Goal: Information Seeking & Learning: Learn about a topic

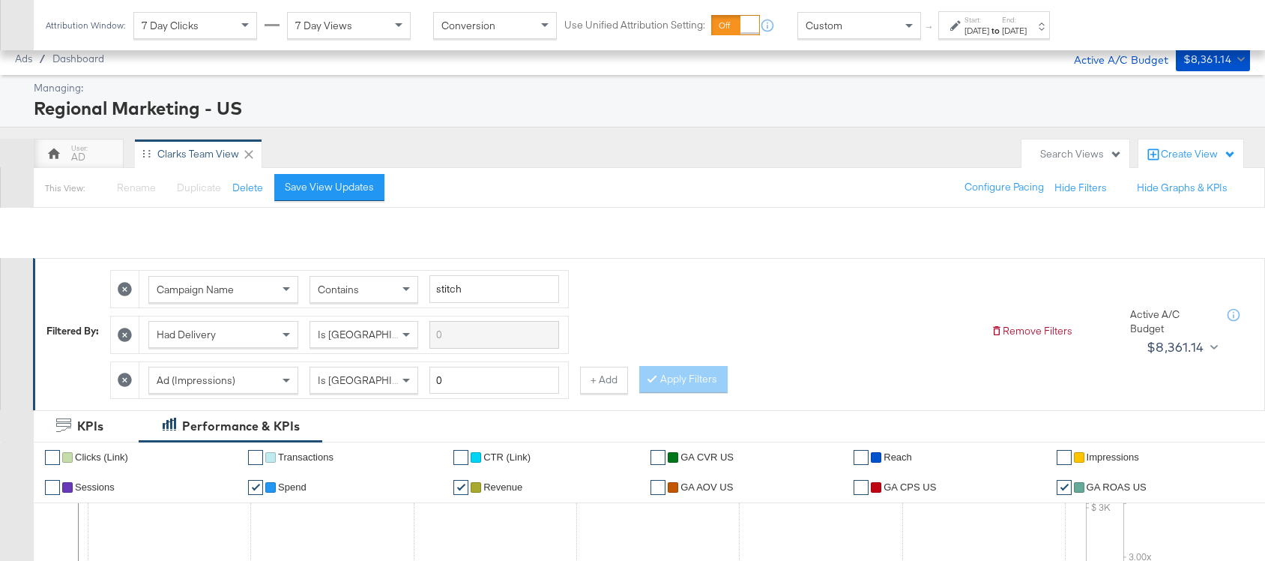
scroll to position [736, 0]
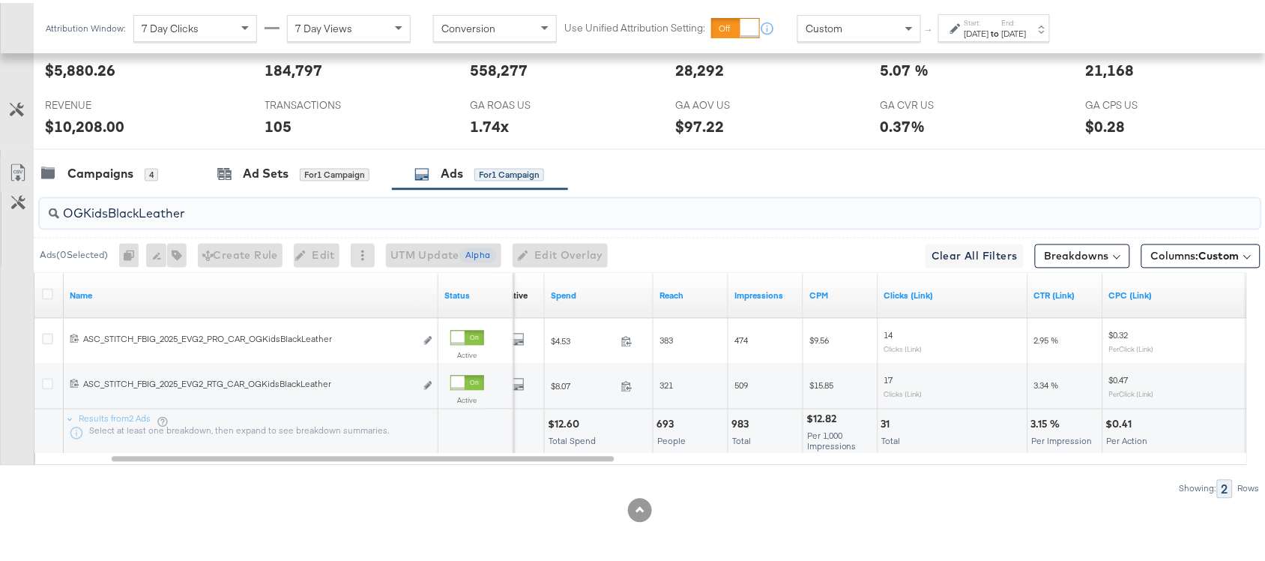
click at [214, 212] on input "OGKidsBlackLeather" at bounding box center [604, 204] width 1091 height 29
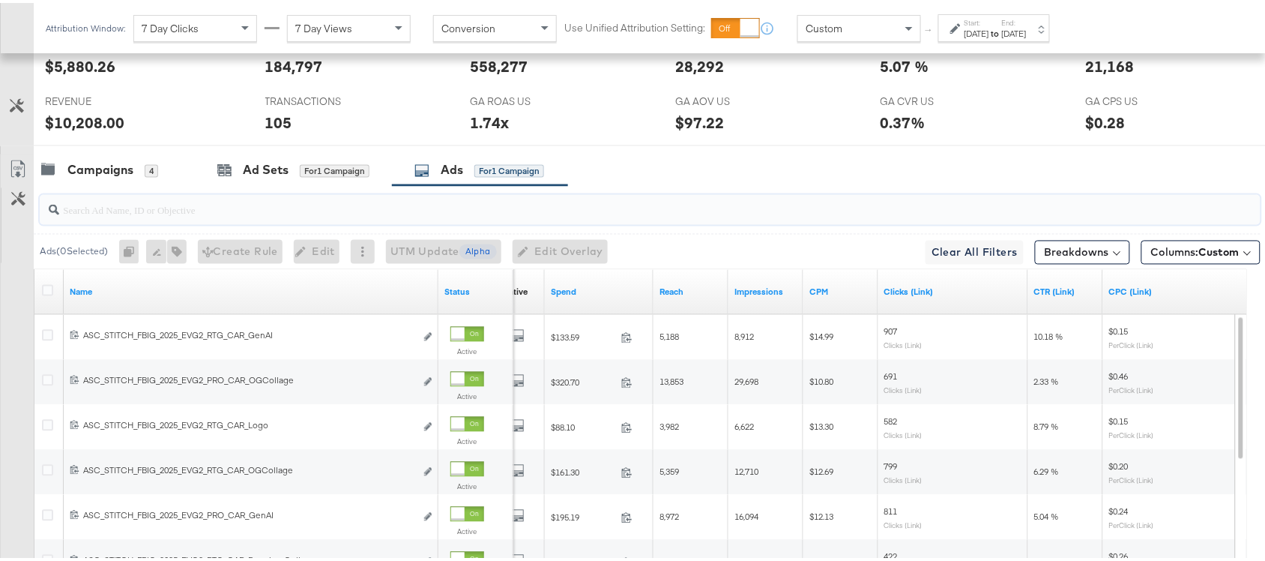
paste input "GenAI"
click at [195, 210] on input "search" at bounding box center [604, 201] width 1091 height 29
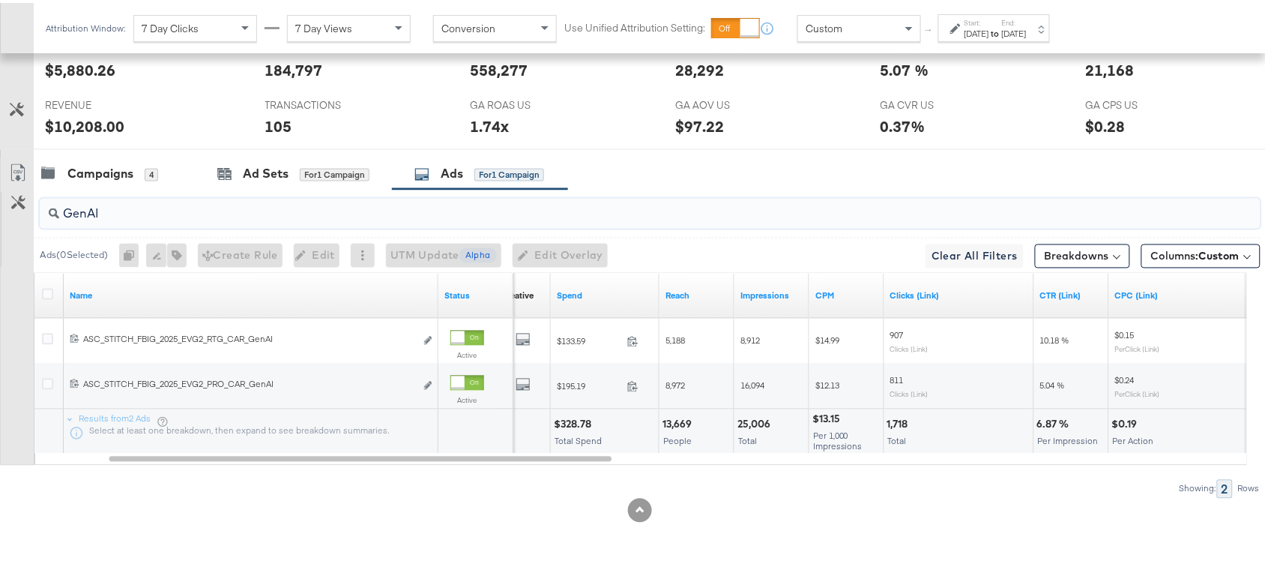
type input "GenAI"
click at [573, 420] on div "$328.78" at bounding box center [575, 421] width 42 height 14
copy div "$328.78"
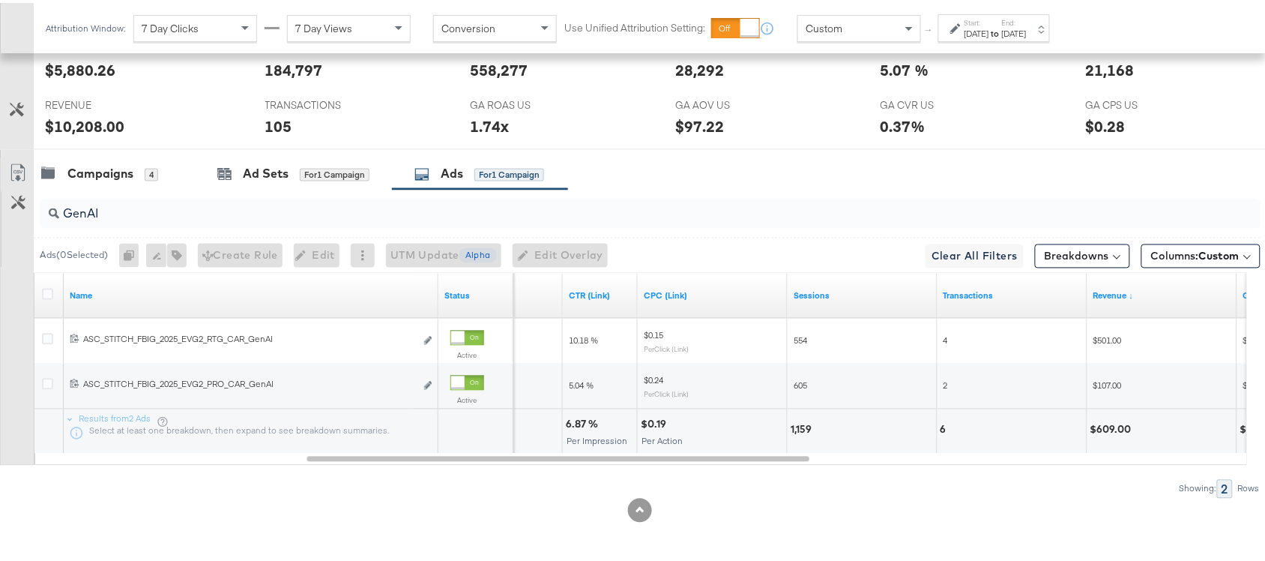
click at [576, 420] on div "6.87 %" at bounding box center [584, 421] width 37 height 14
copy div "6.87 %"
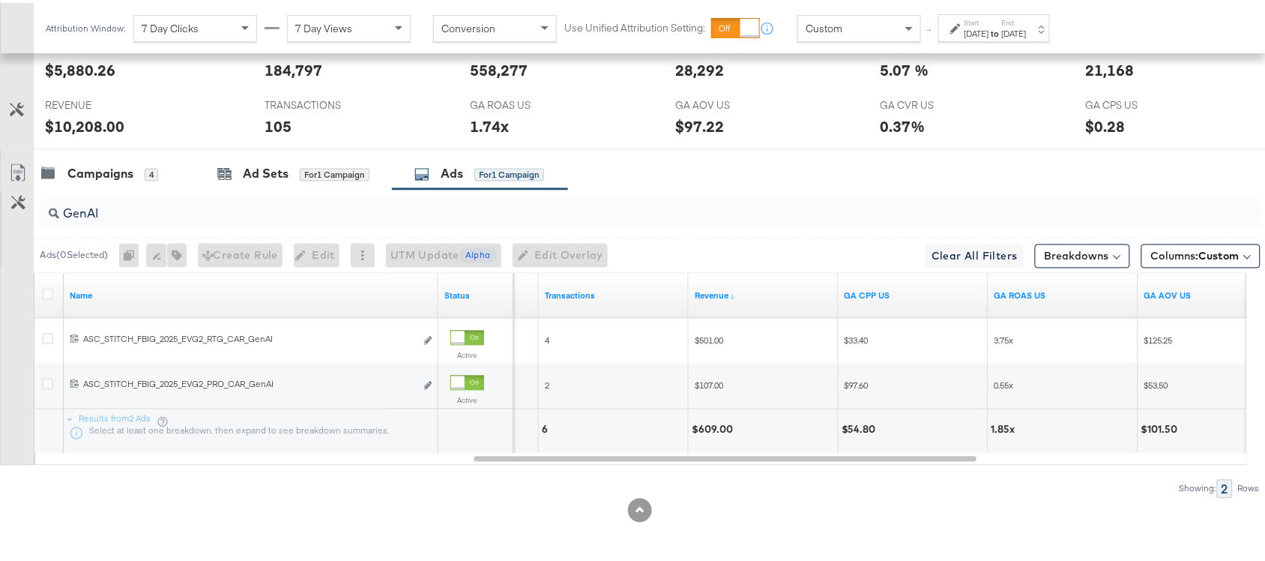
click at [708, 427] on div "$609.00" at bounding box center [715, 427] width 46 height 14
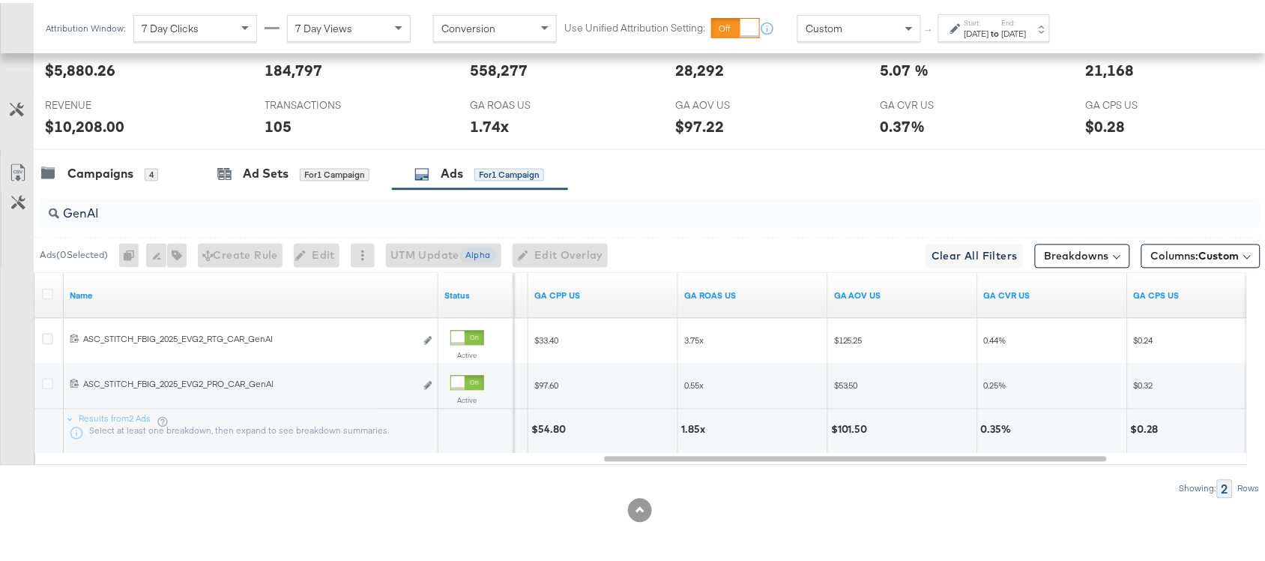
click at [696, 426] on div "1.85x" at bounding box center [695, 427] width 28 height 14
copy div "1.85x"
click at [111, 205] on input "GenAI" at bounding box center [604, 204] width 1091 height 29
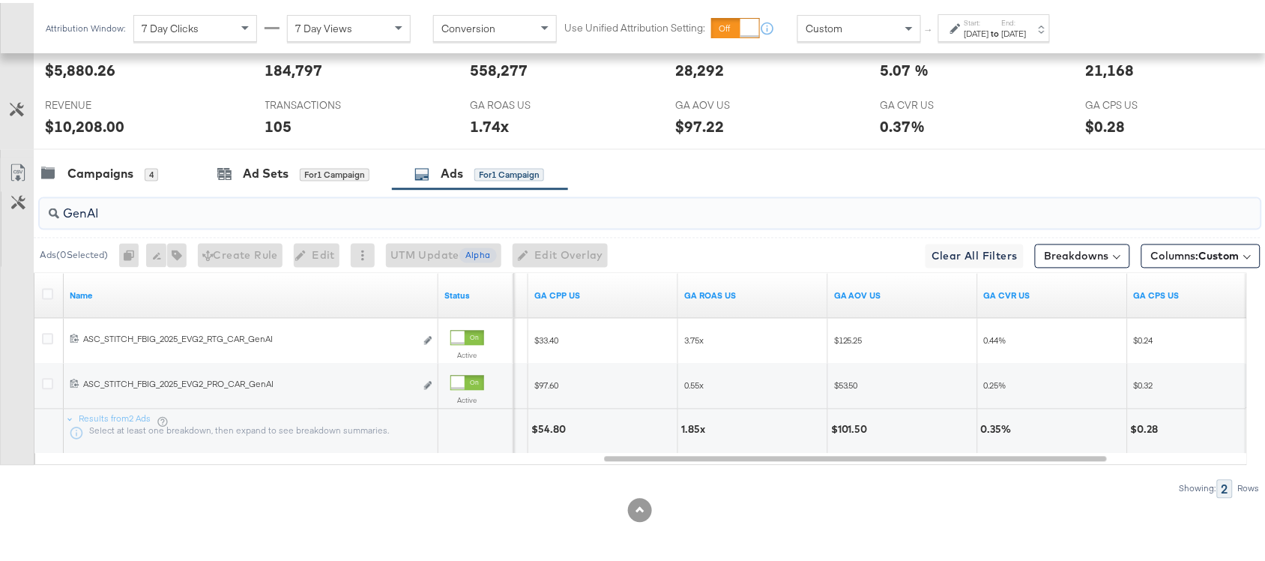
click at [111, 205] on input "GenAI" at bounding box center [604, 204] width 1091 height 29
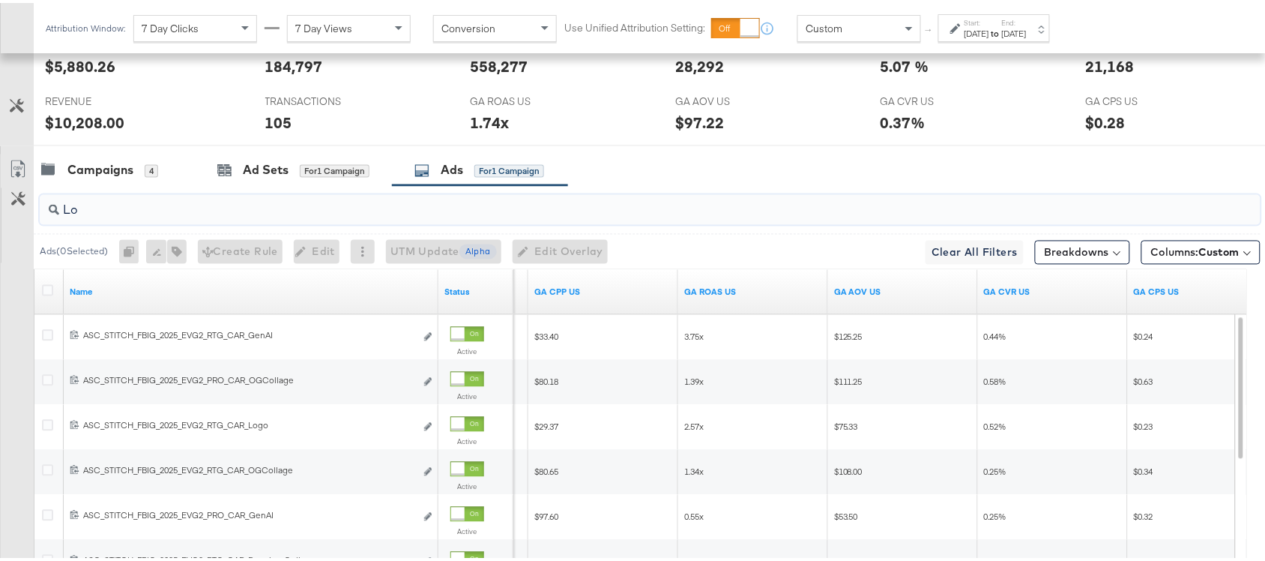
scroll to position [691, 0]
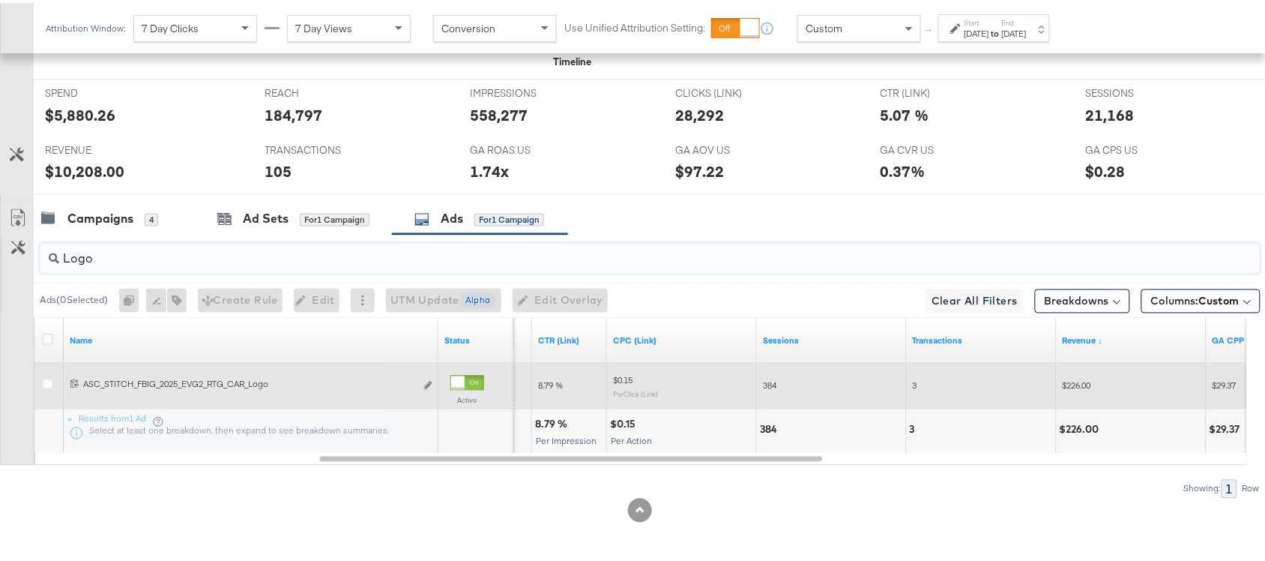
type input "Logo"
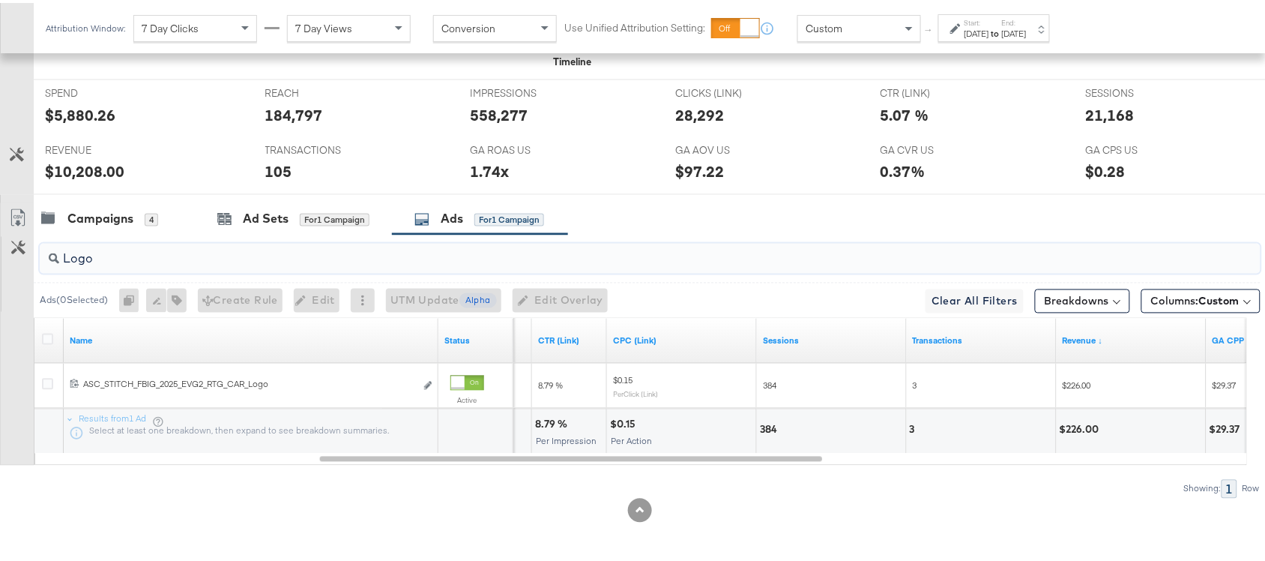
click at [193, 257] on input "Logo" at bounding box center [604, 249] width 1091 height 29
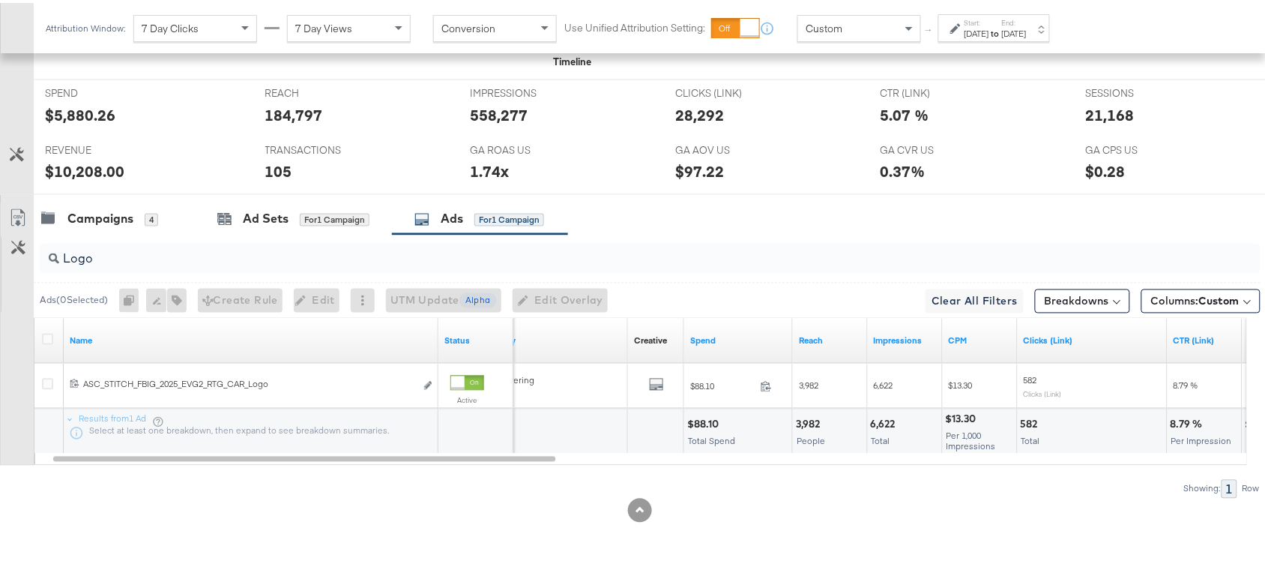
click at [702, 420] on div "$88.10" at bounding box center [705, 421] width 36 height 14
copy div "$88.10"
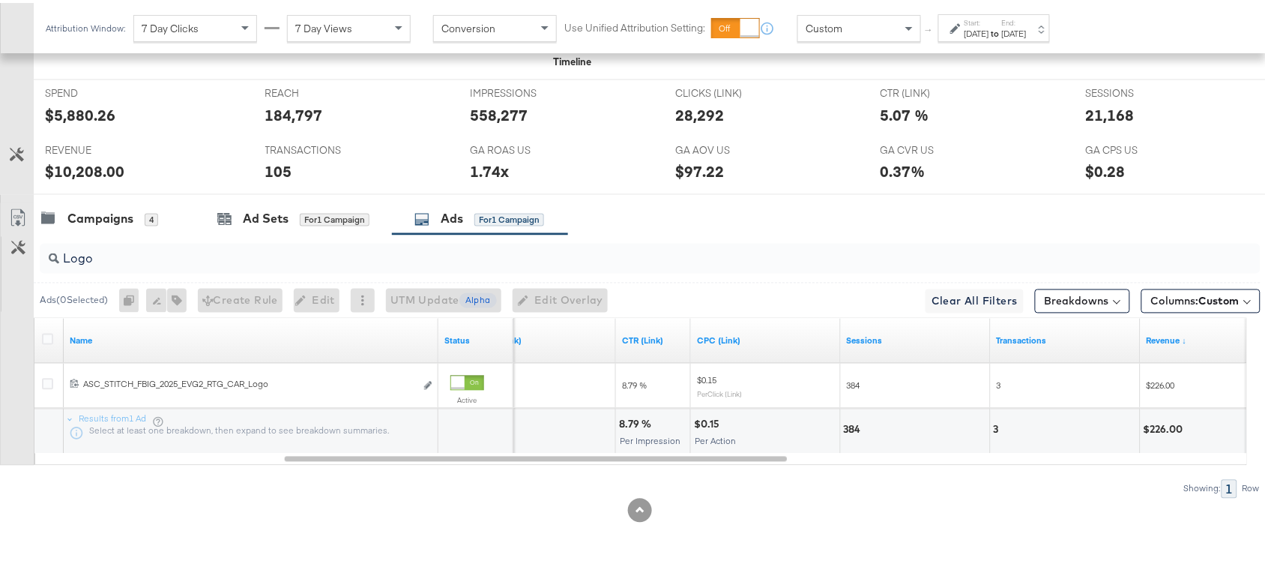
click at [627, 422] on div "8.79 %" at bounding box center [637, 421] width 37 height 14
copy div "8.79 %"
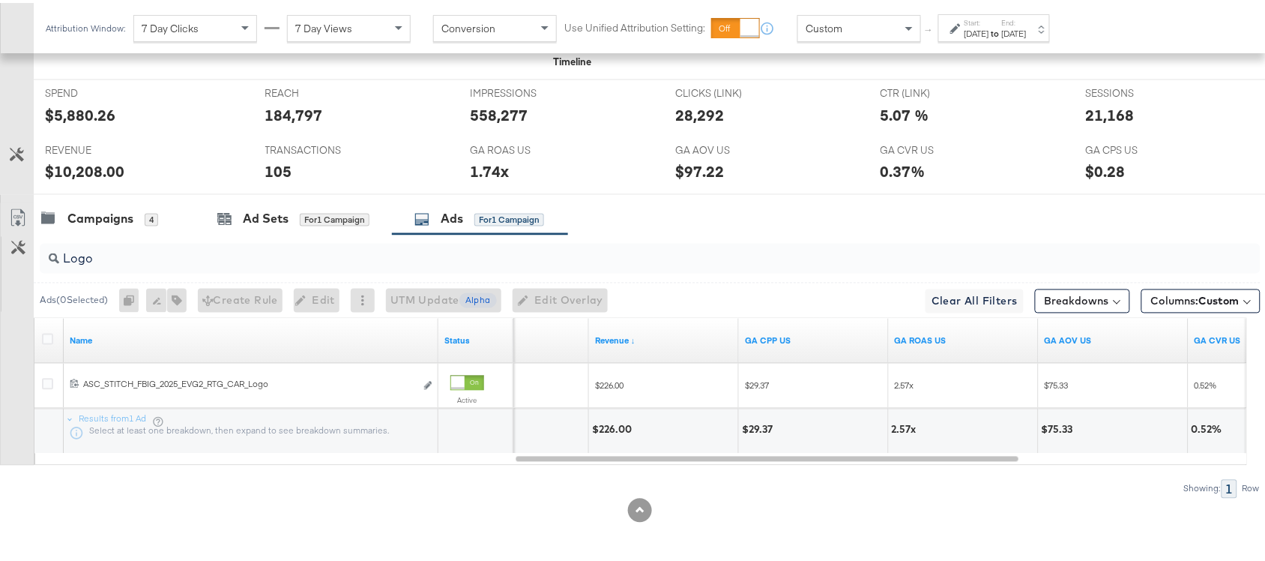
click at [604, 427] on div "$226.00" at bounding box center [614, 427] width 44 height 14
copy div "$226.00"
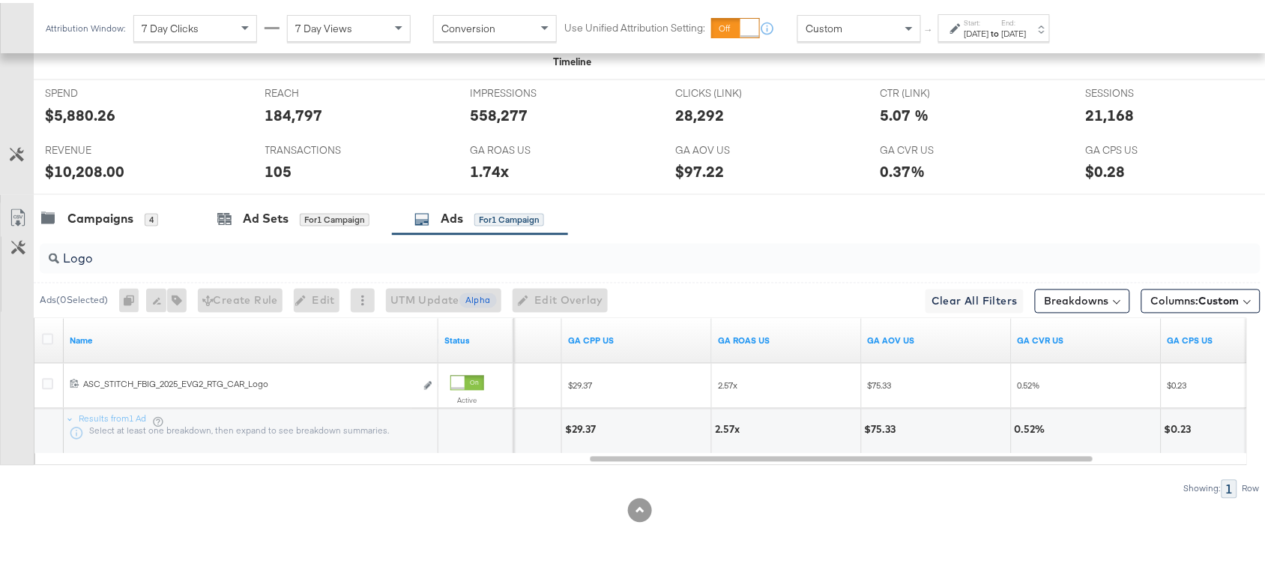
click at [722, 428] on div "2.57x" at bounding box center [729, 427] width 29 height 14
copy div "2.57x"
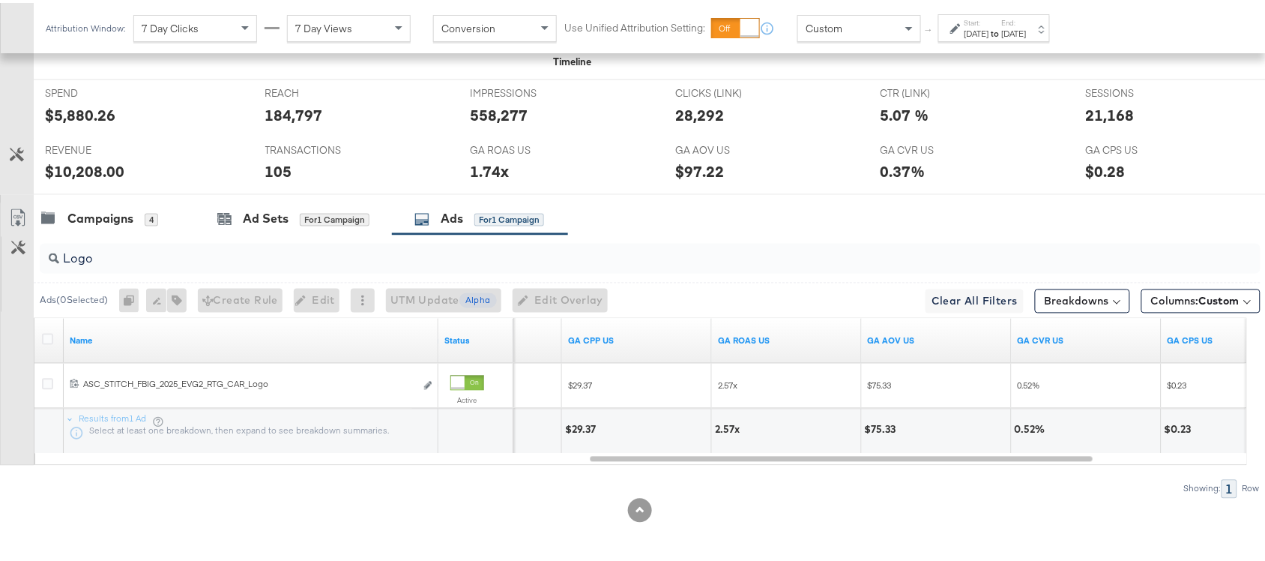
click at [121, 244] on input "Logo" at bounding box center [604, 249] width 1091 height 29
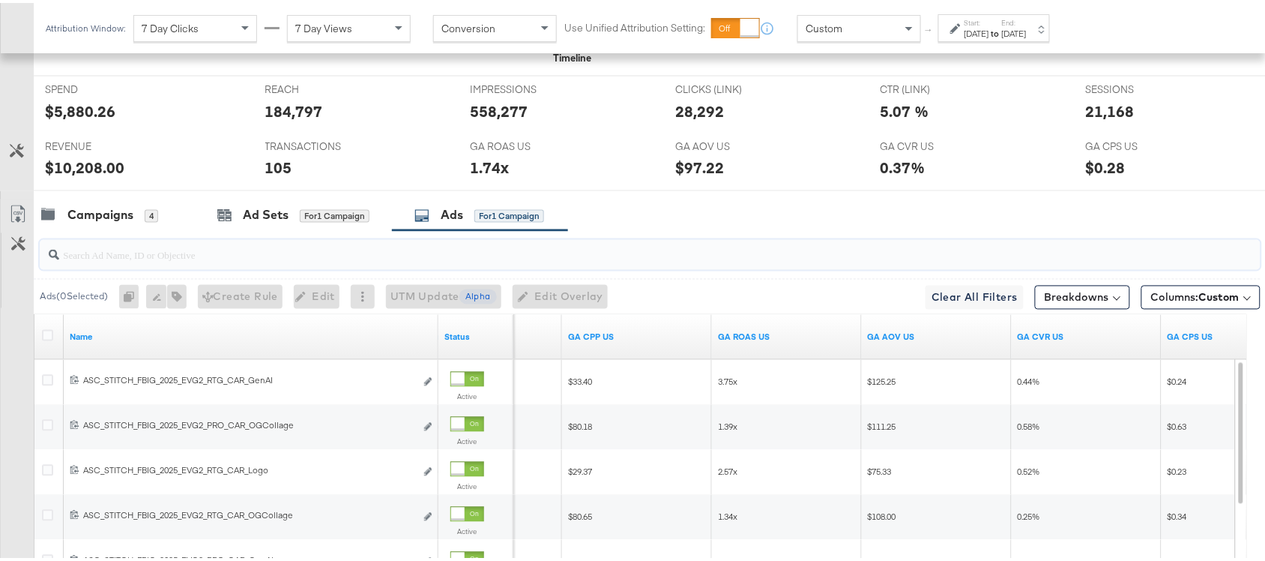
paste input "OGKidsBlackLeather"
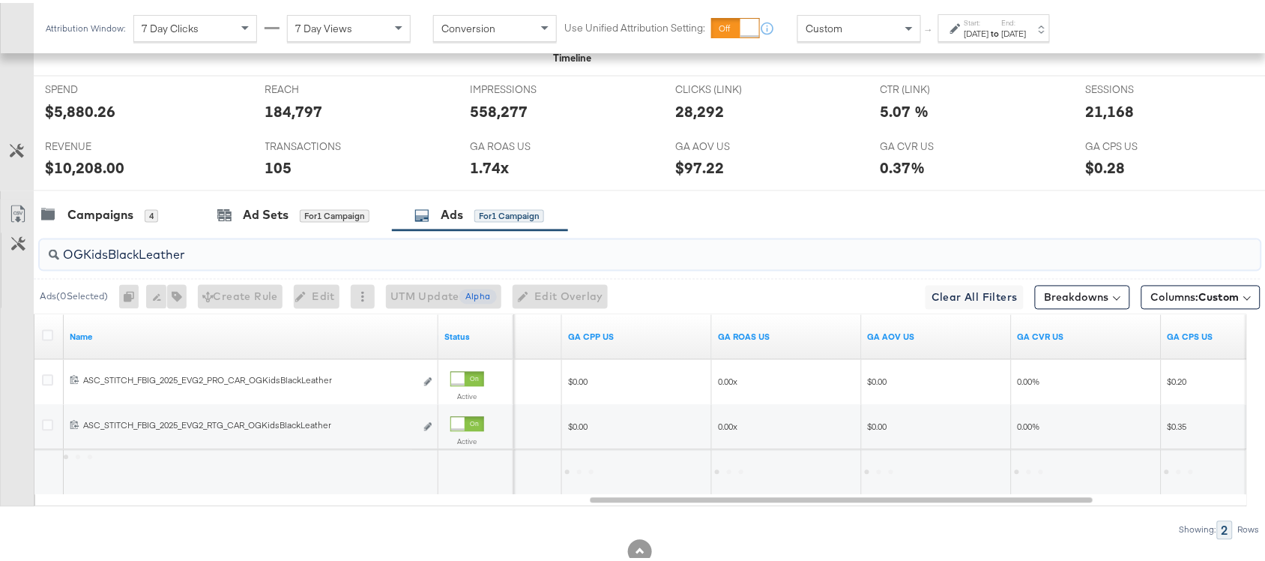
type input "OGKidsBlackLeather"
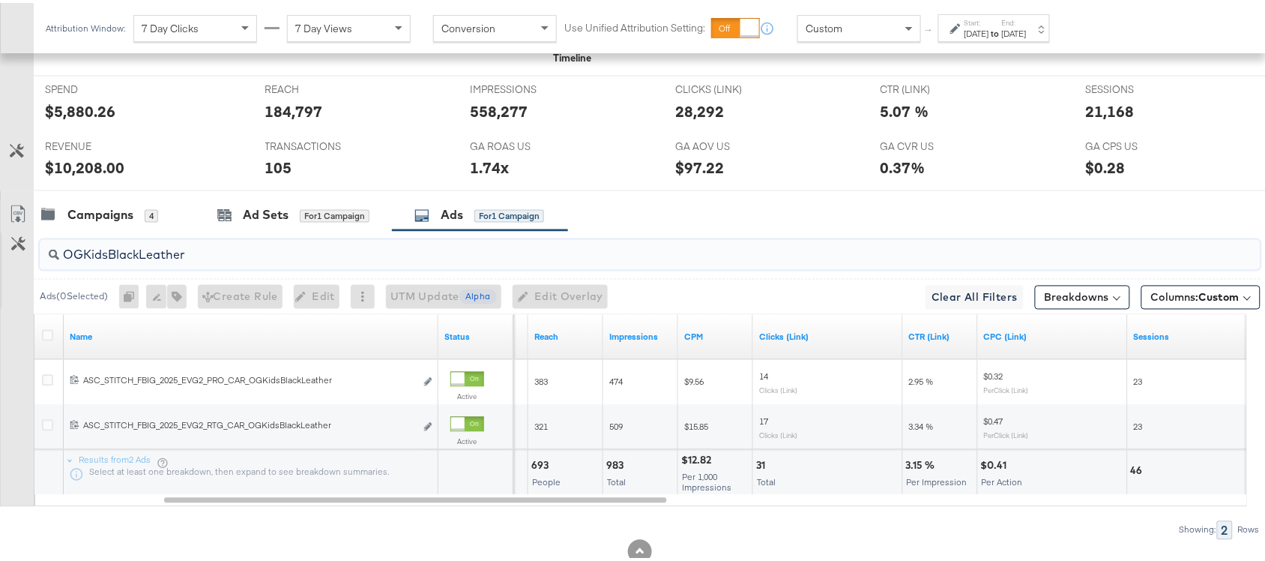
click at [253, 260] on input "OGKidsBlackLeather" at bounding box center [604, 246] width 1091 height 29
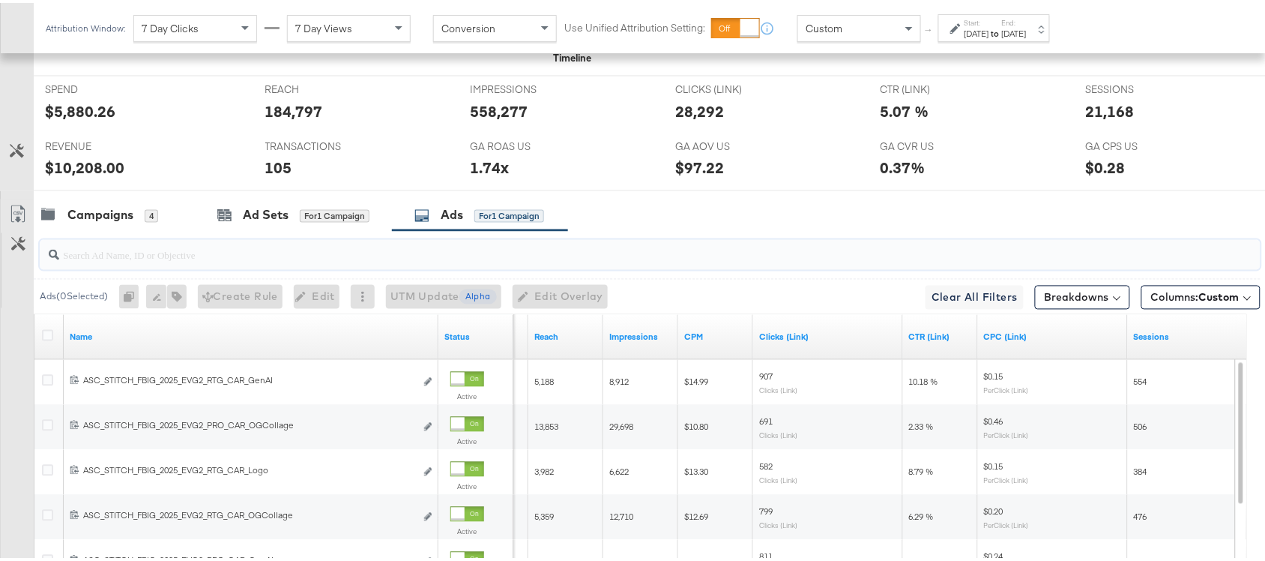
paste input "NewArriv...ollageS S2"
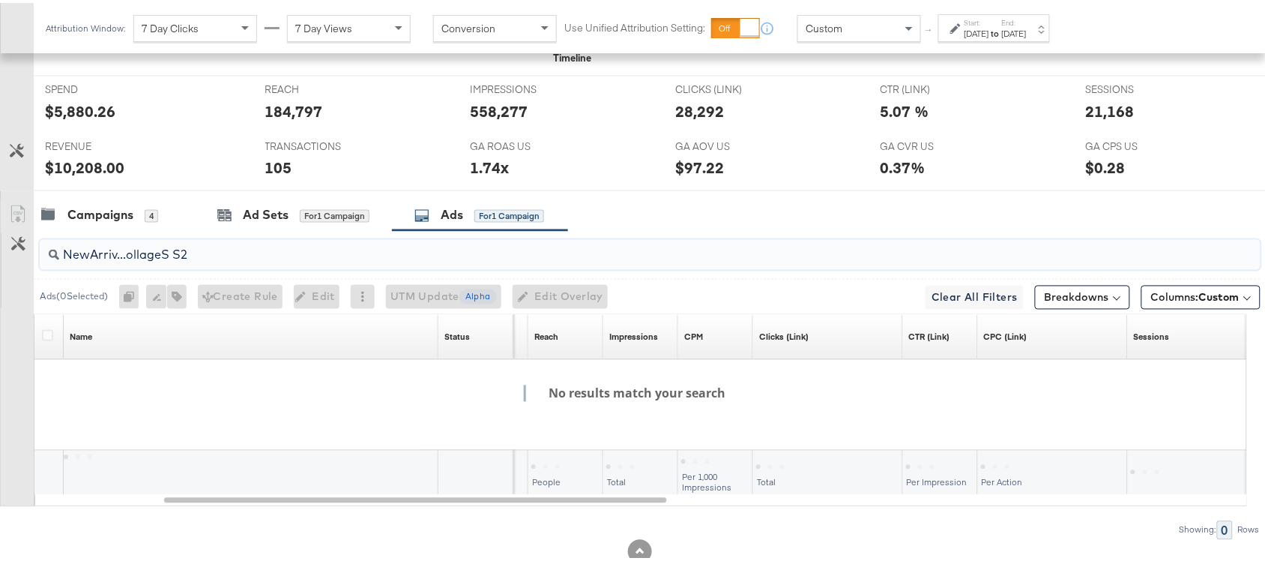
type input "NewArriv...ollageS S25"
click at [253, 250] on input "NewArriv...ollageS S25" at bounding box center [604, 246] width 1091 height 29
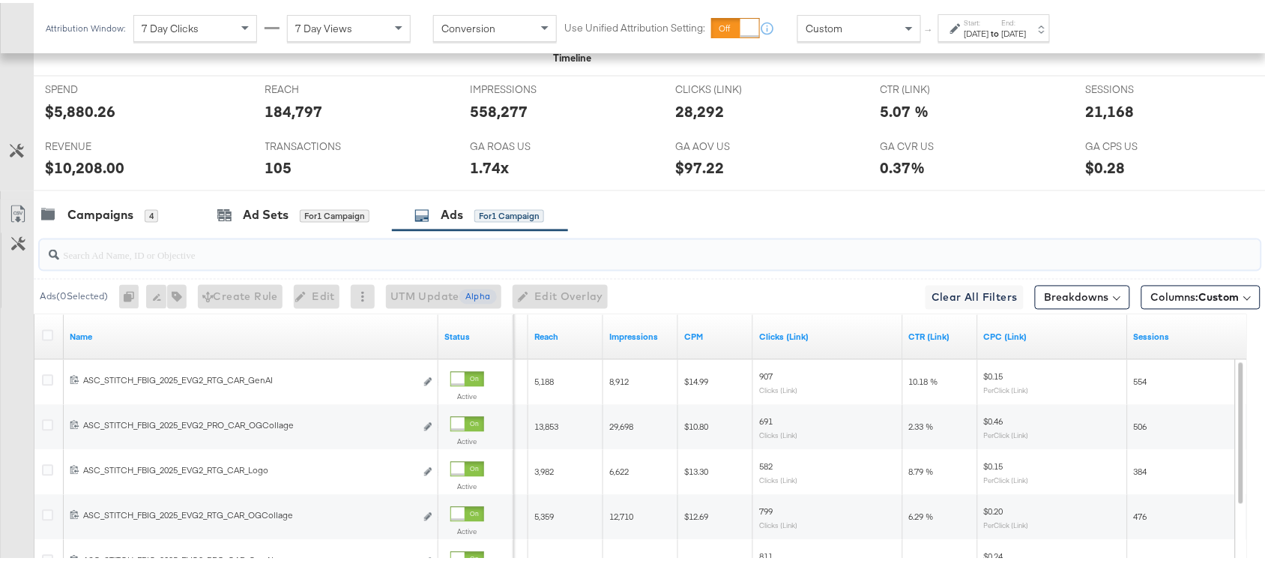
click at [116, 261] on input "search" at bounding box center [604, 246] width 1091 height 29
type input "25"
click at [202, 250] on input "25" at bounding box center [604, 246] width 1091 height 29
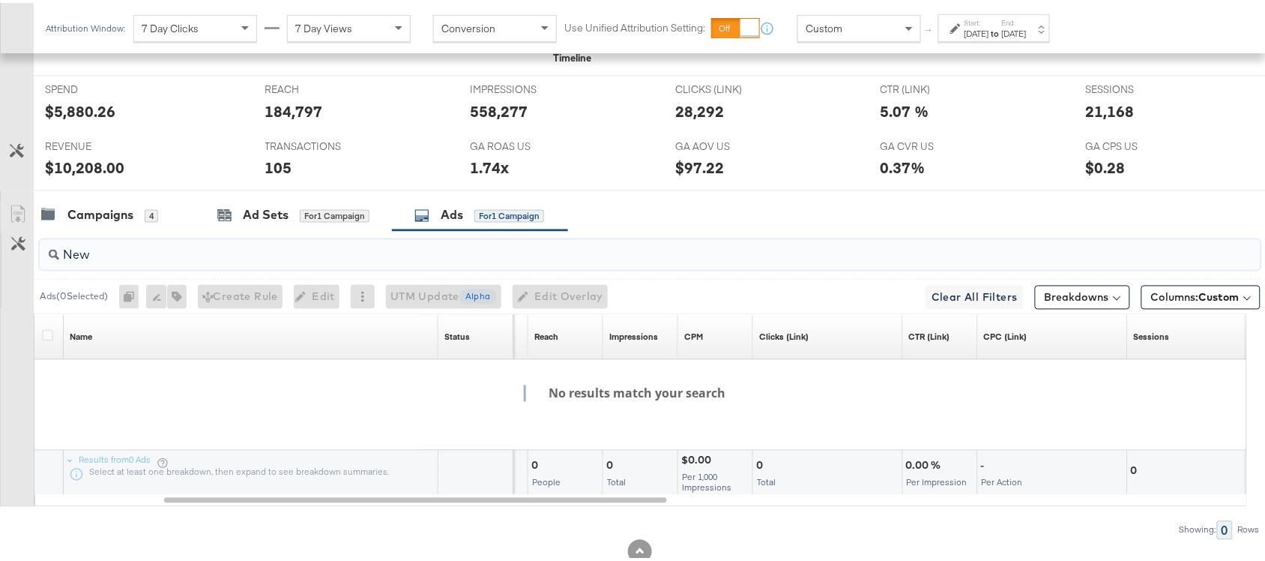
type input "New"
click at [103, 256] on input "New" at bounding box center [604, 246] width 1091 height 29
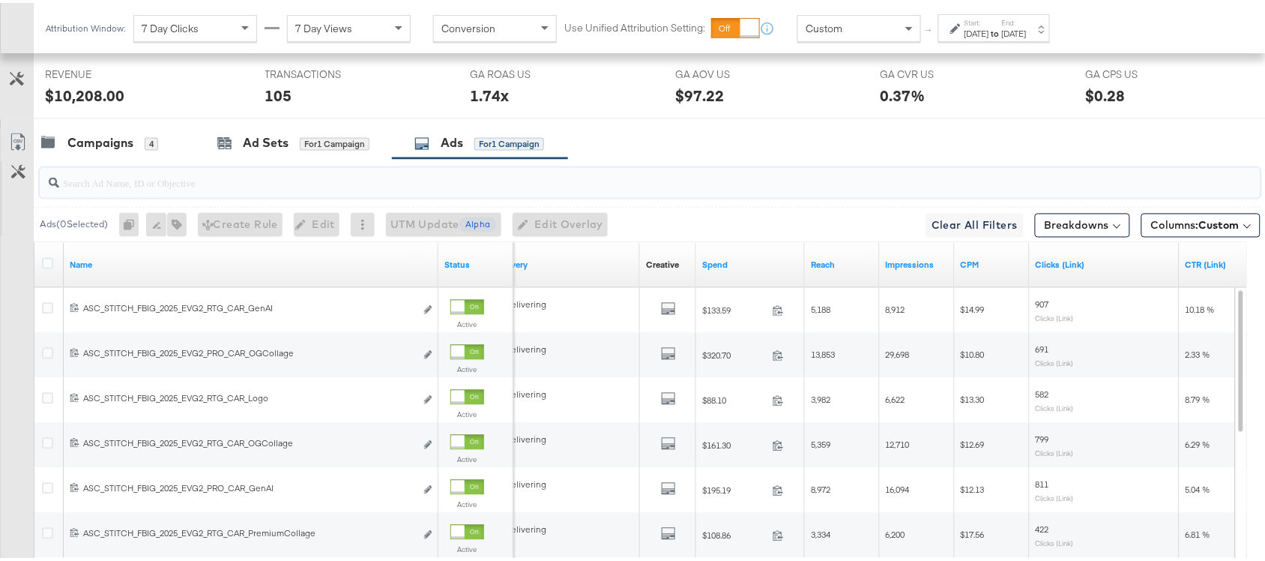
scroll to position [860, 0]
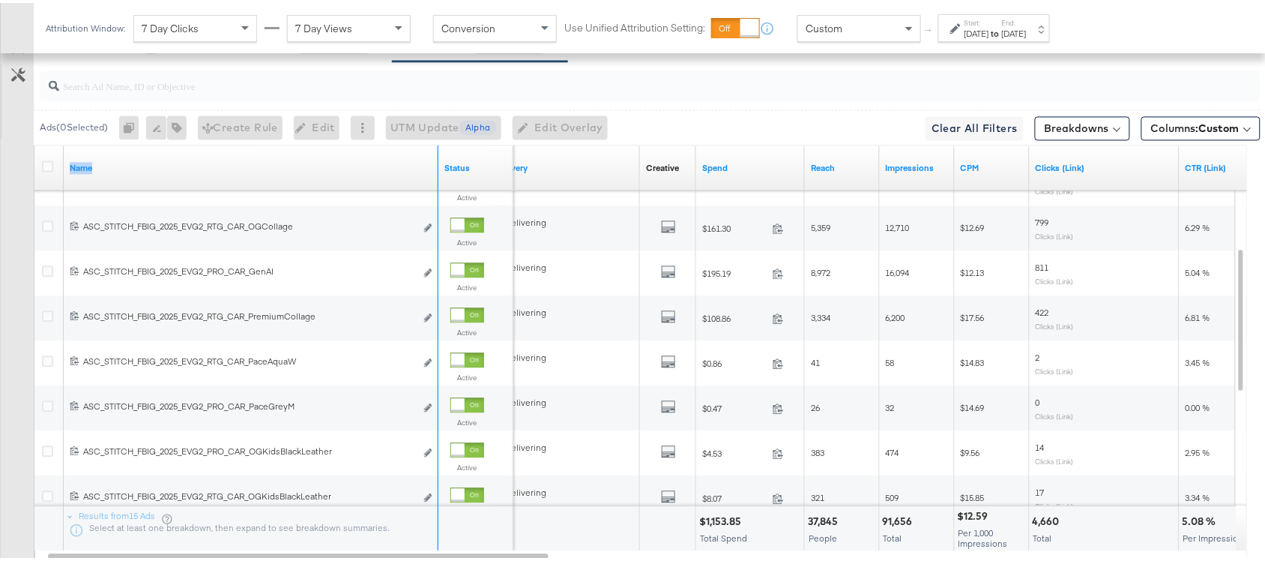
drag, startPoint x: 435, startPoint y: 154, endPoint x: 493, endPoint y: 151, distance: 58.5
click at [493, 151] on div "Name Status" at bounding box center [273, 164] width 479 height 45
click at [742, 59] on div "Campaigns 4 Ad Sets for 1 Campaign Ads for 1 Campaign" at bounding box center [657, 43] width 1246 height 32
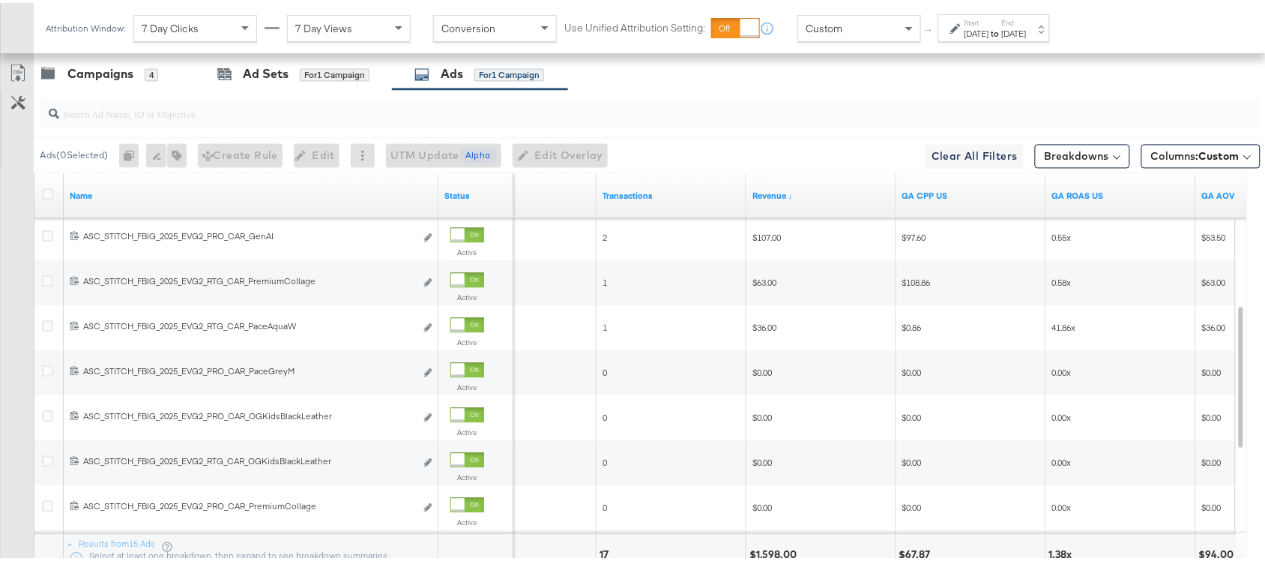
scroll to position [961, 0]
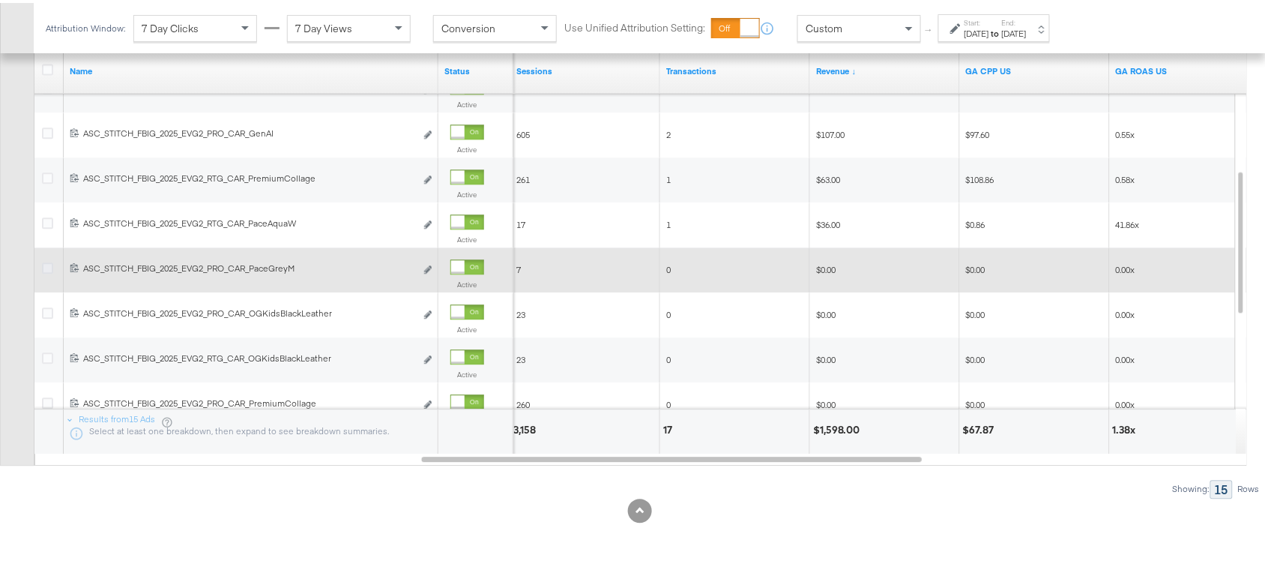
click at [45, 268] on icon at bounding box center [47, 264] width 11 height 11
click at [0, 0] on input "checkbox" at bounding box center [0, 0] width 0 height 0
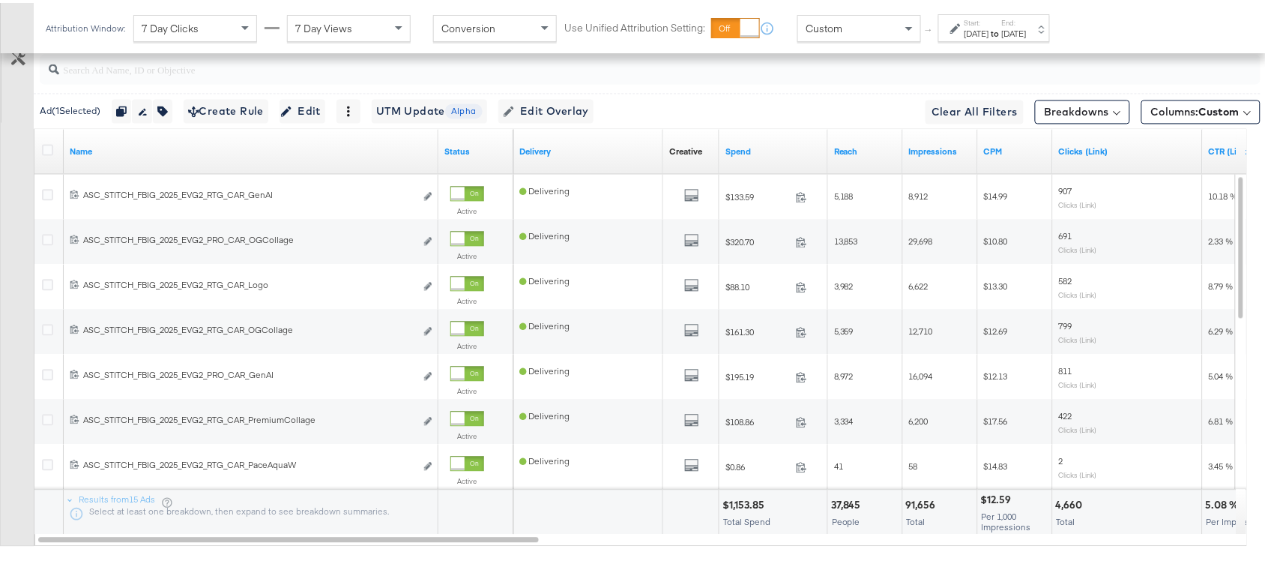
scroll to position [874, 0]
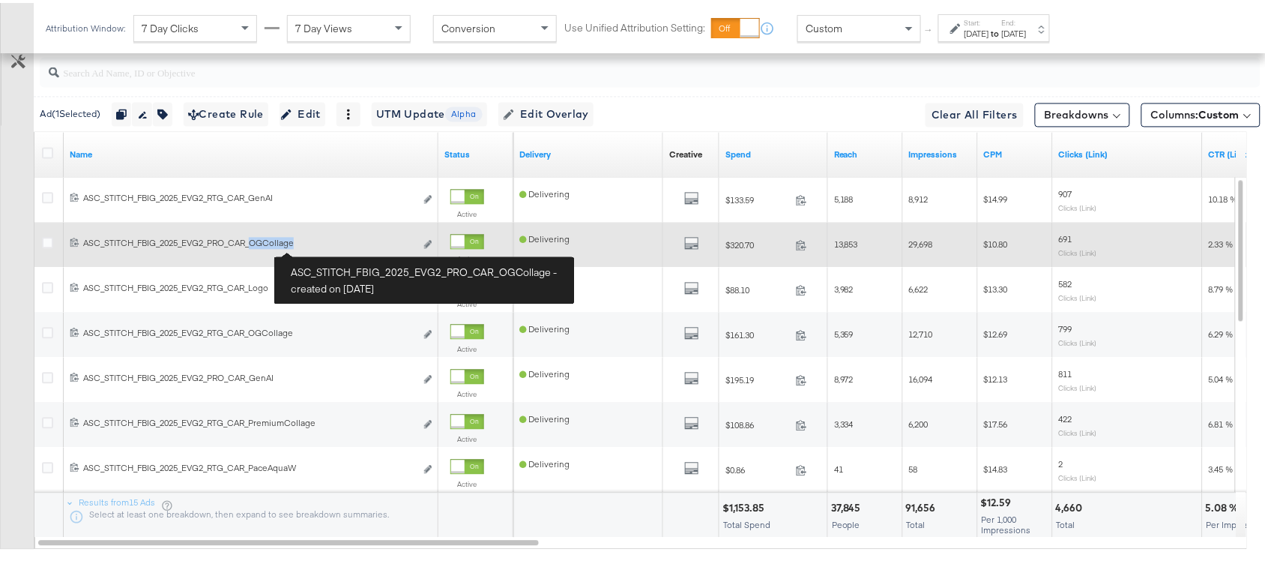
drag, startPoint x: 256, startPoint y: 244, endPoint x: 301, endPoint y: 247, distance: 45.1
click at [301, 246] on div "ASC_STITCH_FBIG_2025_EVG2_PRO_CAR_OGCollage ASC_STITCH_FBIG_2025_EVG2_PRO_CAR_O…" at bounding box center [249, 240] width 332 height 12
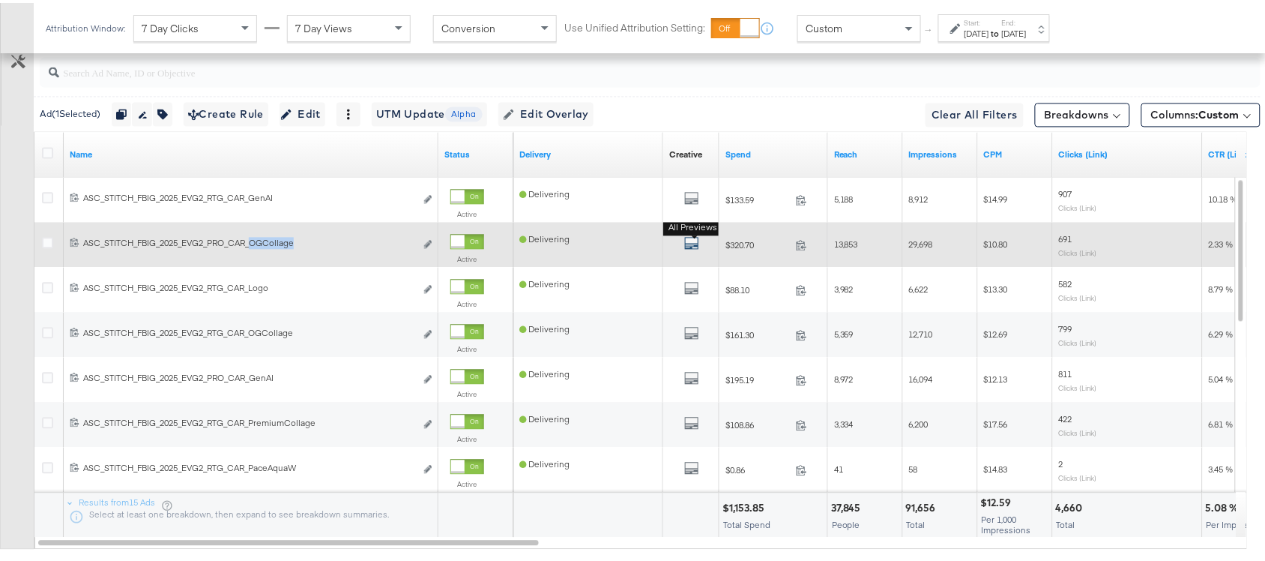
click at [695, 247] on icon "default" at bounding box center [691, 239] width 15 height 15
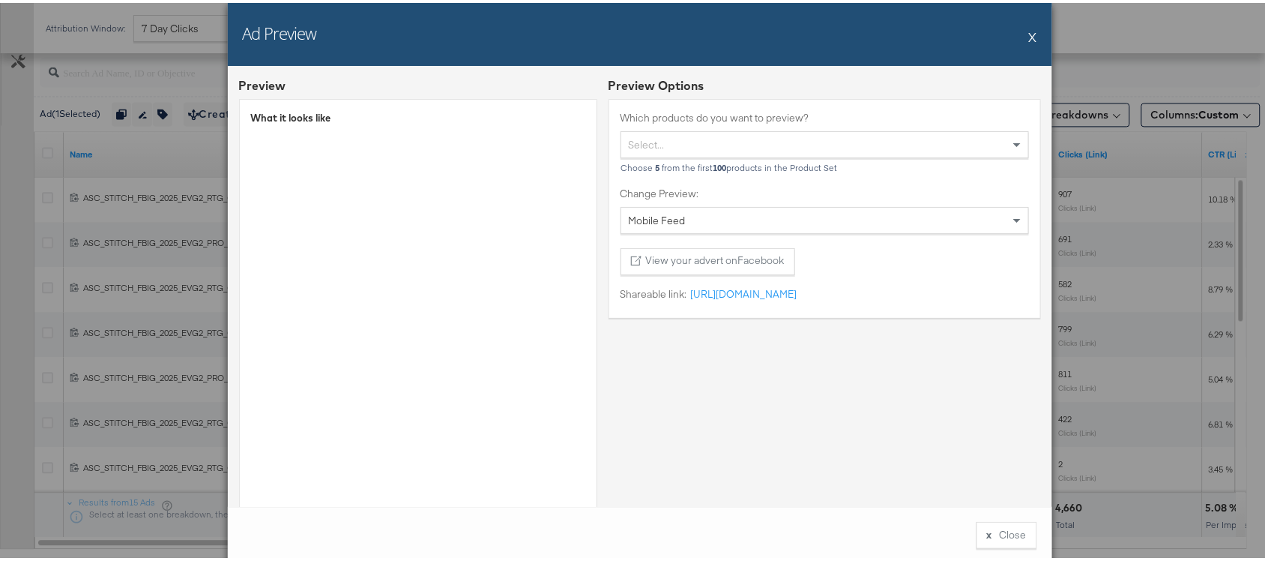
click at [1021, 34] on div "Ad Preview X" at bounding box center [640, 31] width 824 height 63
click at [1029, 34] on button "X" at bounding box center [1033, 34] width 8 height 30
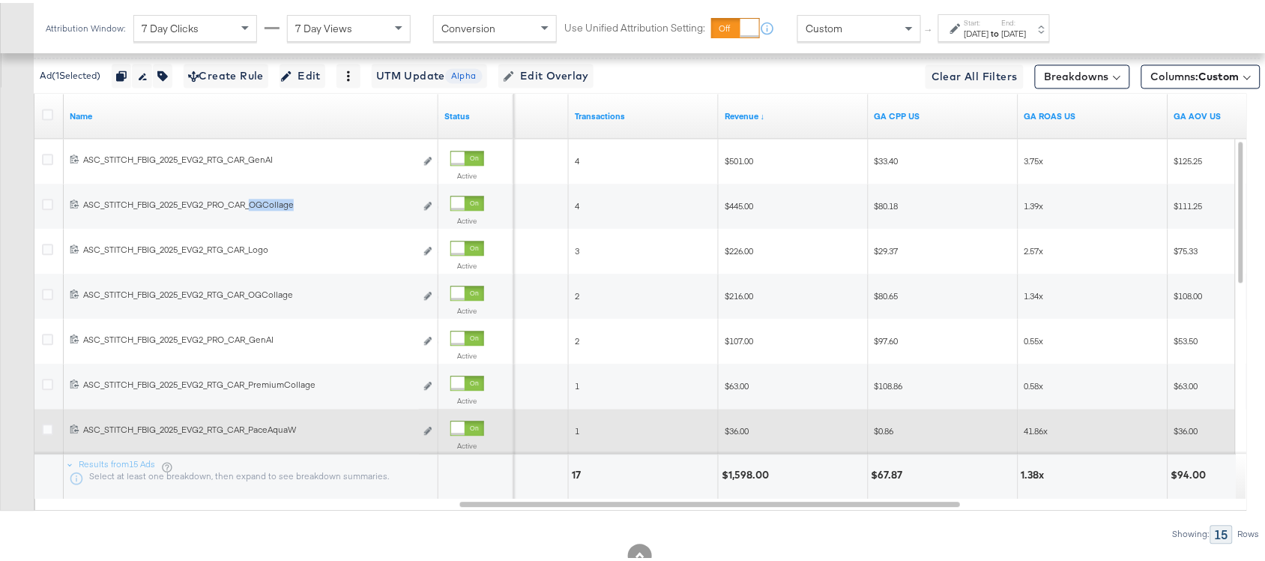
scroll to position [907, 0]
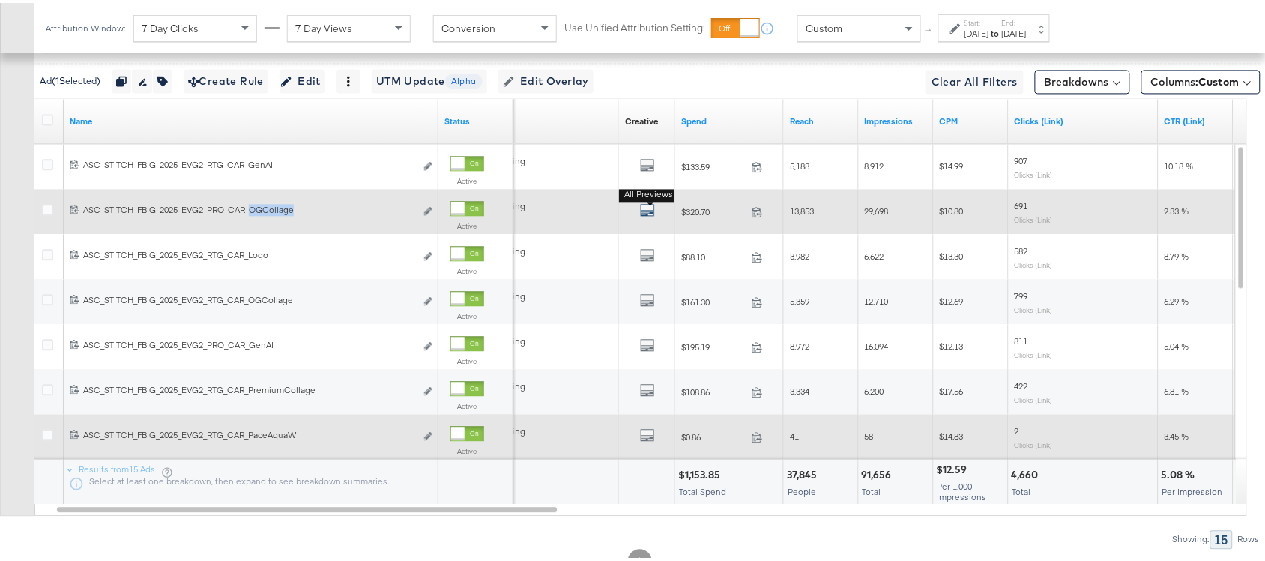
click at [648, 214] on icon "default" at bounding box center [647, 206] width 15 height 15
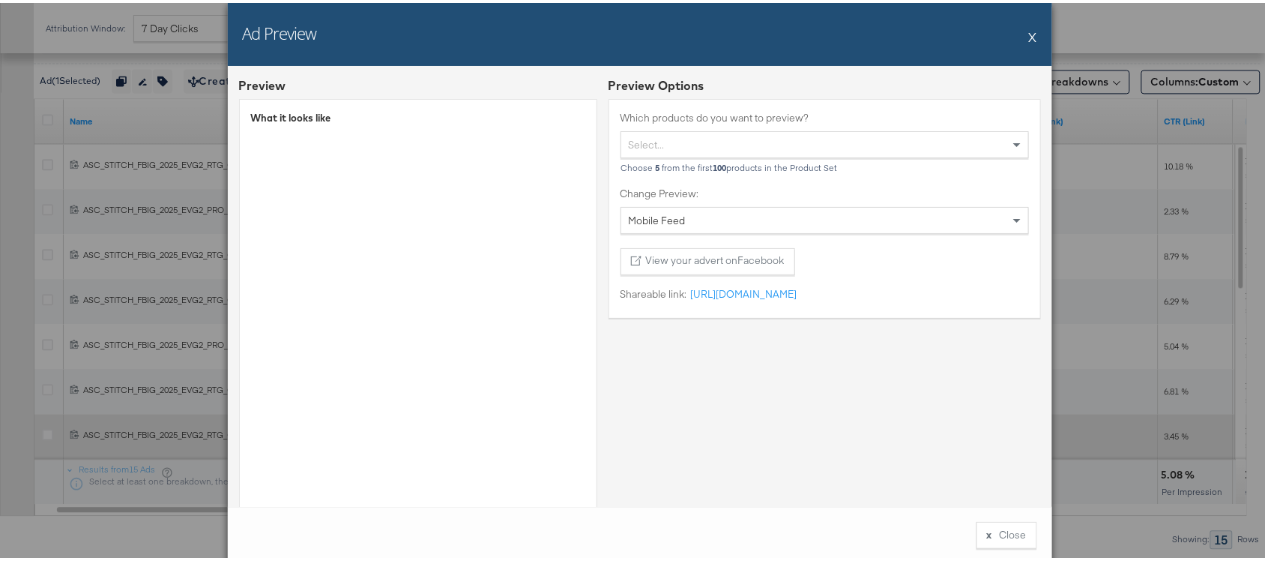
click at [1029, 35] on button "X" at bounding box center [1033, 34] width 8 height 30
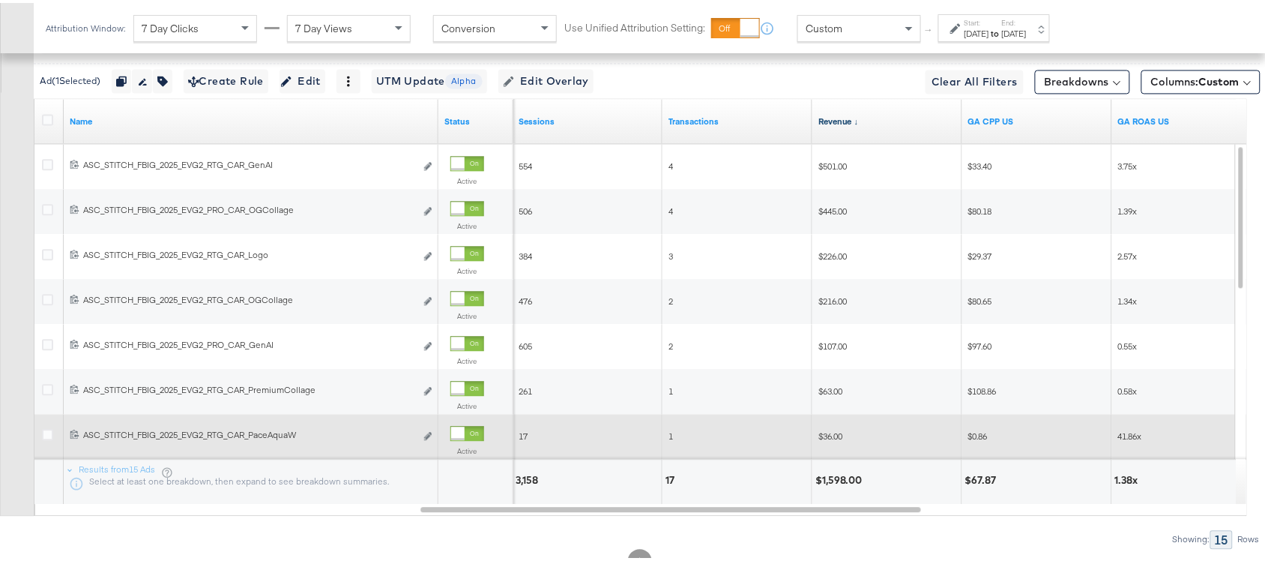
click at [858, 124] on link "Revenue ↓" at bounding box center [887, 118] width 138 height 12
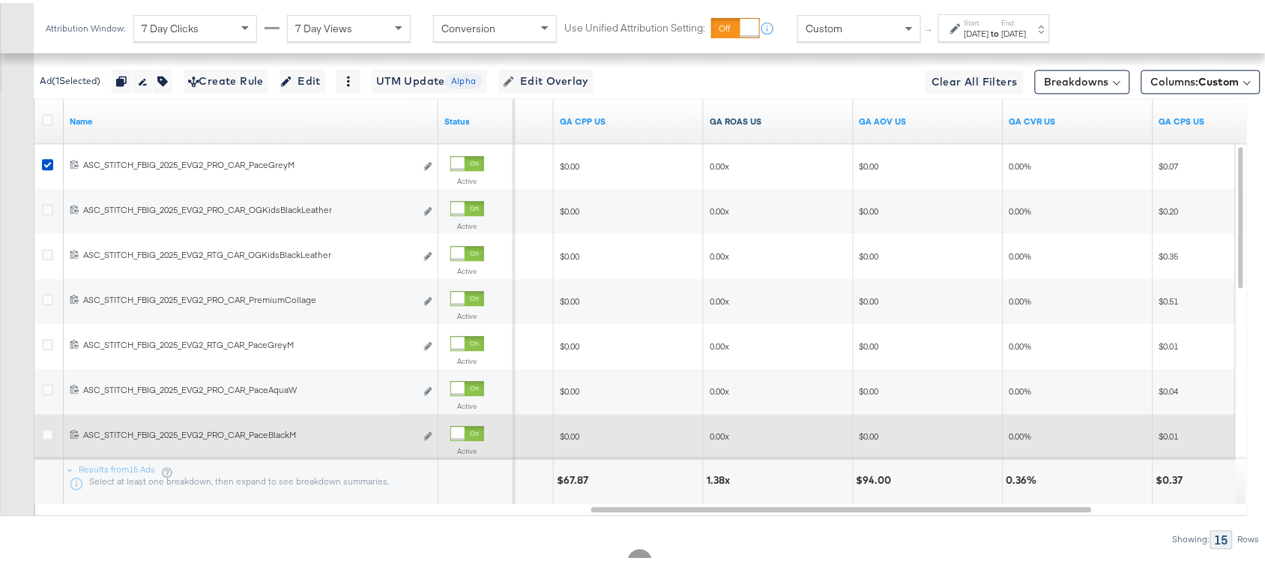
click at [765, 124] on link "GA ROAS US" at bounding box center [779, 118] width 138 height 12
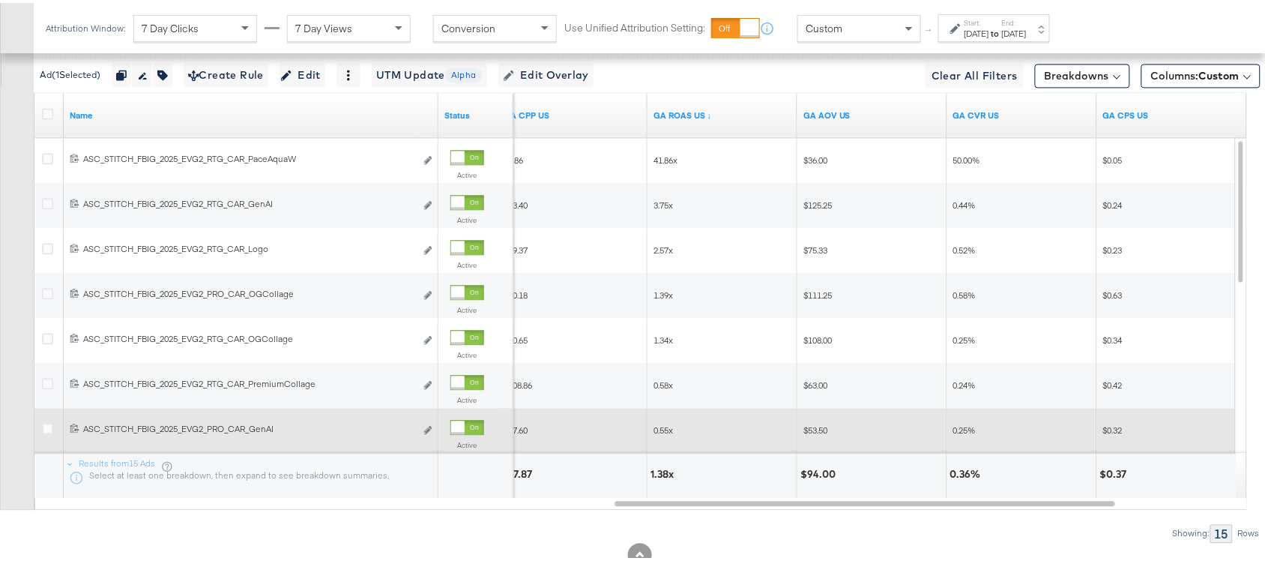
scroll to position [886, 0]
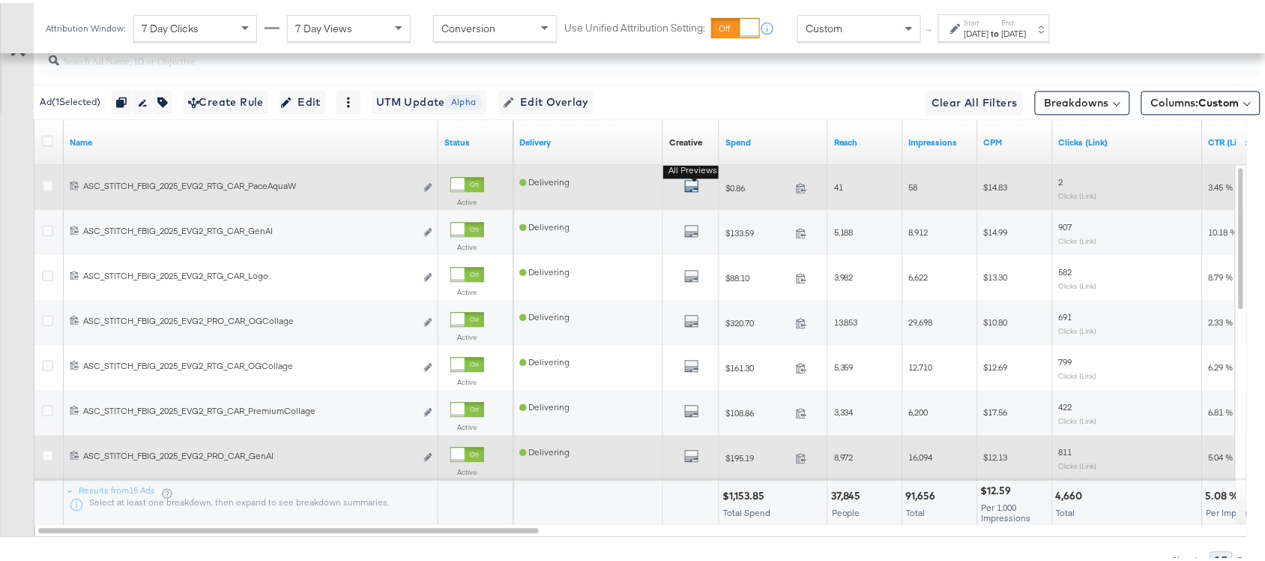
click at [684, 185] on icon "default" at bounding box center [691, 182] width 15 height 15
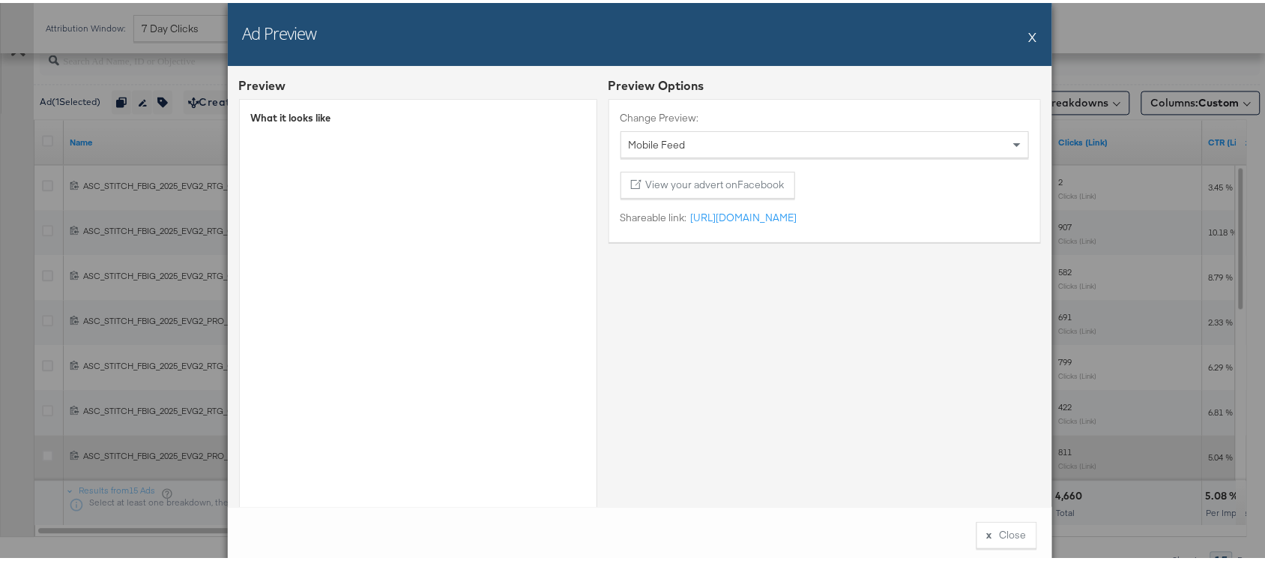
click at [1029, 34] on button "X" at bounding box center [1033, 34] width 8 height 30
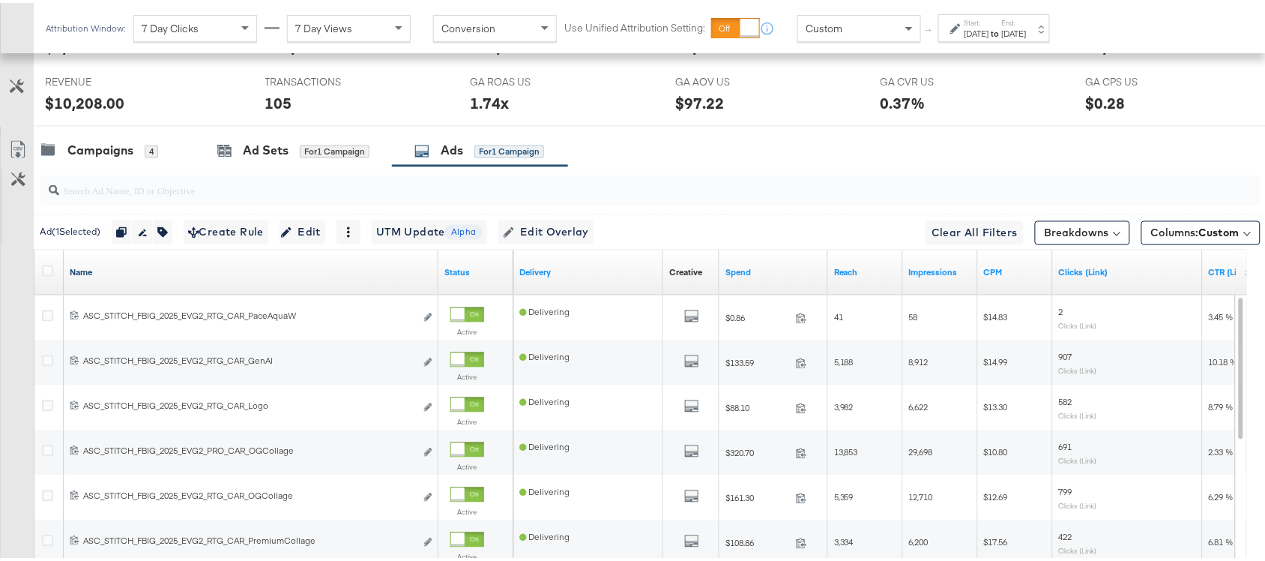
scroll to position [750, 0]
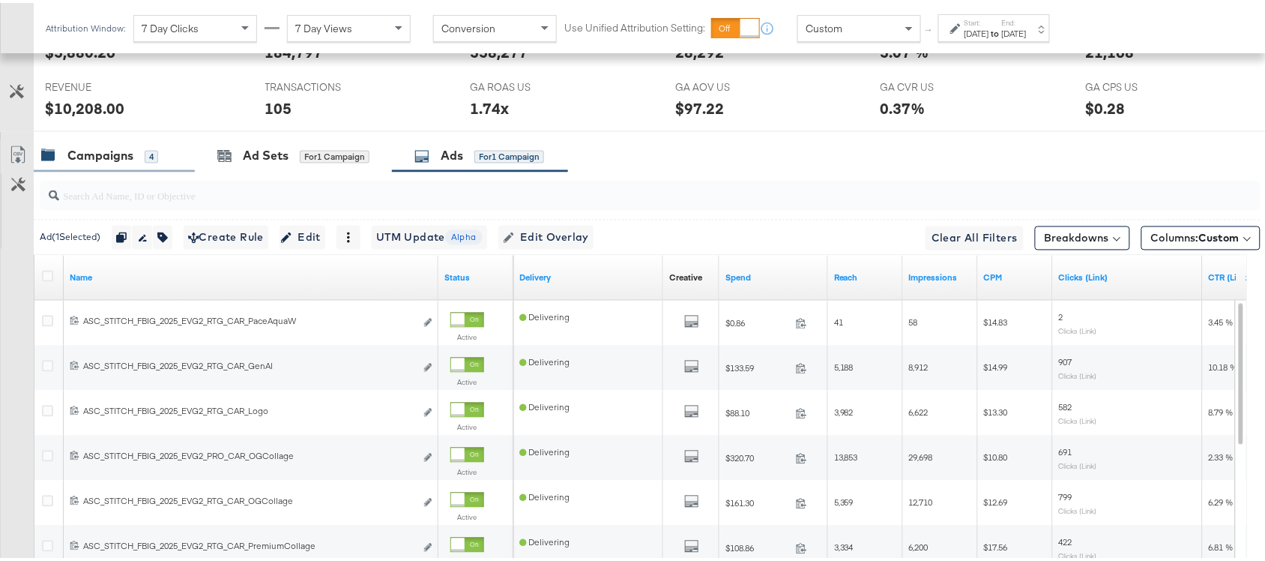
click at [88, 154] on div "Campaigns" at bounding box center [100, 153] width 66 height 17
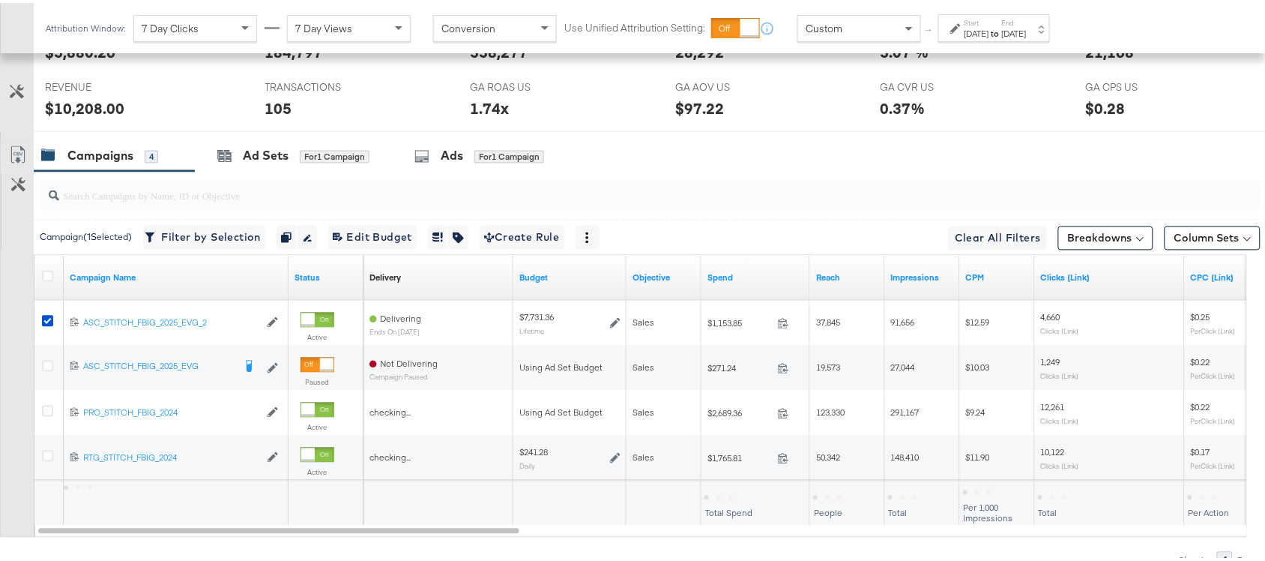
scroll to position [826, 0]
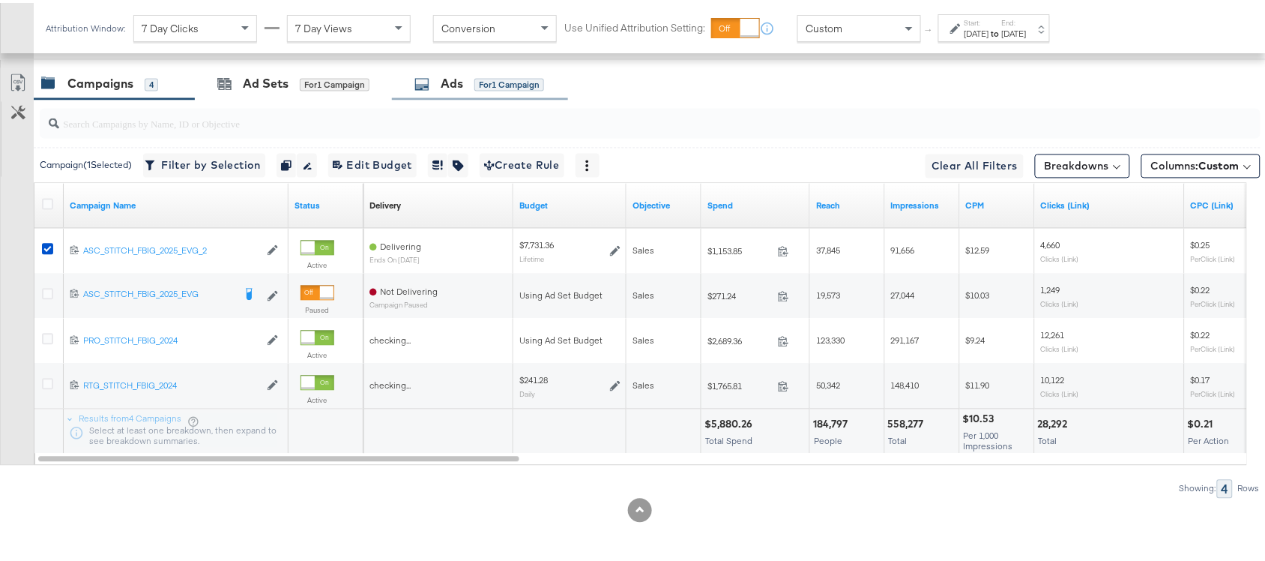
click at [452, 80] on div "Ads" at bounding box center [452, 81] width 22 height 17
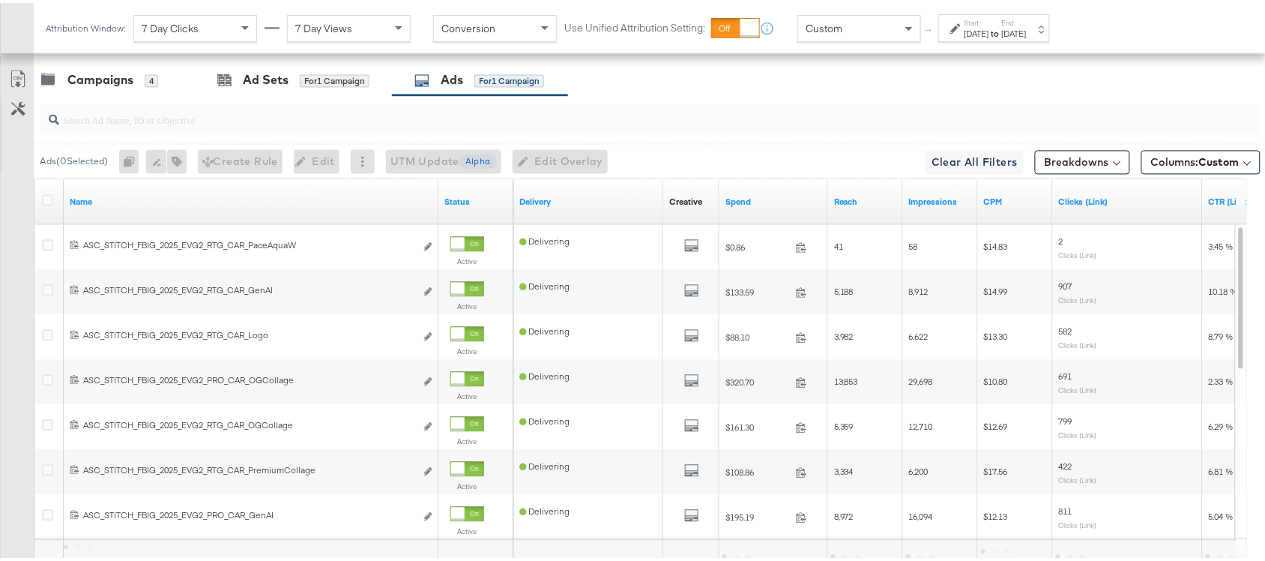
click at [127, 130] on div at bounding box center [650, 117] width 1221 height 30
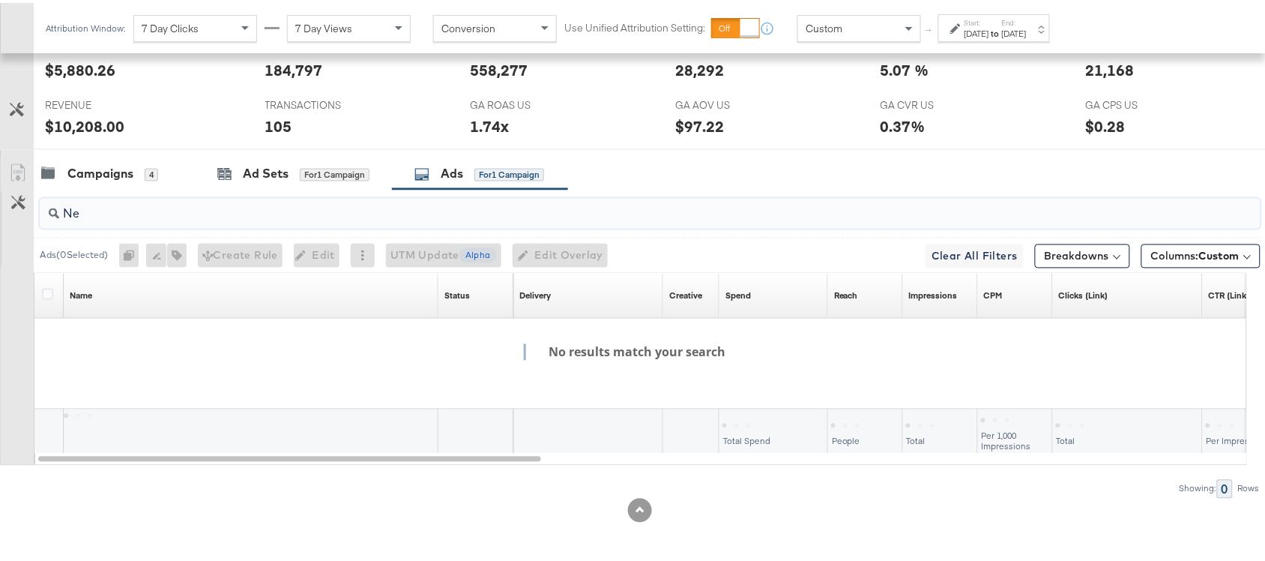
scroll to position [736, 0]
type input "N"
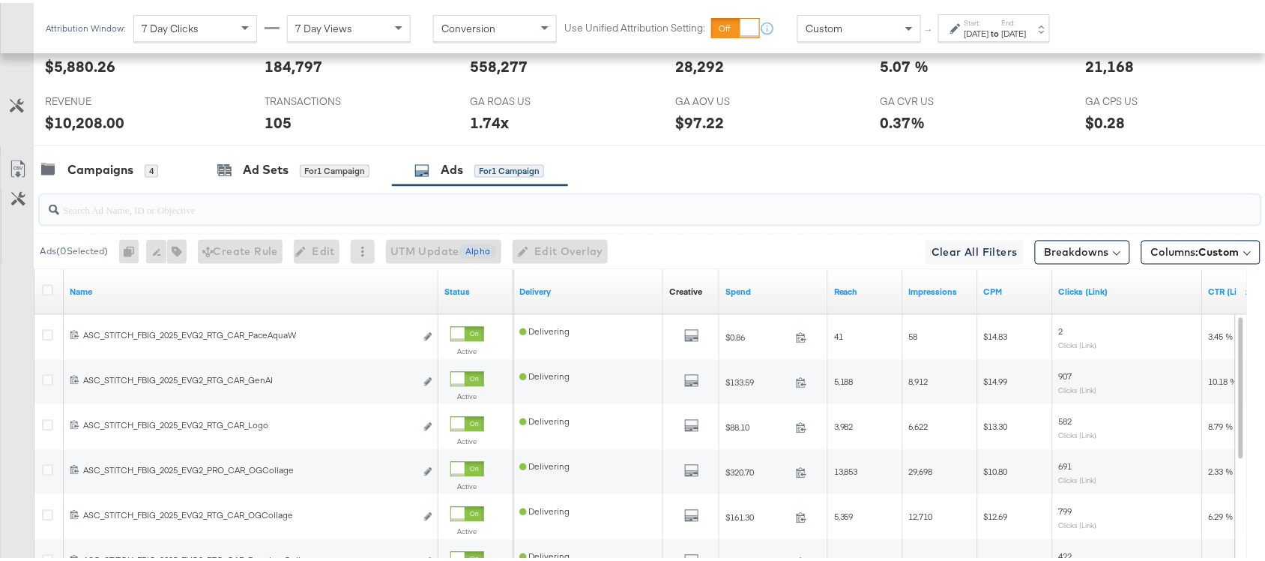
scroll to position [826, 0]
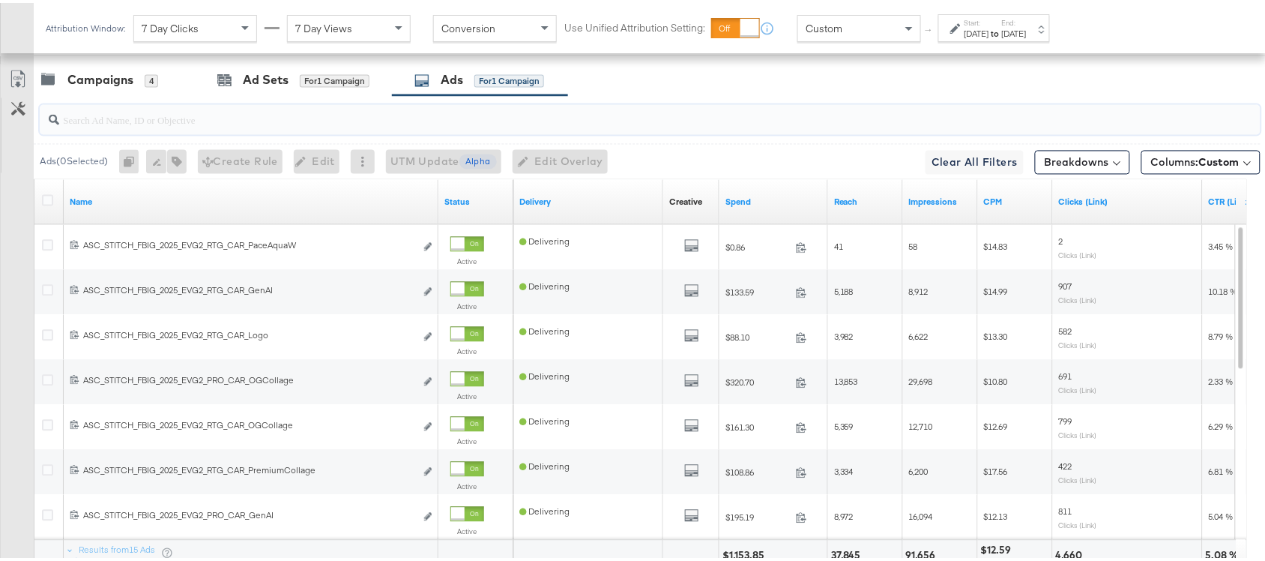
click at [130, 121] on input "search" at bounding box center [604, 111] width 1091 height 29
paste input "OGKidsBlackLeather"
click at [91, 117] on input "search" at bounding box center [604, 111] width 1091 height 29
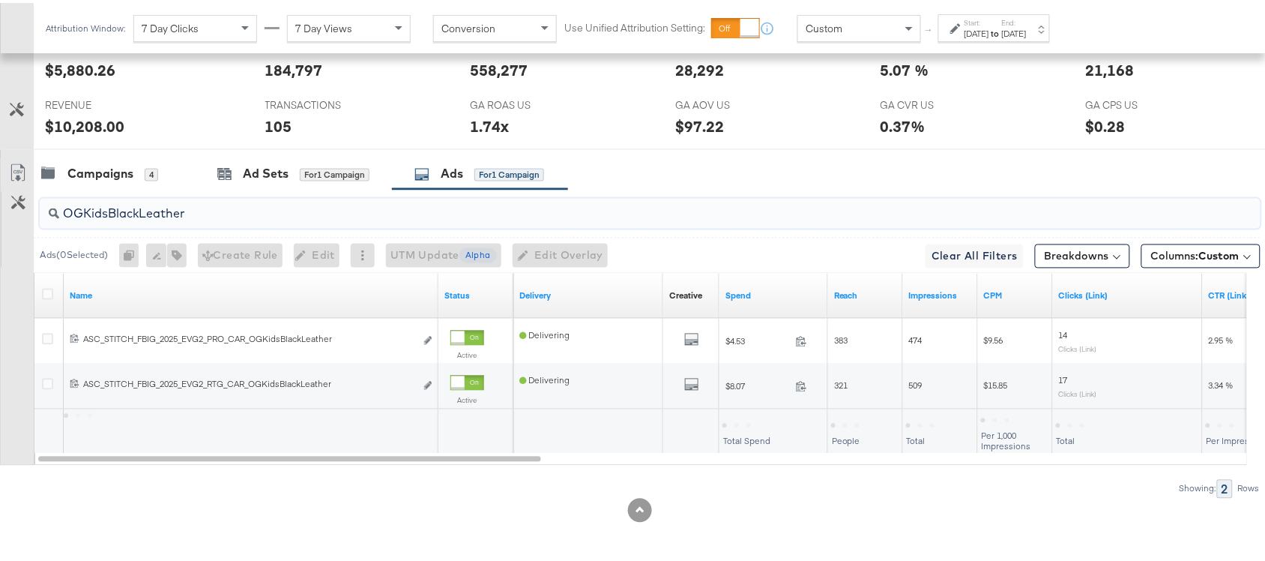
scroll to position [736, 0]
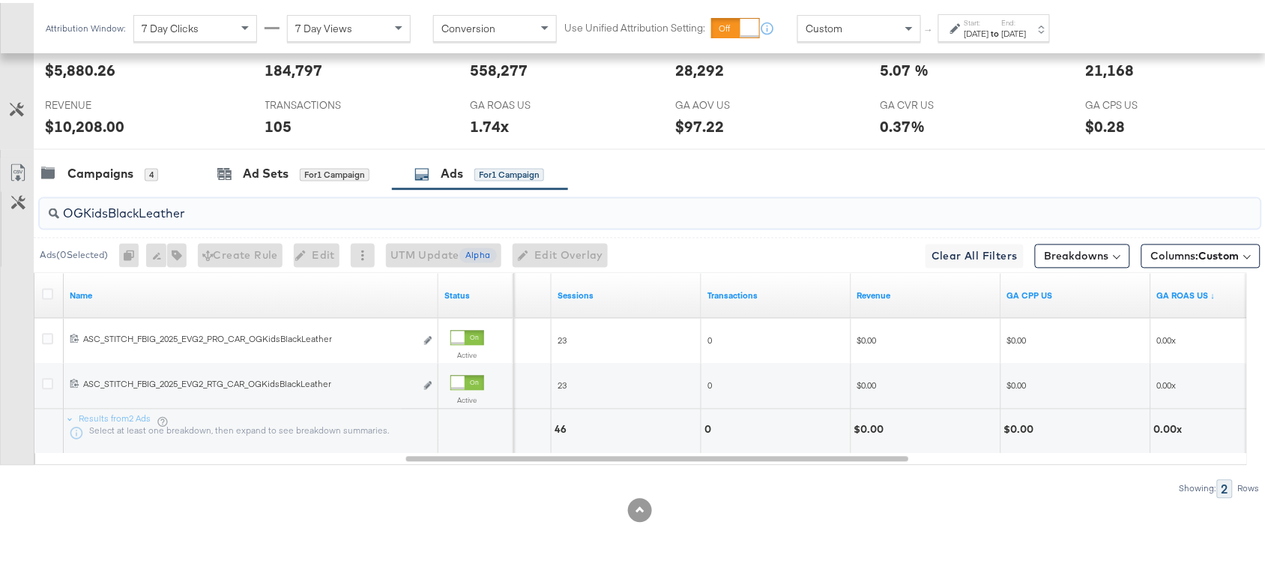
type input "OGKidsBlackLeather"
click at [233, 210] on input "OGKidsBlackLeather" at bounding box center [604, 204] width 1091 height 29
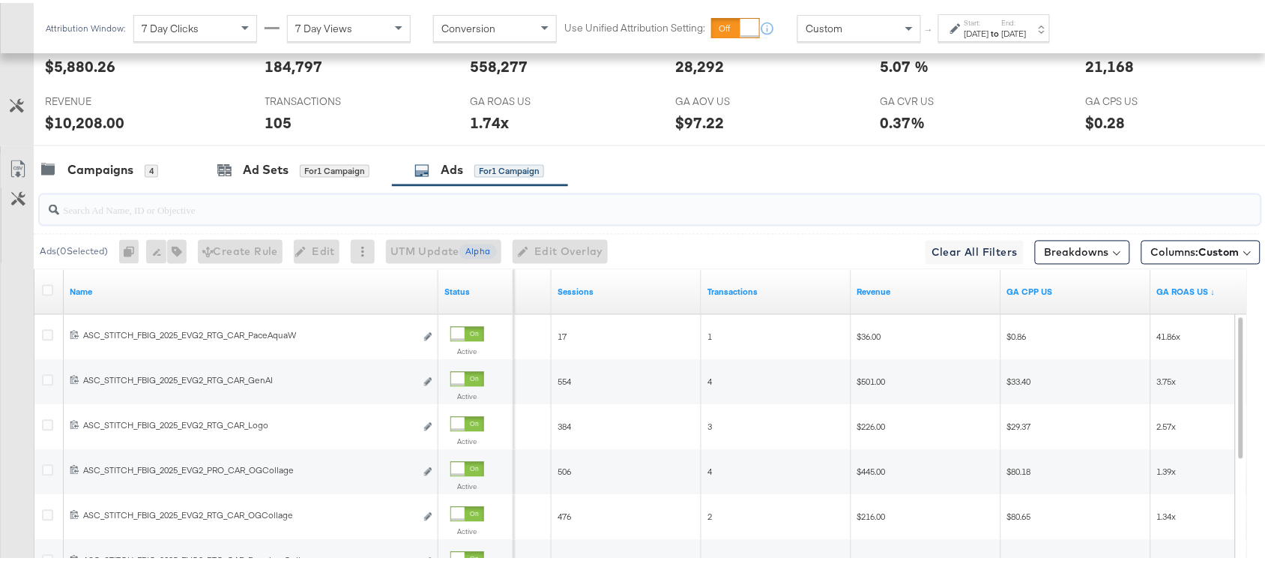
scroll to position [826, 0]
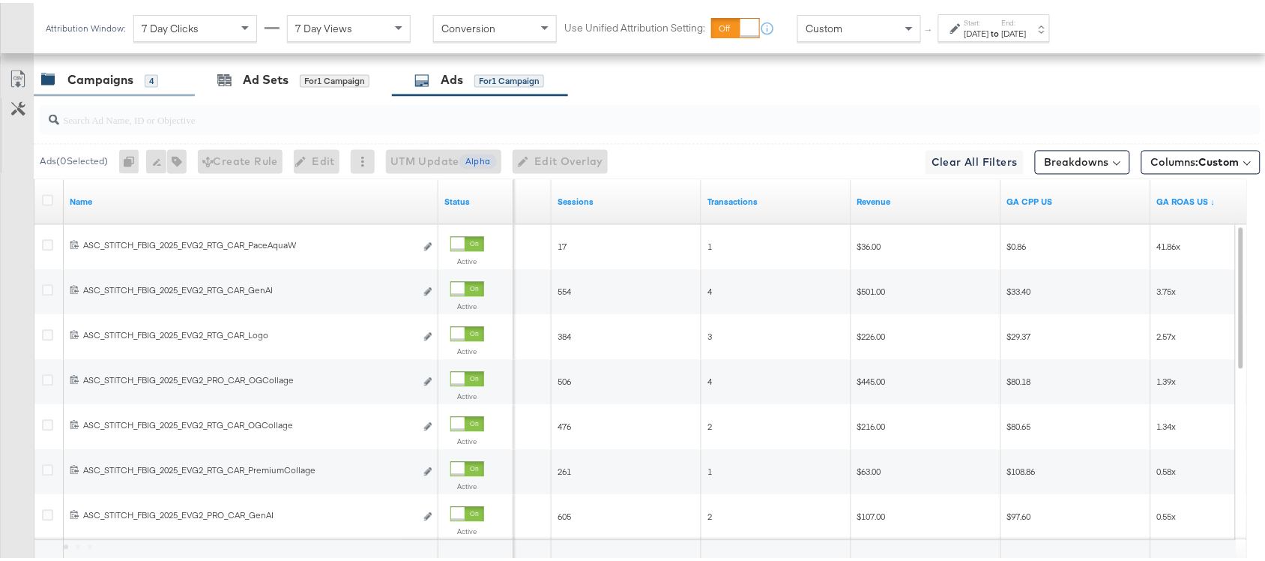
click at [99, 72] on div "Campaigns" at bounding box center [100, 77] width 66 height 17
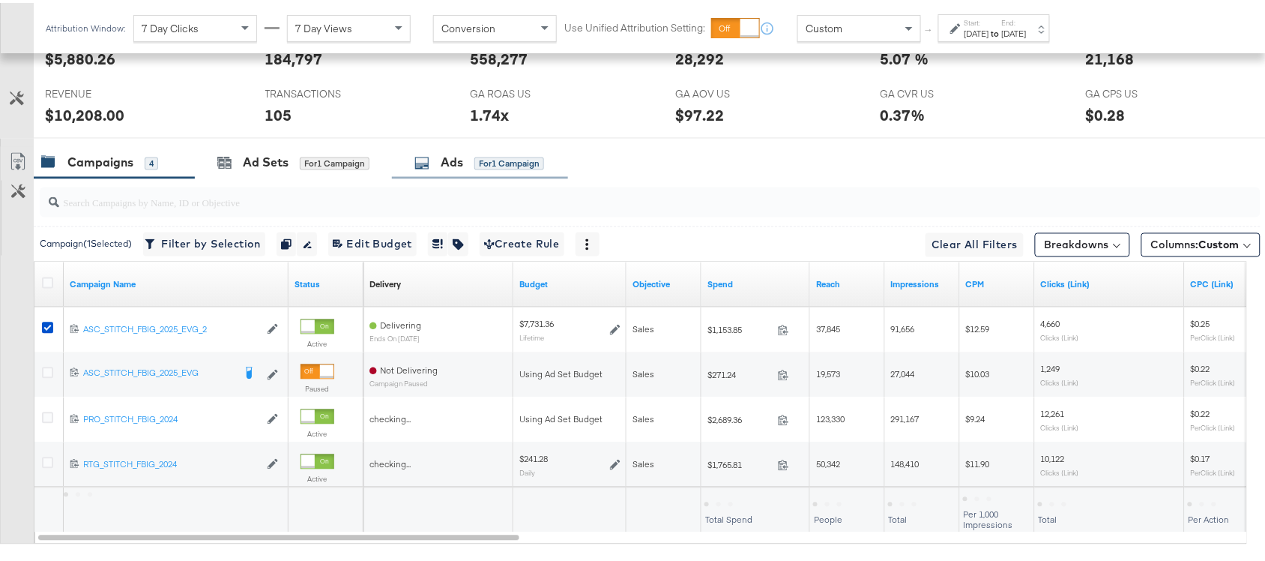
scroll to position [778, 0]
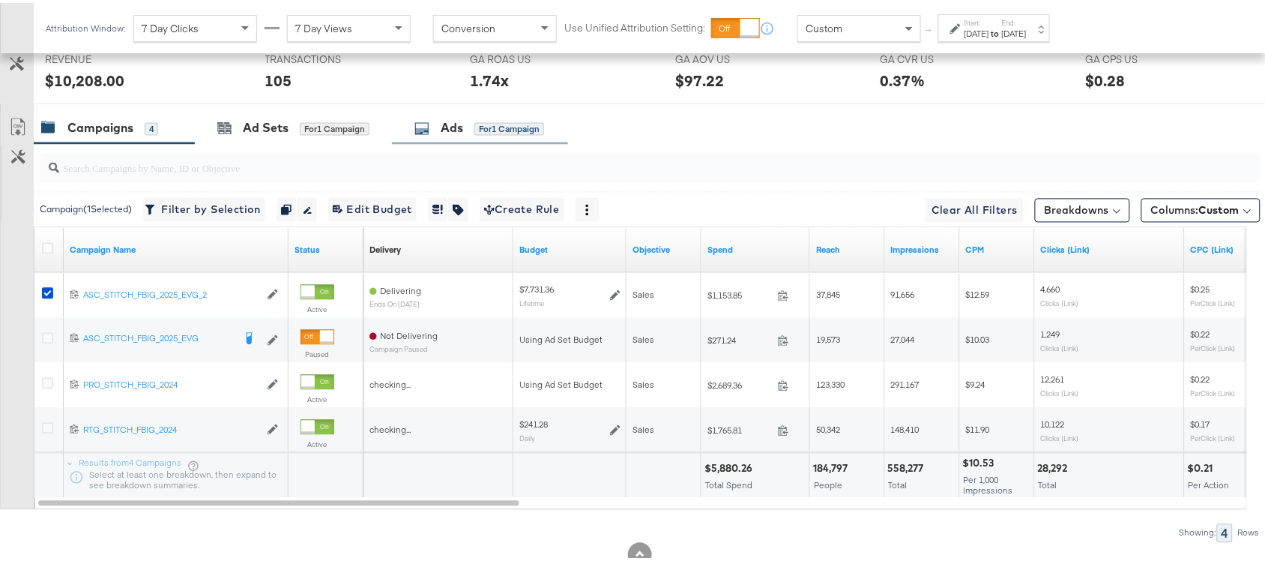
click at [443, 133] on div "Ads" at bounding box center [452, 125] width 22 height 17
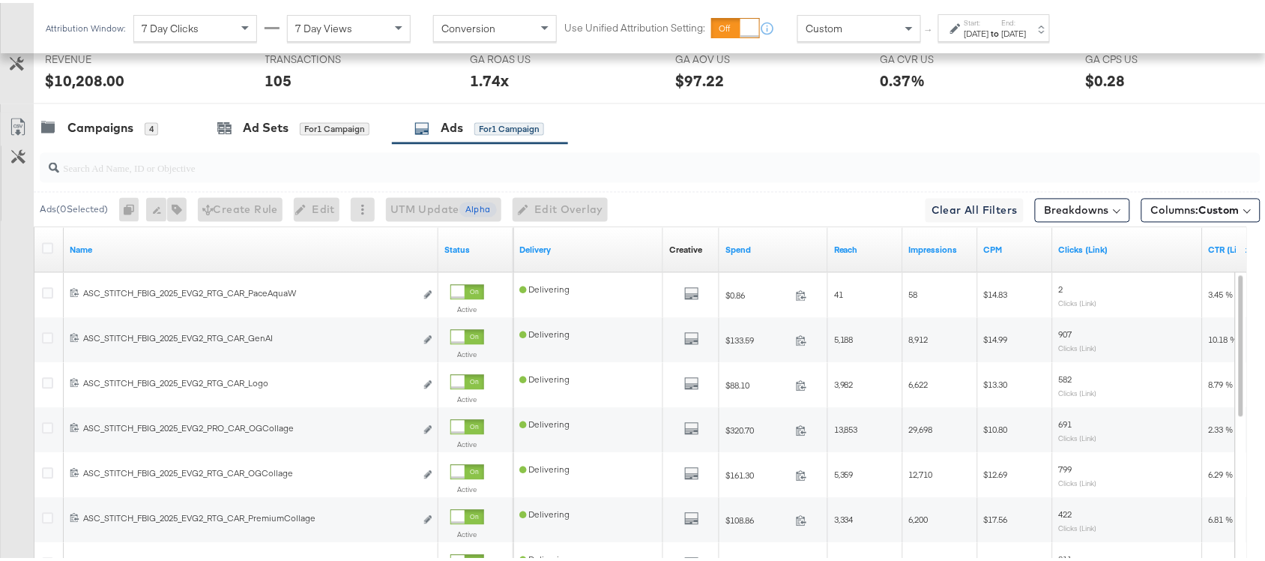
scroll to position [961, 0]
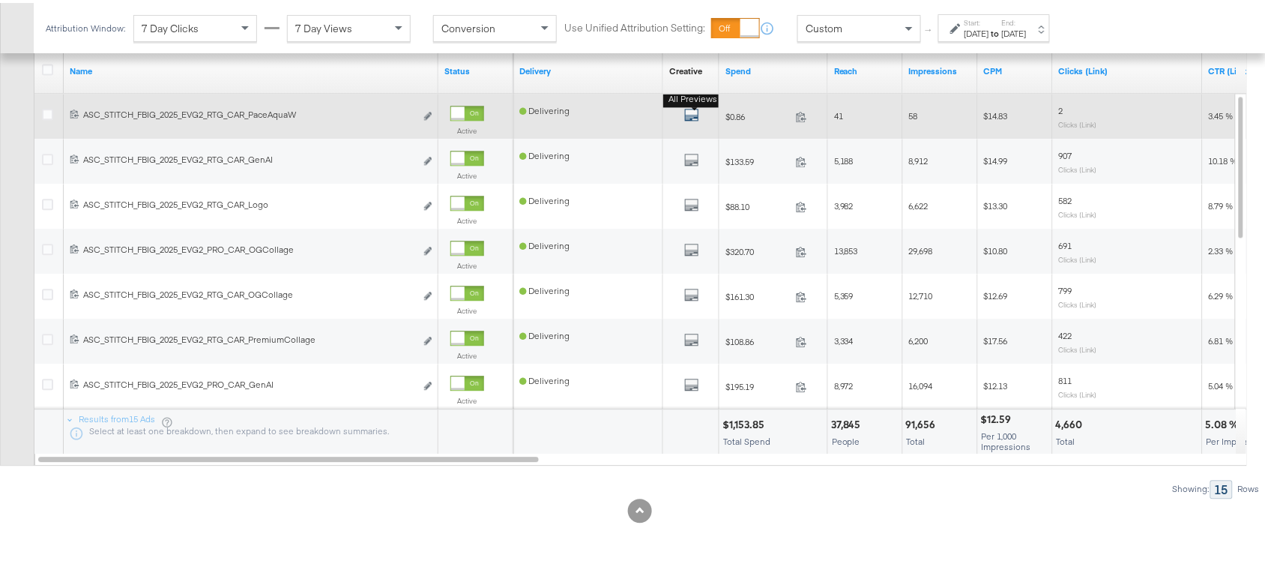
click at [688, 118] on icon "default" at bounding box center [691, 111] width 15 height 15
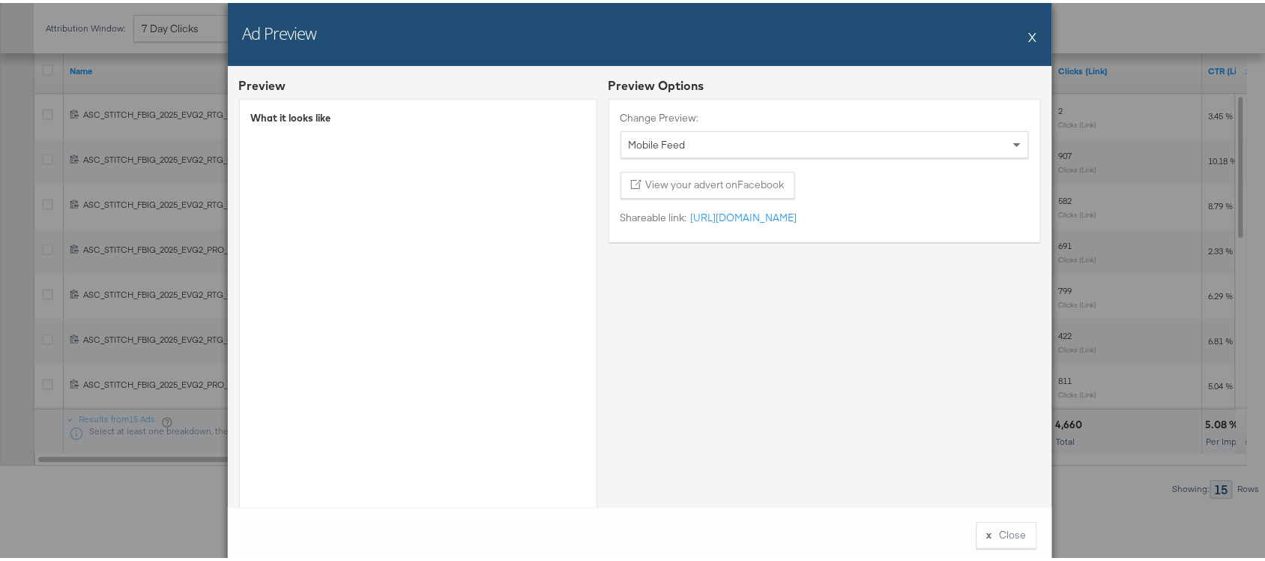
click at [1029, 26] on button "X" at bounding box center [1033, 34] width 8 height 30
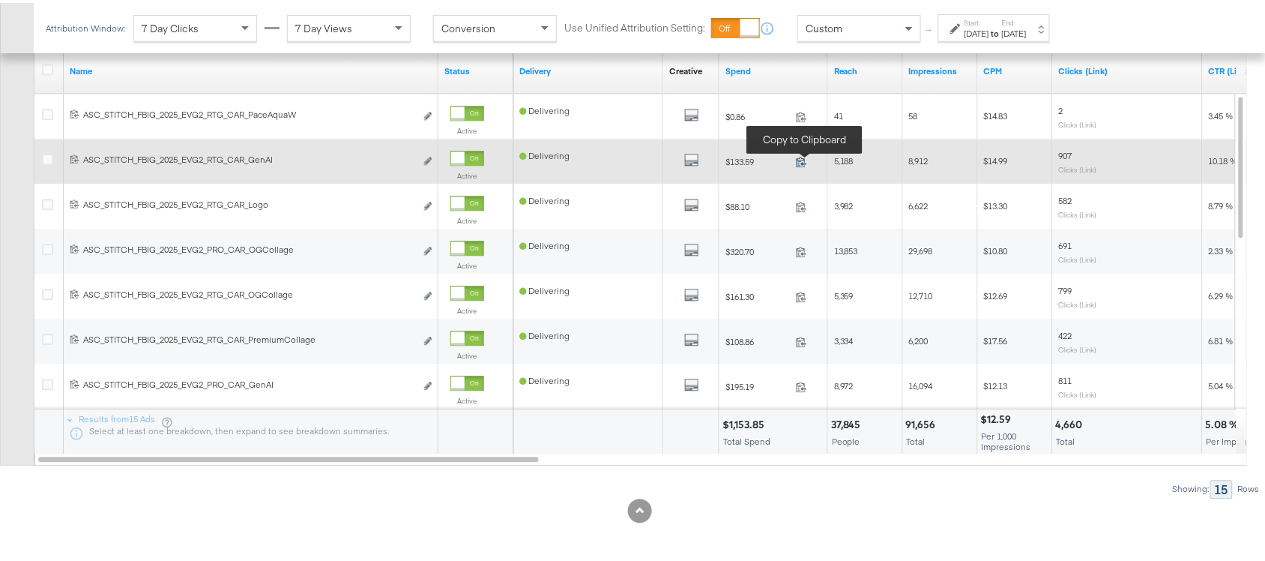
scroll to position [870, 0]
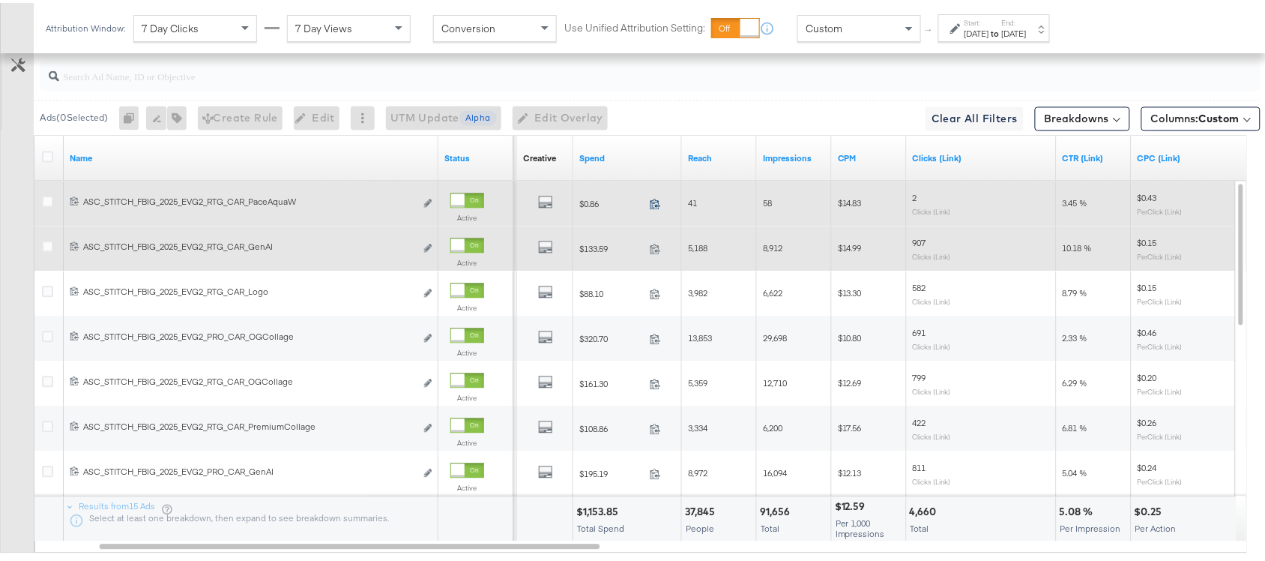
click at [654, 206] on icon at bounding box center [655, 200] width 11 height 11
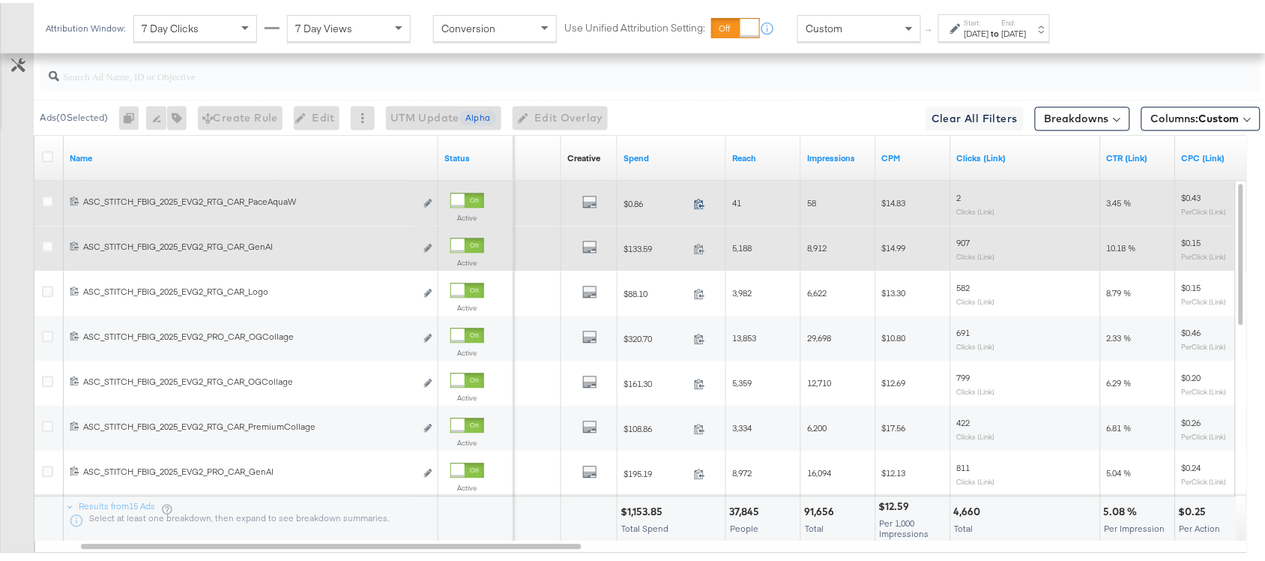
click at [699, 206] on icon at bounding box center [699, 200] width 11 height 11
drag, startPoint x: 663, startPoint y: 205, endPoint x: 618, endPoint y: 204, distance: 45.0
click at [618, 204] on div "$0.86 0.86" at bounding box center [672, 200] width 109 height 23
copy span "$0.86"
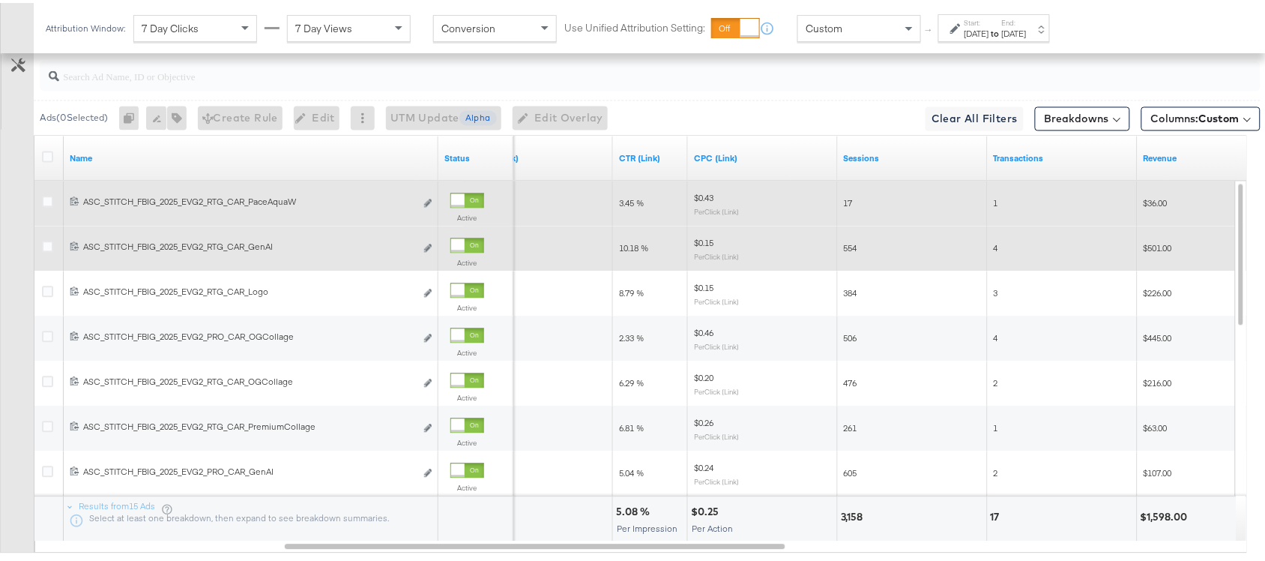
click at [624, 199] on span "3.45 %" at bounding box center [631, 199] width 25 height 11
copy span "3.45 %"
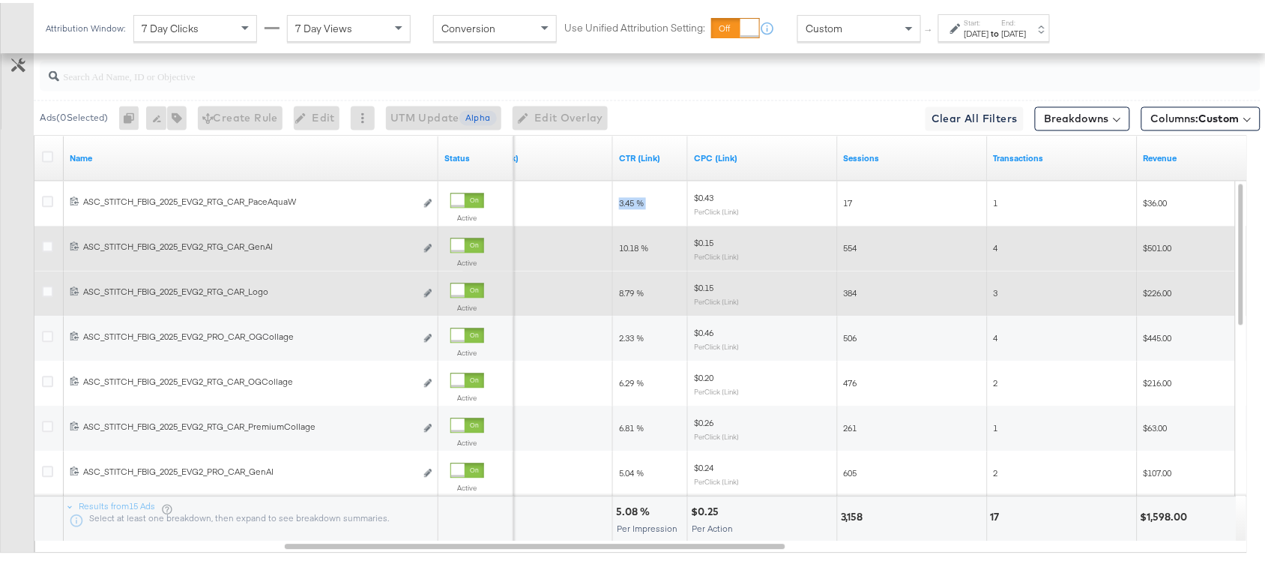
copy span "3.45 %"
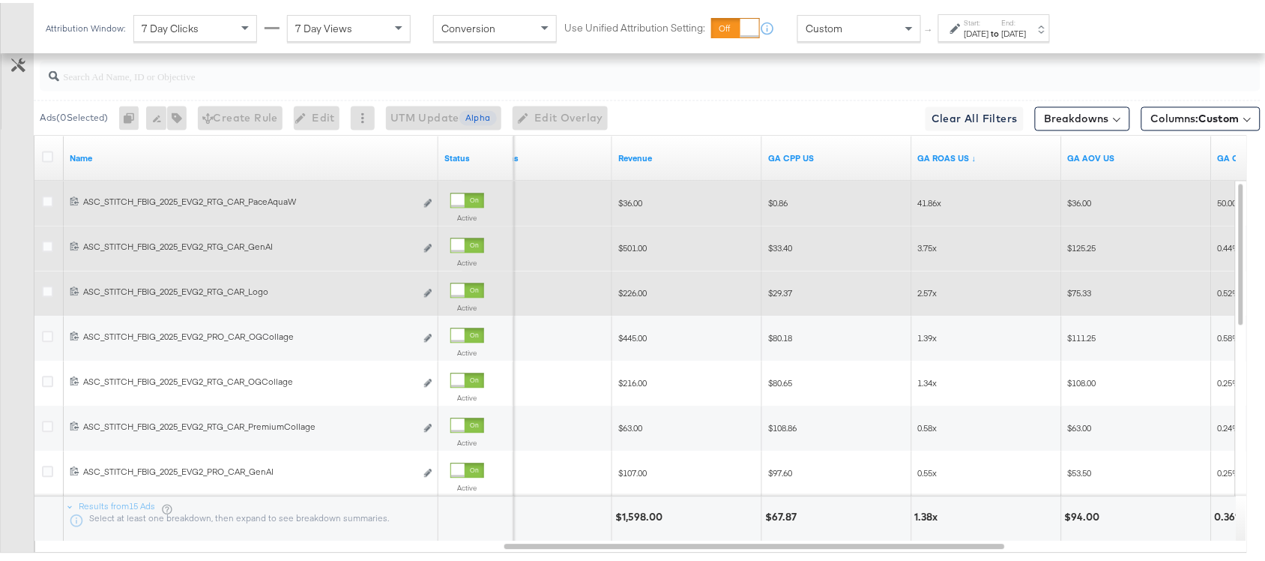
click at [633, 205] on span "$36.00" at bounding box center [630, 199] width 24 height 11
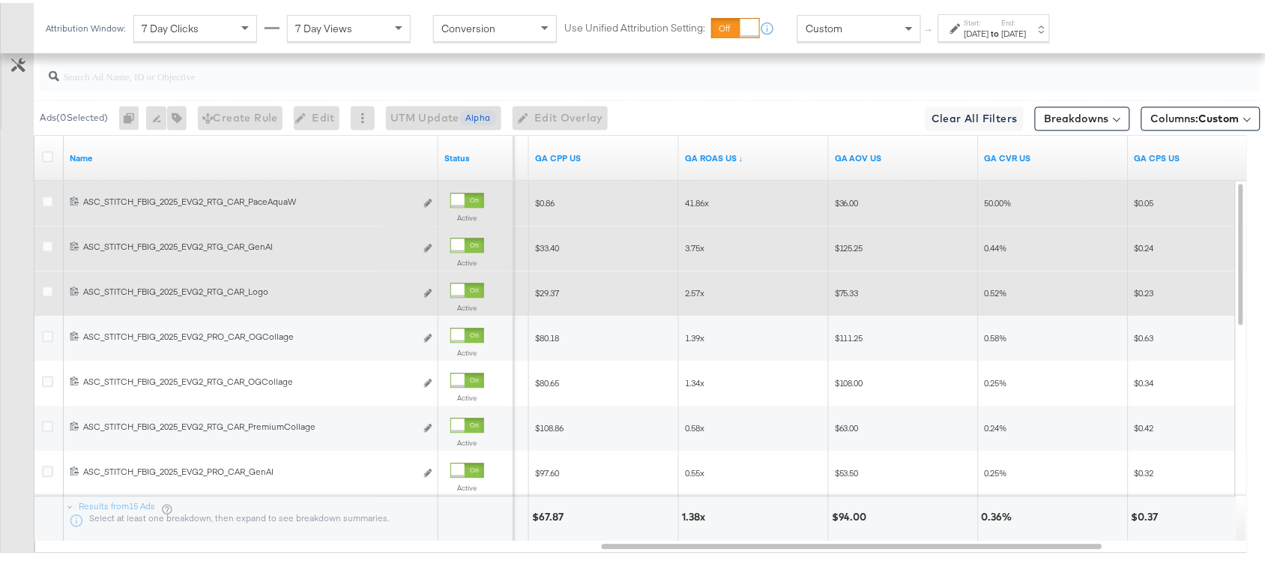
click at [693, 205] on span "41.86x" at bounding box center [697, 199] width 24 height 11
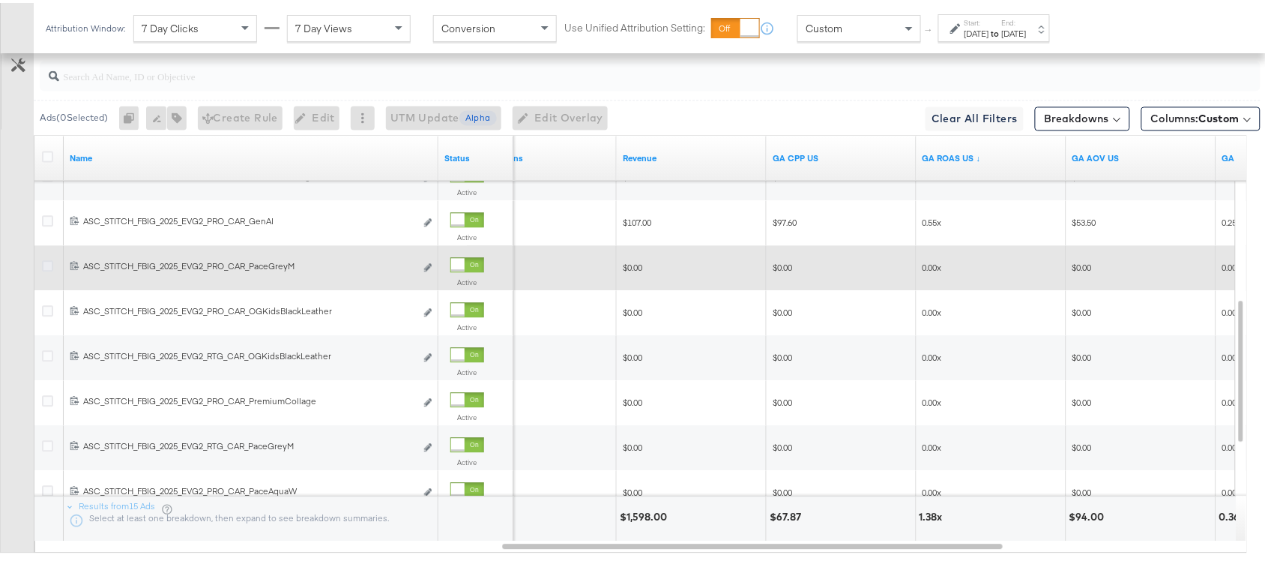
click at [46, 268] on icon at bounding box center [47, 262] width 11 height 11
click at [0, 0] on input "checkbox" at bounding box center [0, 0] width 0 height 0
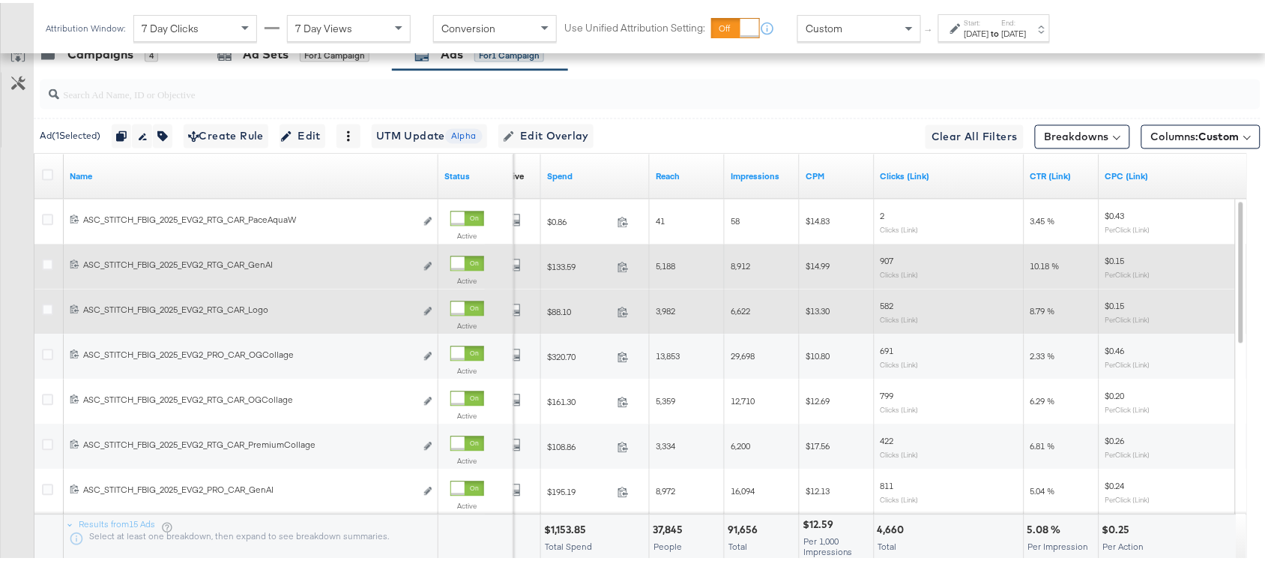
scroll to position [841, 0]
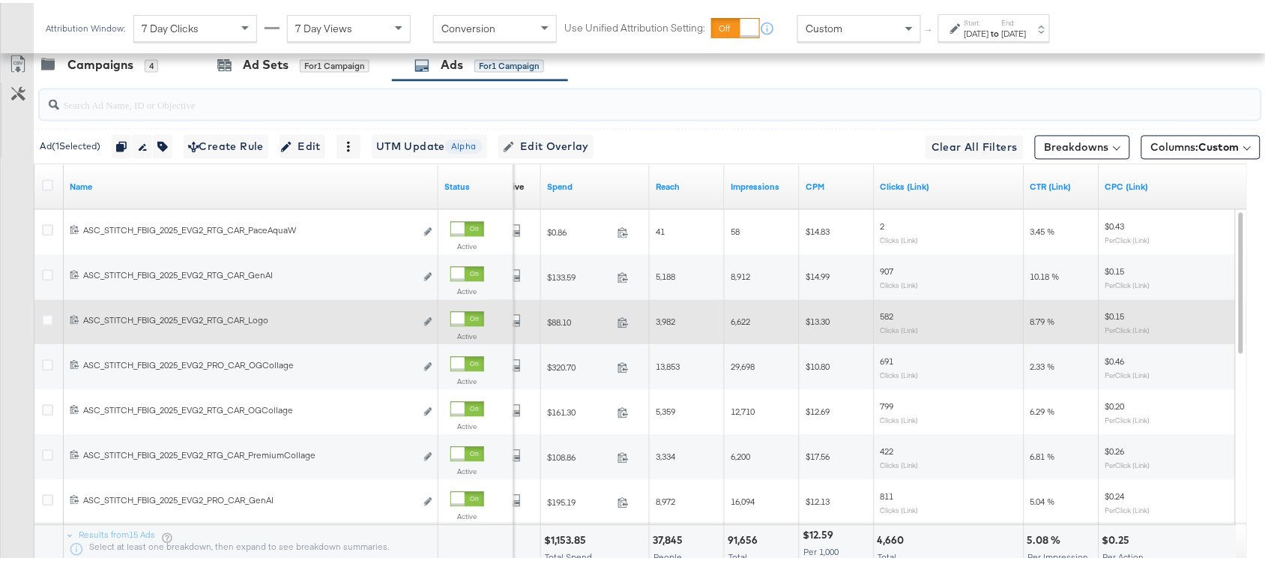
click at [100, 101] on input "search" at bounding box center [604, 96] width 1091 height 29
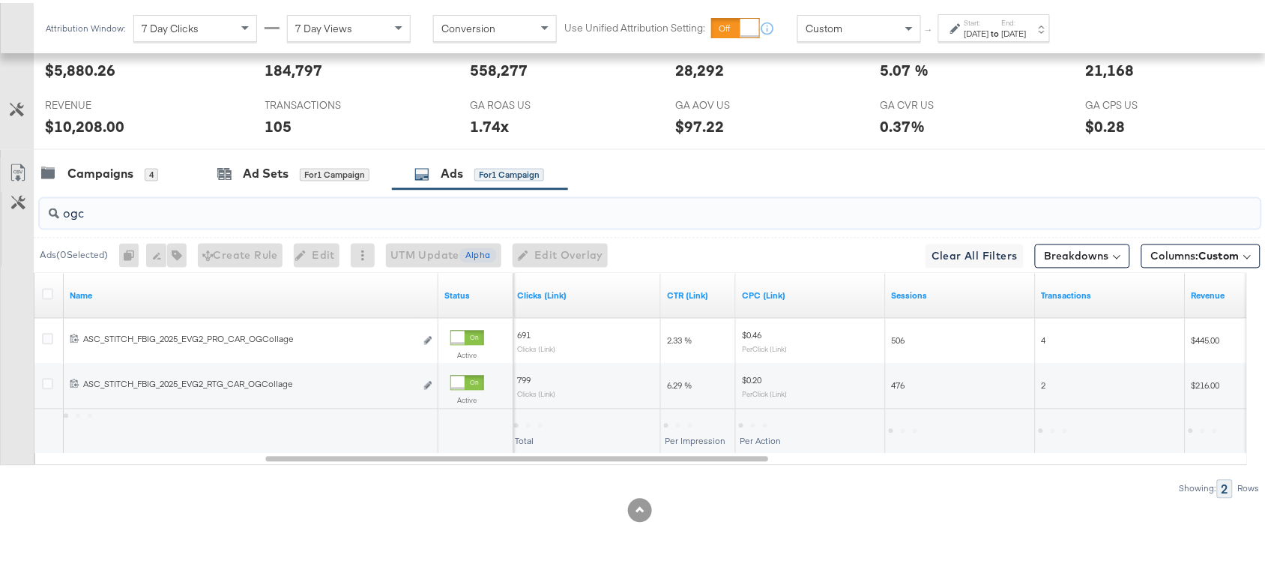
scroll to position [736, 0]
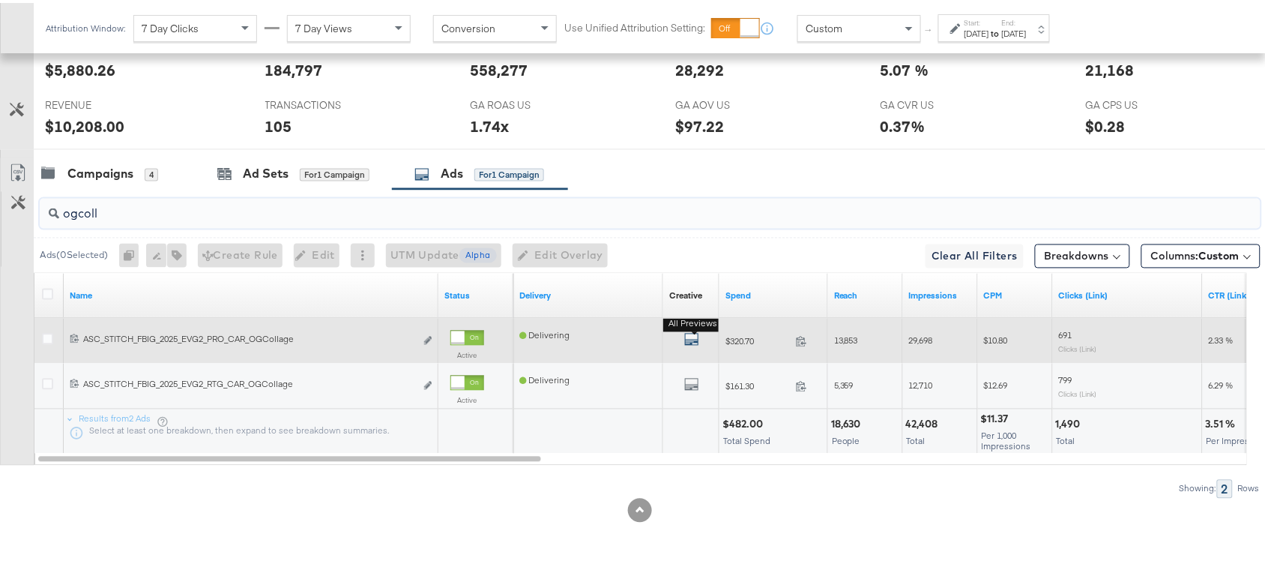
type input "ogcoll"
click at [691, 331] on button "All Previews" at bounding box center [691, 338] width 15 height 19
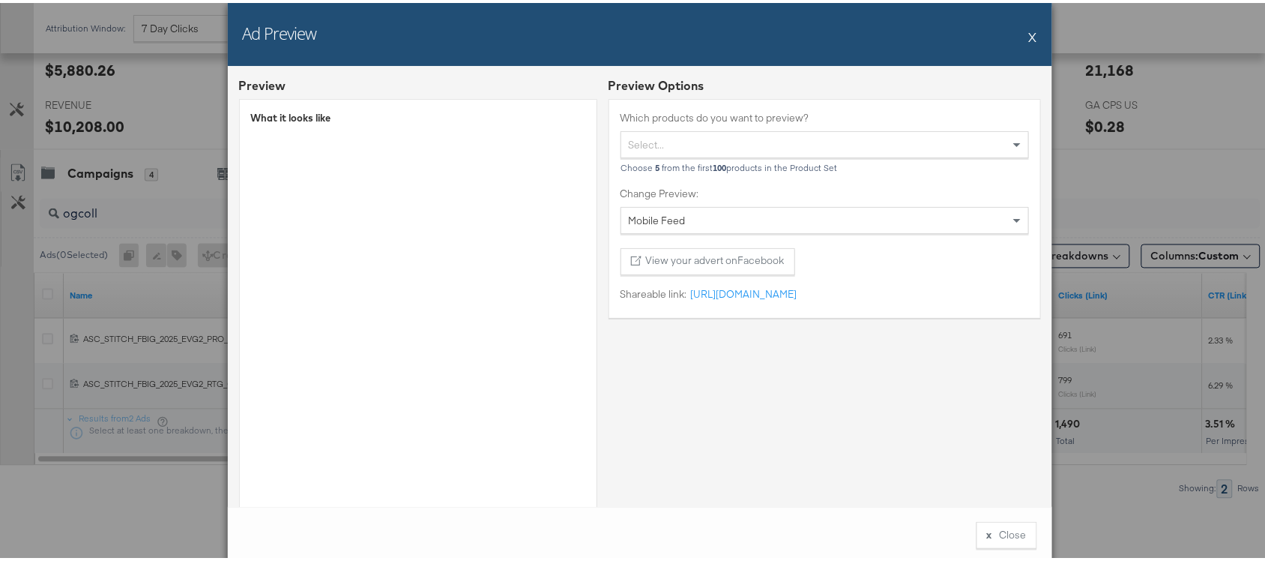
click at [1029, 40] on button "X" at bounding box center [1033, 34] width 8 height 30
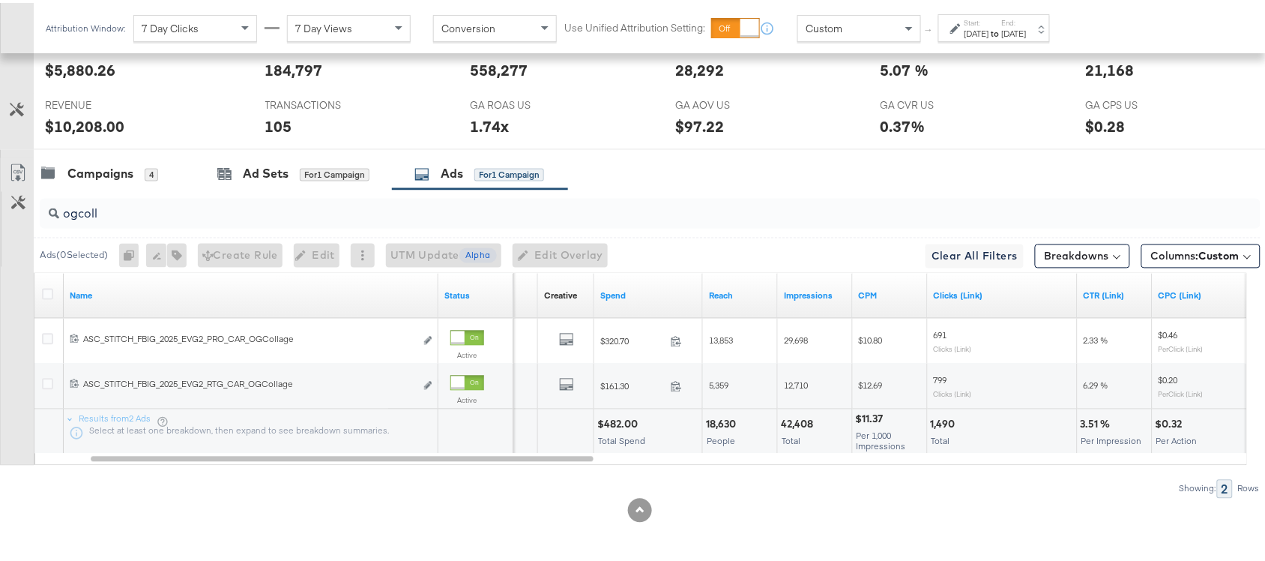
click at [617, 422] on div "$482.00" at bounding box center [619, 421] width 45 height 14
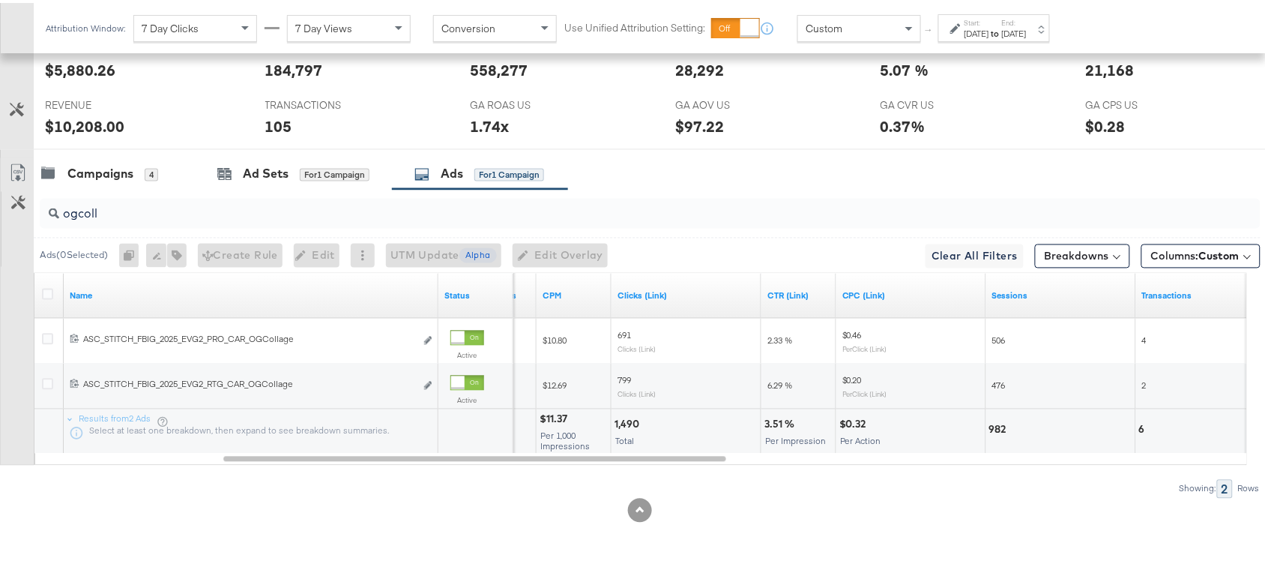
click at [765, 417] on div "3.51 %" at bounding box center [782, 421] width 34 height 14
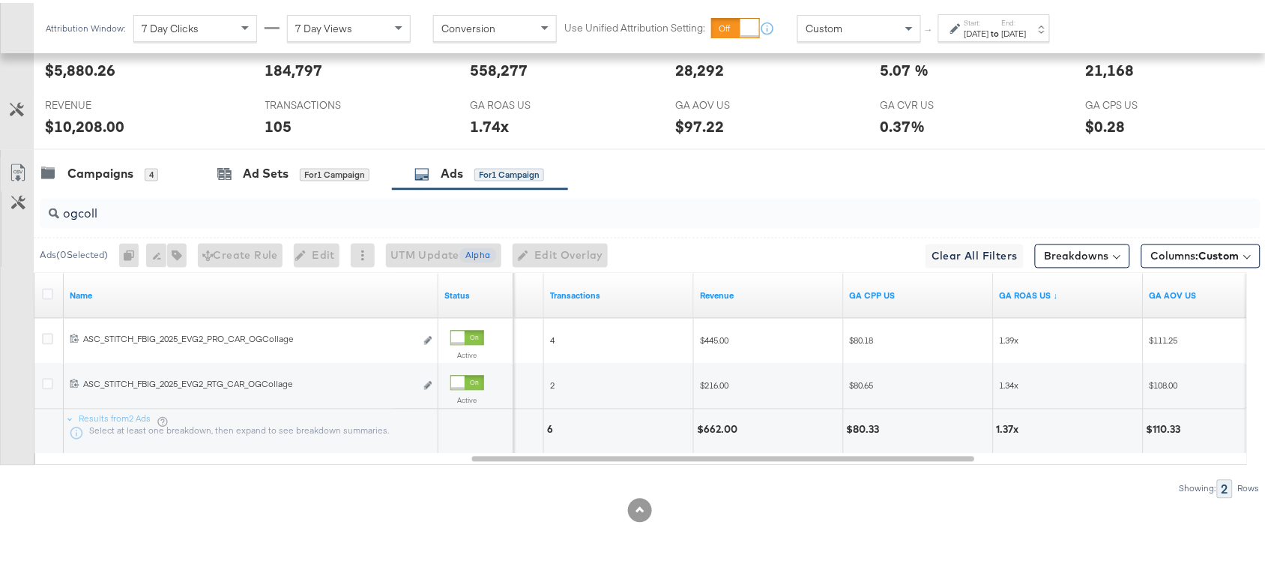
click at [712, 422] on div "$662.00" at bounding box center [719, 427] width 45 height 14
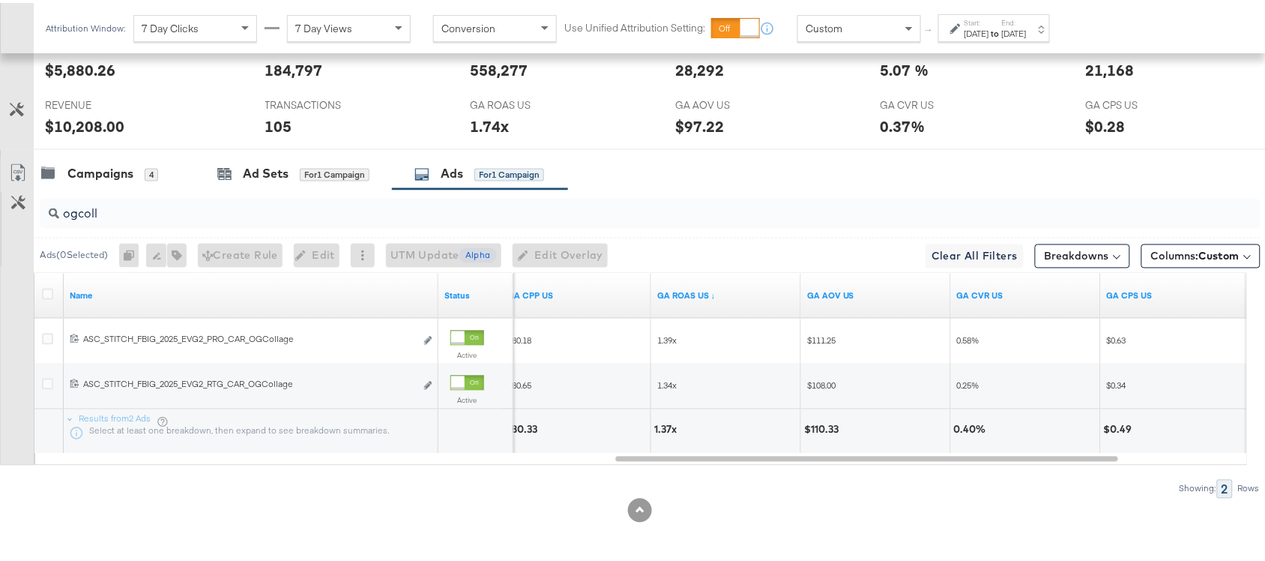
click at [660, 429] on div "1.37x" at bounding box center [667, 427] width 27 height 14
click at [115, 216] on input "ogcoll" at bounding box center [604, 204] width 1091 height 29
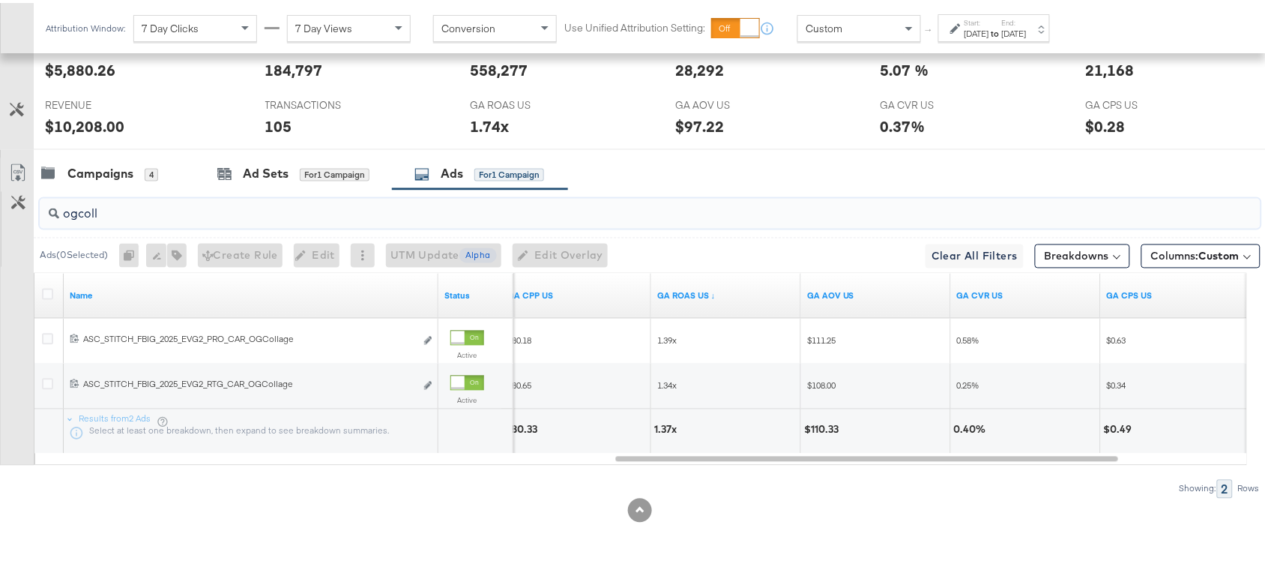
click at [115, 216] on input "ogcoll" at bounding box center [604, 204] width 1091 height 29
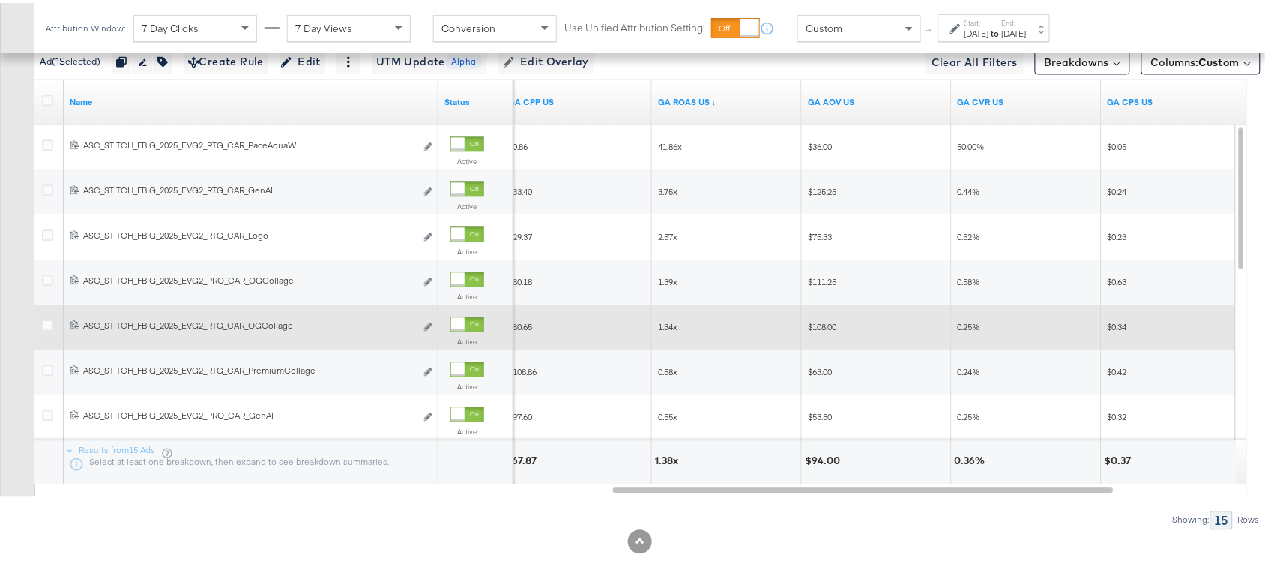
scroll to position [923, 0]
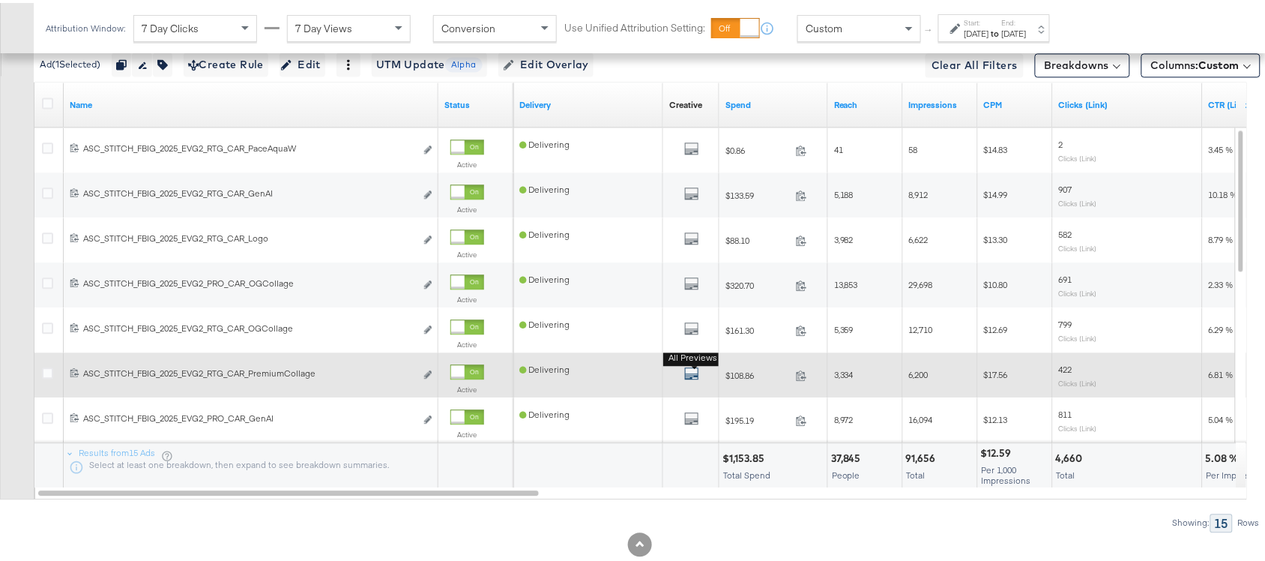
click at [691, 373] on icon "default" at bounding box center [691, 370] width 15 height 15
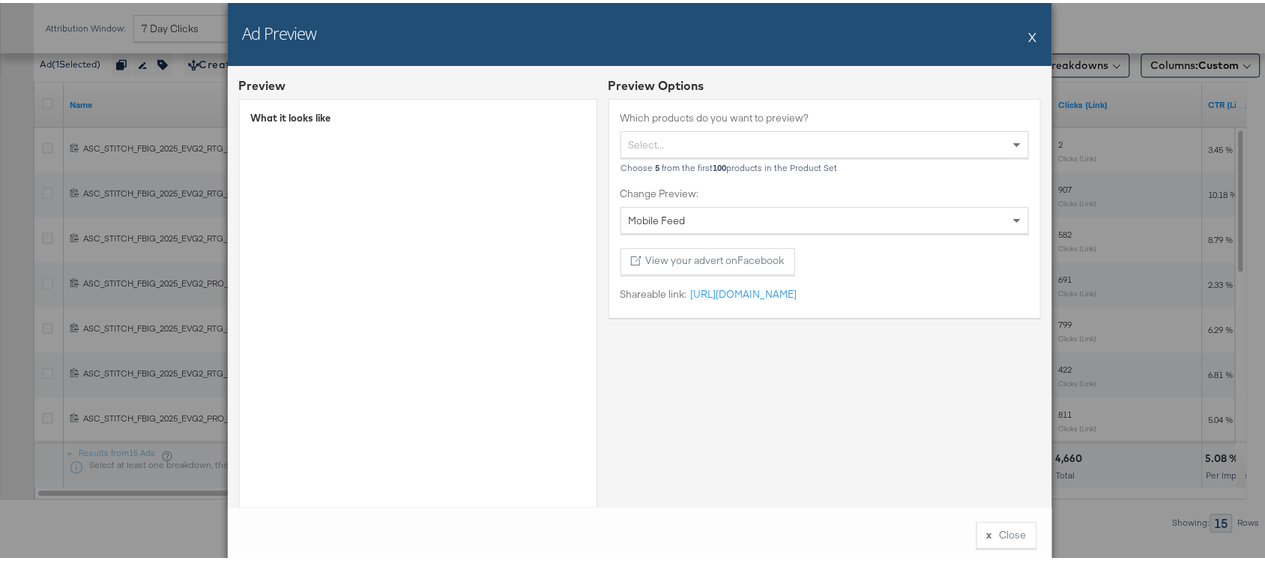
click at [1029, 27] on button "X" at bounding box center [1033, 34] width 8 height 30
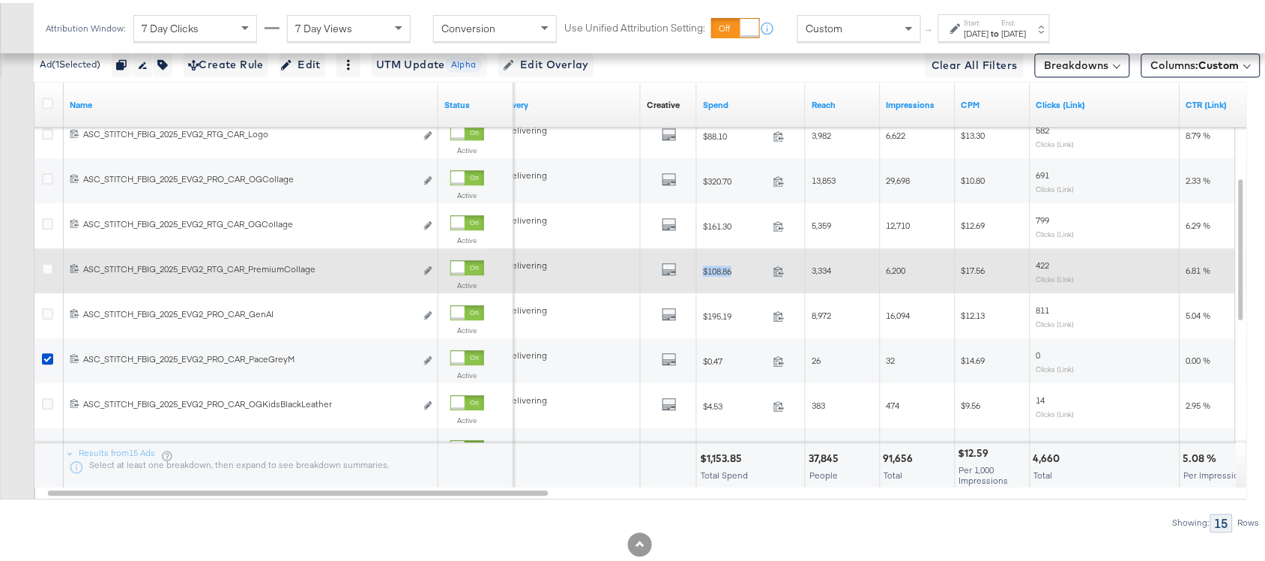
drag, startPoint x: 698, startPoint y: 271, endPoint x: 740, endPoint y: 274, distance: 42.0
click at [740, 274] on div "$108.86 108.86" at bounding box center [751, 267] width 109 height 23
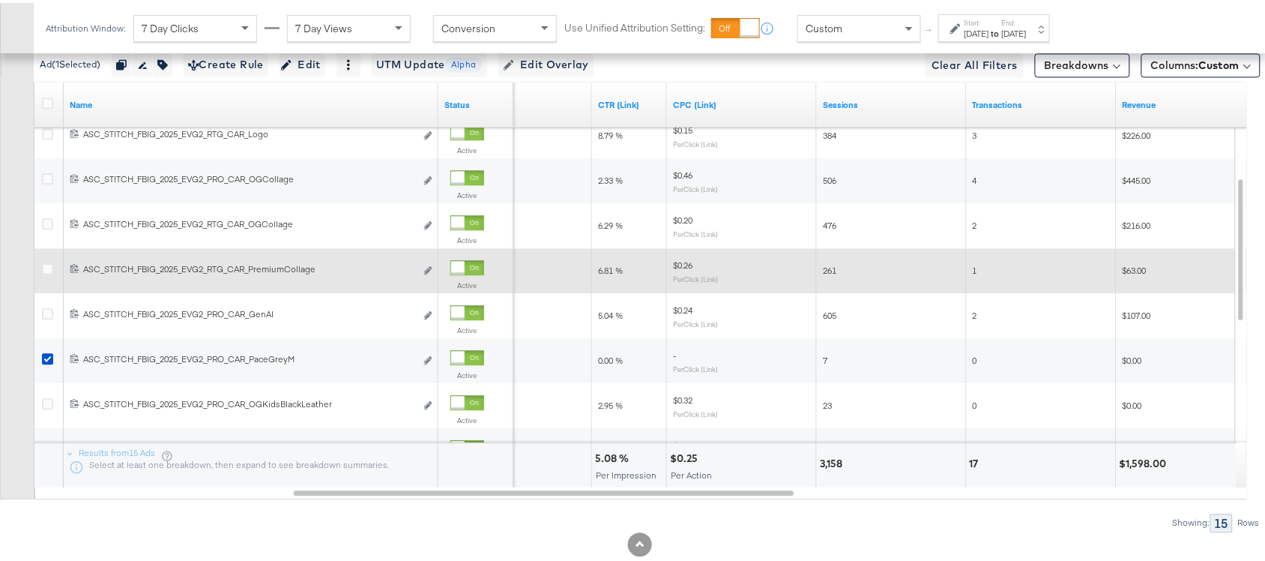
click at [606, 270] on span "6.81 %" at bounding box center [610, 267] width 25 height 11
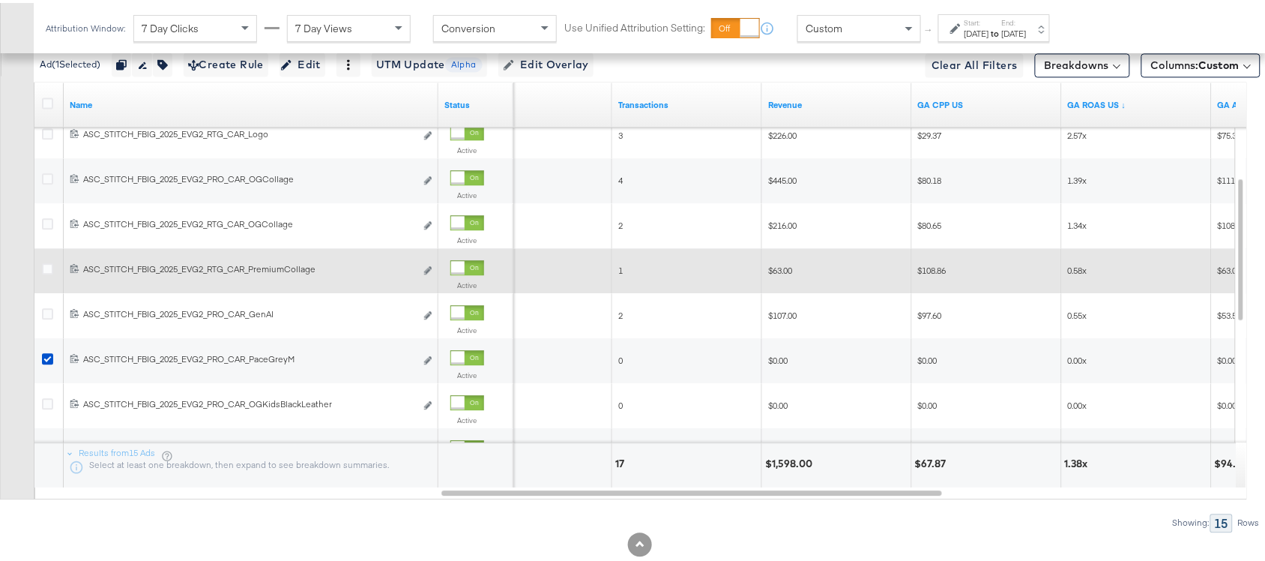
click at [774, 273] on span "$63.00" at bounding box center [780, 267] width 24 height 11
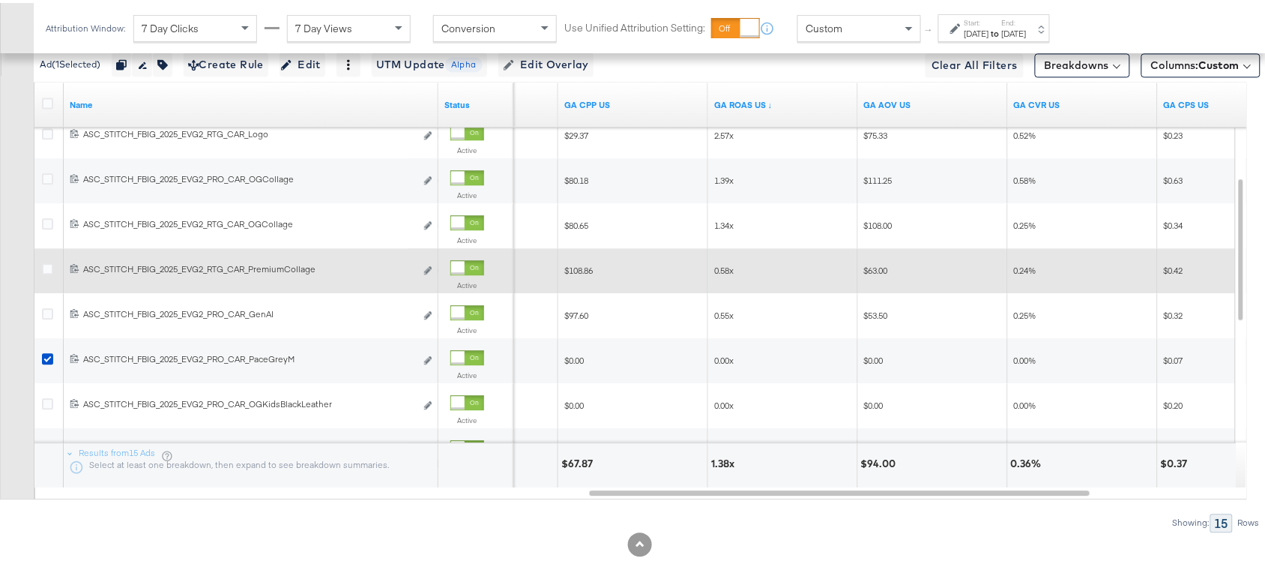
click at [728, 268] on span "0.58x" at bounding box center [723, 267] width 19 height 11
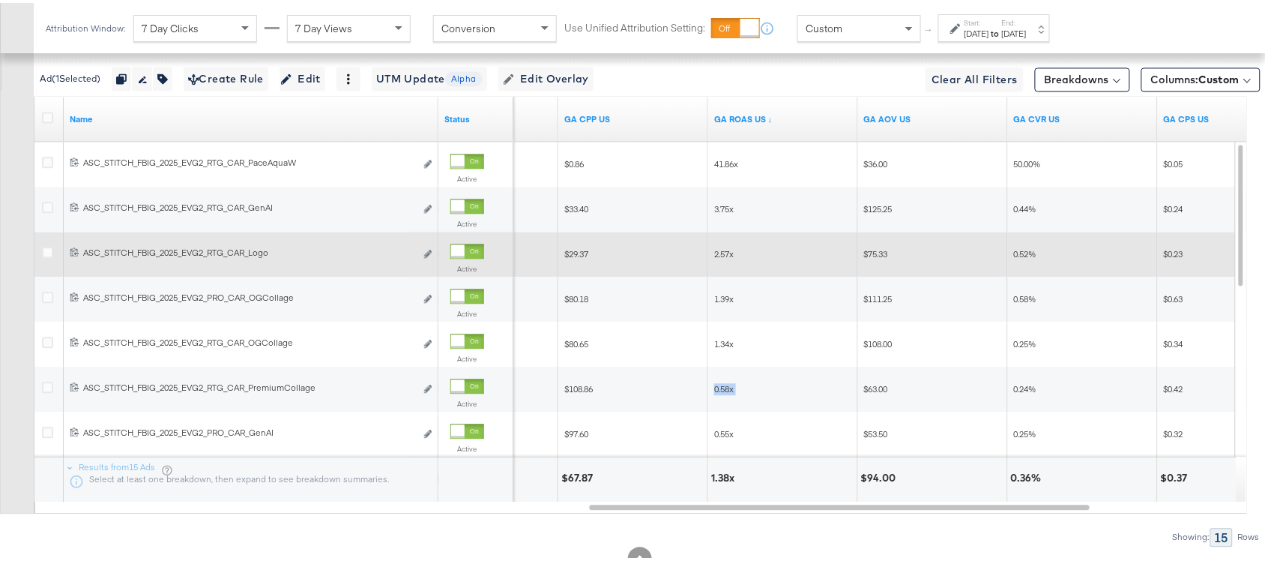
scroll to position [907, 0]
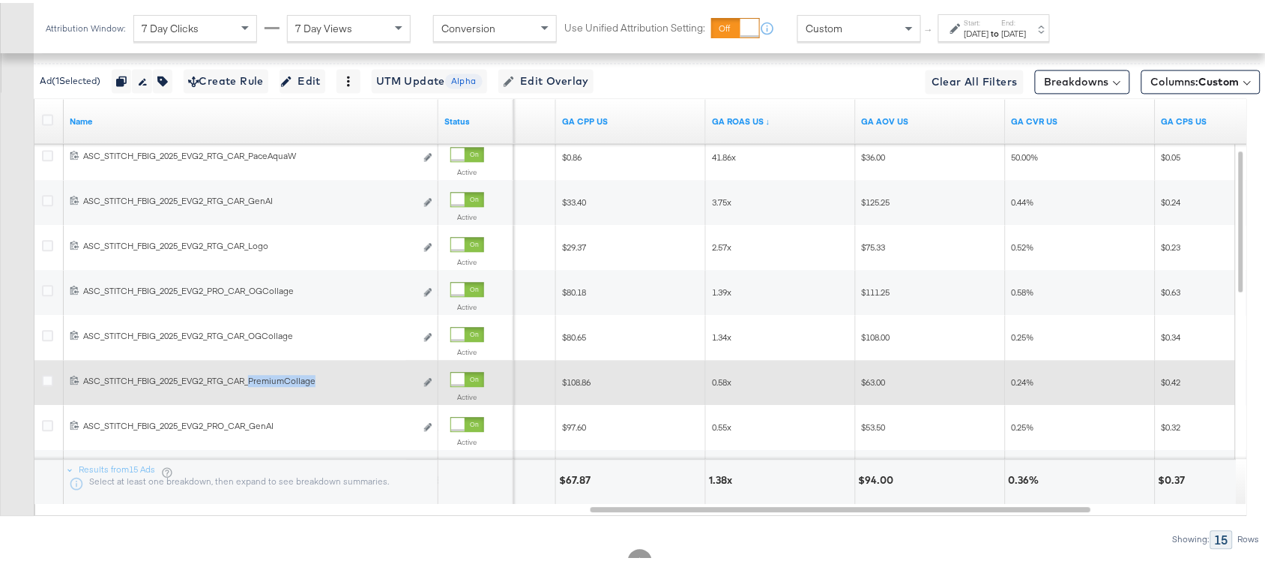
drag, startPoint x: 253, startPoint y: 380, endPoint x: 325, endPoint y: 392, distance: 72.2
click at [325, 392] on div "120231551952420515 ASC_STITCH_FBIG_2025_EVG2_RTG_CAR_PremiumCollage ASC_STITCH_…" at bounding box center [251, 380] width 375 height 28
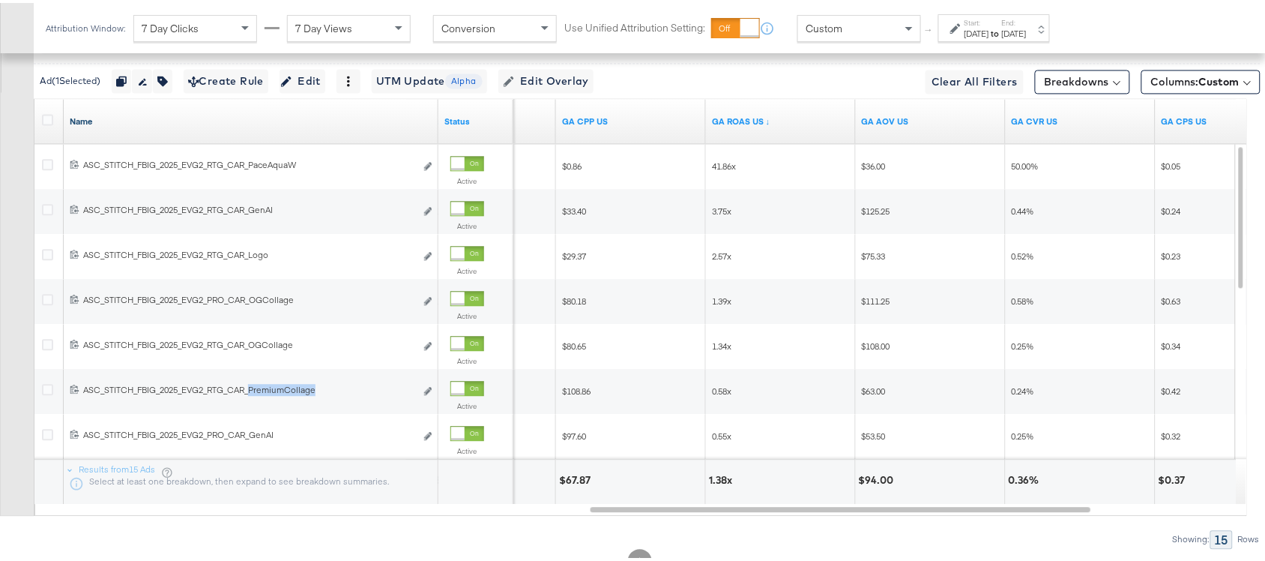
scroll to position [858, 0]
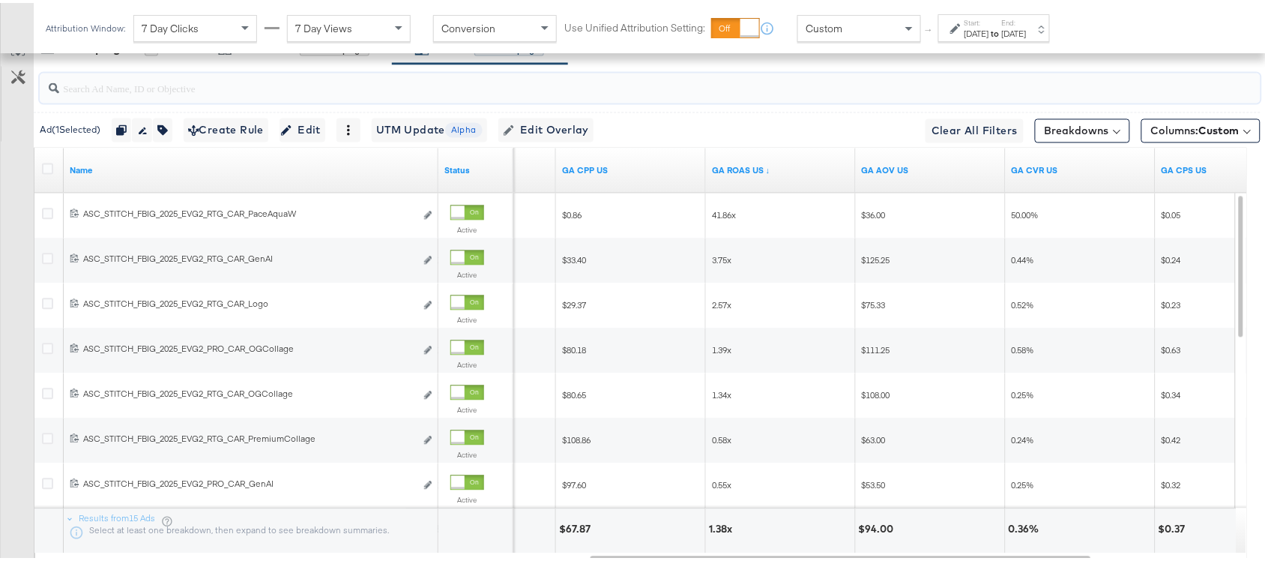
click at [148, 79] on input "search" at bounding box center [604, 78] width 1091 height 29
paste input "OGKidsBlackLeather"
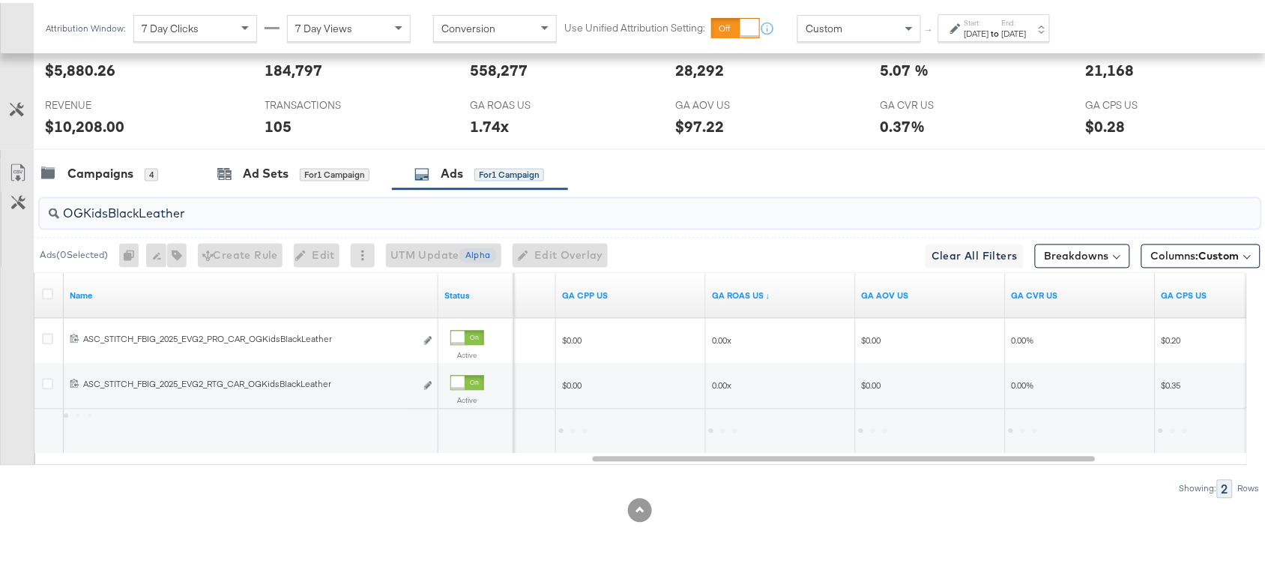
scroll to position [736, 0]
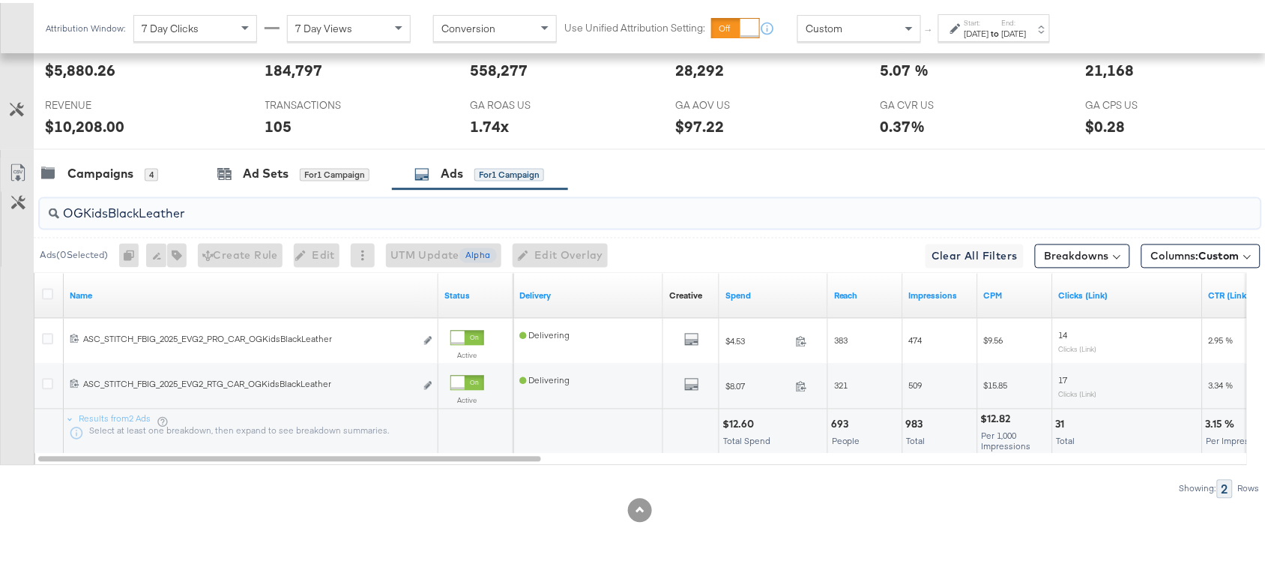
type input "OGKidsBlackLeather"
click at [735, 418] on div "$12.60" at bounding box center [741, 421] width 36 height 14
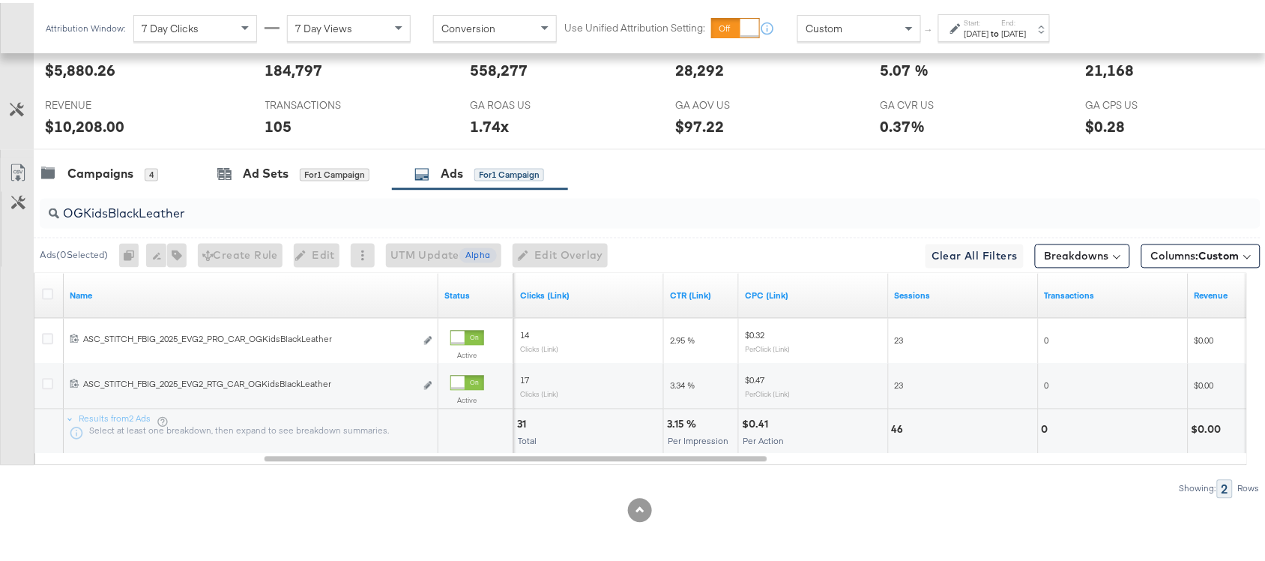
click at [675, 420] on div "3.15 %" at bounding box center [684, 421] width 34 height 14
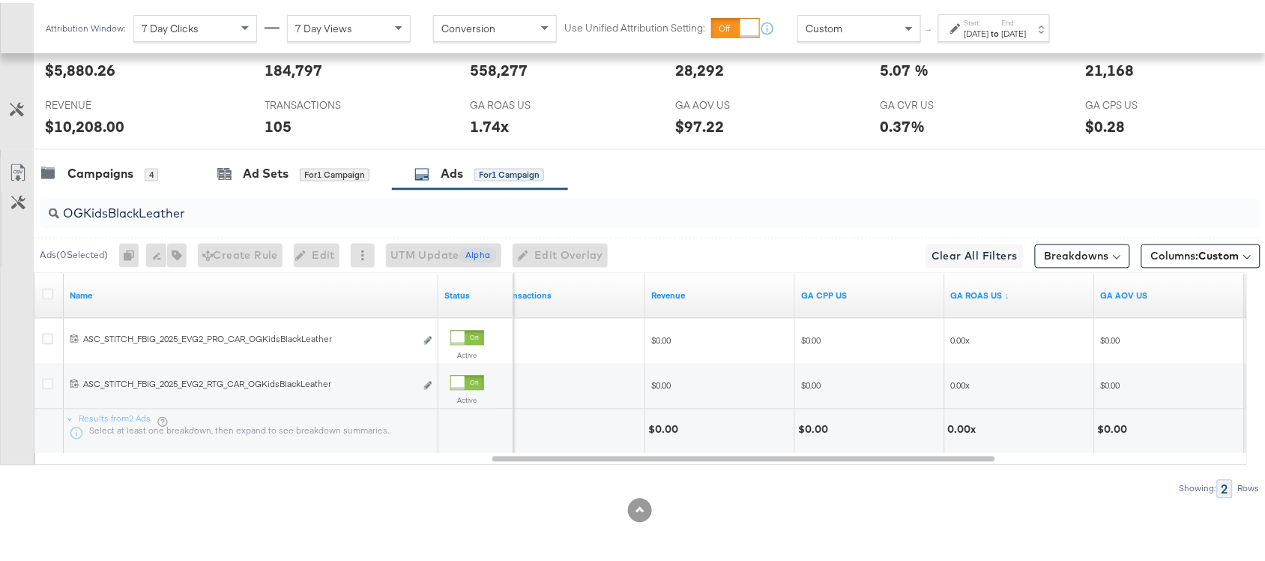
click at [658, 423] on div "$0.00" at bounding box center [665, 427] width 34 height 14
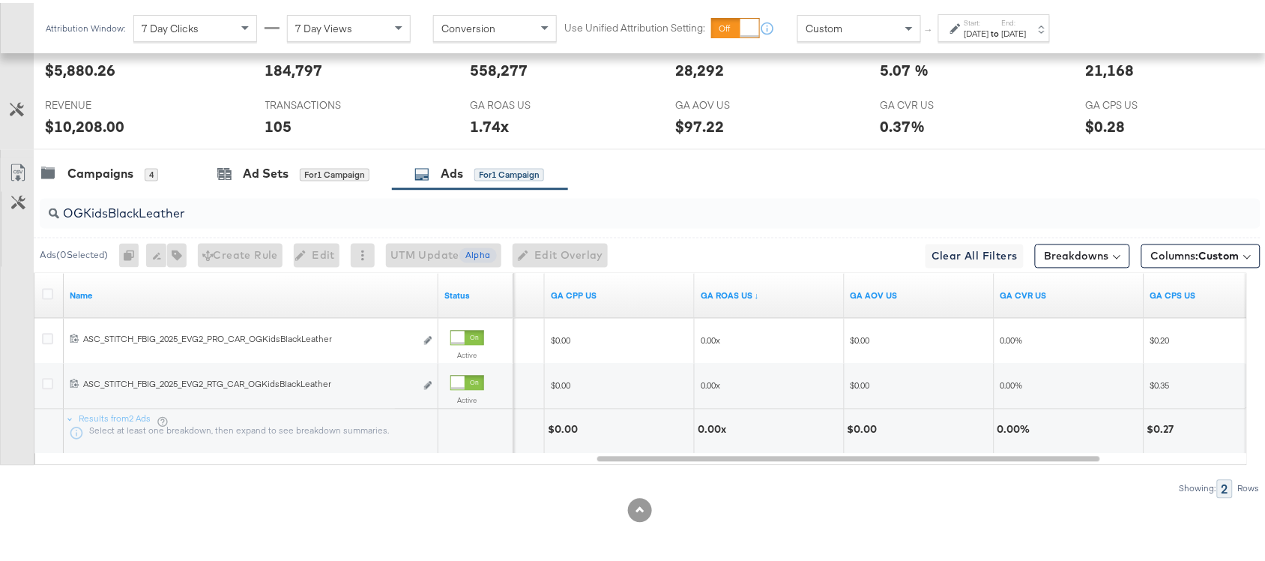
click at [711, 423] on div "0.00x" at bounding box center [714, 427] width 33 height 14
click at [202, 211] on input "OGKidsBlackLeather" at bounding box center [604, 204] width 1091 height 29
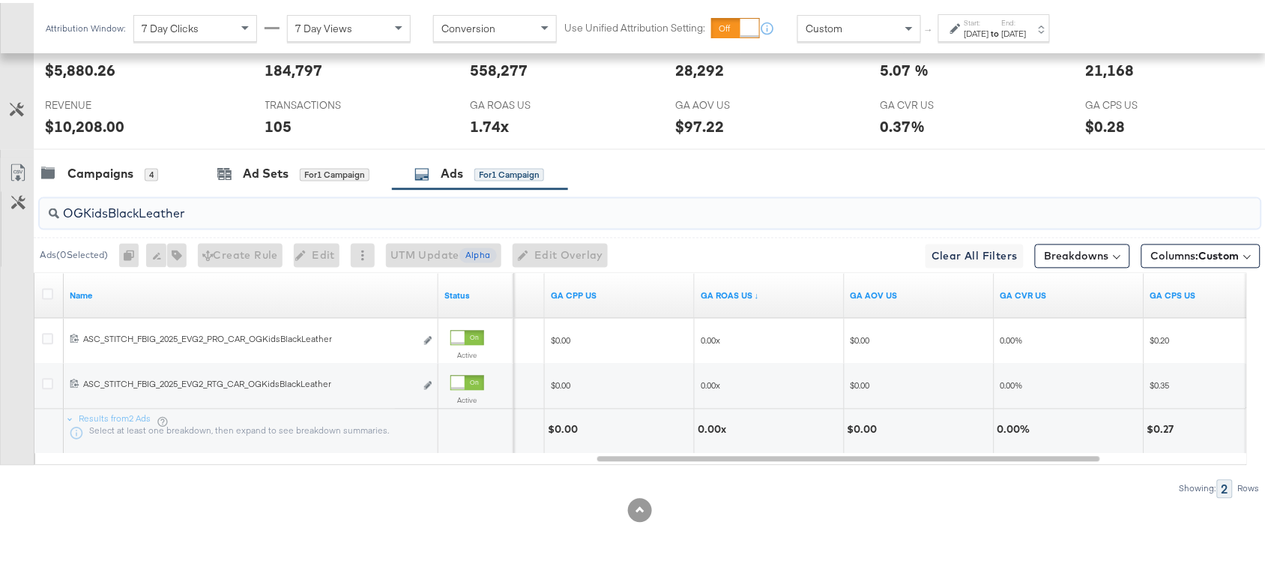
click at [202, 211] on input "OGKidsBlackLeather" at bounding box center [604, 204] width 1091 height 29
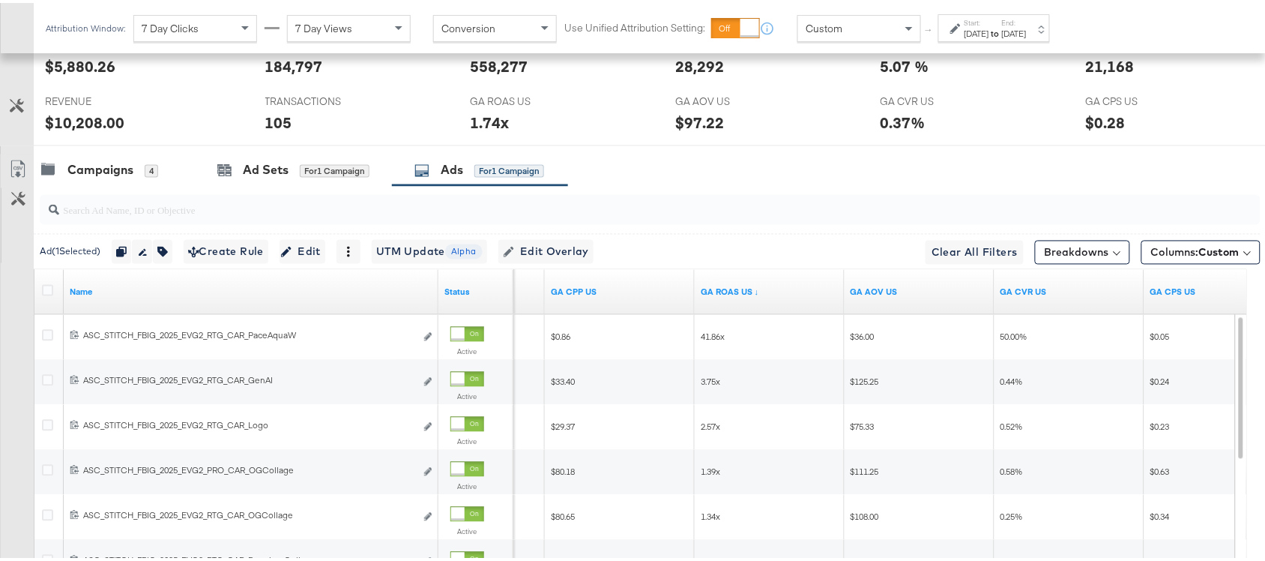
click at [710, 158] on div "Campaigns 4 Ad Sets for 1 Campaign Ads for 1 Campaign" at bounding box center [657, 167] width 1246 height 32
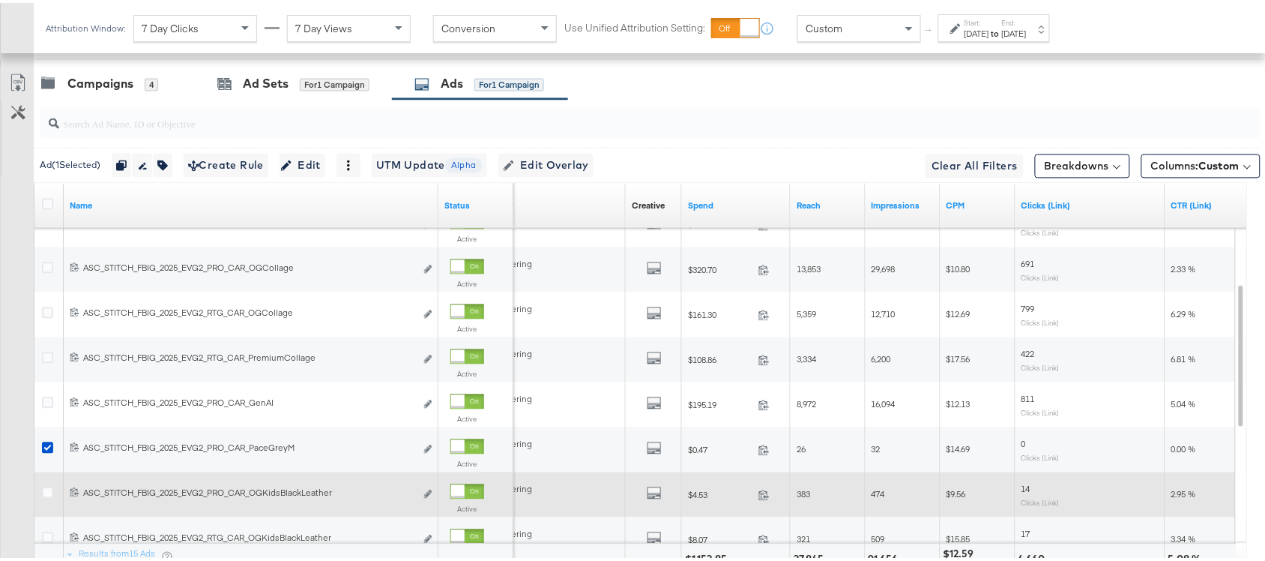
scroll to position [961, 0]
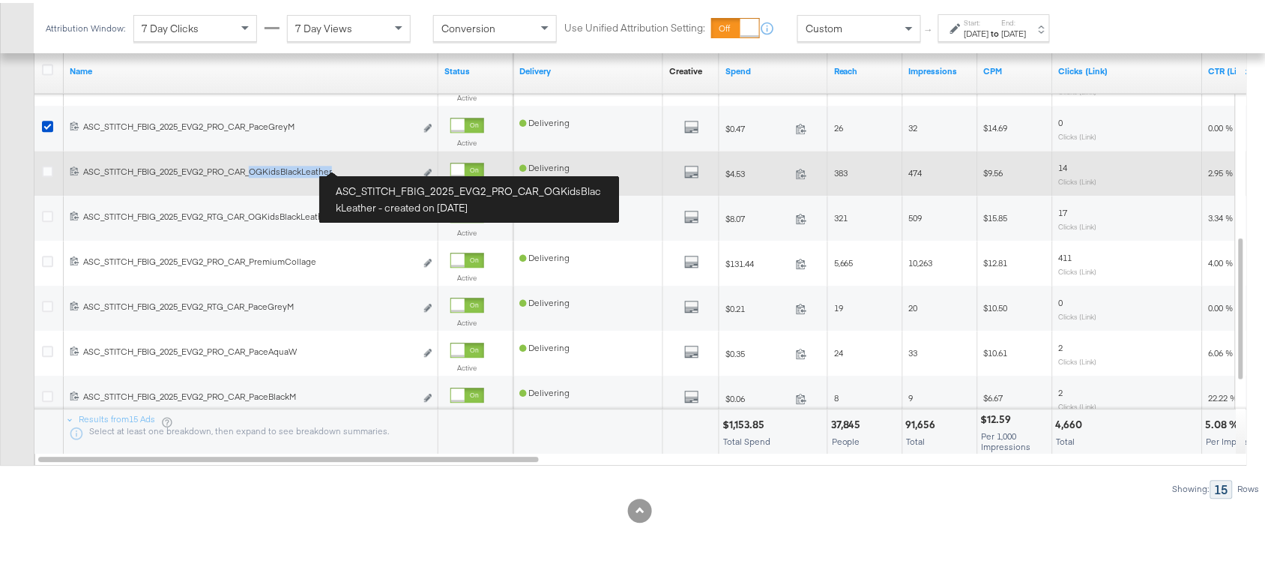
drag, startPoint x: 255, startPoint y: 167, endPoint x: 346, endPoint y: 166, distance: 90.7
click at [346, 166] on div "ASC_STITCH_FBIG_2025_EVG2_PRO_CAR_OGKidsBlackLeather ASC_STITCH_FBIG_2025_EVG2_…" at bounding box center [249, 169] width 332 height 12
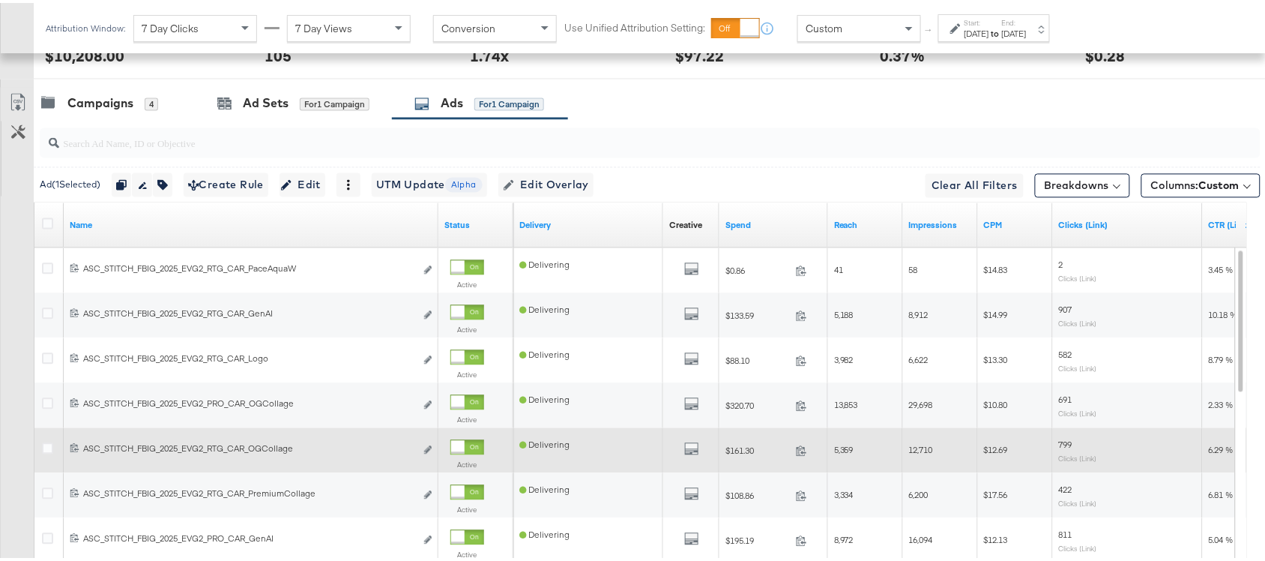
scroll to position [802, 0]
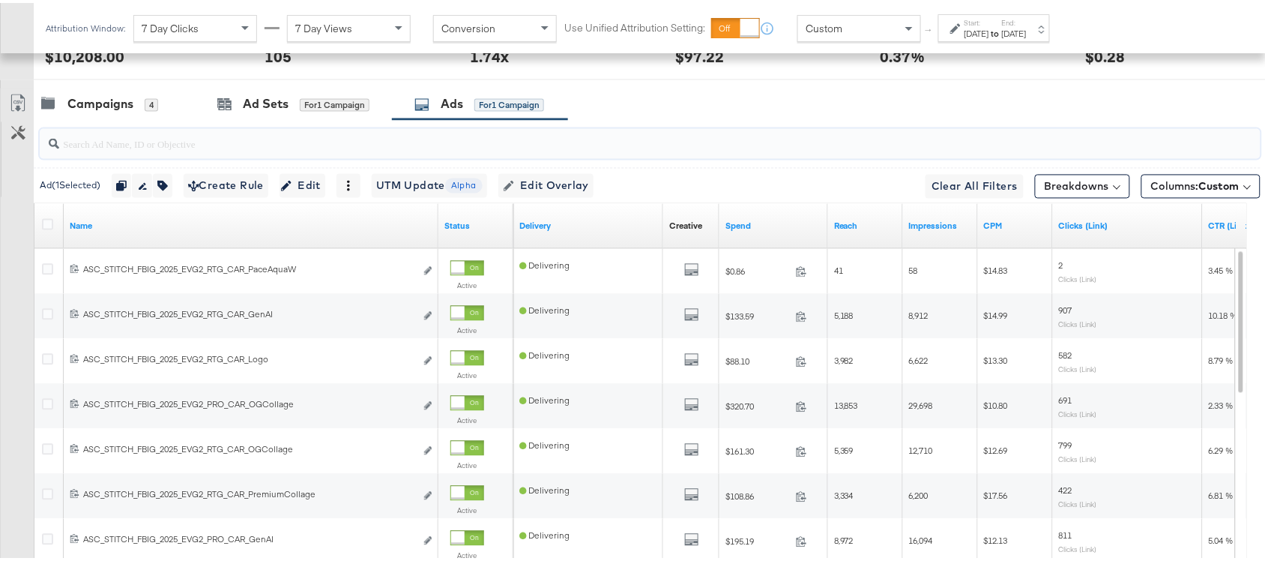
click at [151, 150] on input "search" at bounding box center [604, 135] width 1091 height 29
paste input "OGKidsBlackLeather"
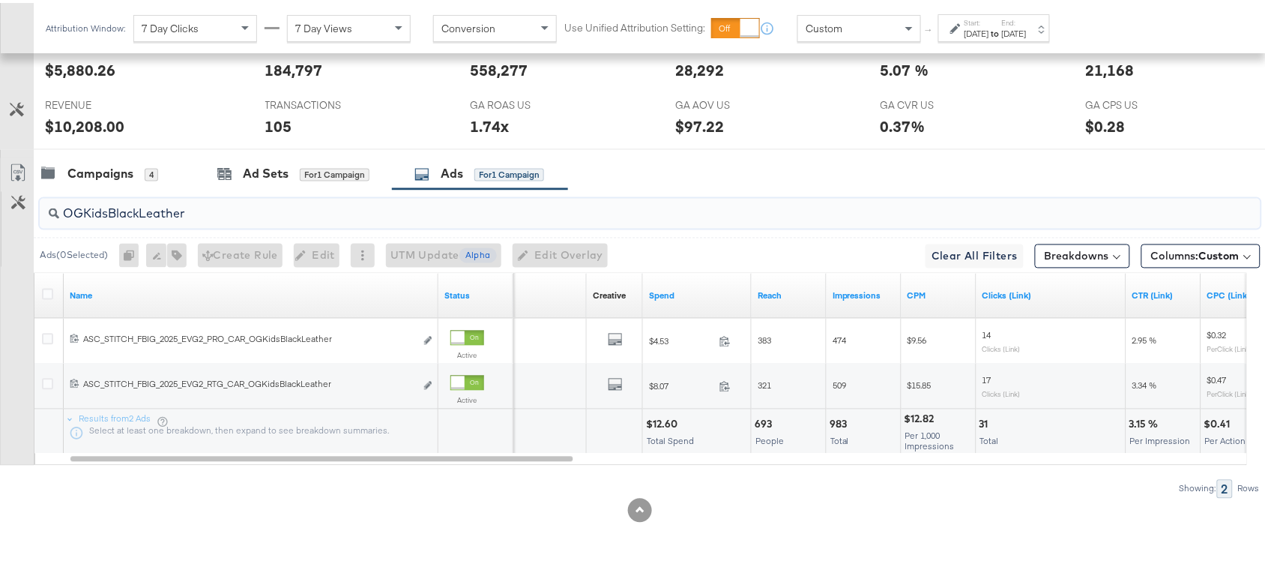
type input "OGKidsBlackLeather"
click at [653, 417] on div "$12.60" at bounding box center [664, 421] width 36 height 14
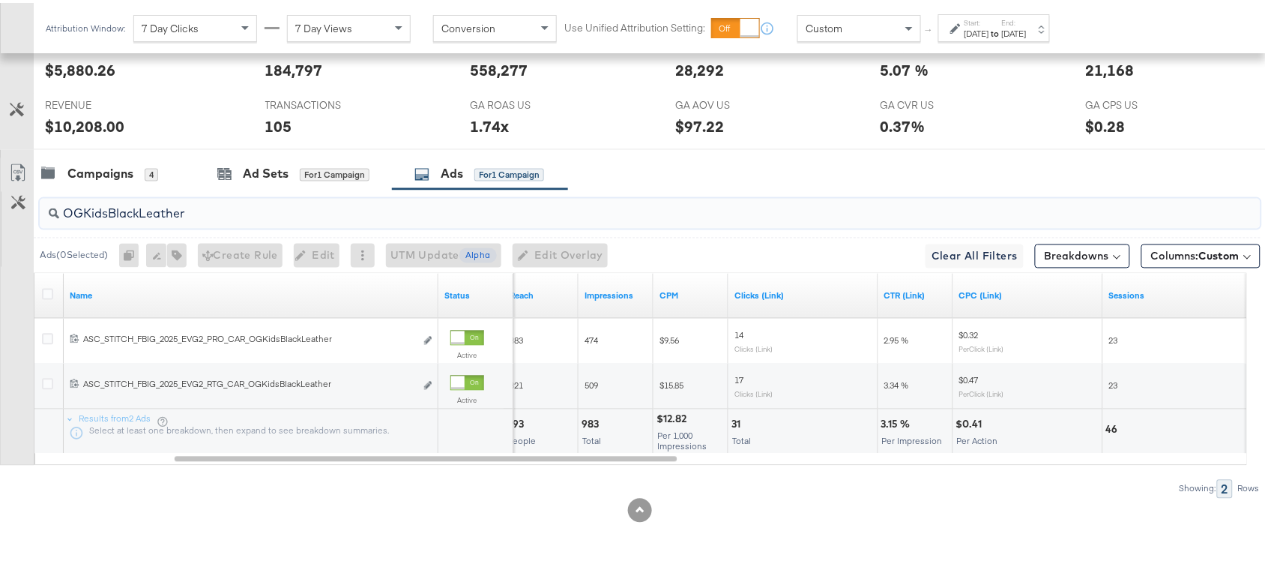
click at [226, 206] on input "OGKidsBlackLeather" at bounding box center [604, 204] width 1091 height 29
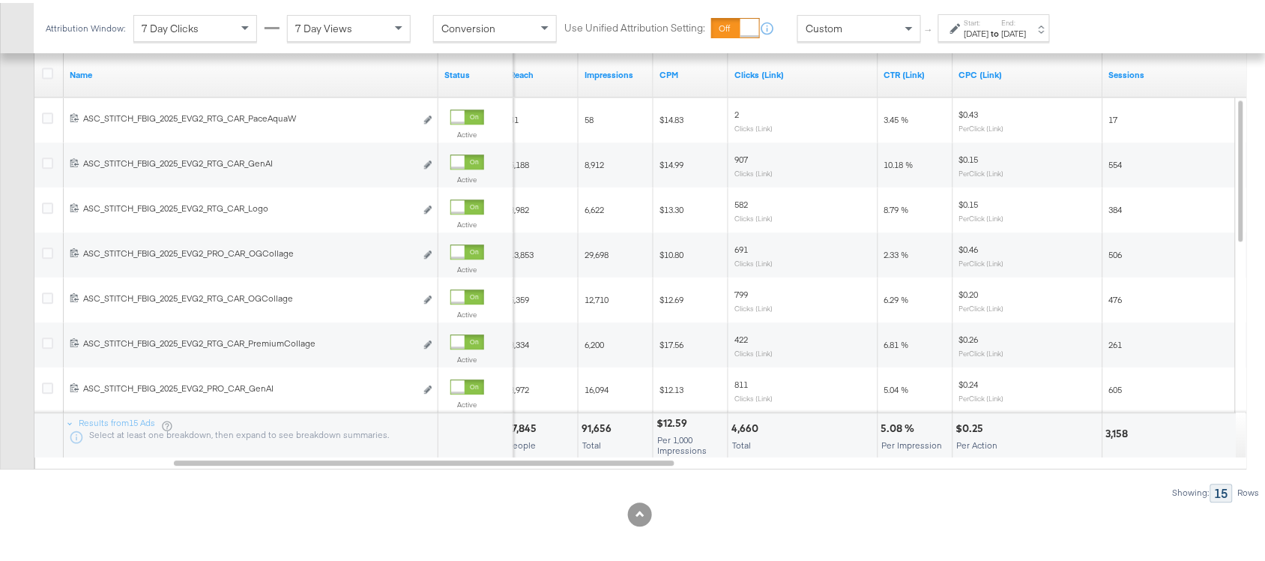
scroll to position [956, 0]
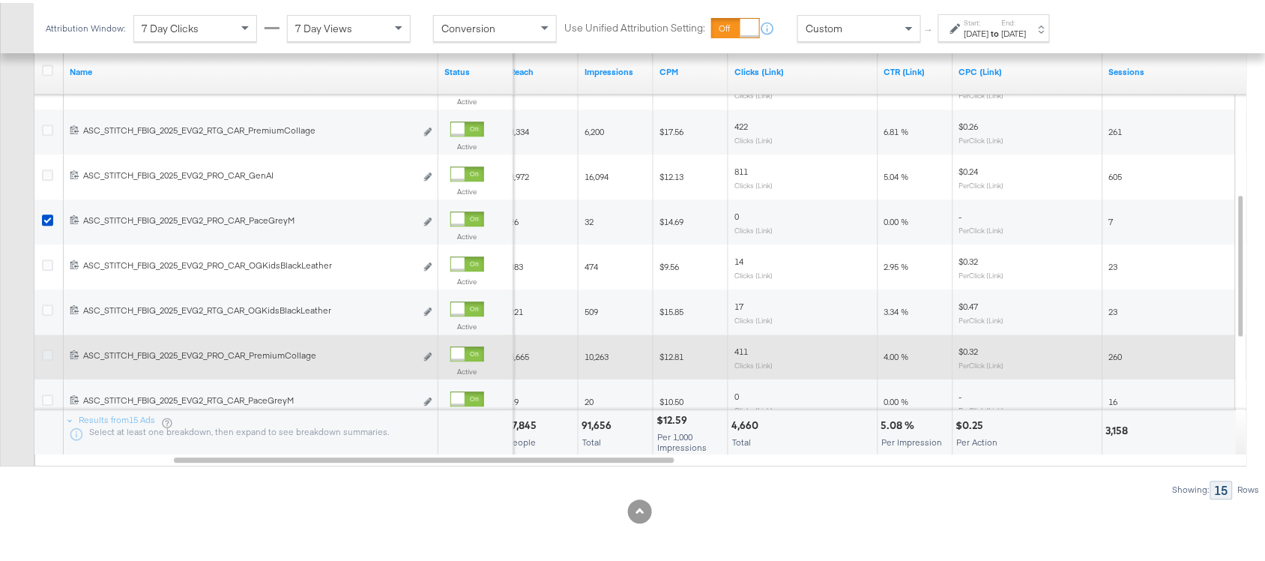
click at [46, 355] on icon at bounding box center [47, 351] width 11 height 11
click at [0, 0] on input "checkbox" at bounding box center [0, 0] width 0 height 0
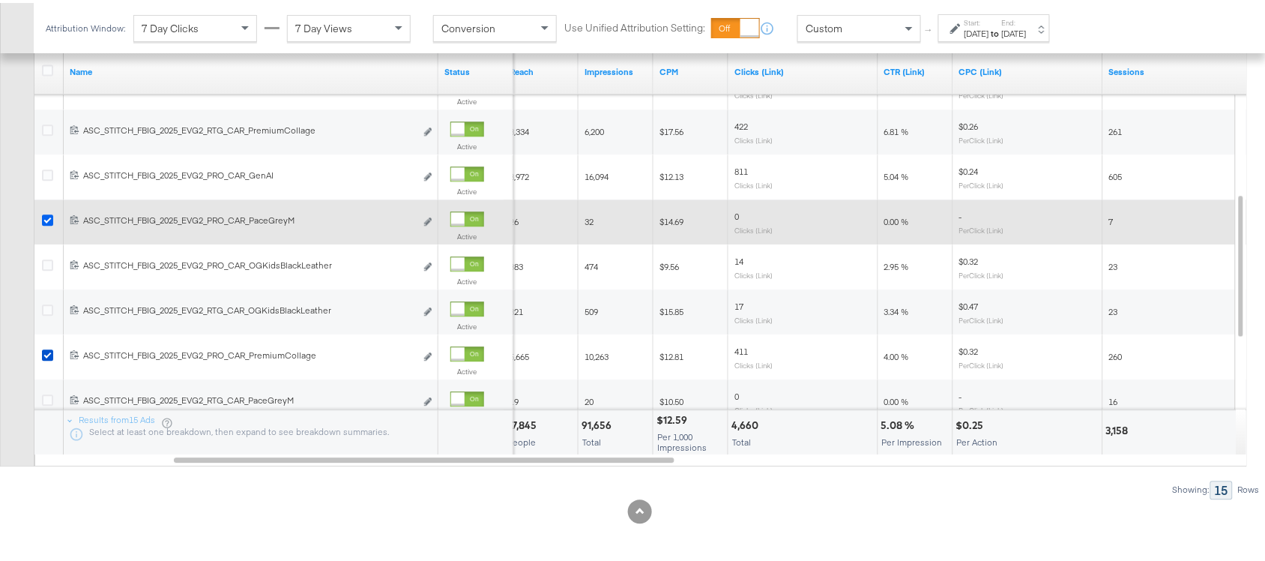
click at [46, 223] on icon at bounding box center [47, 216] width 11 height 11
click at [0, 0] on input "checkbox" at bounding box center [0, 0] width 0 height 0
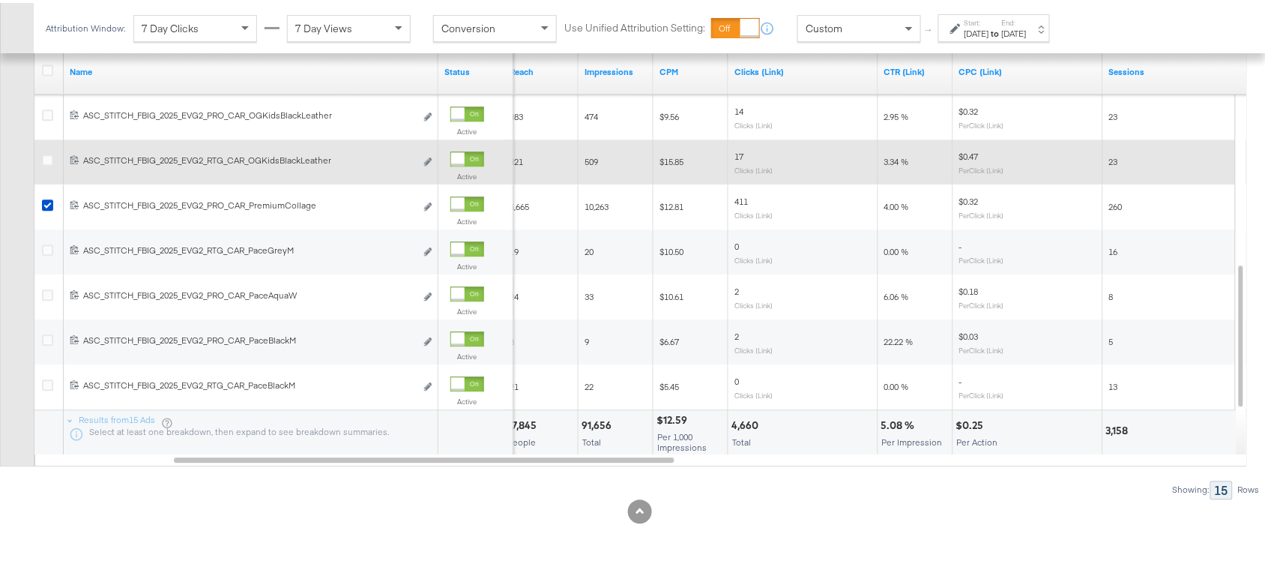
scroll to position [961, 0]
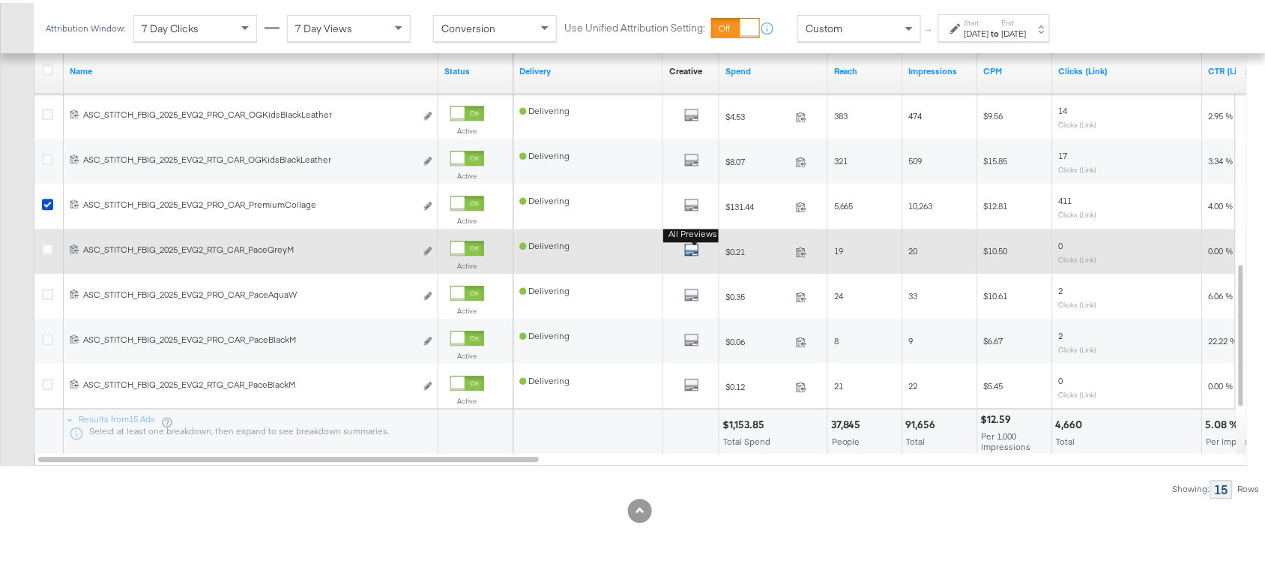
click at [692, 246] on icon "default" at bounding box center [691, 246] width 15 height 15
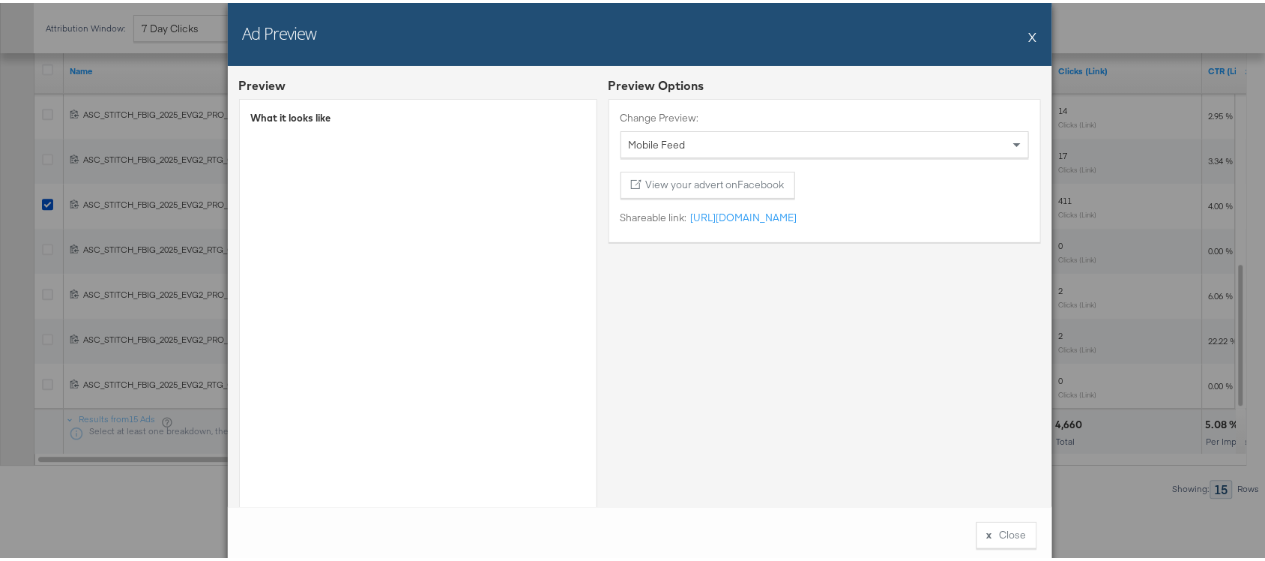
click at [1019, 30] on div "Ad Preview X" at bounding box center [640, 31] width 824 height 63
click at [1029, 30] on button "X" at bounding box center [1033, 34] width 8 height 30
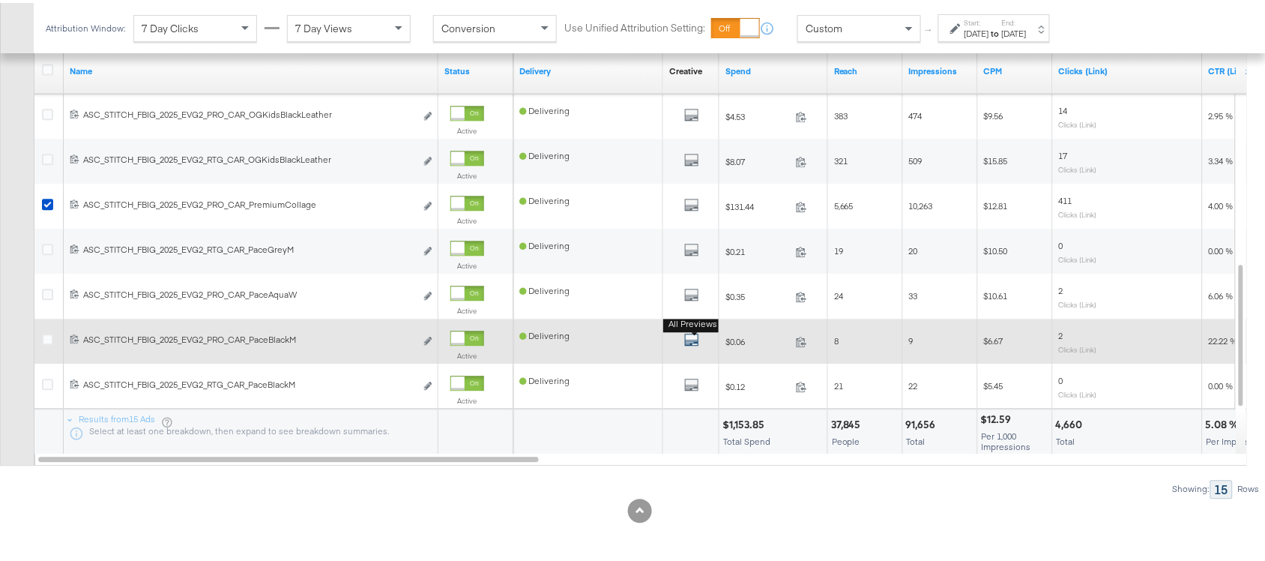
click at [691, 336] on icon "default" at bounding box center [691, 336] width 15 height 15
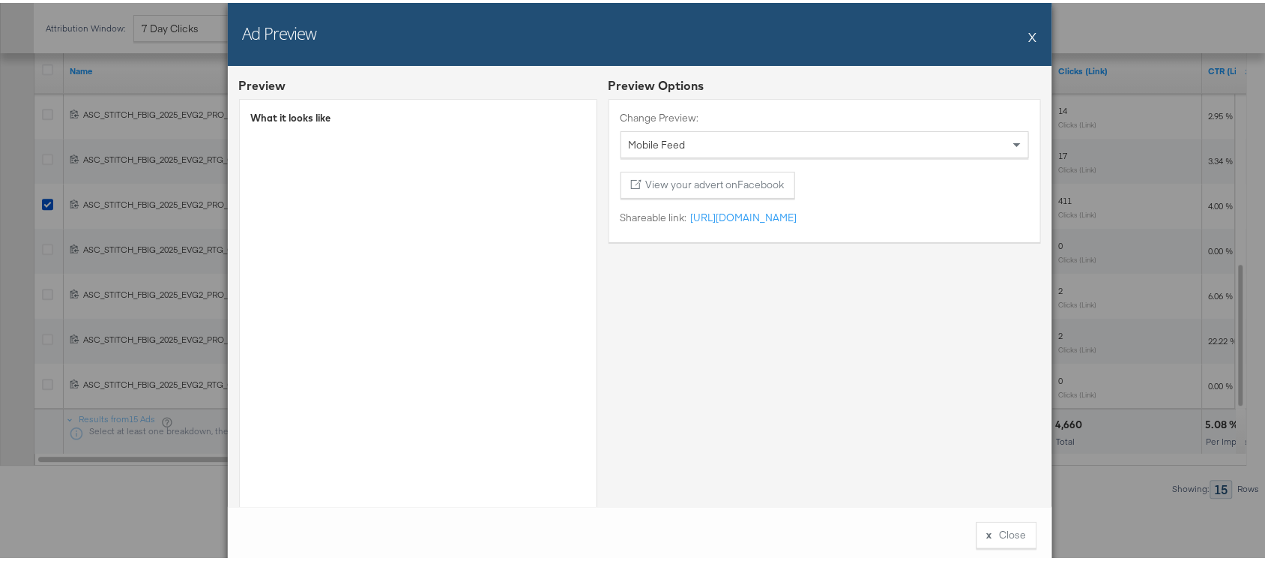
click at [1031, 31] on div "Ad Preview X" at bounding box center [640, 31] width 824 height 63
click at [1029, 34] on button "X" at bounding box center [1033, 34] width 8 height 30
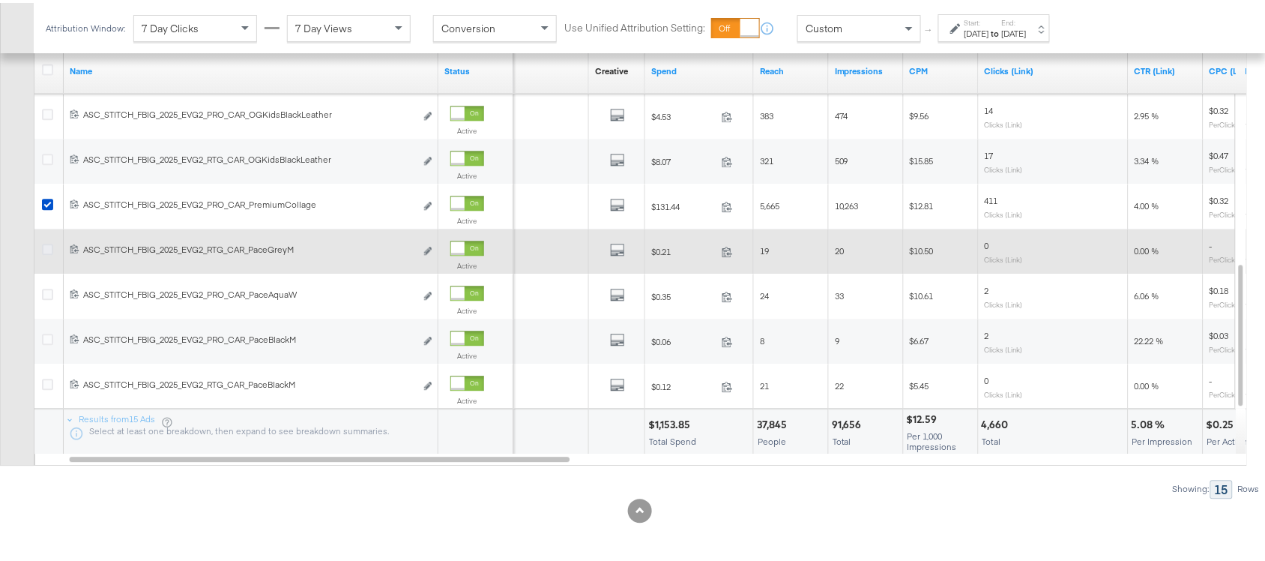
click at [47, 248] on icon at bounding box center [47, 246] width 11 height 11
click at [0, 0] on input "checkbox" at bounding box center [0, 0] width 0 height 0
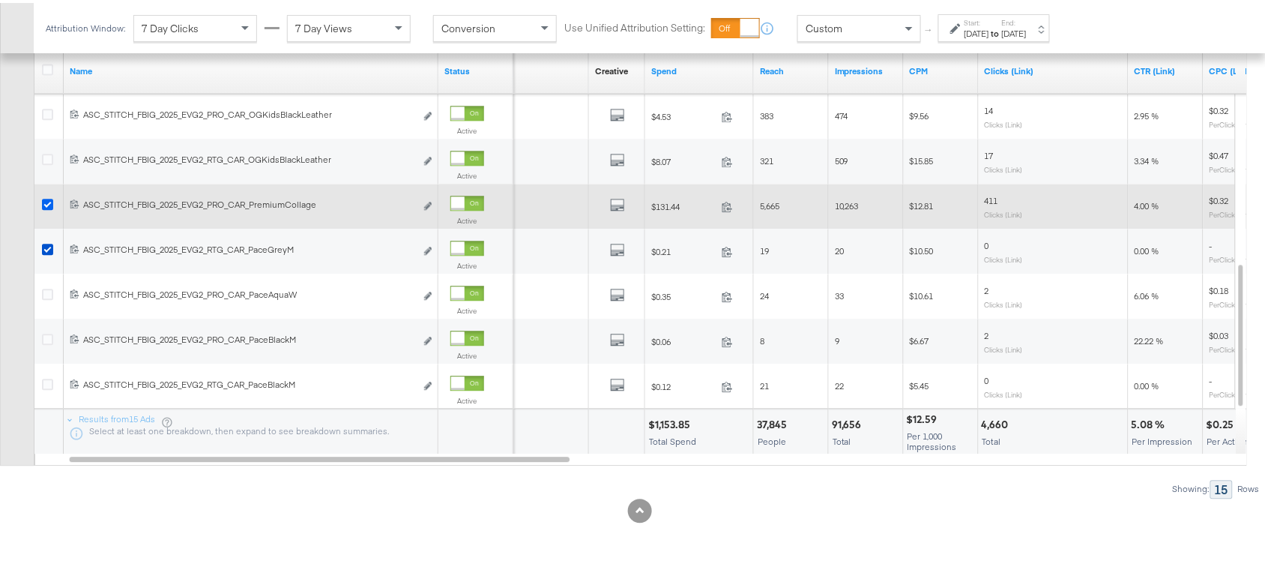
click at [46, 203] on icon at bounding box center [47, 201] width 11 height 11
click at [0, 0] on input "checkbox" at bounding box center [0, 0] width 0 height 0
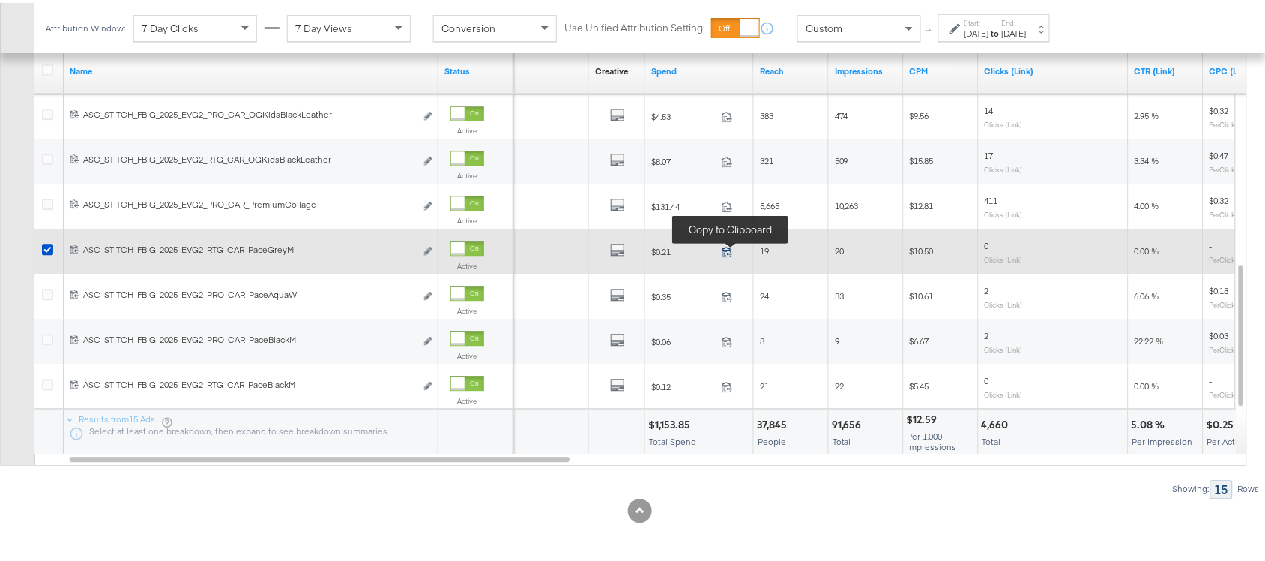
click at [726, 246] on icon at bounding box center [727, 248] width 11 height 11
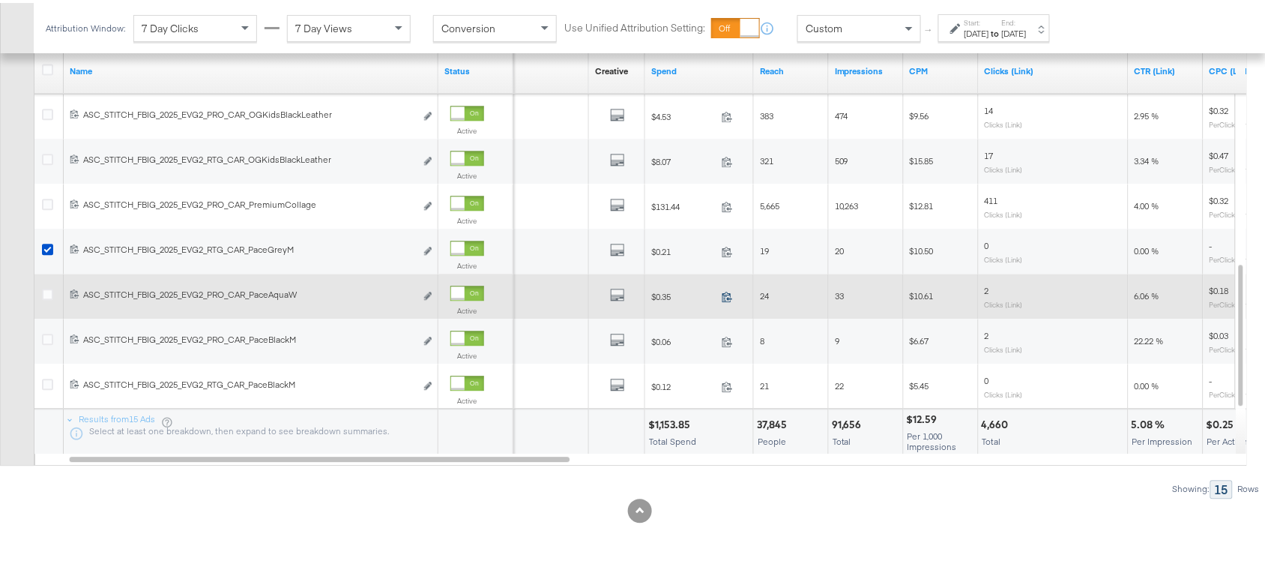
click at [725, 296] on icon at bounding box center [727, 293] width 11 height 11
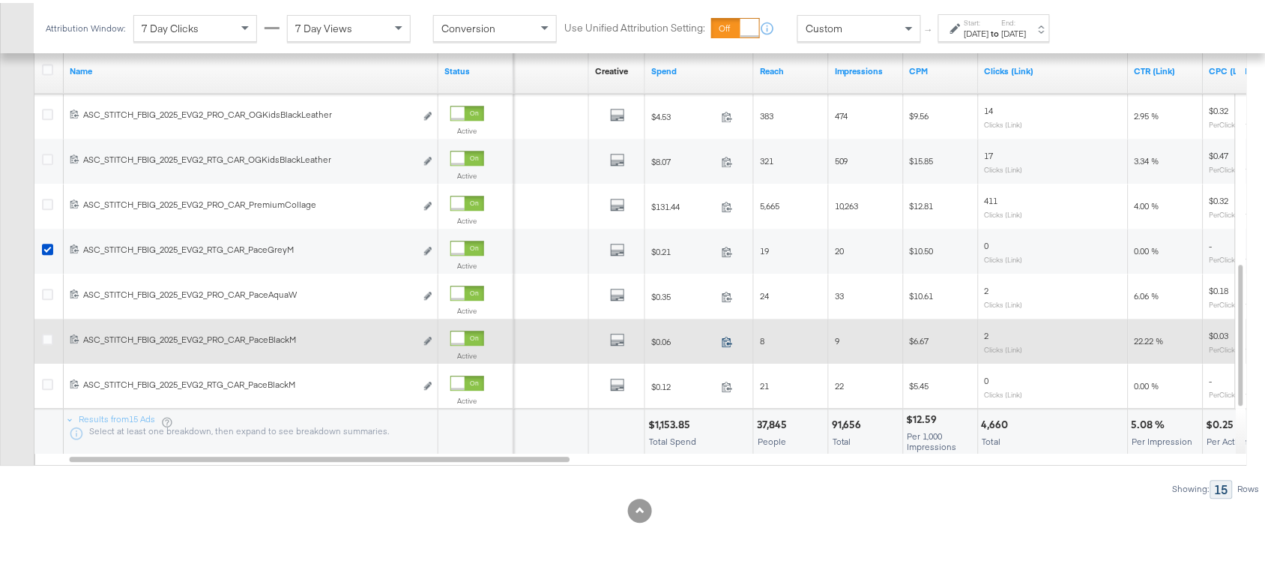
click at [727, 335] on icon at bounding box center [727, 338] width 11 height 11
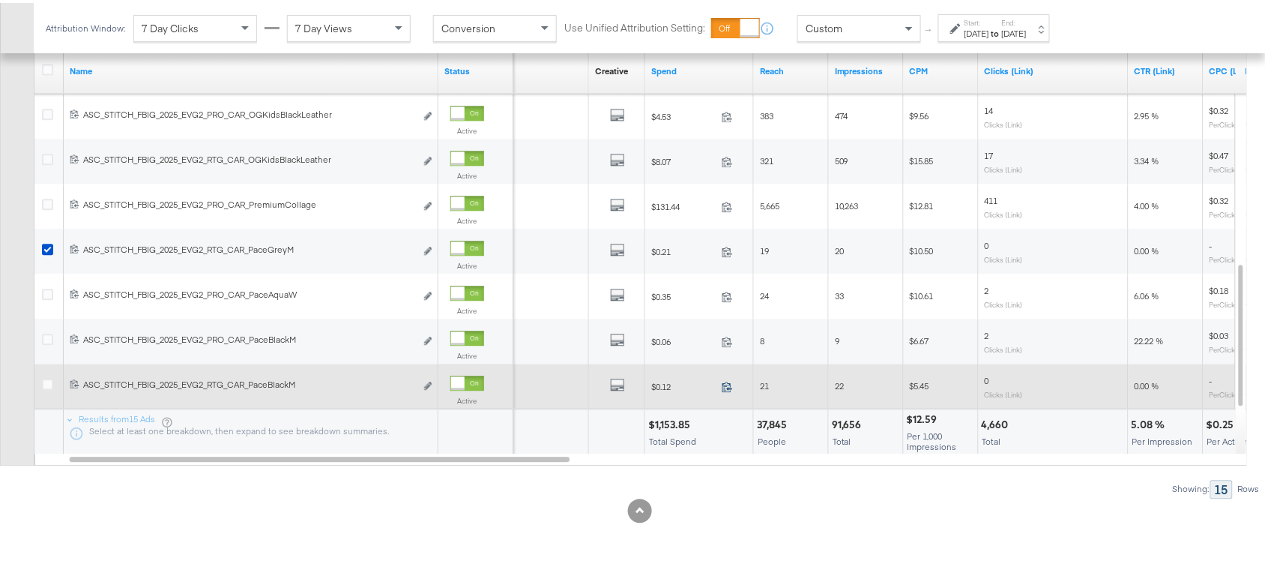
click at [727, 385] on icon at bounding box center [727, 383] width 11 height 11
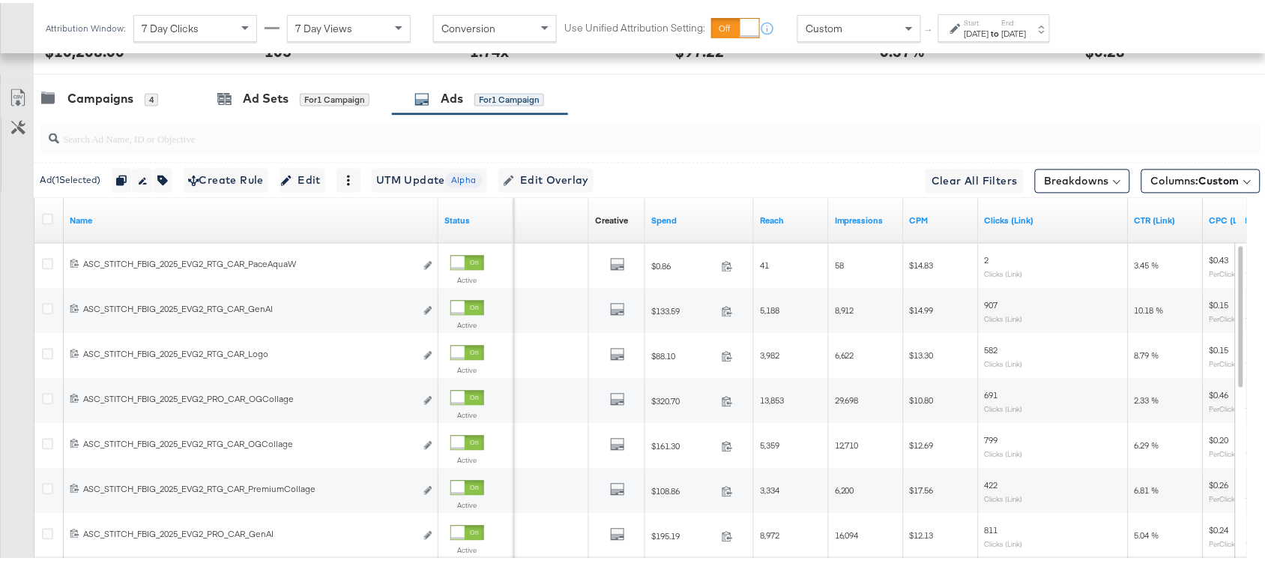
scroll to position [681, 0]
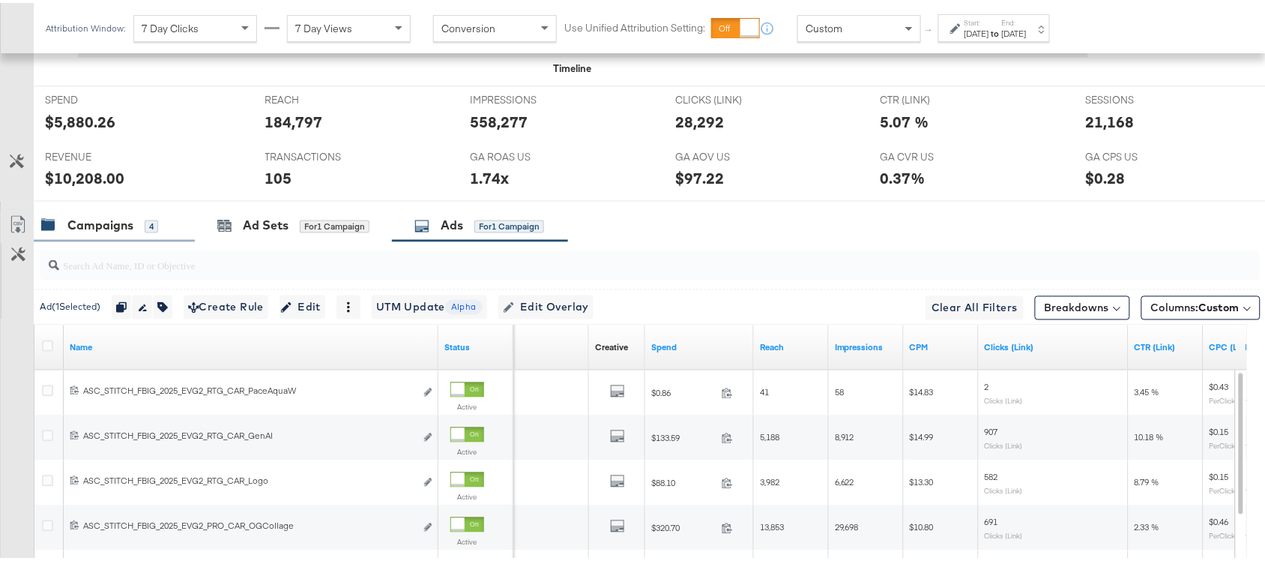
click at [75, 223] on div "Campaigns" at bounding box center [100, 222] width 66 height 17
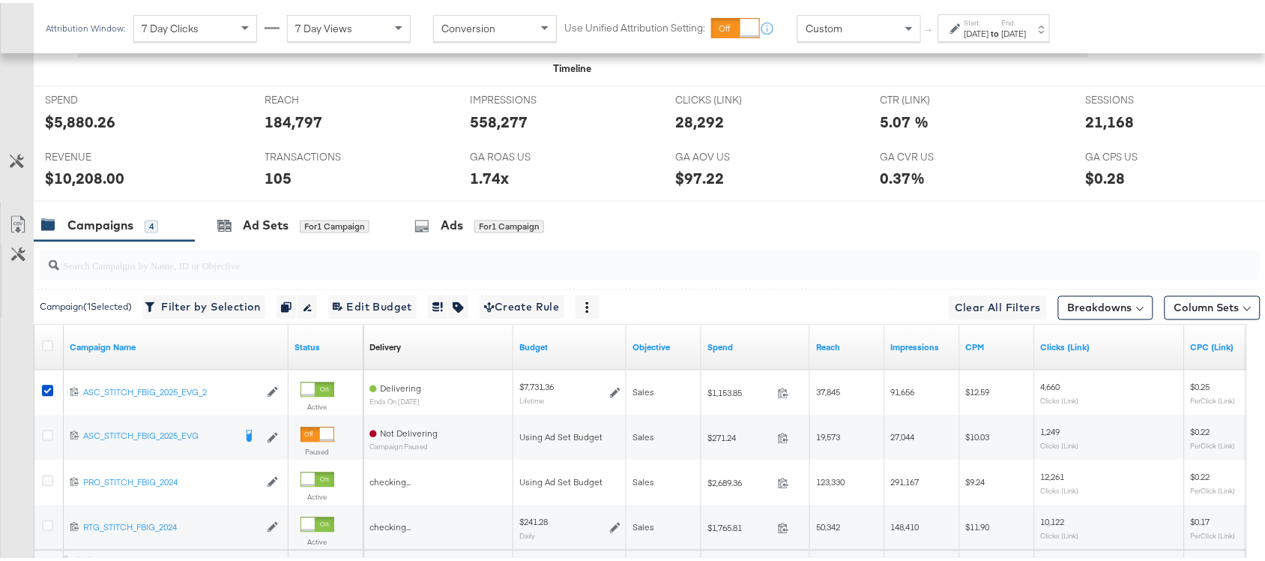
scroll to position [826, 0]
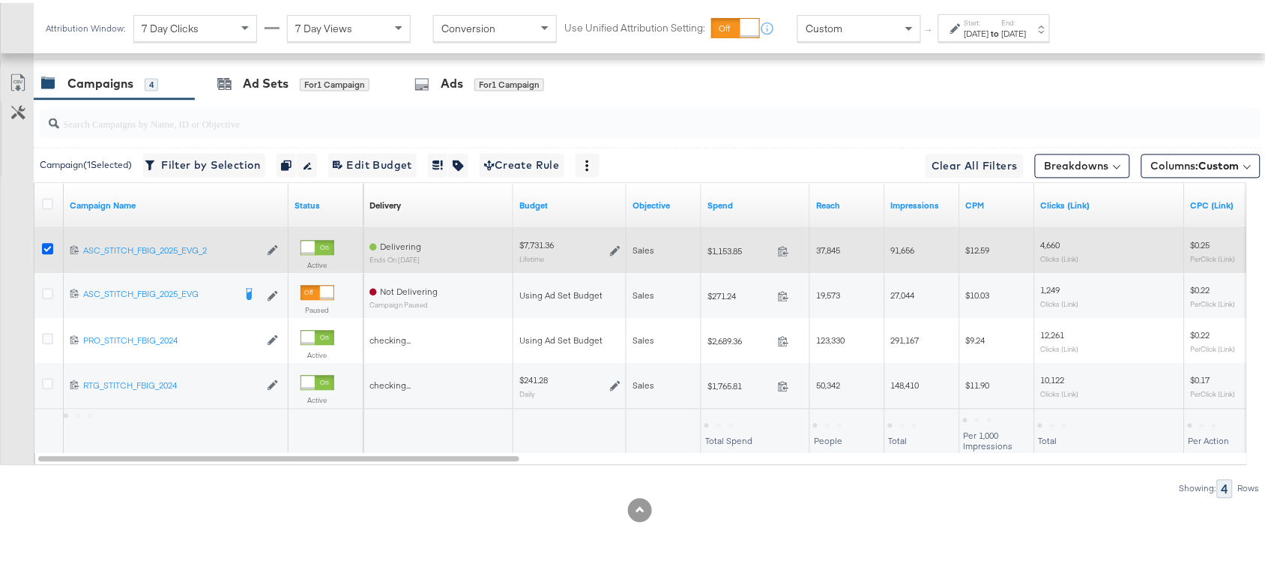
click at [49, 247] on icon at bounding box center [47, 246] width 11 height 11
click at [0, 0] on input "checkbox" at bounding box center [0, 0] width 0 height 0
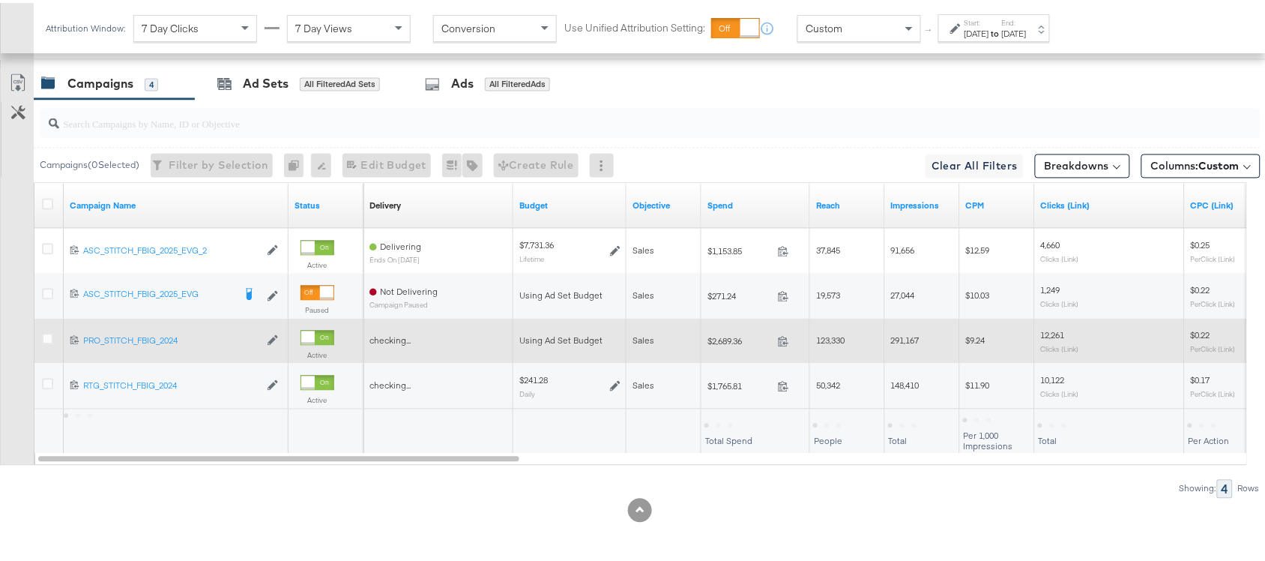
click at [49, 349] on div at bounding box center [50, 338] width 28 height 27
click at [49, 340] on icon at bounding box center [47, 336] width 11 height 11
click at [0, 0] on input "checkbox" at bounding box center [0, 0] width 0 height 0
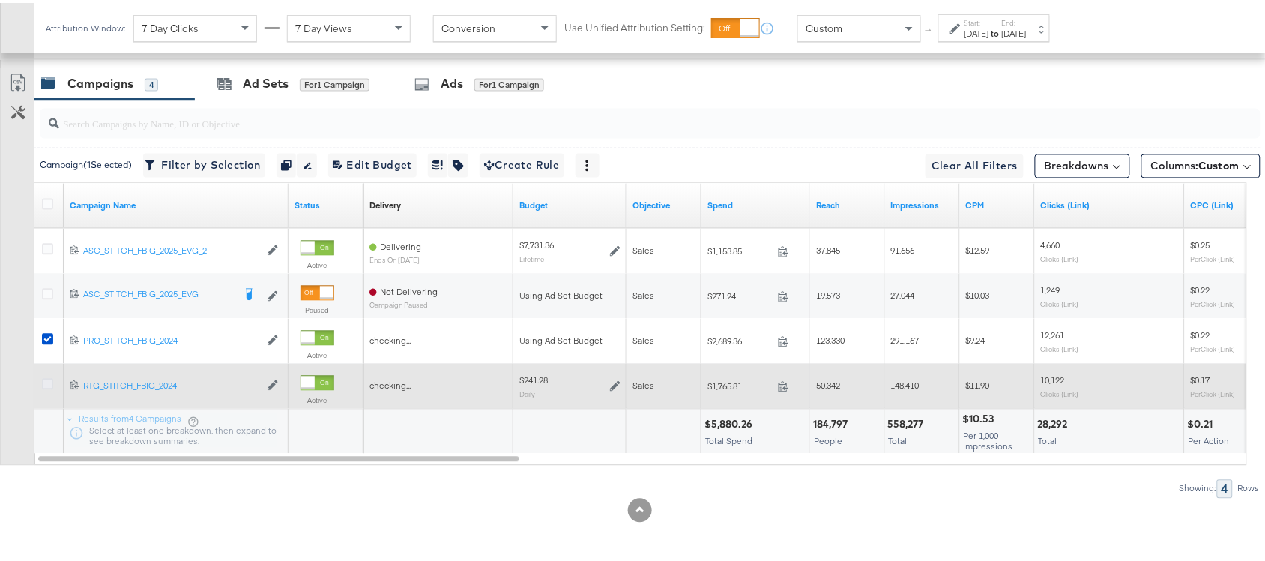
click at [49, 376] on icon at bounding box center [47, 381] width 11 height 11
click at [0, 0] on input "checkbox" at bounding box center [0, 0] width 0 height 0
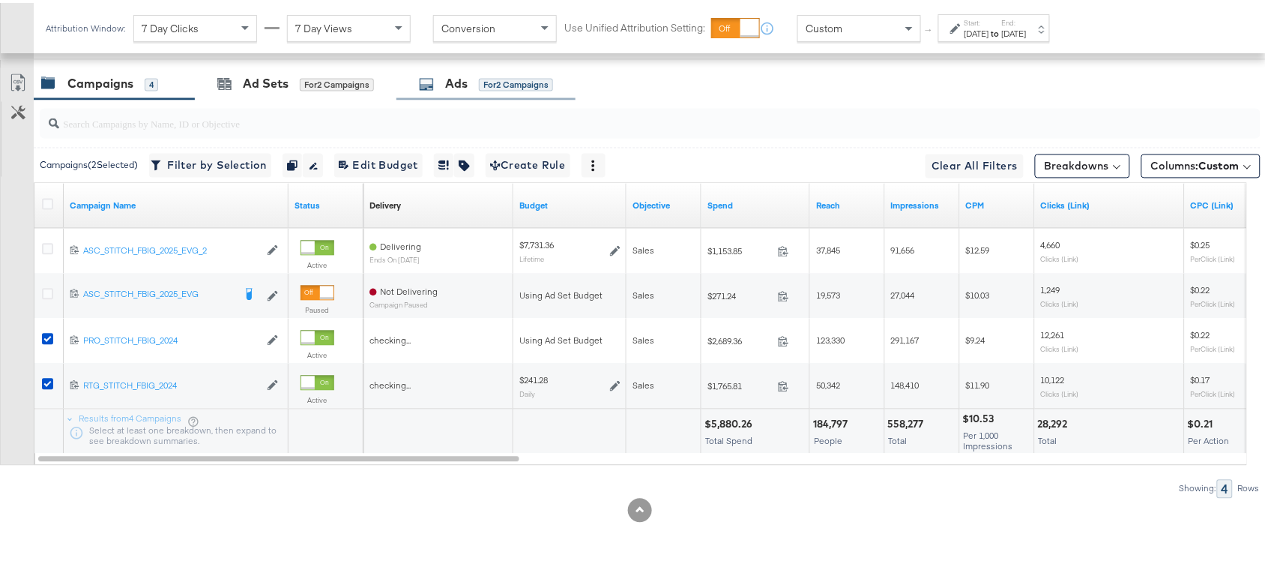
click at [439, 91] on div "Ads for 2 Campaigns" at bounding box center [486, 81] width 179 height 32
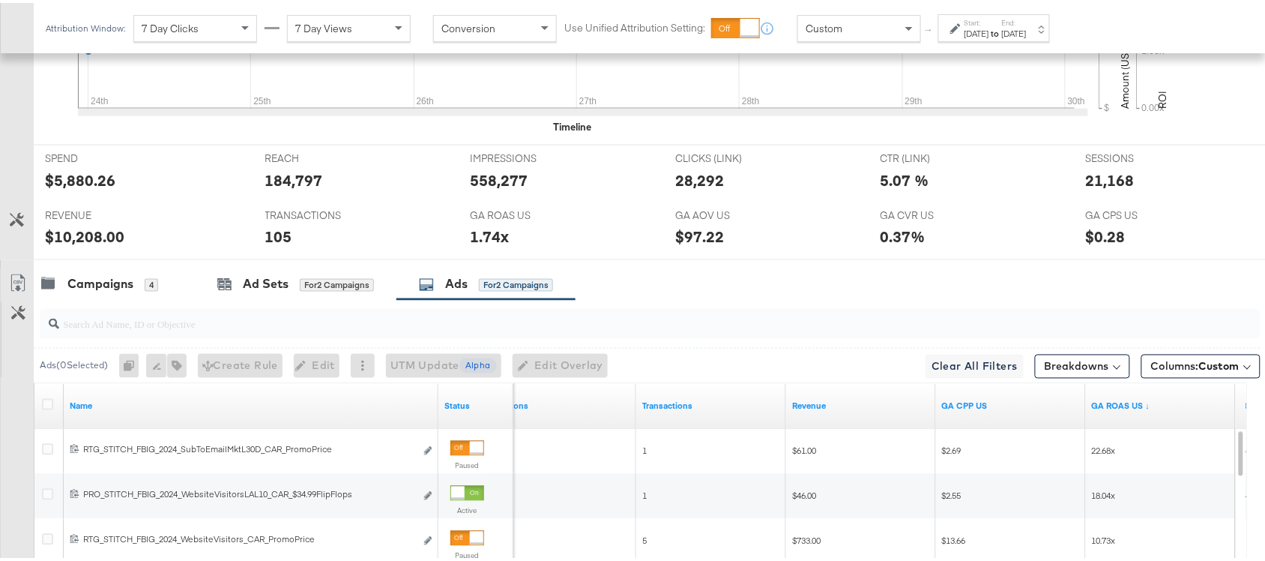
scroll to position [782, 0]
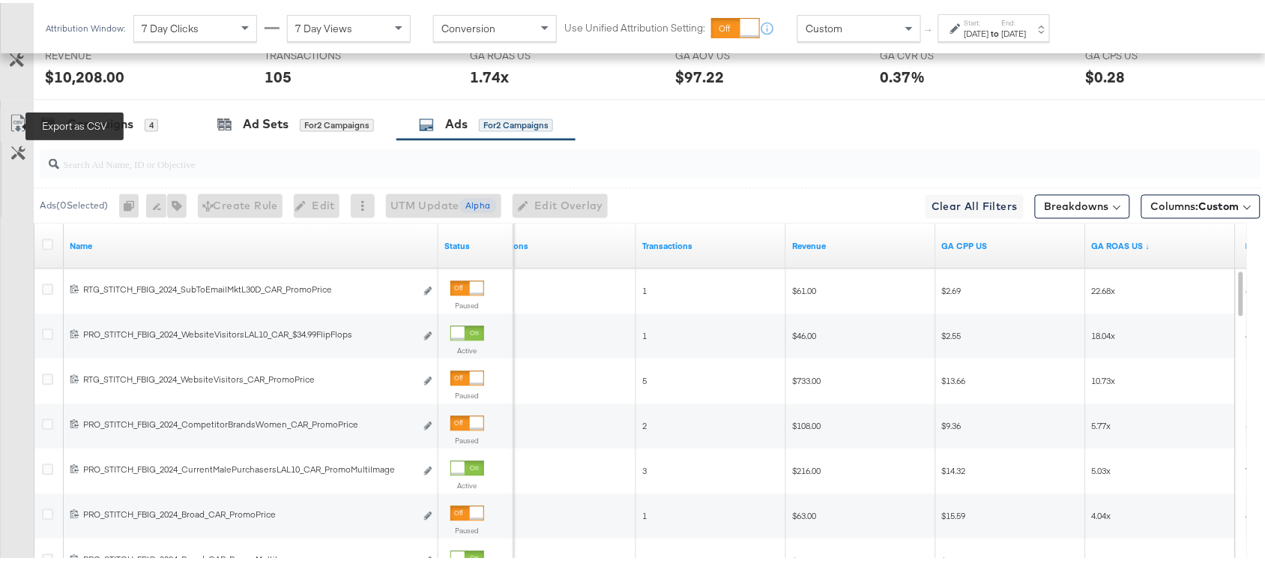
click at [13, 130] on icon at bounding box center [18, 121] width 18 height 18
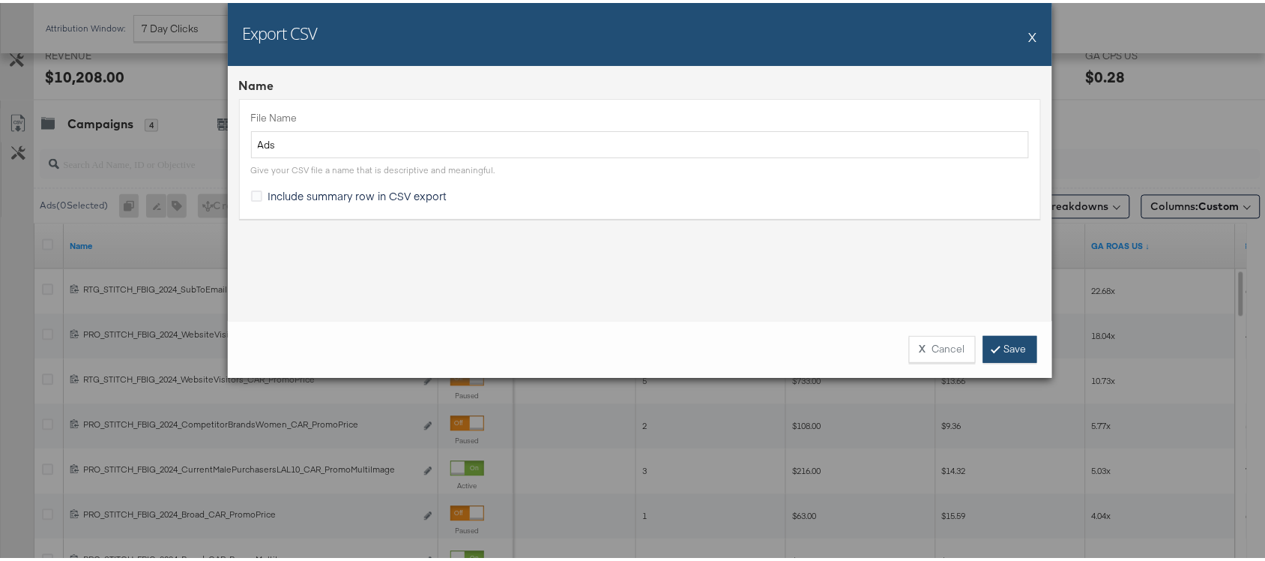
click at [994, 346] on link "Save" at bounding box center [1010, 346] width 54 height 27
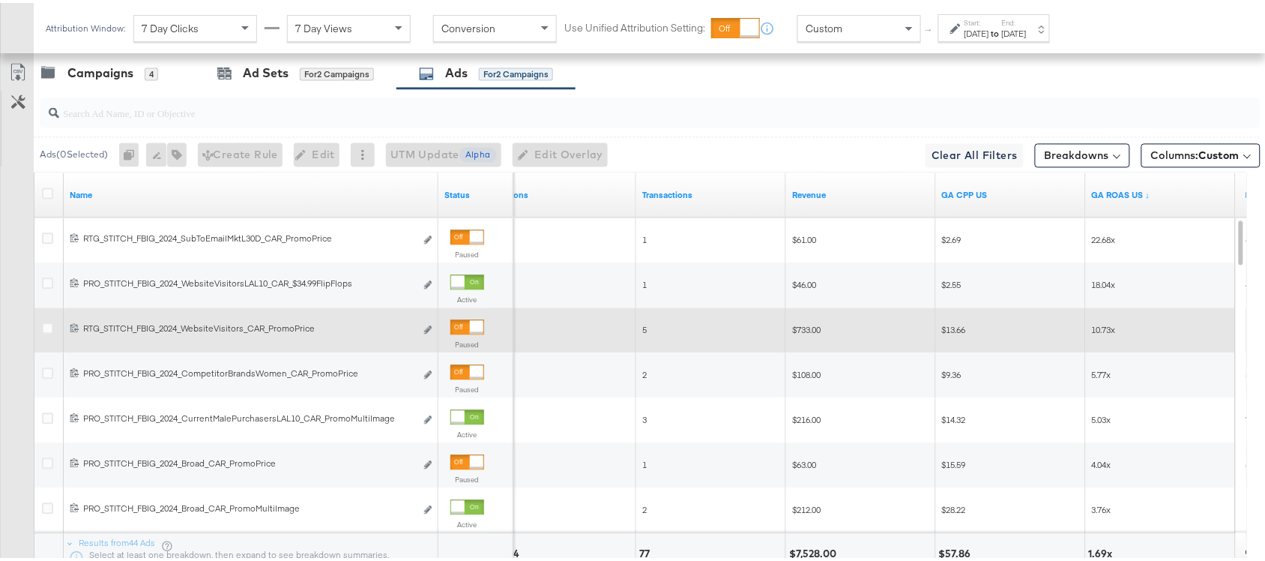
scroll to position [812, 0]
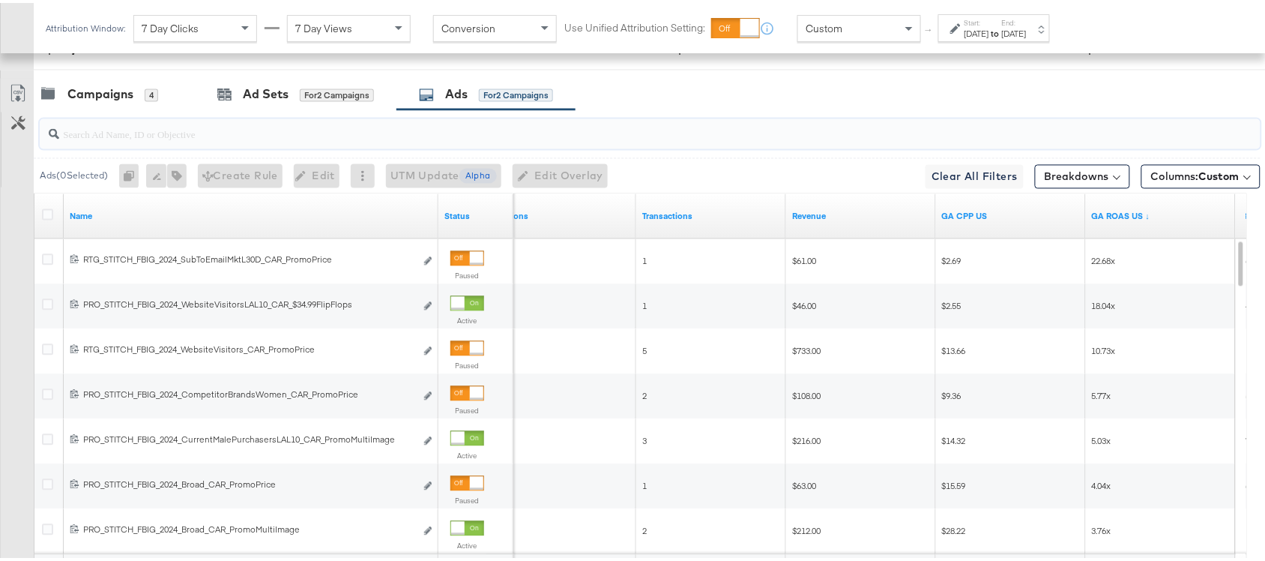
click at [99, 140] on input "search" at bounding box center [604, 125] width 1091 height 29
paste input "NewArriv...ollageSS2"
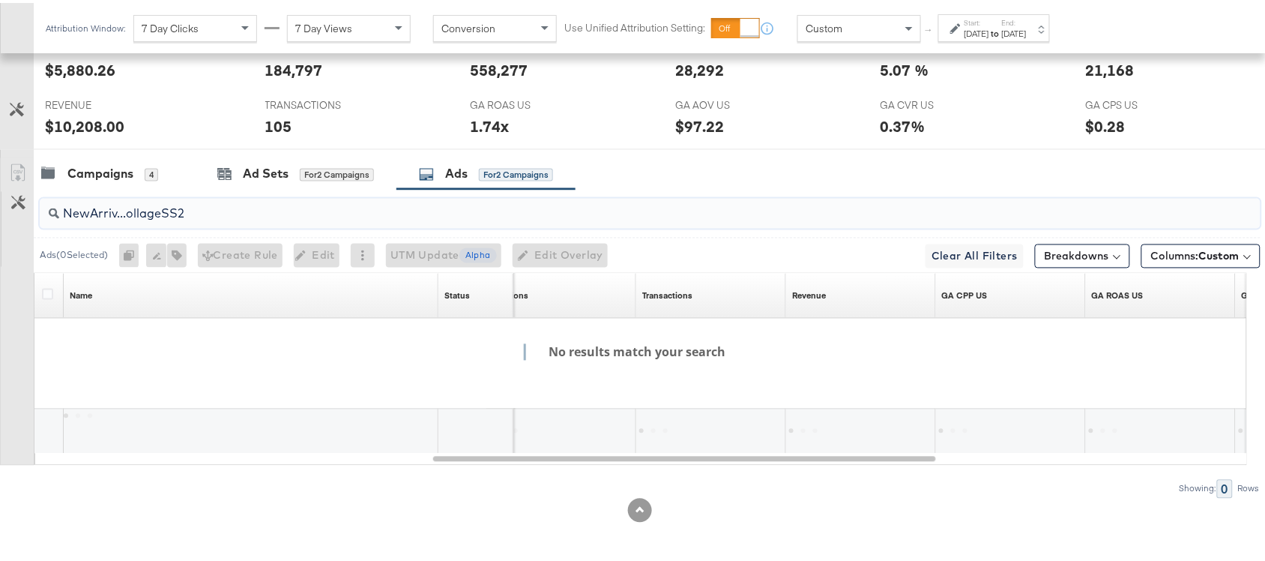
scroll to position [736, 0]
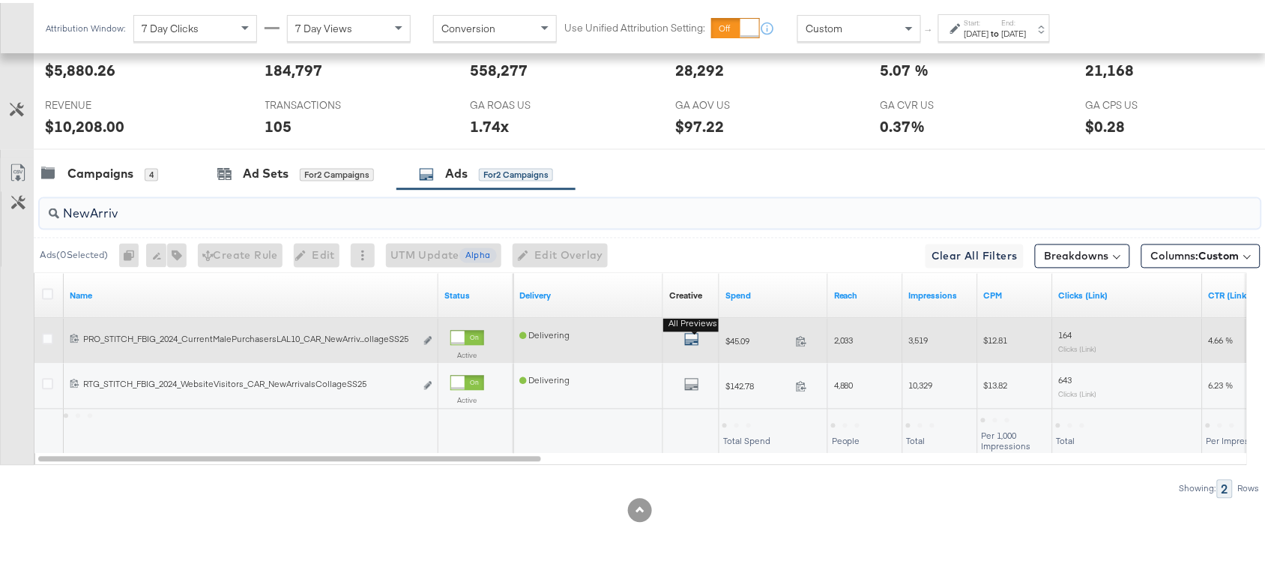
type input "NewArriv"
click at [687, 338] on icon "default" at bounding box center [691, 336] width 15 height 15
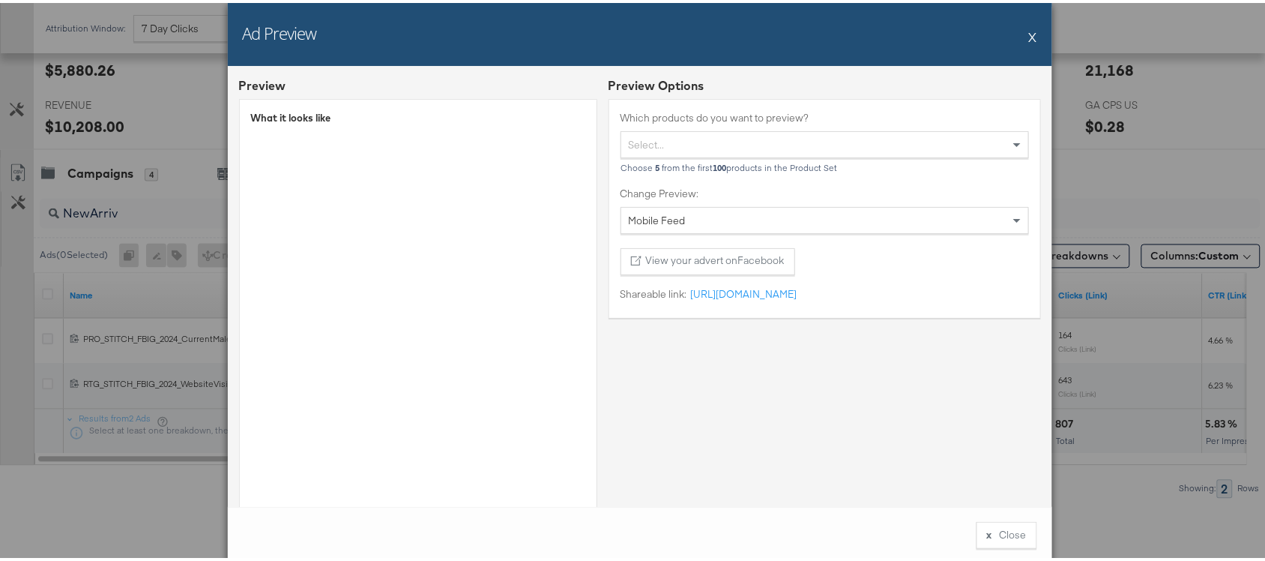
click at [1029, 34] on button "X" at bounding box center [1033, 34] width 8 height 30
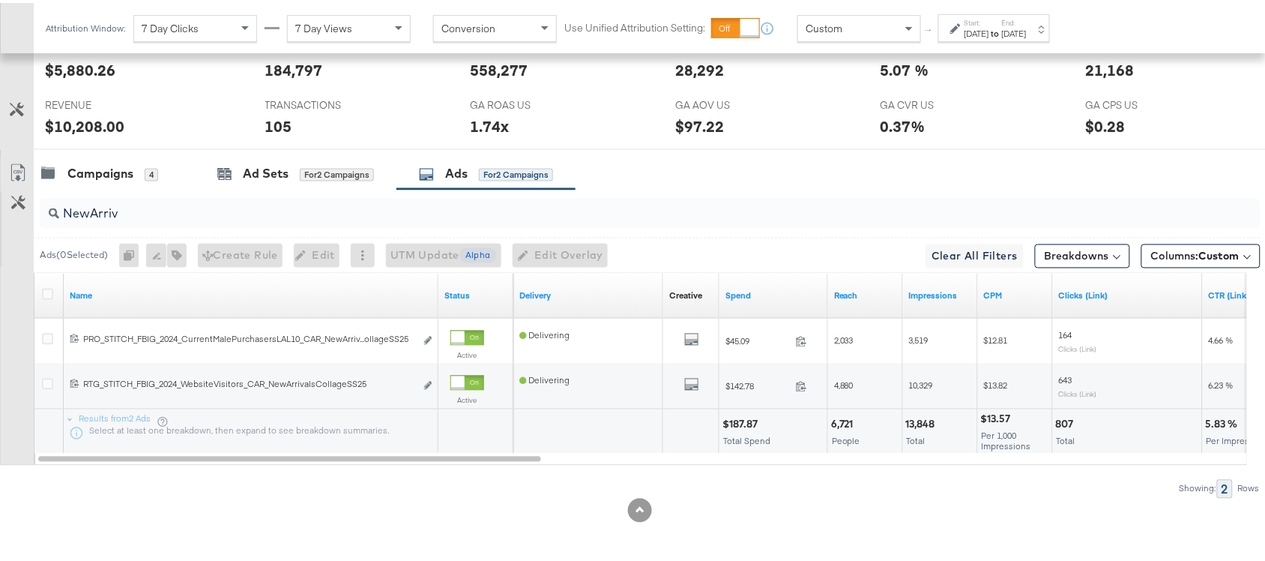
click at [741, 417] on div "$187.87" at bounding box center [743, 421] width 40 height 14
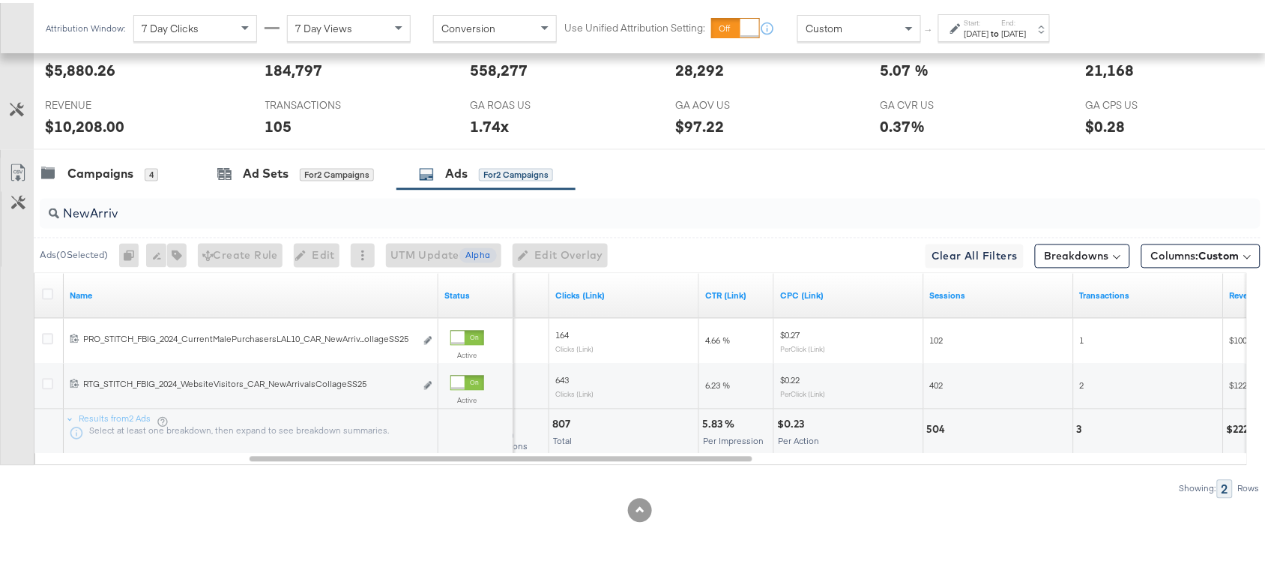
click at [699, 421] on div "5.83 % Per Impression" at bounding box center [736, 428] width 74 height 45
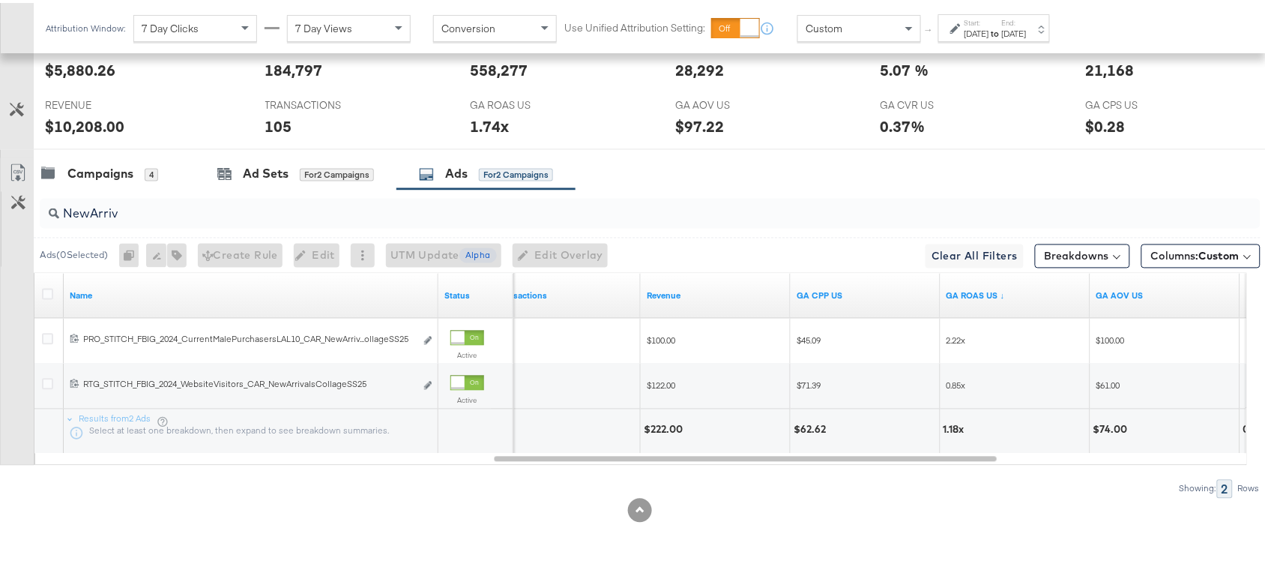
click at [663, 429] on div "$222.00" at bounding box center [665, 427] width 43 height 14
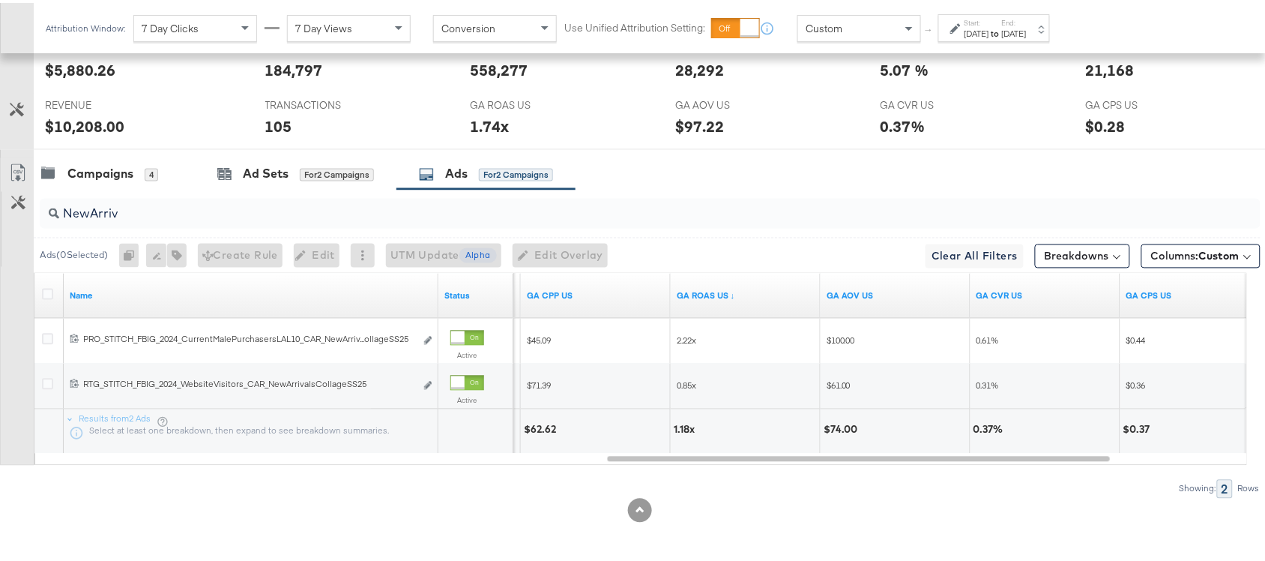
click at [683, 423] on div "1.18x" at bounding box center [686, 427] width 25 height 14
click at [154, 208] on input "NewArriv" at bounding box center [604, 204] width 1091 height 29
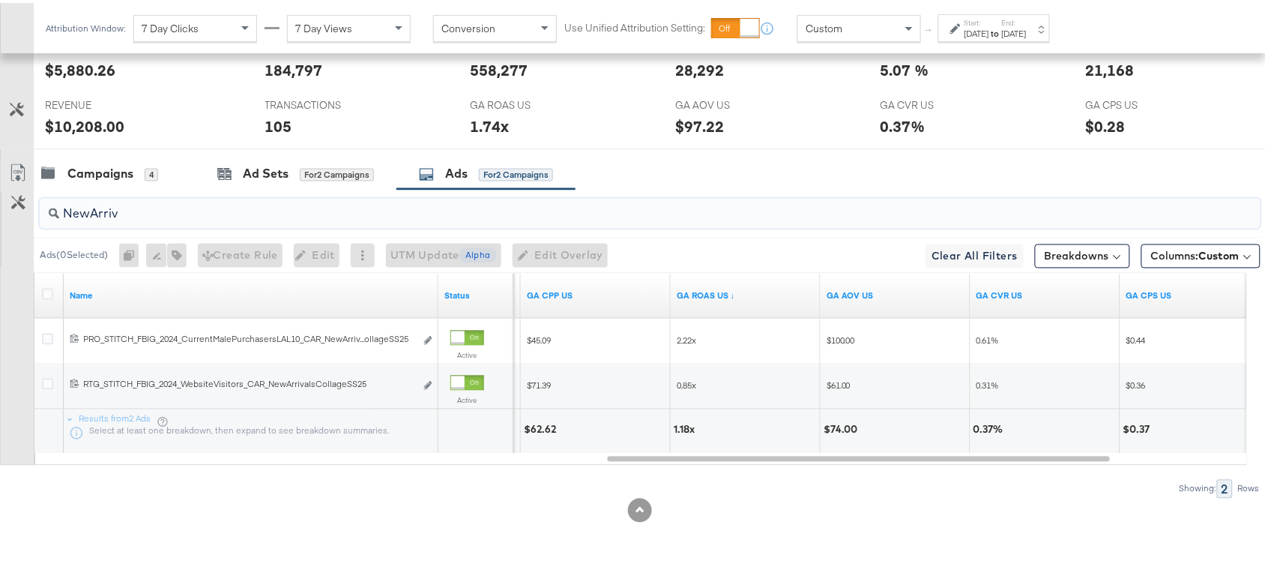
click at [154, 208] on input "NewArriv" at bounding box center [604, 204] width 1091 height 29
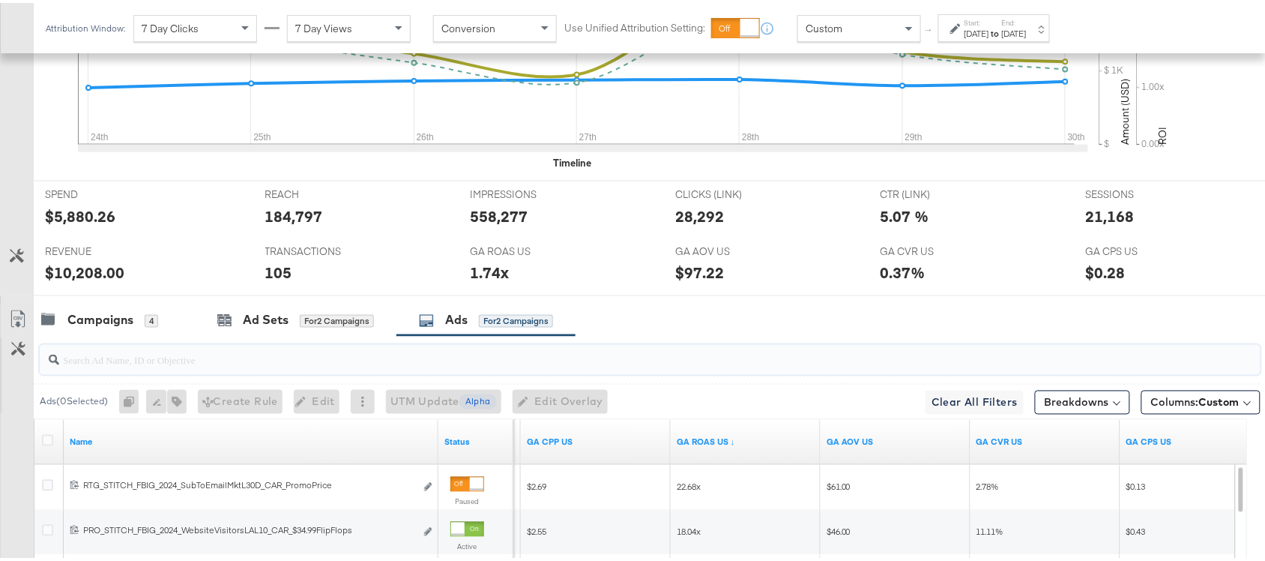
scroll to position [732, 0]
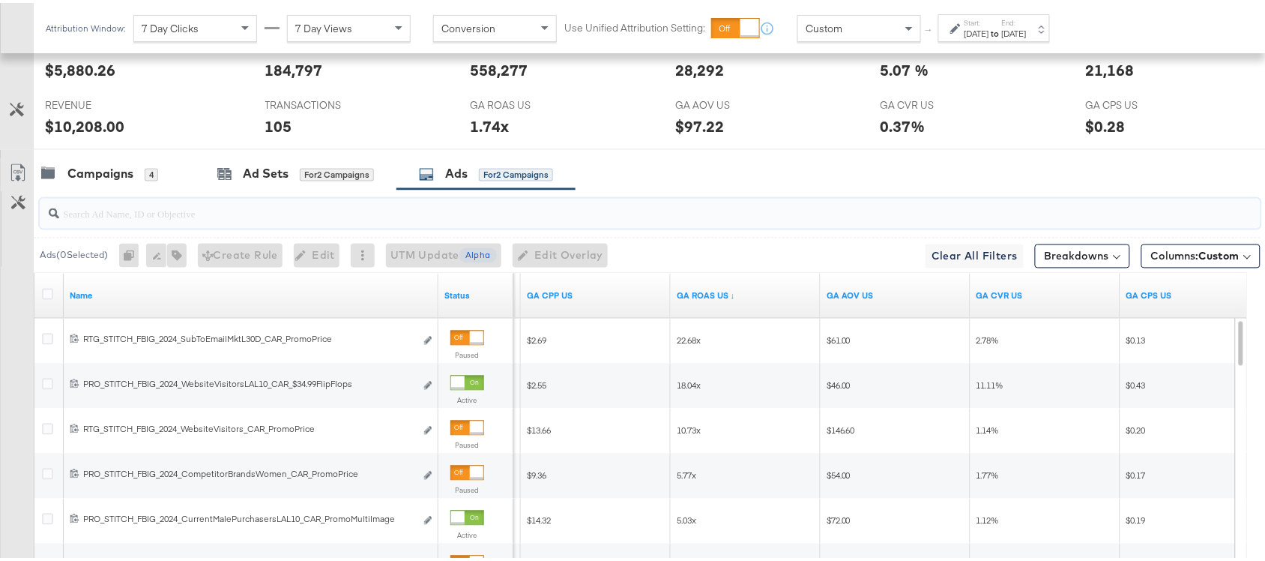
click at [103, 211] on input "search" at bounding box center [604, 204] width 1091 height 29
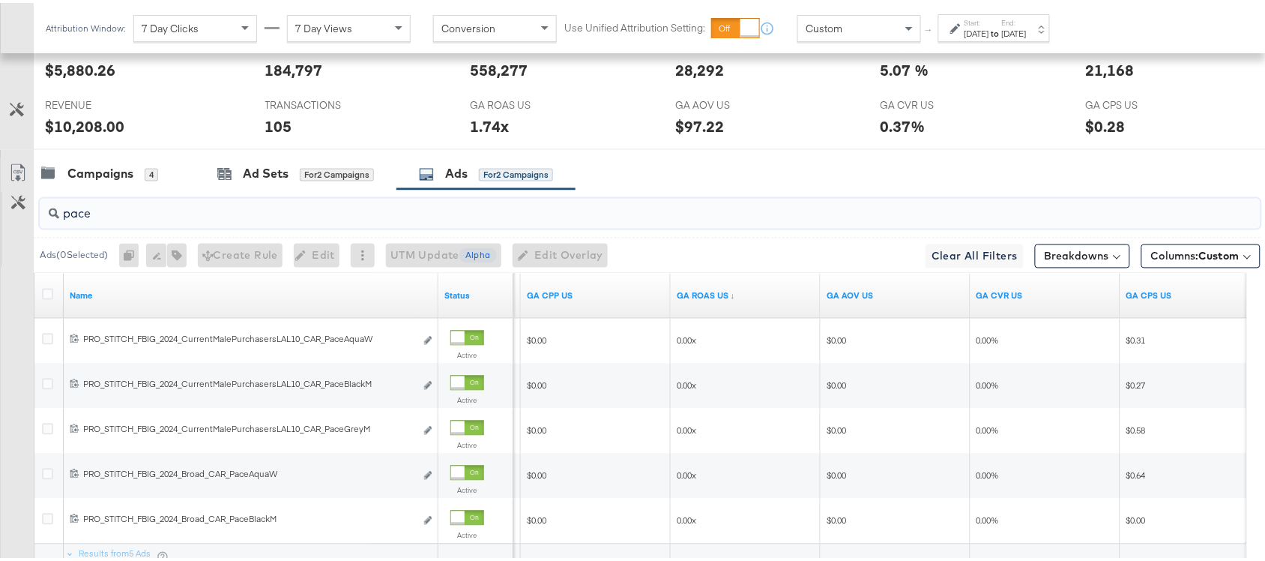
scroll to position [871, 0]
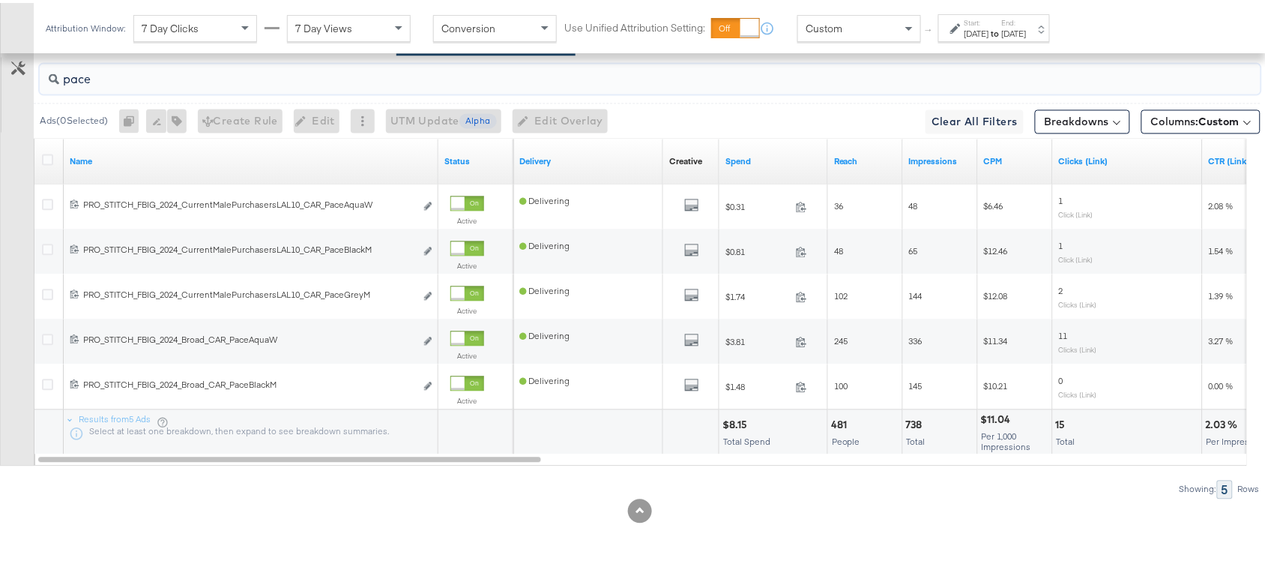
type input "pace"
click at [732, 423] on div "$8.15" at bounding box center [737, 421] width 29 height 14
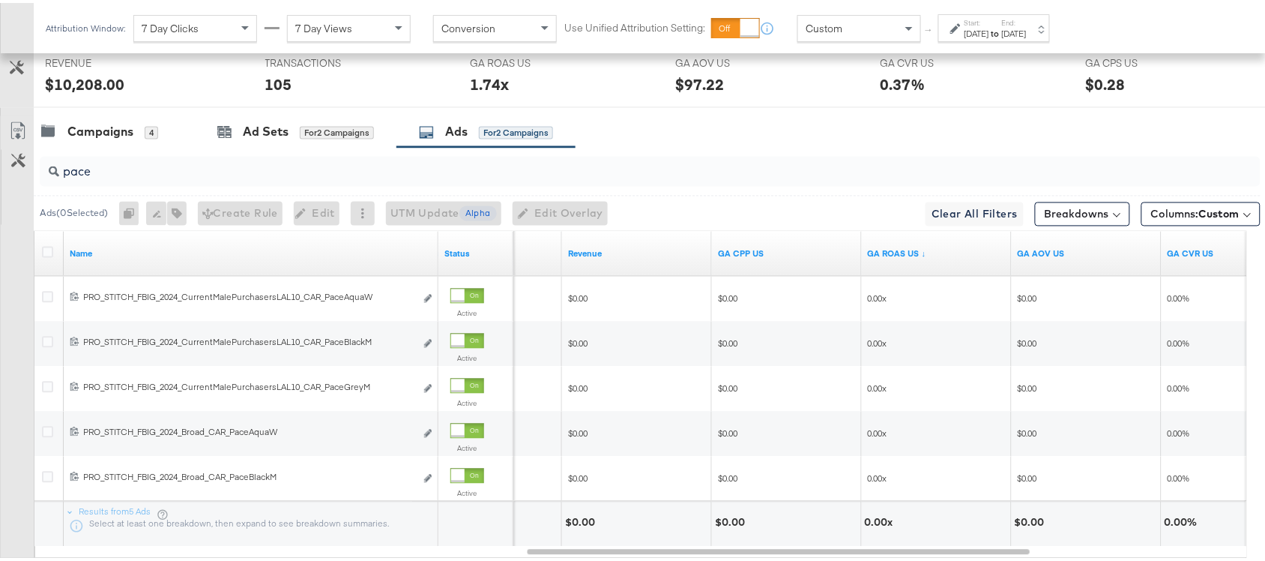
scroll to position [763, 0]
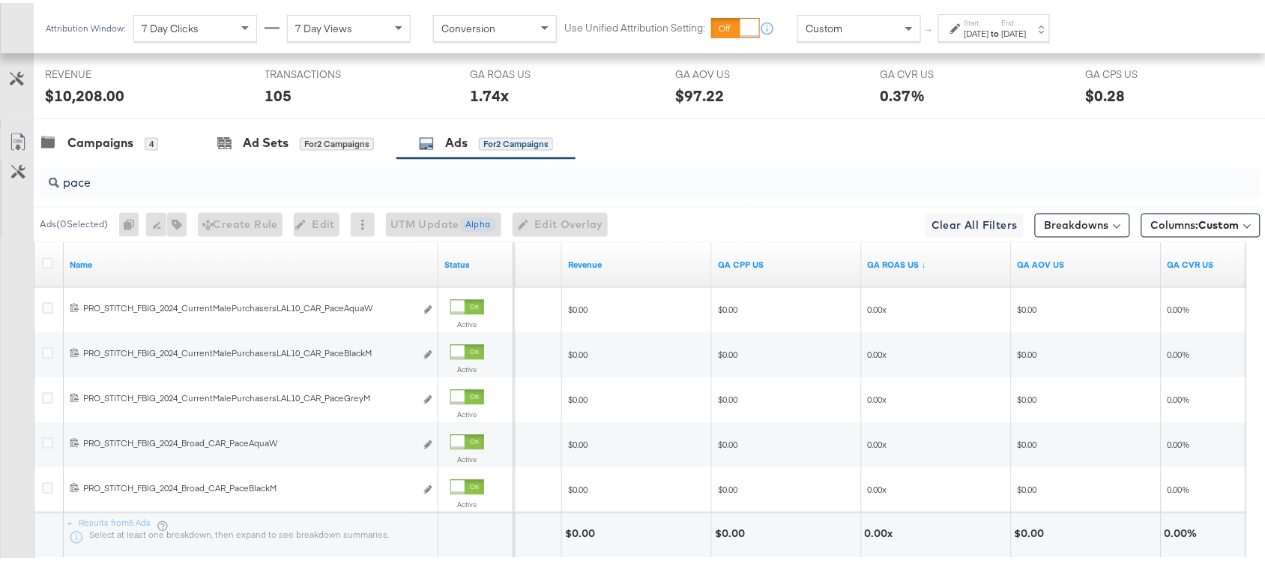
click at [121, 184] on input "pace" at bounding box center [604, 174] width 1091 height 29
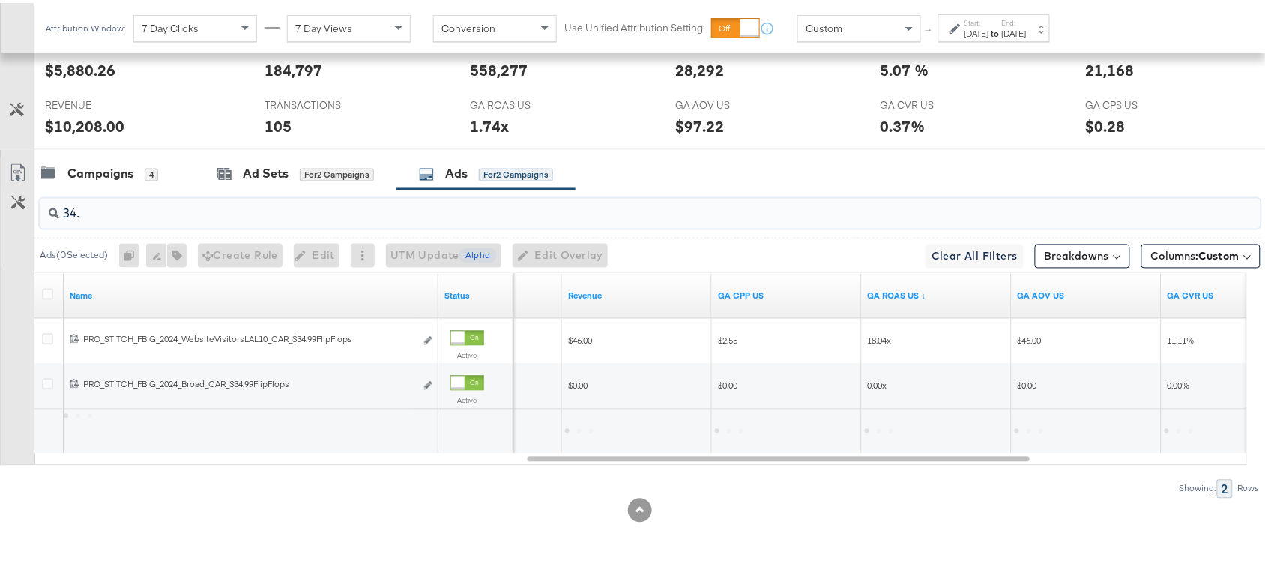
scroll to position [736, 0]
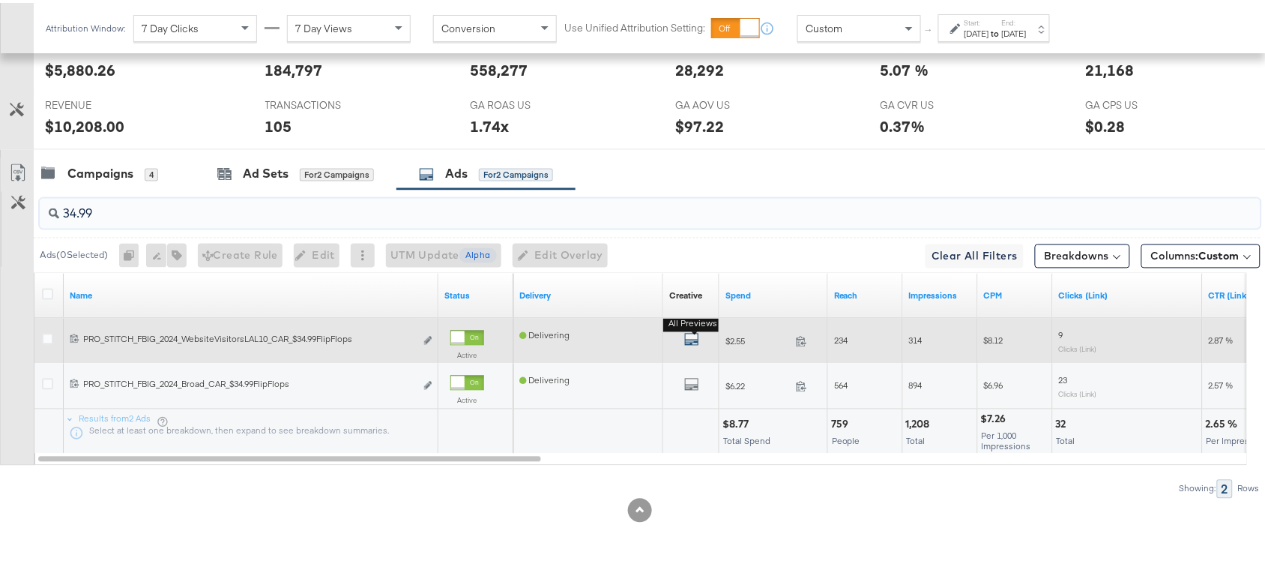
type input "34.99"
click at [695, 335] on icon "default" at bounding box center [691, 336] width 15 height 15
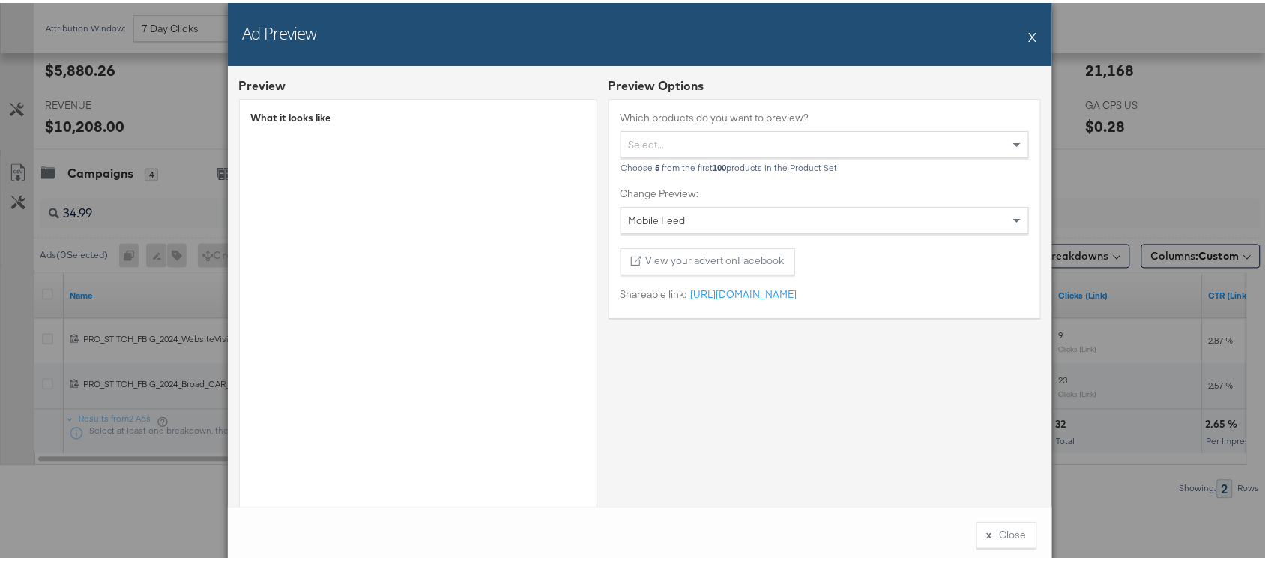
click at [1029, 32] on button "X" at bounding box center [1033, 34] width 8 height 30
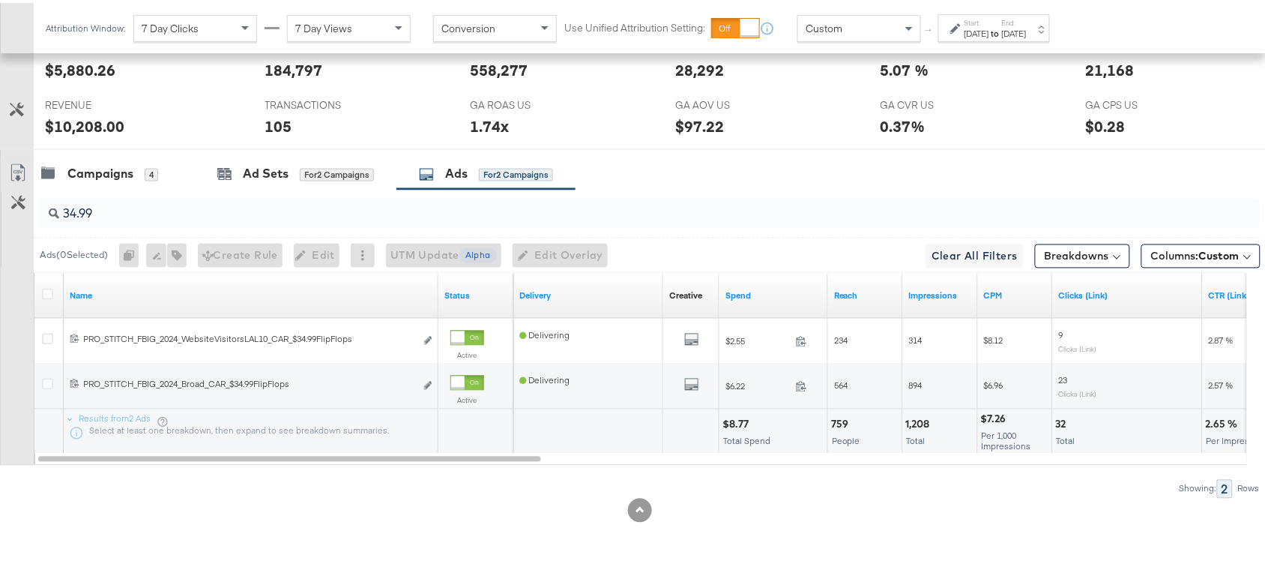
click at [739, 417] on div "$8.77" at bounding box center [738, 421] width 31 height 14
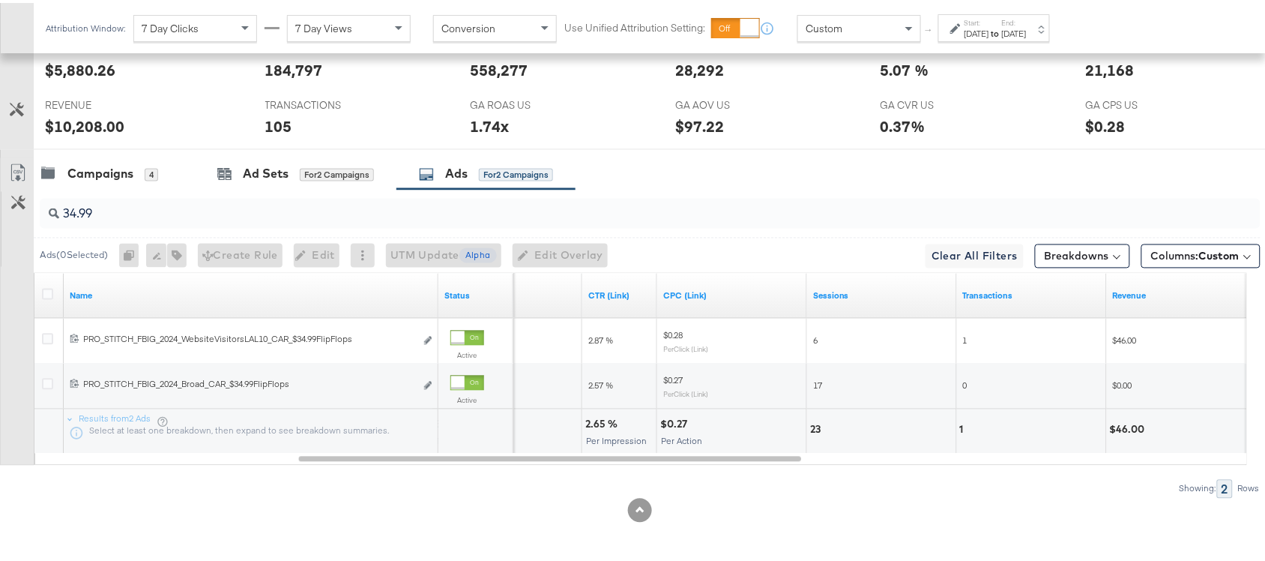
click at [586, 425] on div "2.65 %" at bounding box center [603, 421] width 37 height 14
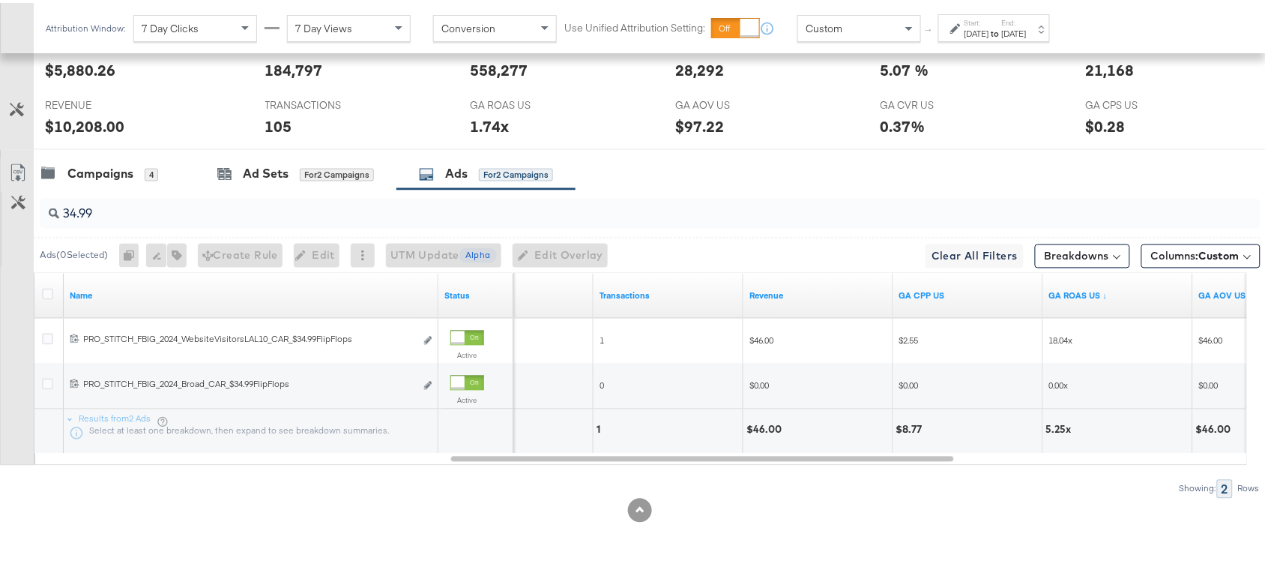
click at [758, 429] on div "$46.00" at bounding box center [767, 427] width 40 height 14
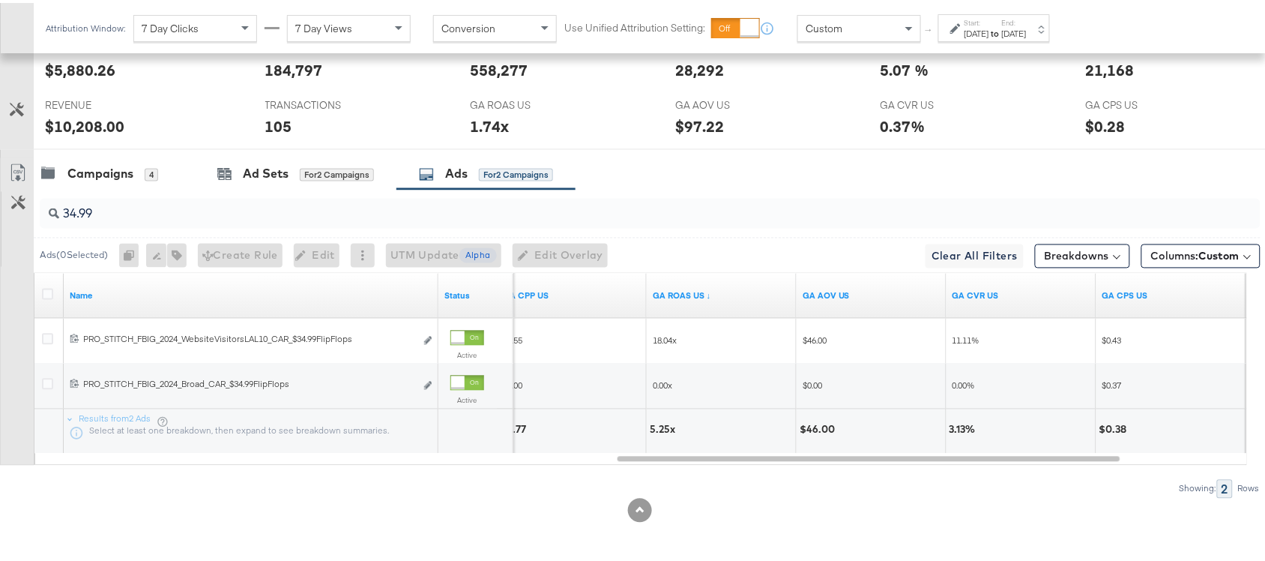
click at [657, 424] on div "5.25x" at bounding box center [665, 427] width 30 height 14
click at [114, 205] on input "34.99" at bounding box center [604, 204] width 1091 height 29
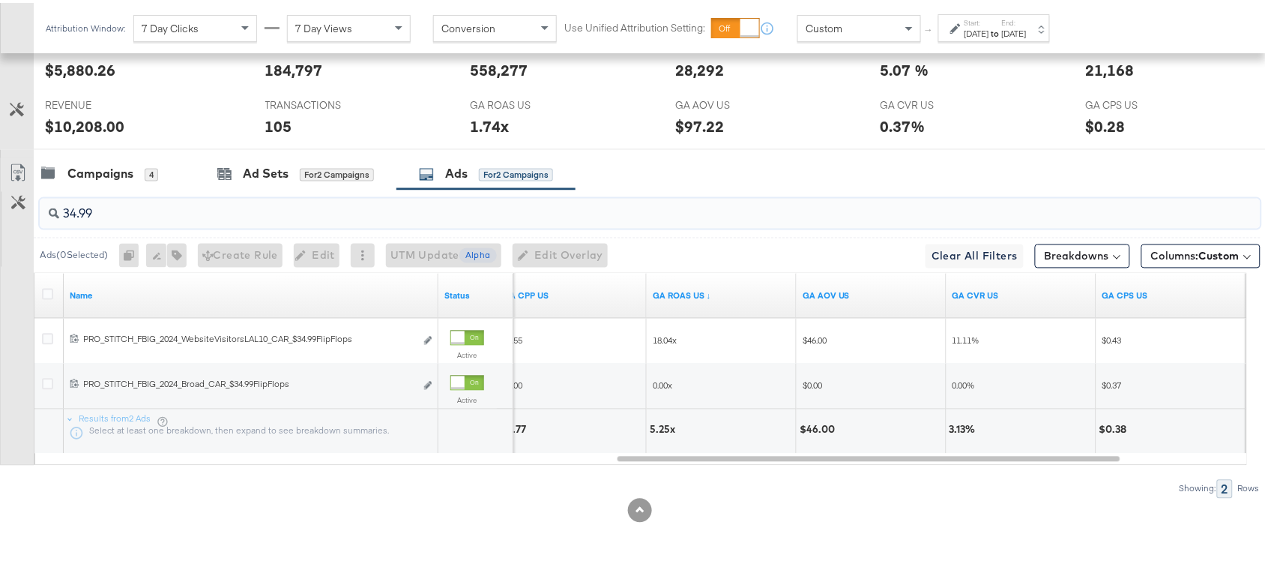
click at [114, 205] on input "34.99" at bounding box center [604, 204] width 1091 height 29
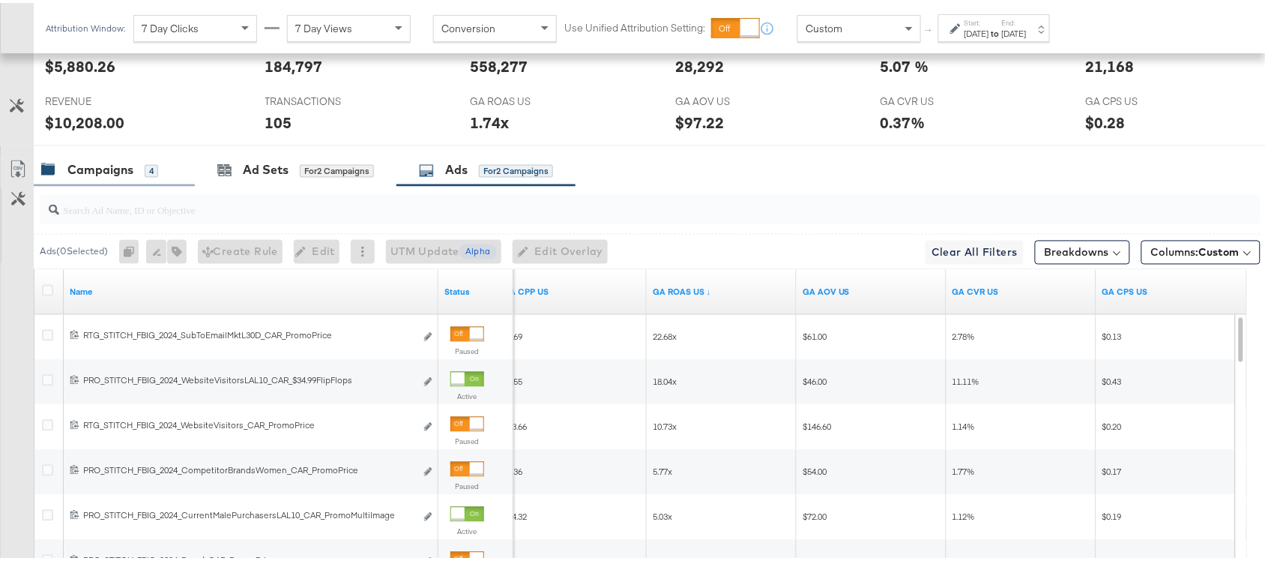
click at [96, 174] on div "Campaigns" at bounding box center [100, 167] width 66 height 17
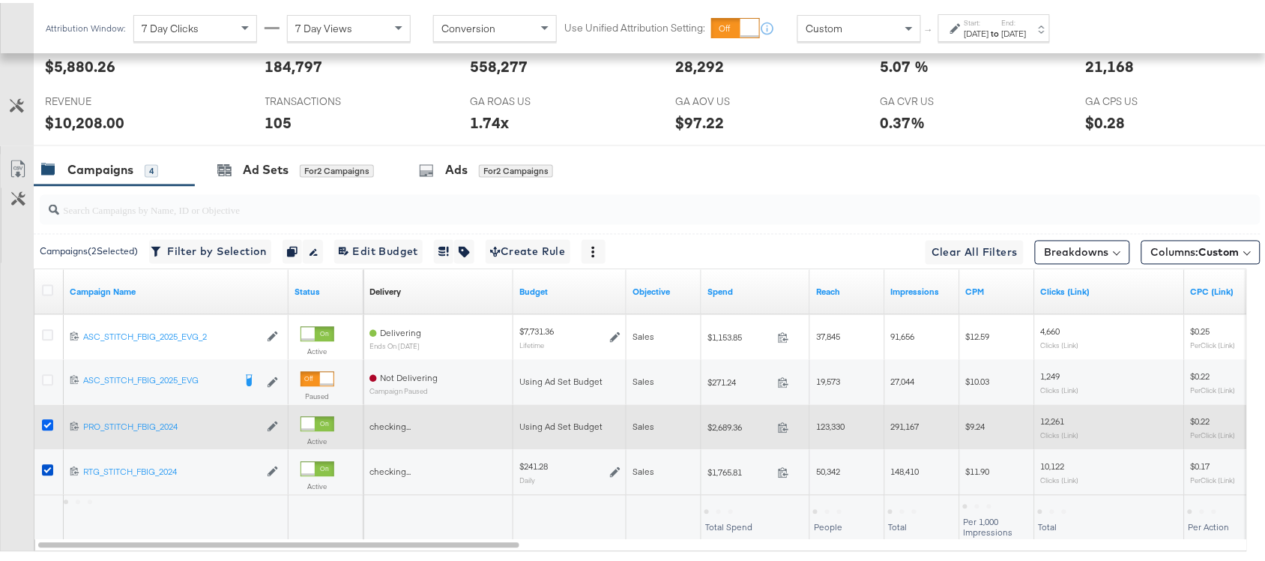
click at [43, 428] on icon at bounding box center [47, 422] width 11 height 11
click at [0, 0] on input "checkbox" at bounding box center [0, 0] width 0 height 0
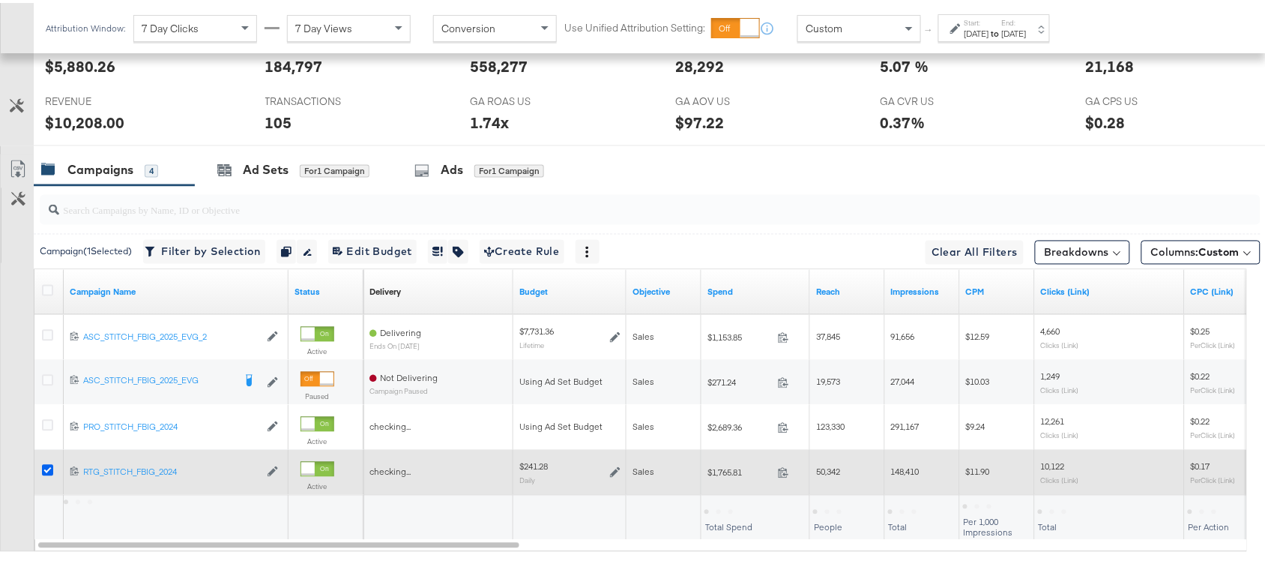
click at [46, 473] on icon at bounding box center [47, 467] width 11 height 11
click at [0, 0] on input "checkbox" at bounding box center [0, 0] width 0 height 0
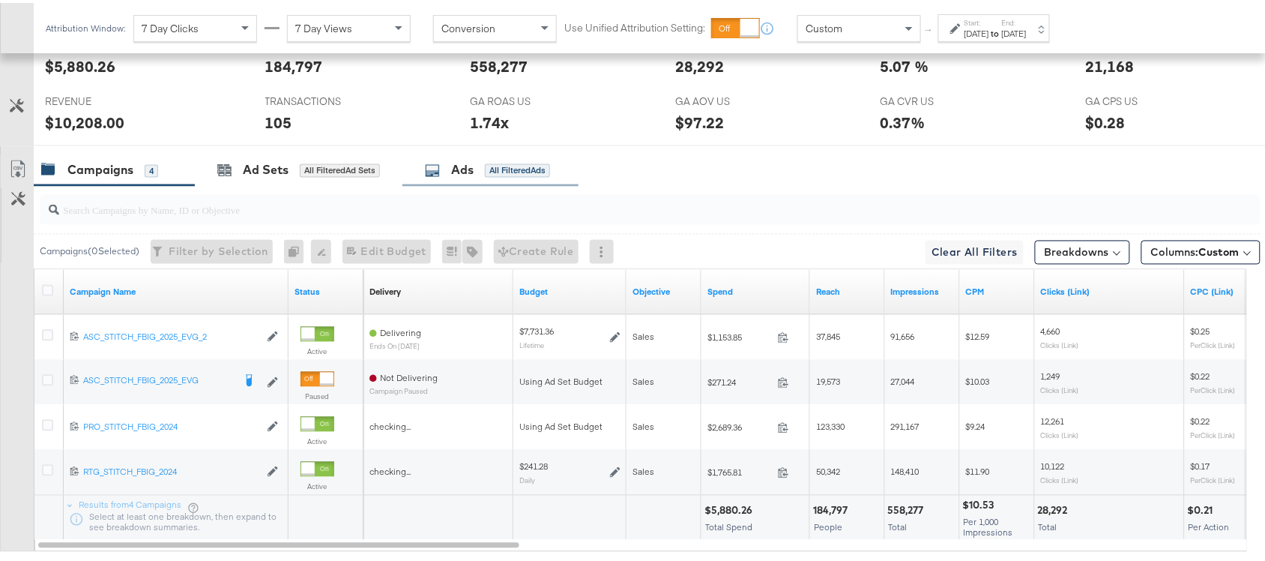
click at [465, 184] on div "Ads All Filtered Ads" at bounding box center [491, 167] width 176 height 32
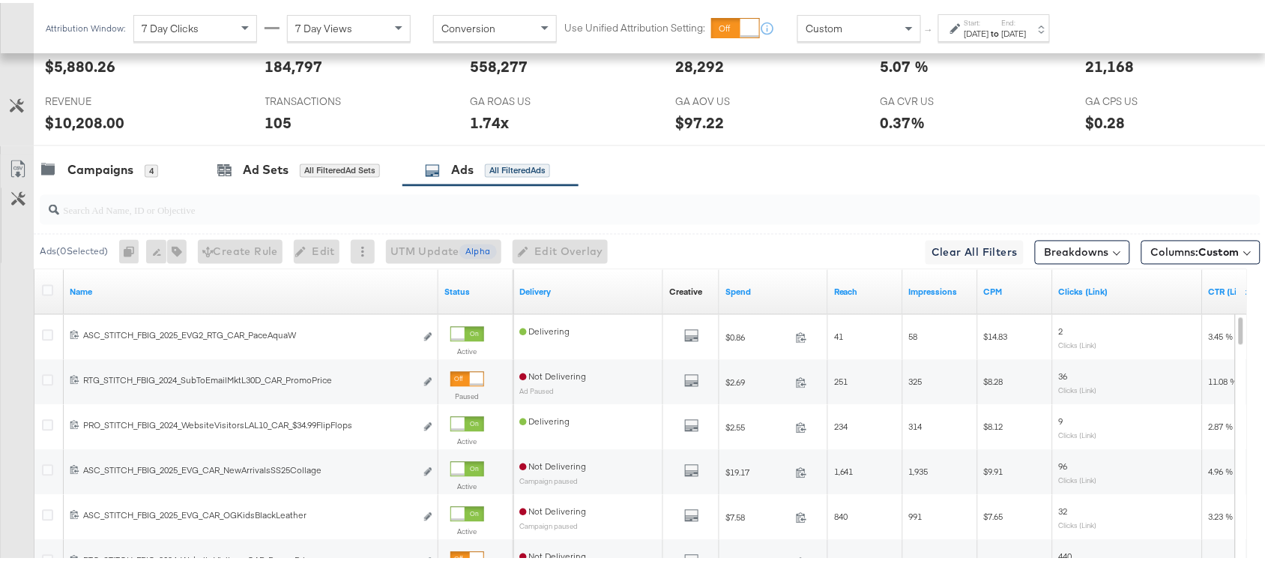
scroll to position [961, 0]
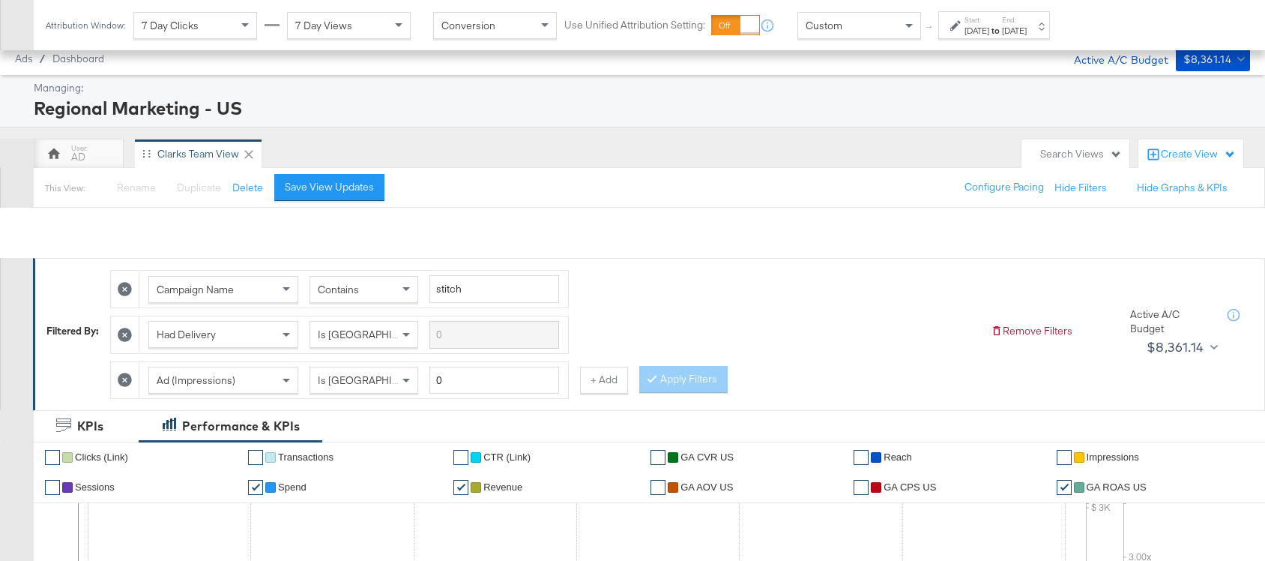
scroll to position [961, 0]
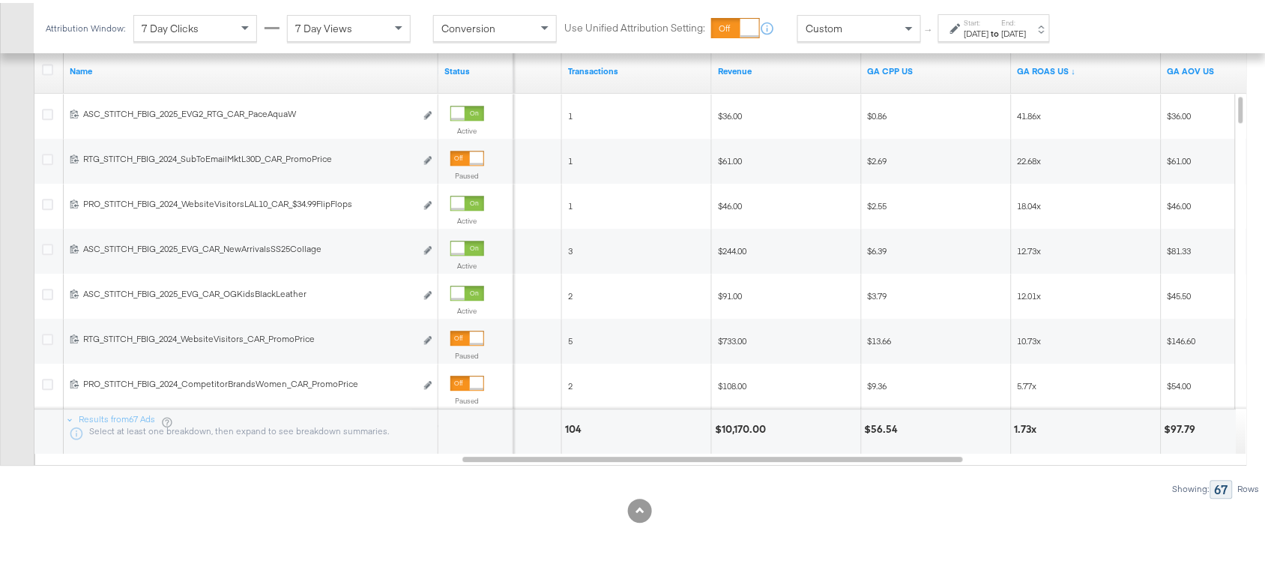
click at [763, 75] on div "Revenue" at bounding box center [787, 68] width 150 height 24
click at [757, 68] on link "Revenue" at bounding box center [787, 68] width 138 height 12
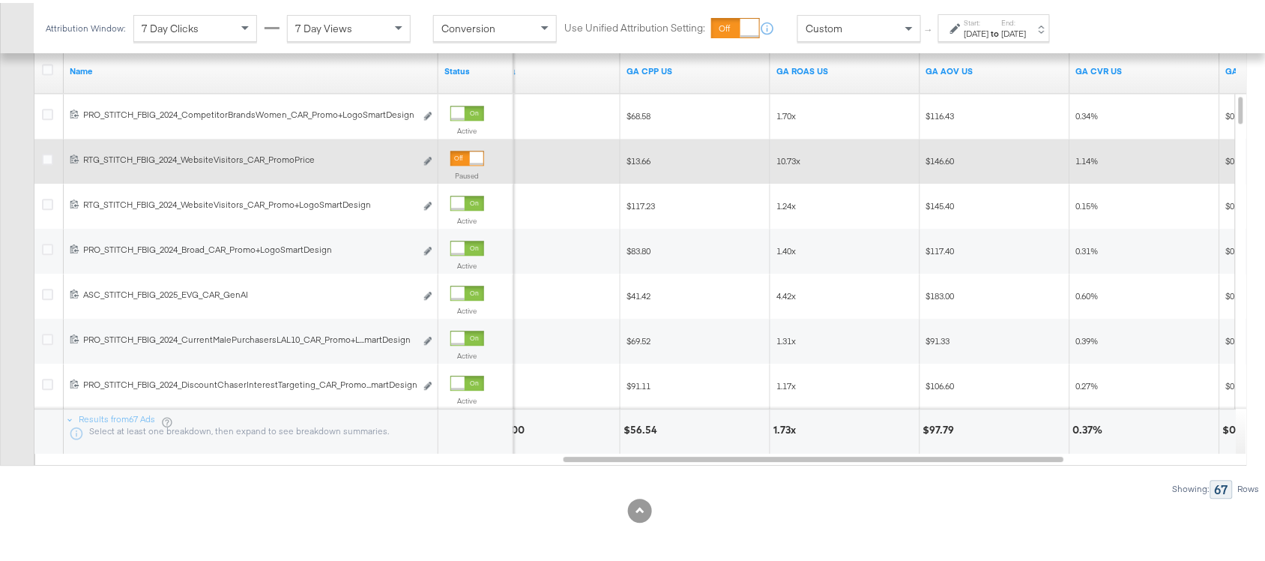
scroll to position [726, 0]
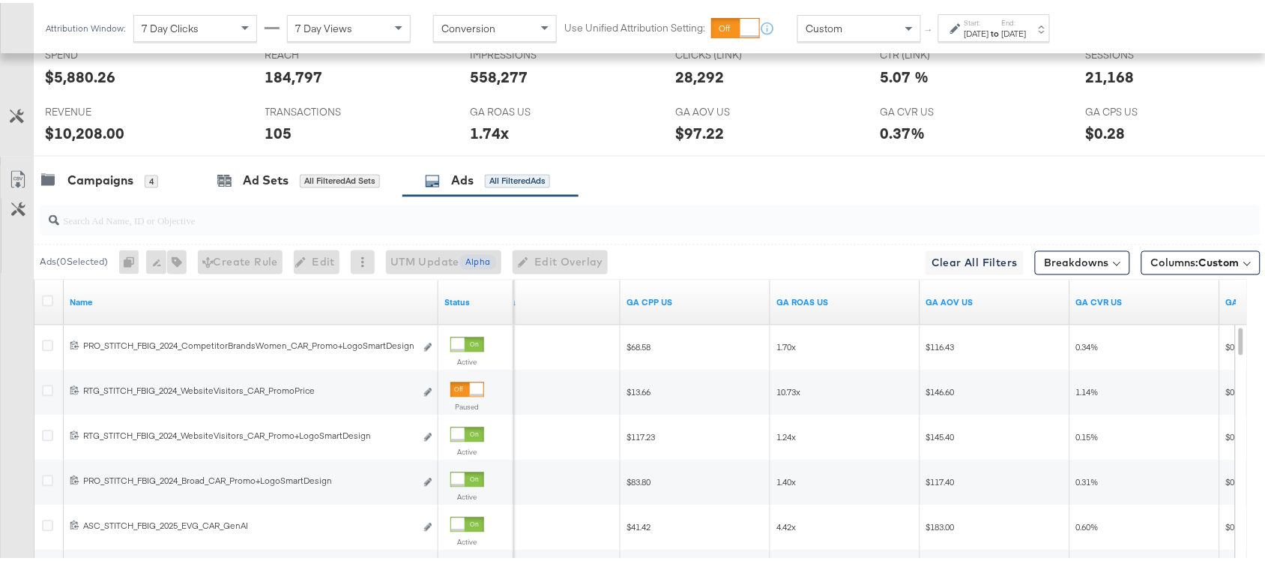
click at [121, 230] on div at bounding box center [650, 217] width 1221 height 30
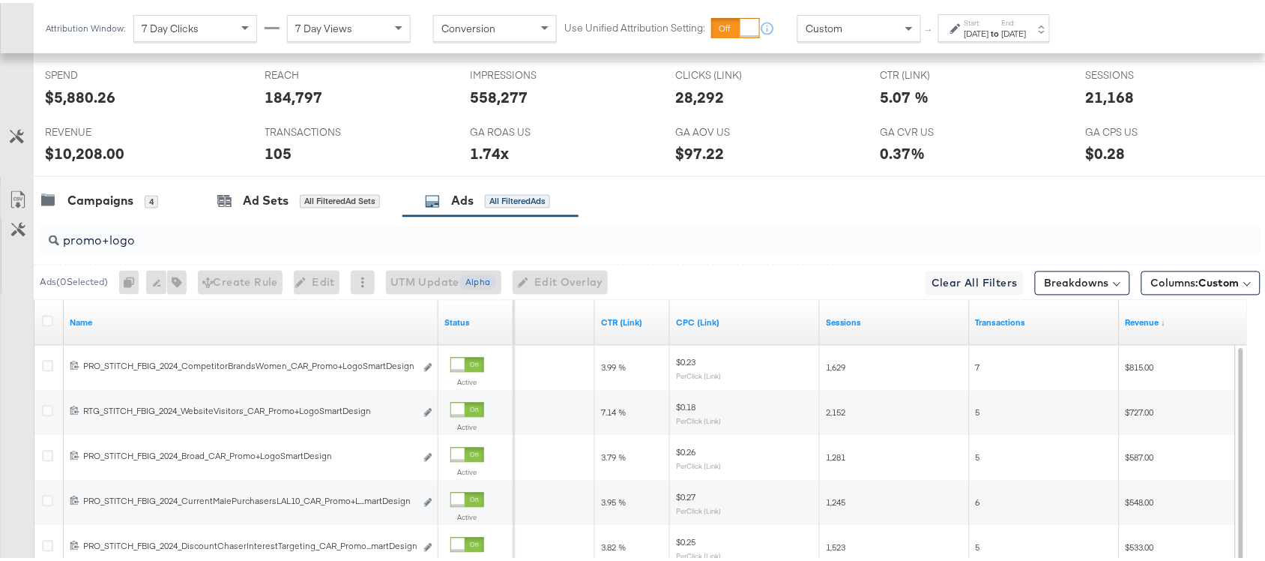
scroll to position [705, 0]
click at [160, 244] on input "promo+logo" at bounding box center [604, 232] width 1091 height 29
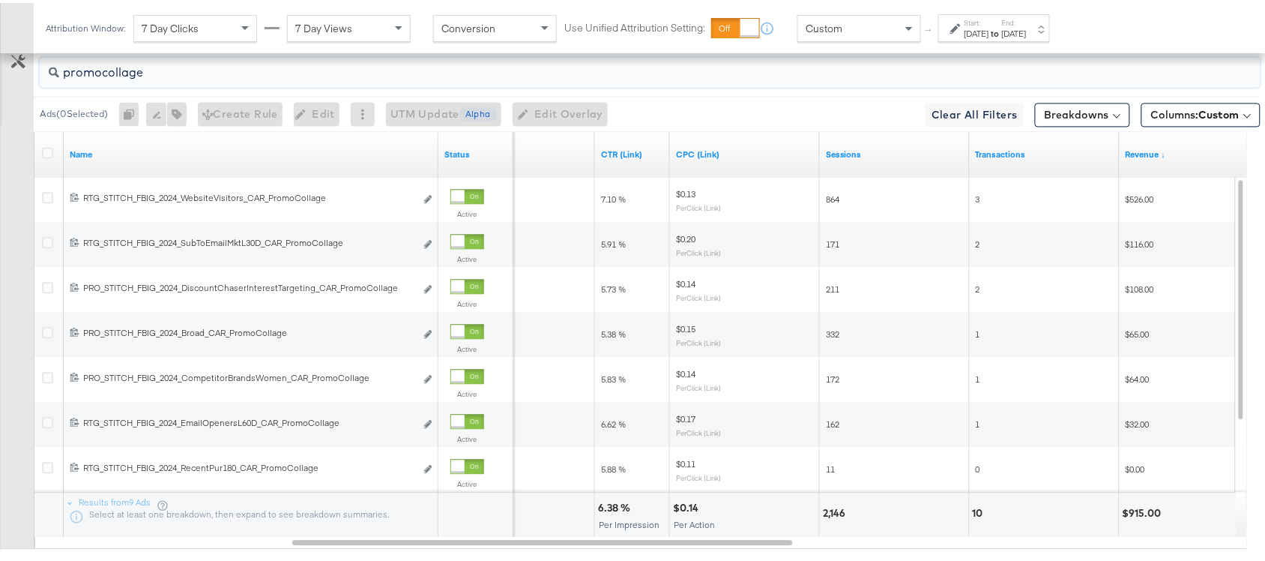
scroll to position [961, 0]
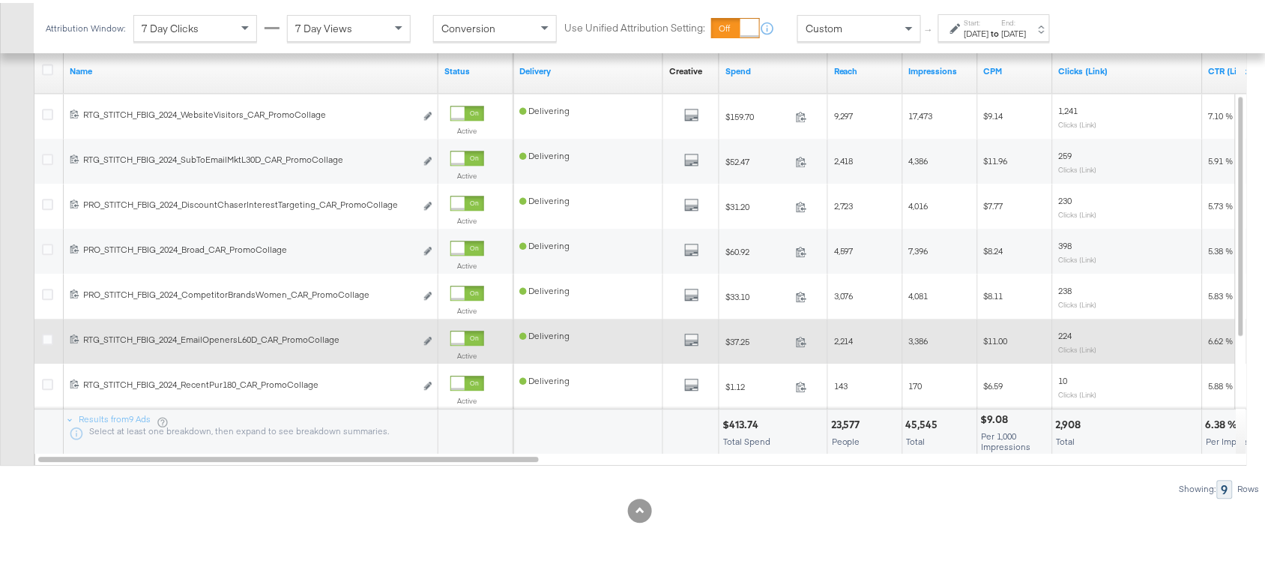
drag, startPoint x: 781, startPoint y: 337, endPoint x: 799, endPoint y: 471, distance: 134.6
click at [799, 471] on div "promocollage Ads ( 0 Selected) 0 Rename 0 ads Tags for 0 campaigns Create Rule …" at bounding box center [630, 228] width 1261 height 533
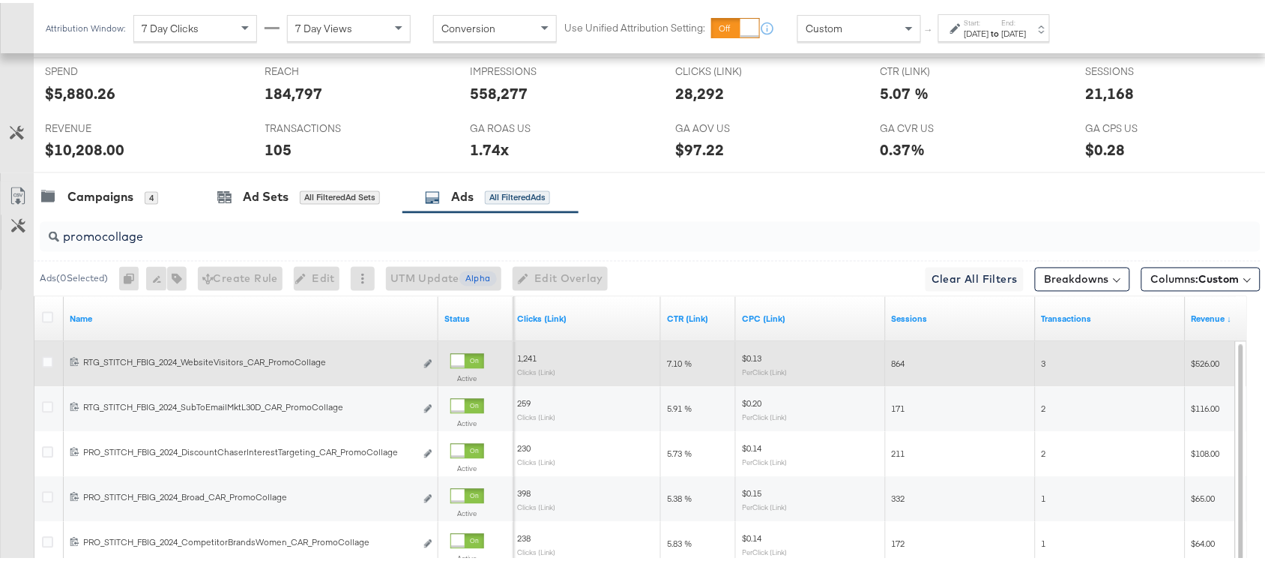
scroll to position [707, 0]
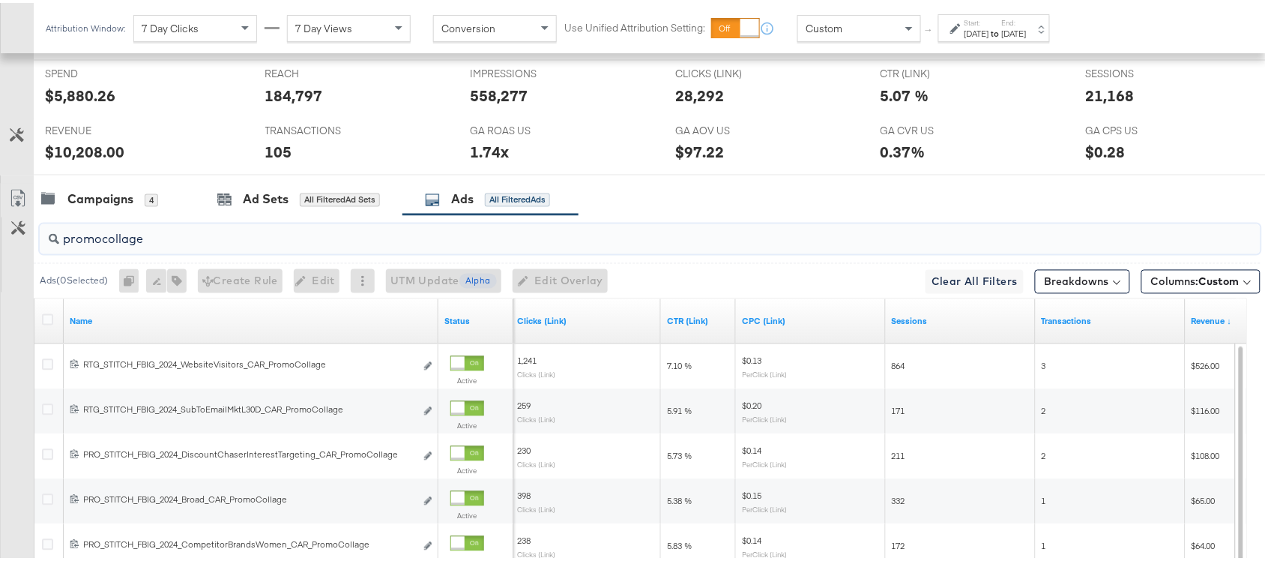
click at [211, 229] on input "promocollage" at bounding box center [604, 230] width 1091 height 29
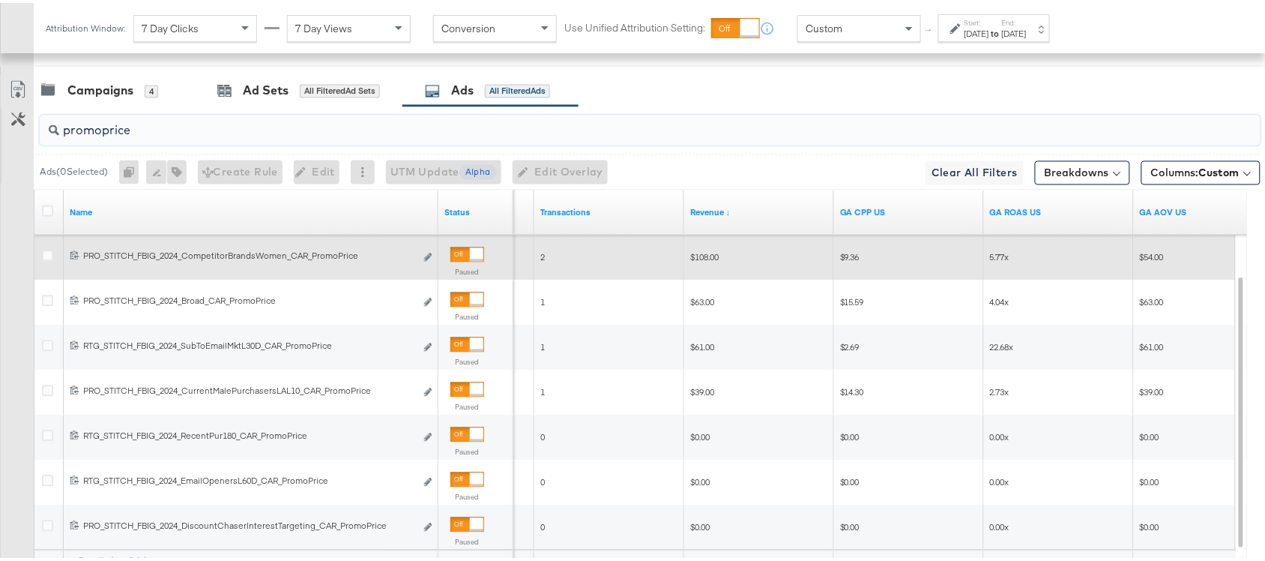
scroll to position [961, 0]
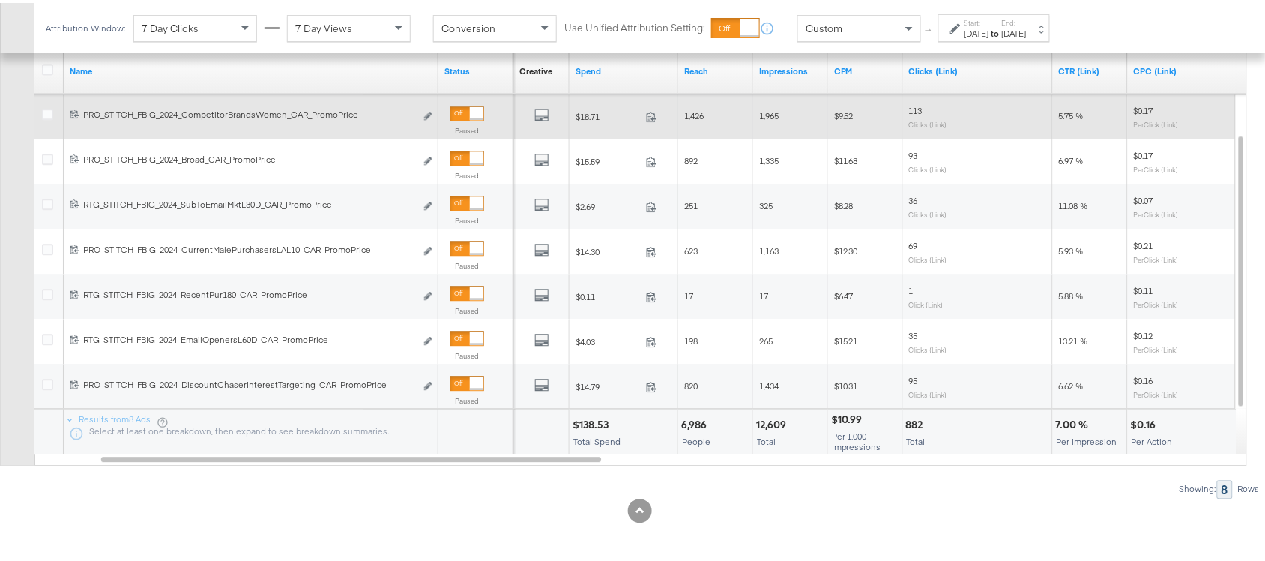
type input "promoprice"
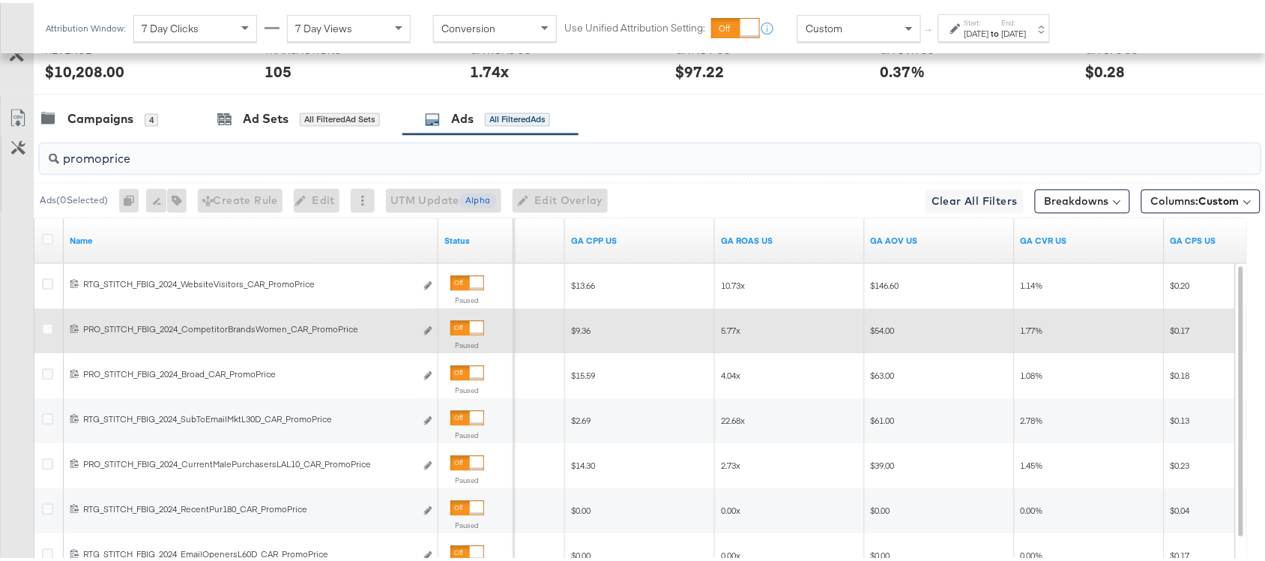
scroll to position [729, 0]
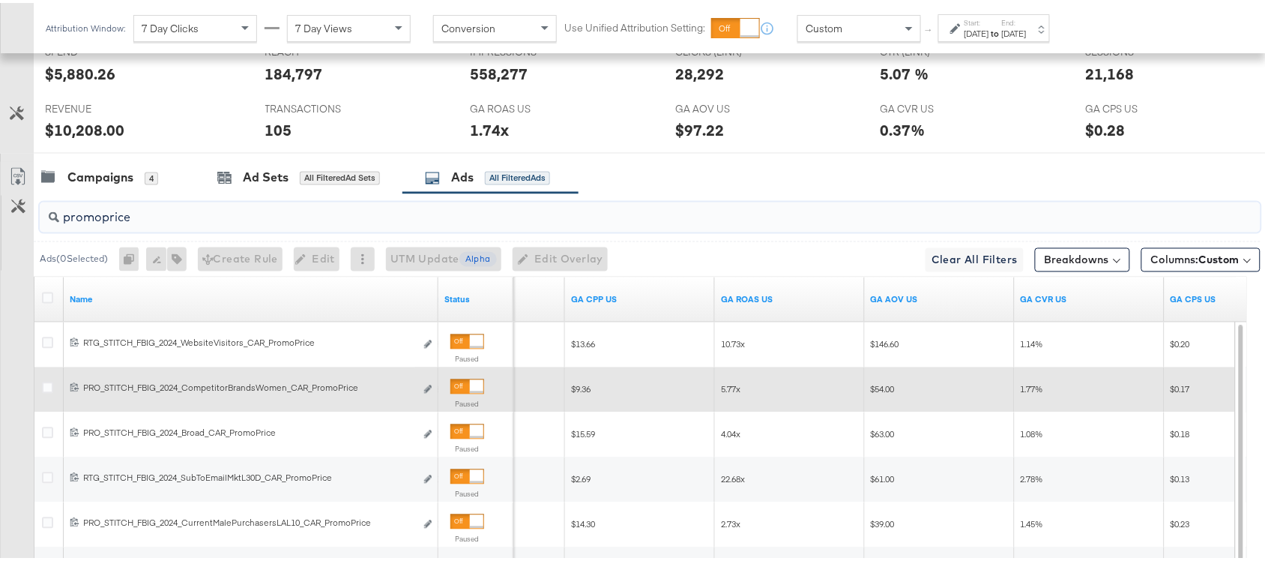
click at [151, 214] on input "promoprice" at bounding box center [604, 208] width 1091 height 29
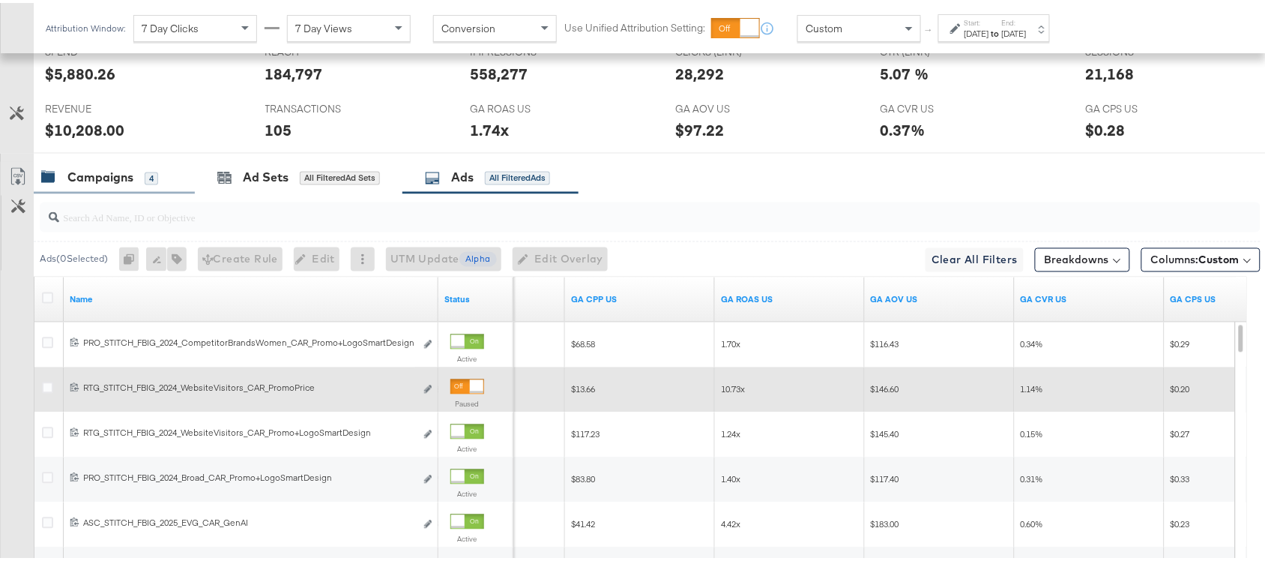
click at [94, 177] on div "Campaigns" at bounding box center [100, 174] width 66 height 17
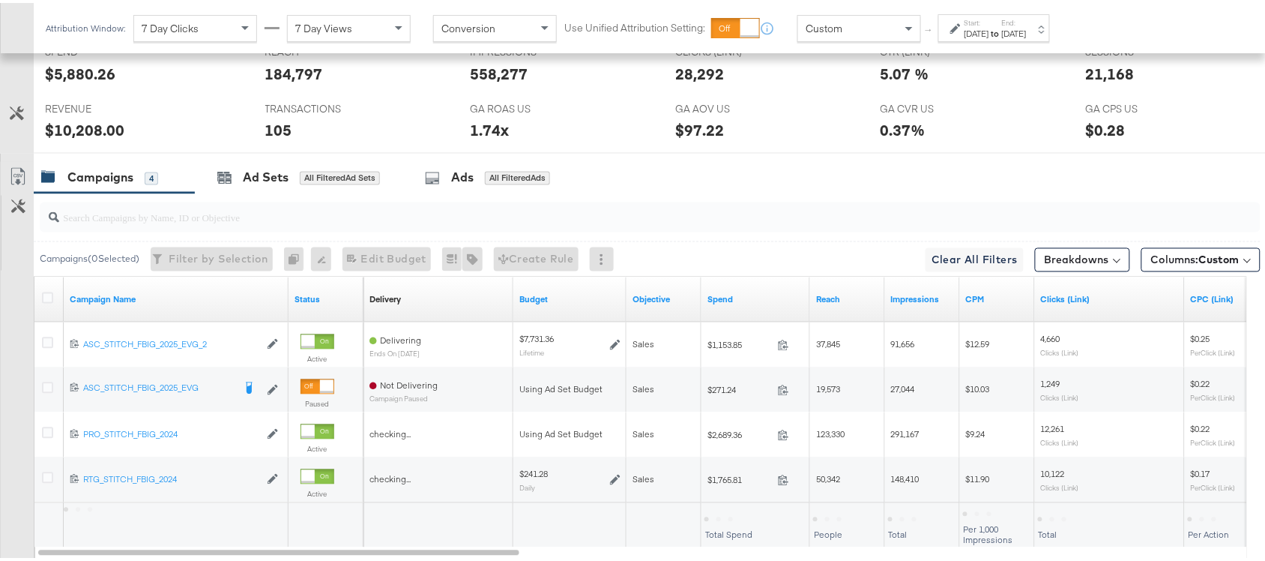
scroll to position [826, 0]
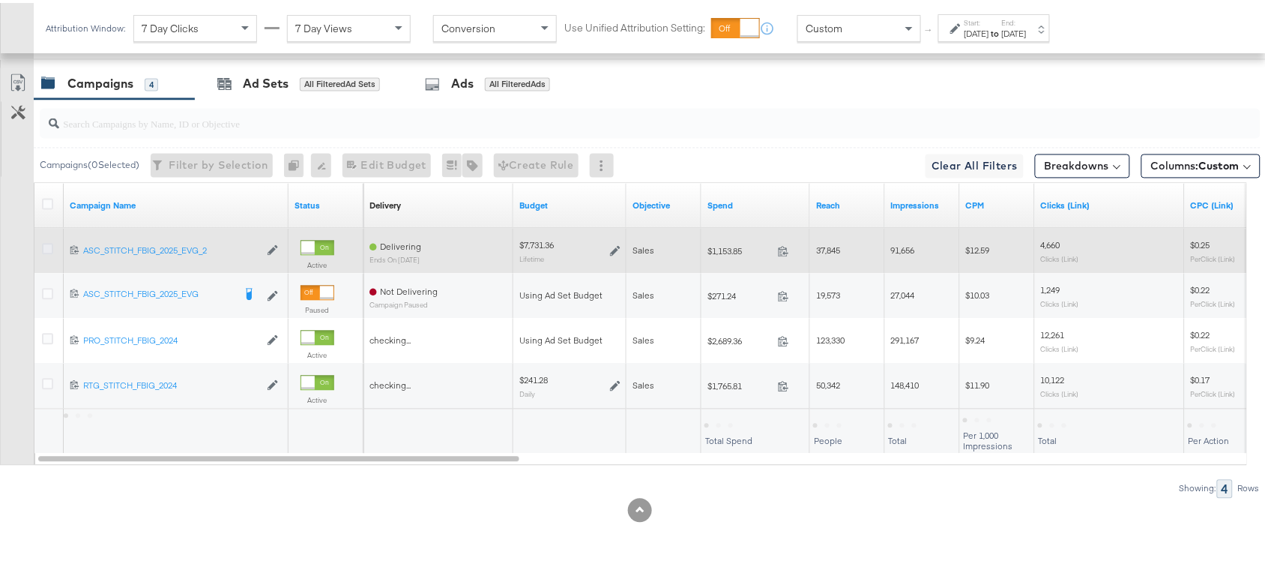
click at [43, 246] on icon at bounding box center [47, 246] width 11 height 11
click at [0, 0] on input "checkbox" at bounding box center [0, 0] width 0 height 0
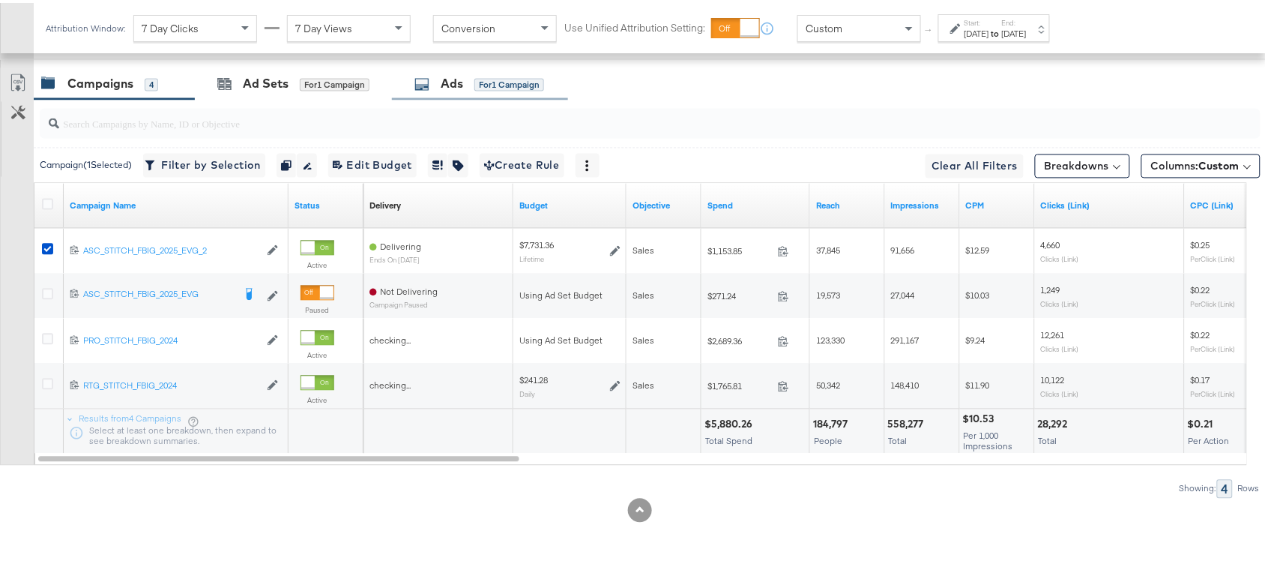
click at [465, 91] on div "Ads for 1 Campaign" at bounding box center [480, 81] width 176 height 32
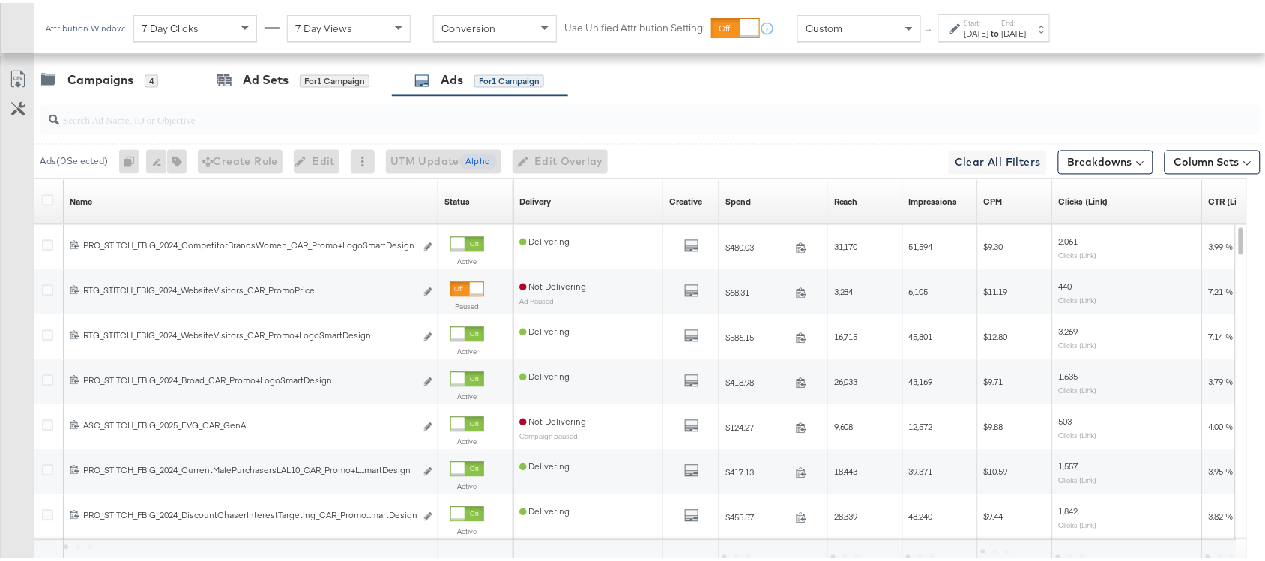
scroll to position [736, 0]
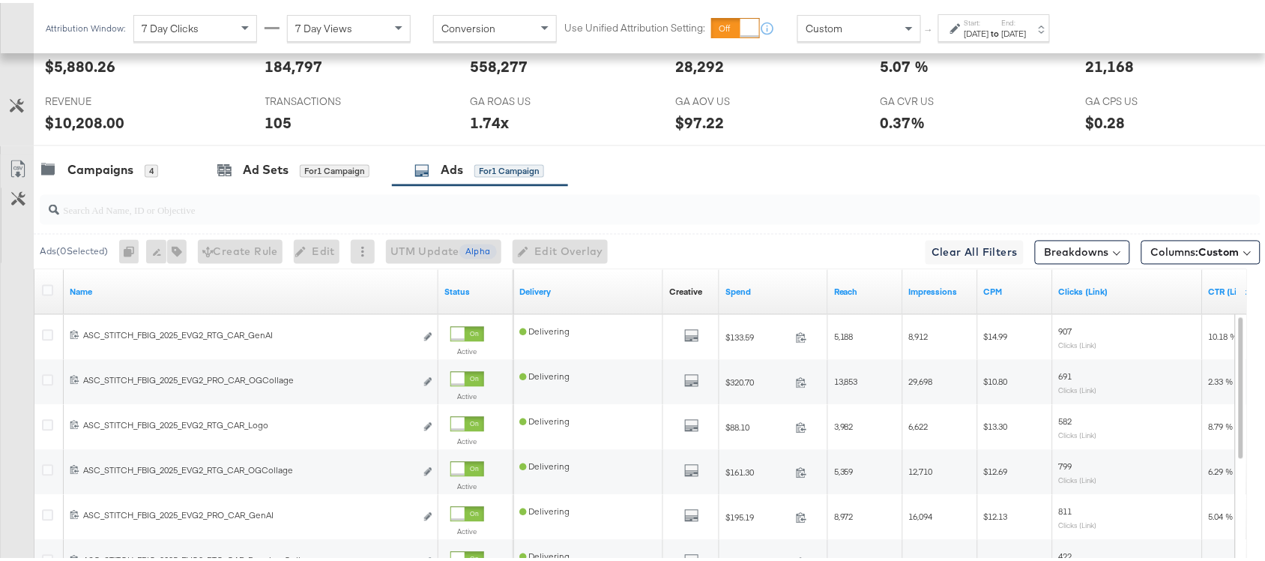
click at [162, 277] on div "Name" at bounding box center [251, 289] width 375 height 24
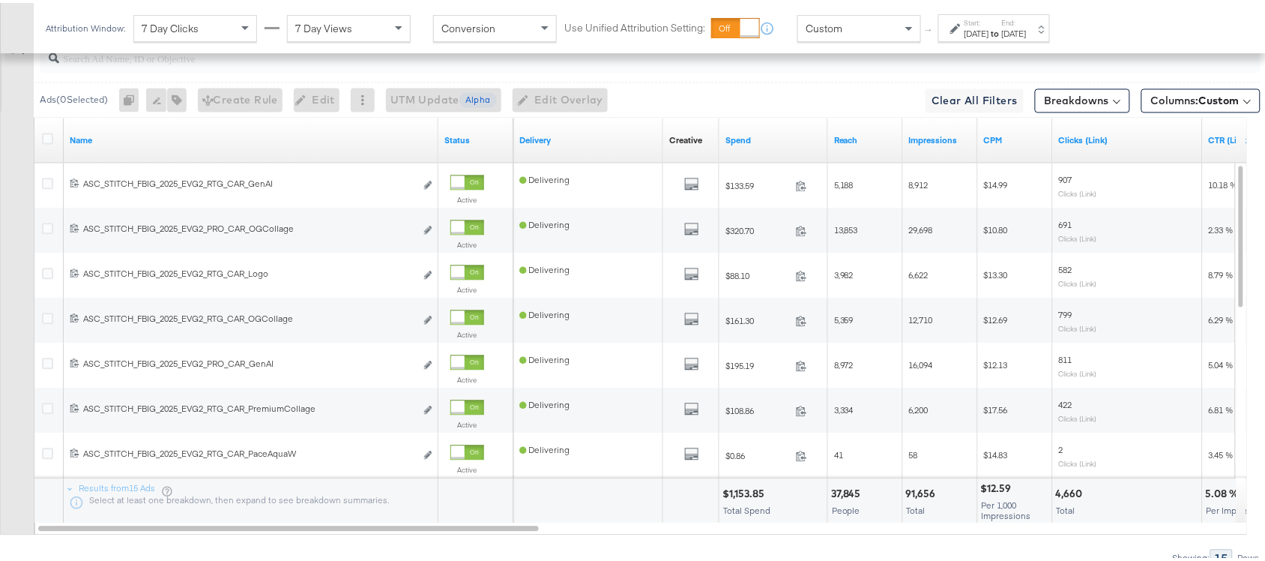
scroll to position [893, 0]
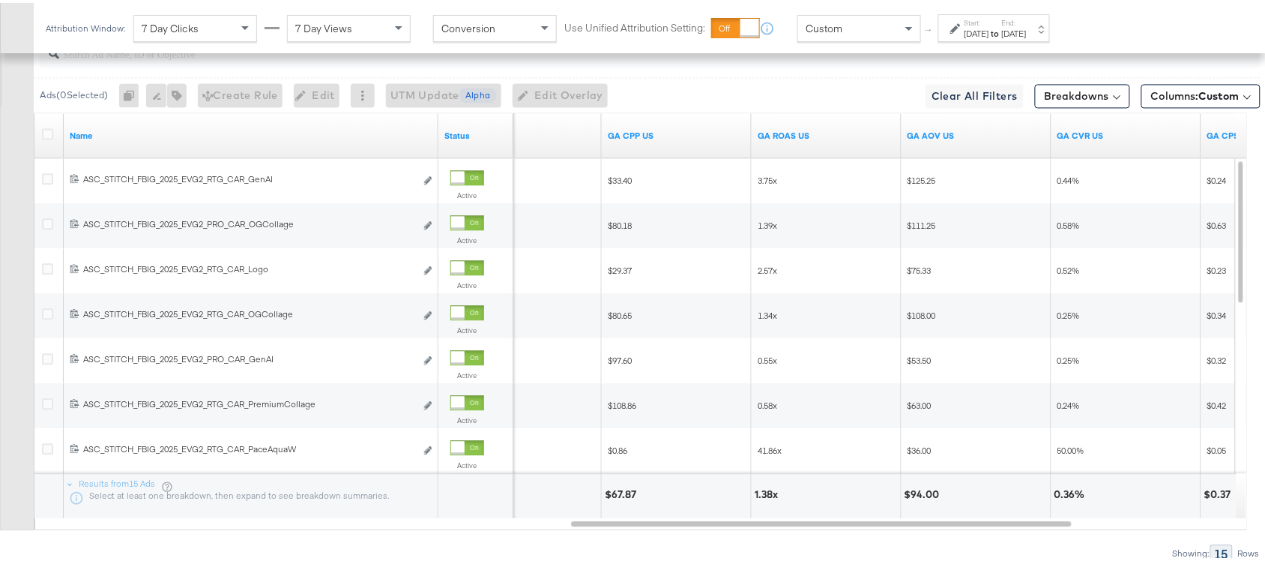
click at [818, 143] on div "GA ROAS US" at bounding box center [827, 133] width 150 height 24
click at [815, 133] on link "GA ROAS US" at bounding box center [827, 133] width 138 height 12
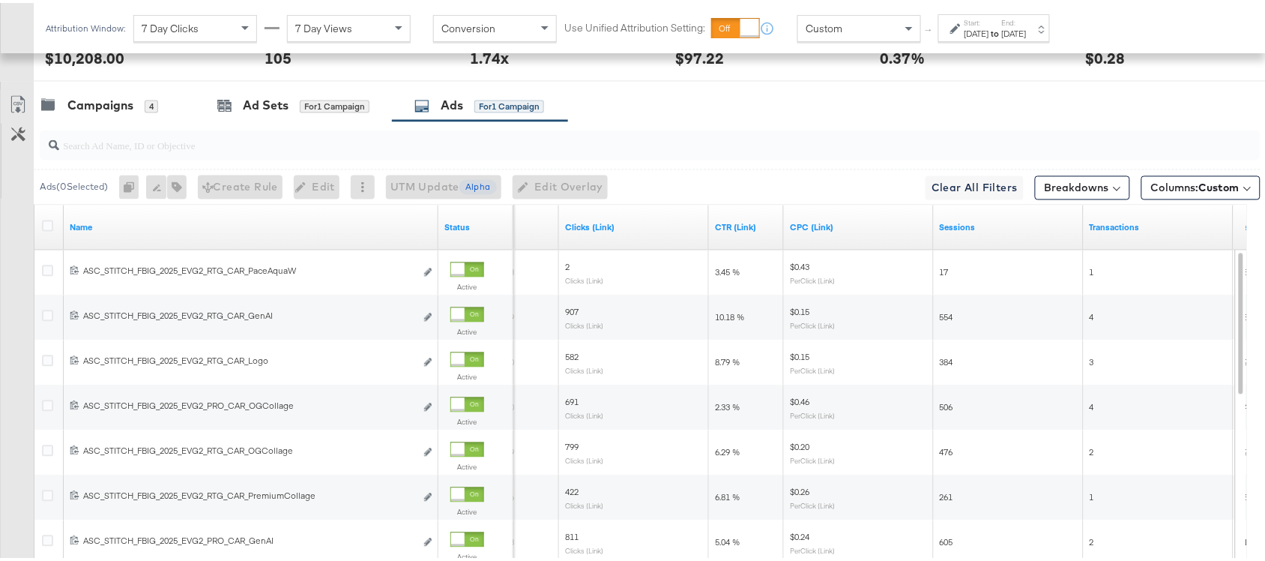
scroll to position [800, 0]
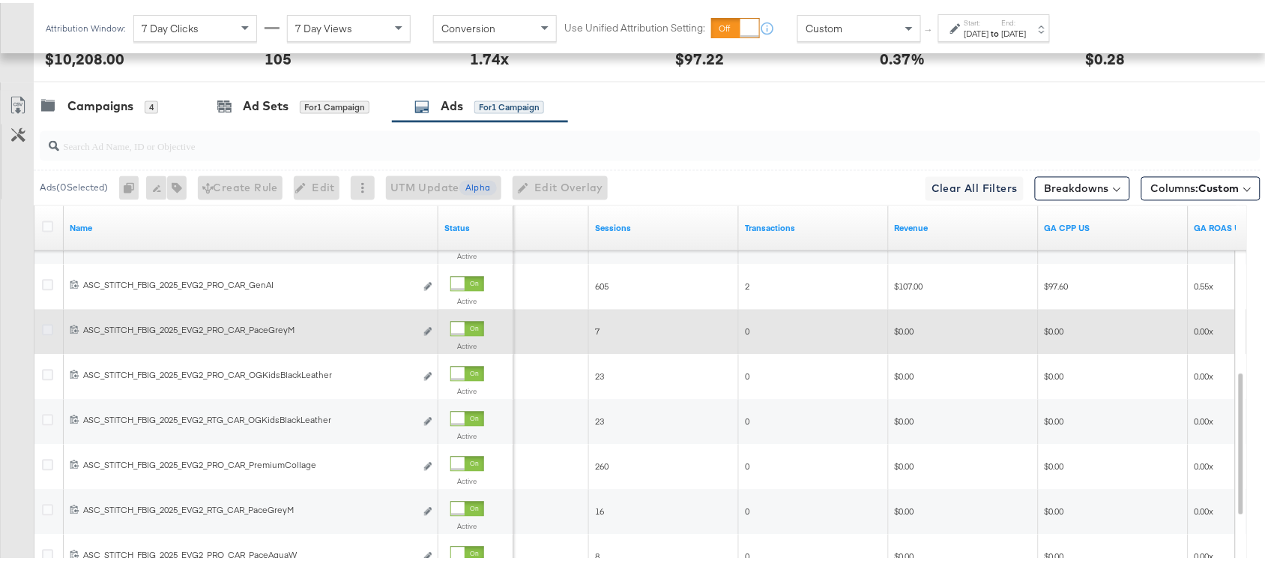
click at [43, 331] on icon at bounding box center [47, 327] width 11 height 11
click at [0, 0] on input "checkbox" at bounding box center [0, 0] width 0 height 0
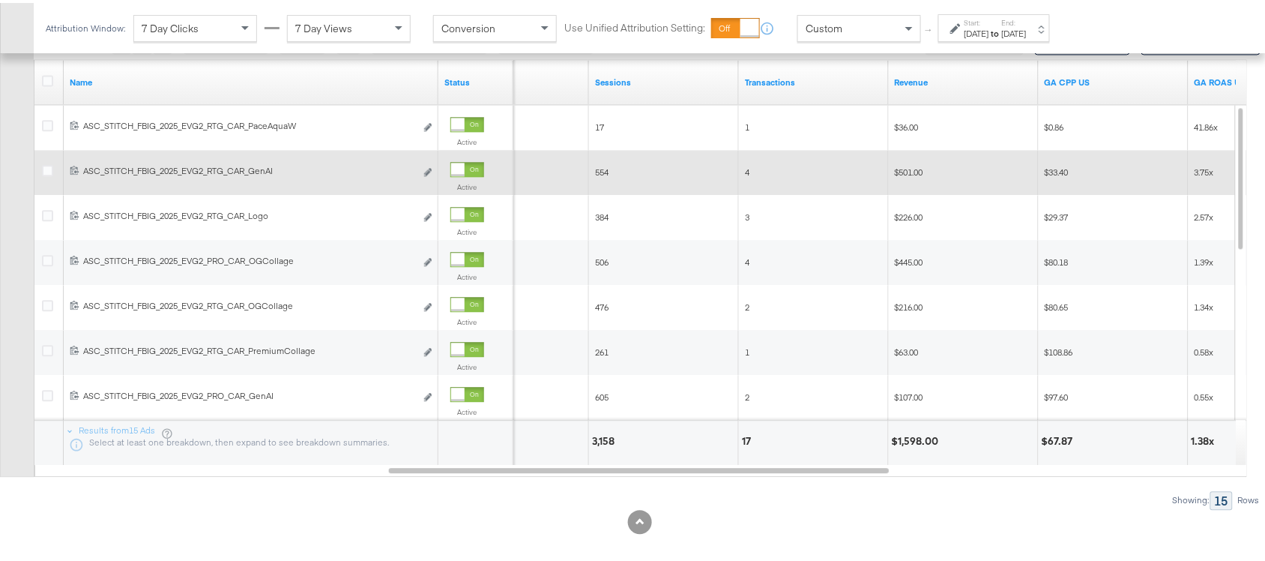
scroll to position [866, 0]
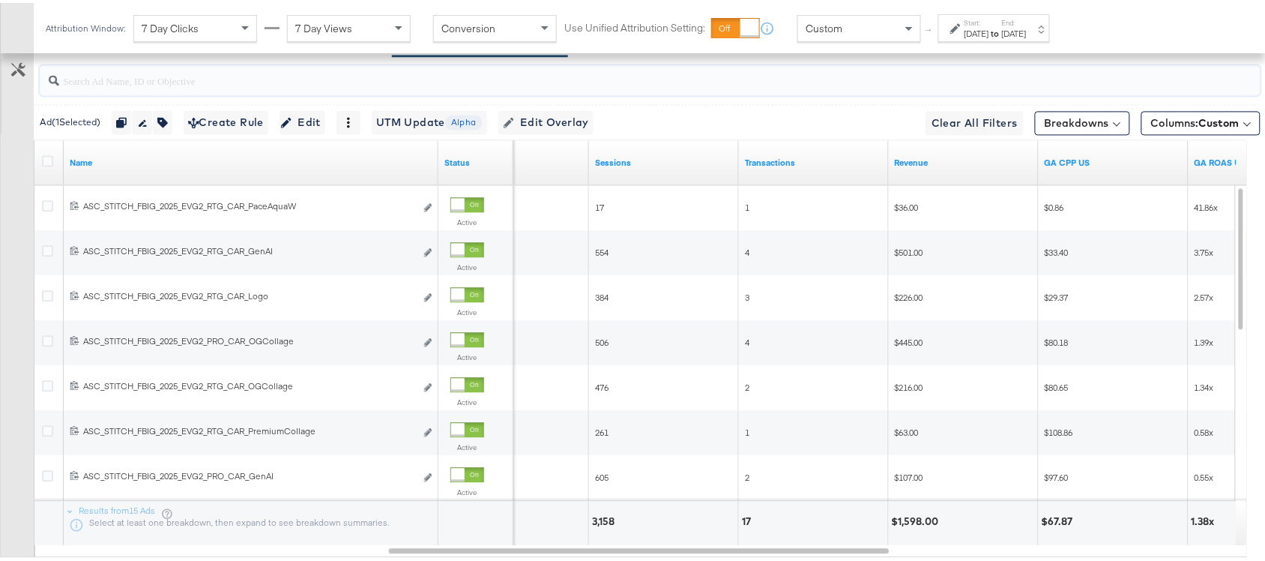
click at [163, 79] on input "search" at bounding box center [604, 71] width 1091 height 29
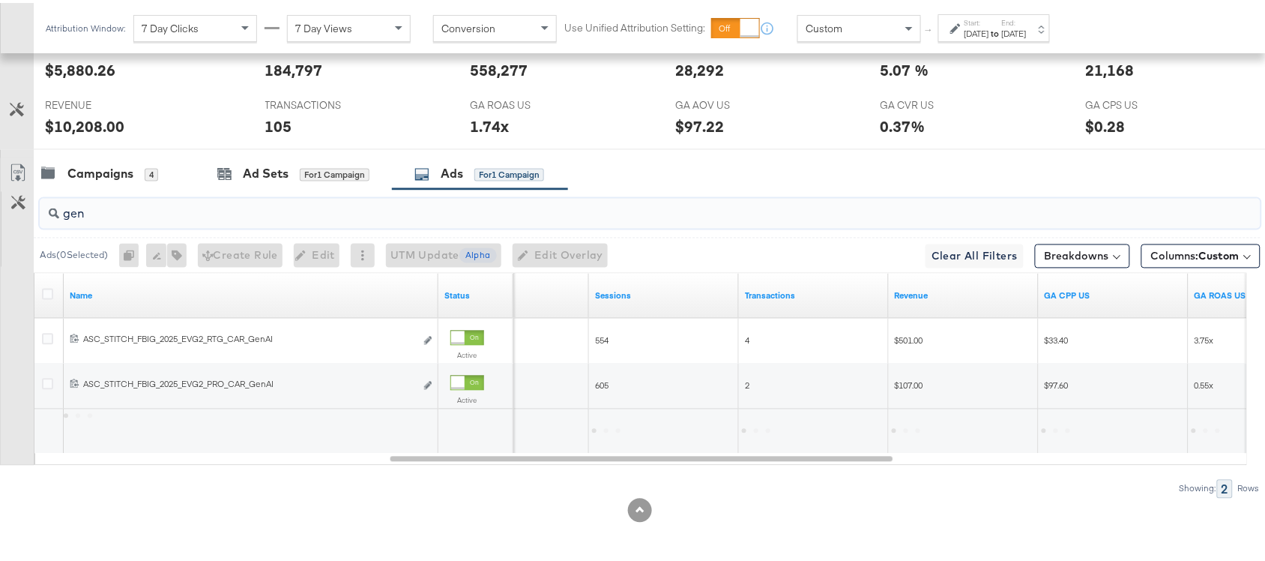
scroll to position [736, 0]
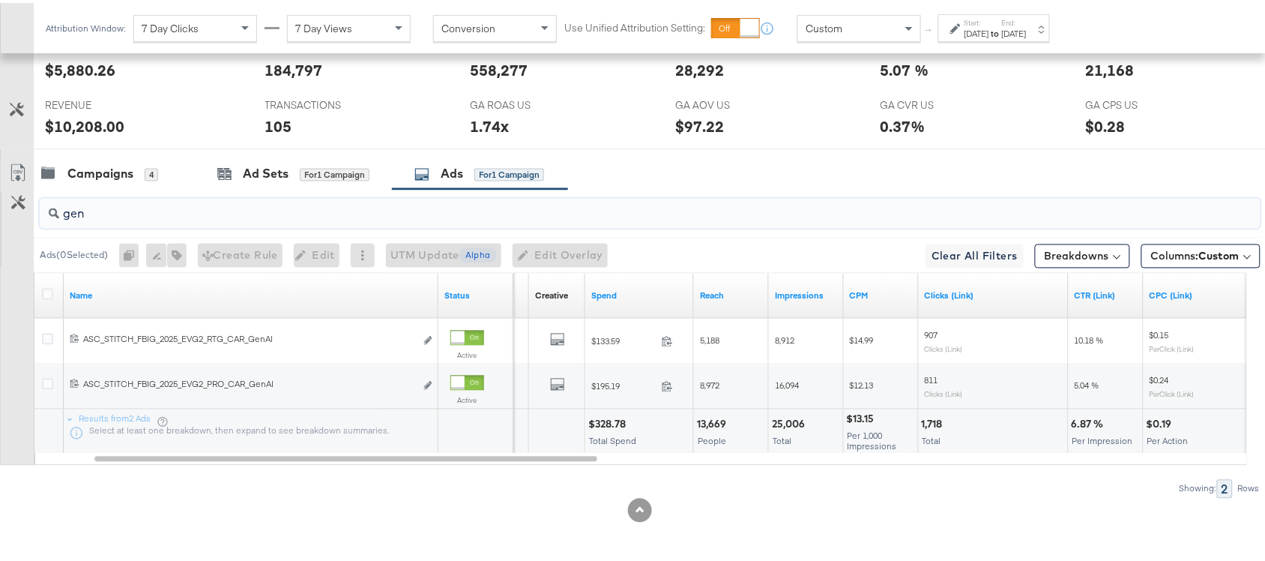
type input "gen"
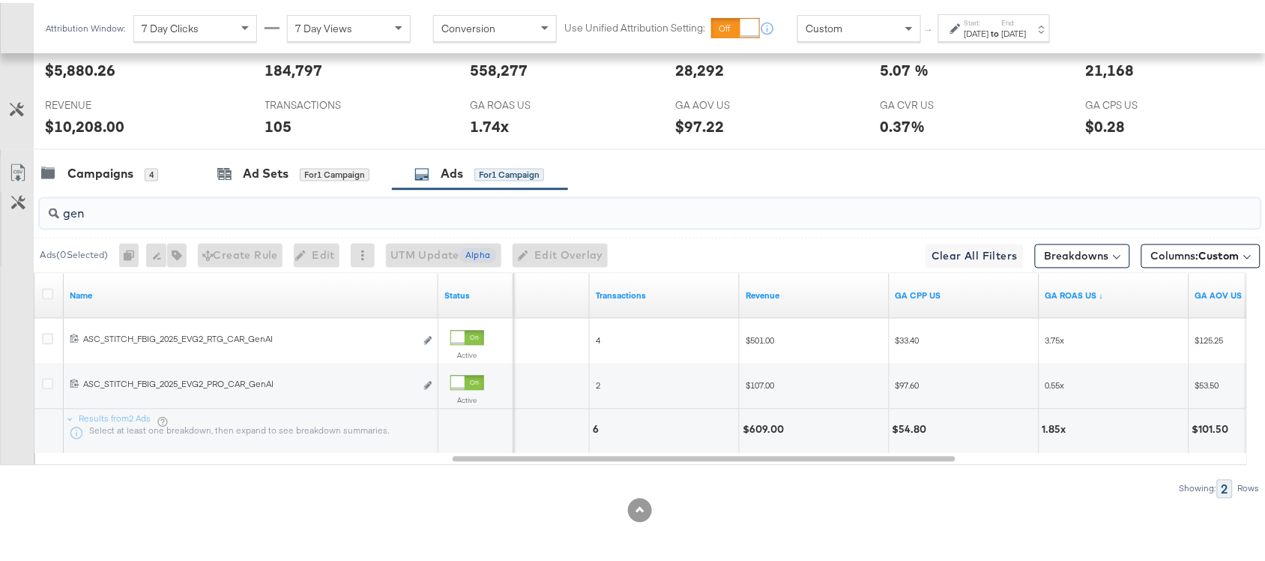
click at [101, 218] on input "gen" at bounding box center [604, 204] width 1091 height 29
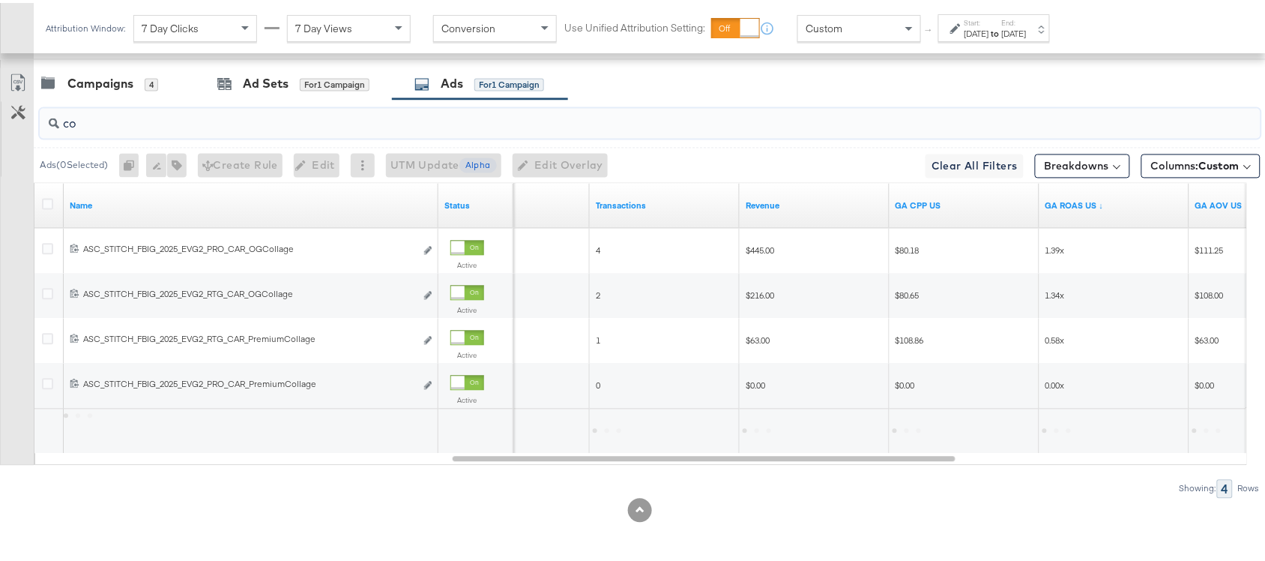
scroll to position [826, 0]
type input "c"
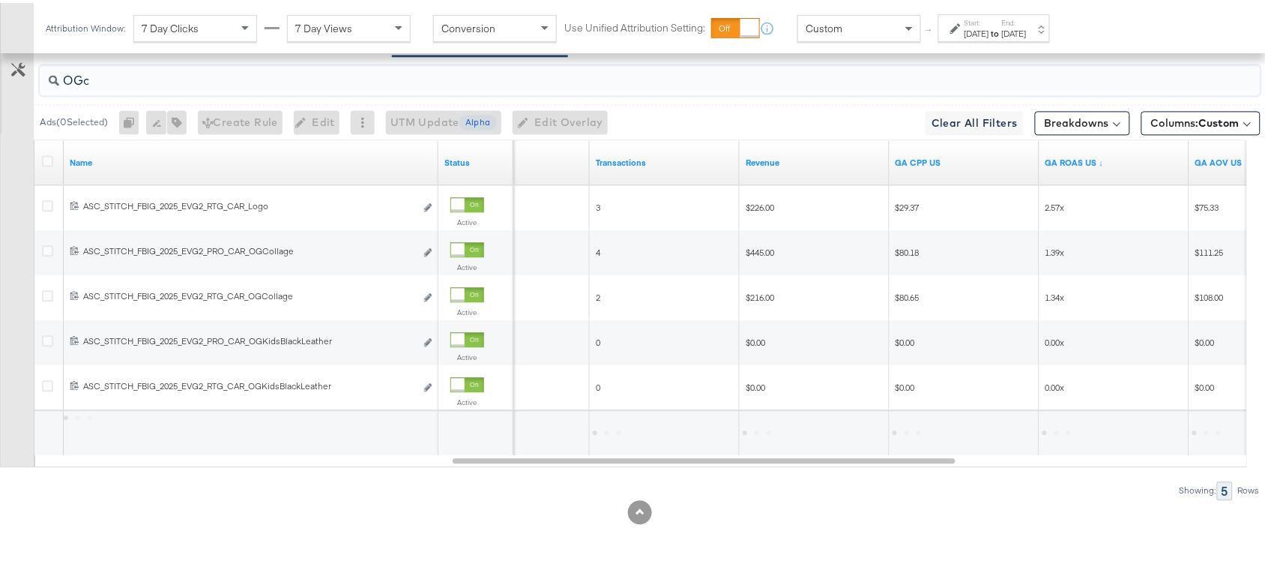
scroll to position [736, 0]
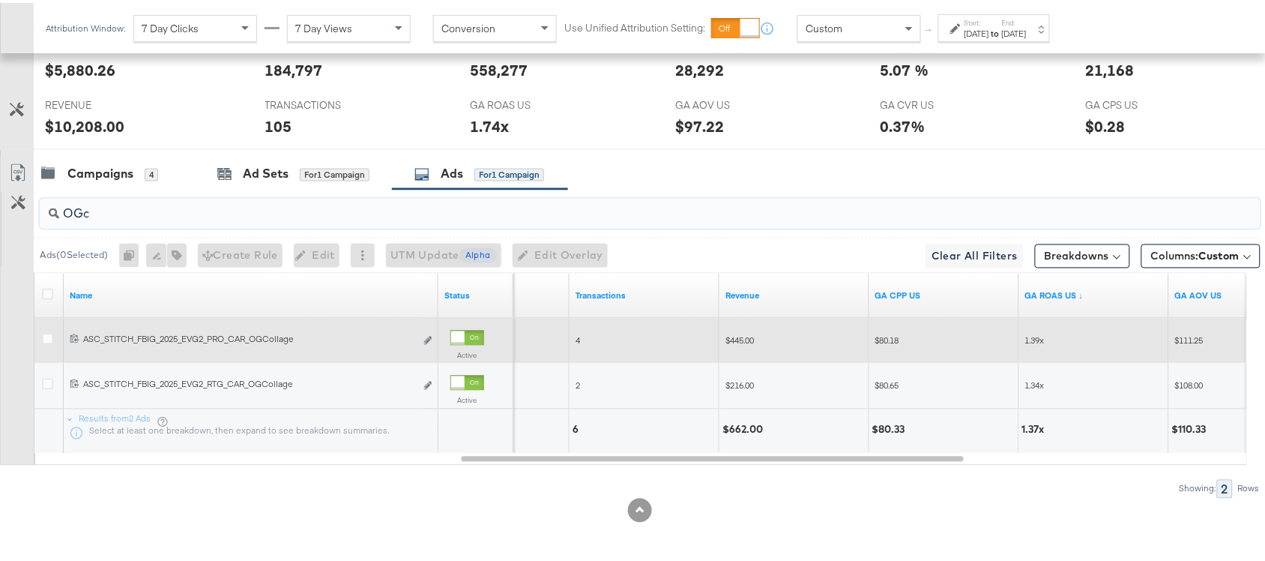
click at [135, 212] on input "OGc" at bounding box center [604, 204] width 1091 height 29
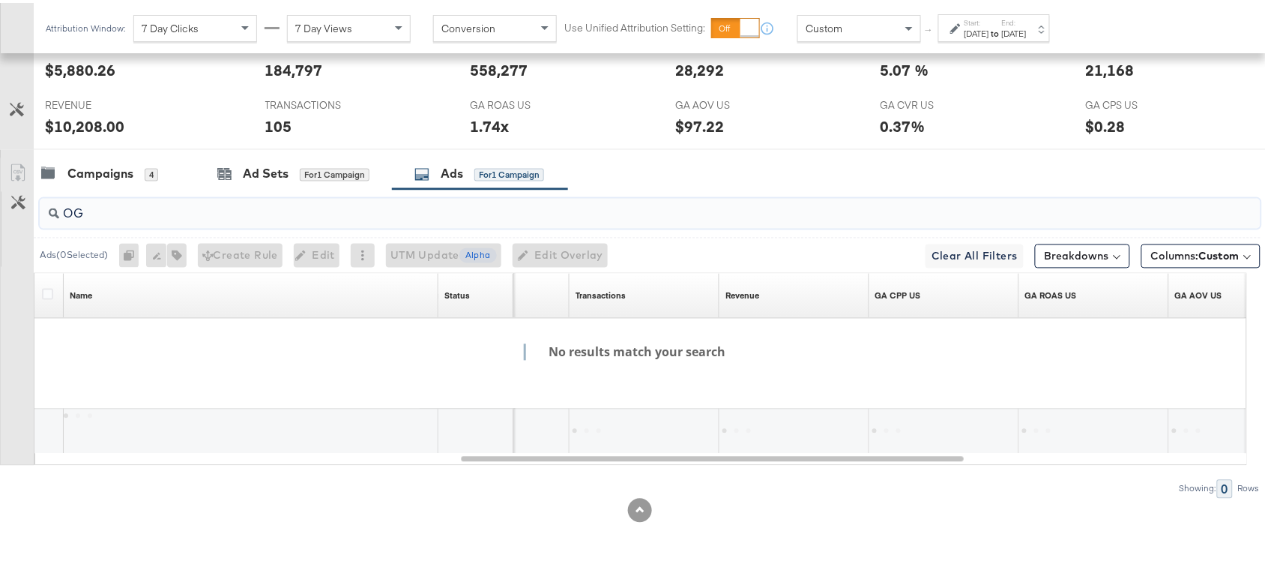
type input "O"
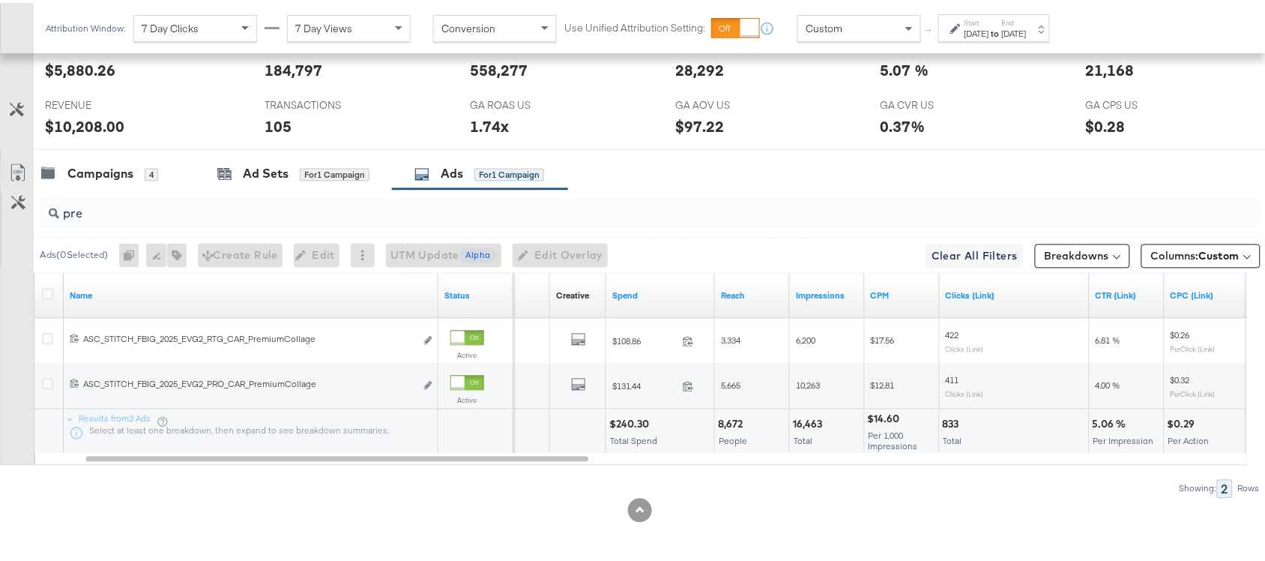
click at [630, 420] on div "$240.30" at bounding box center [631, 421] width 44 height 14
copy div "240.30"
click at [632, 423] on div "$240.30" at bounding box center [631, 421] width 44 height 14
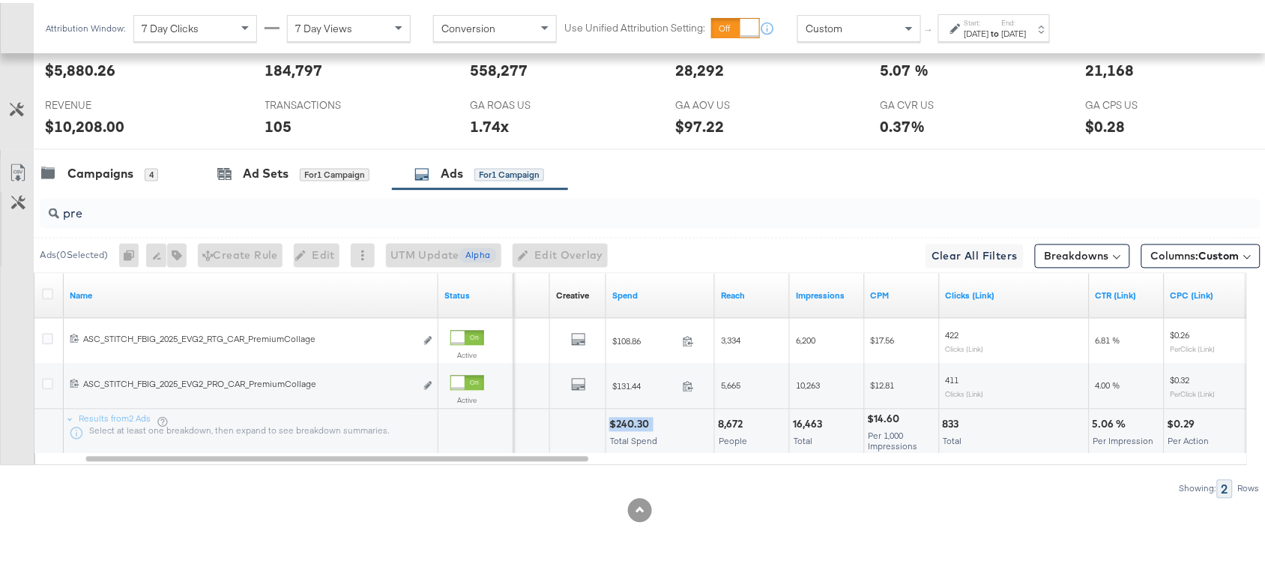
click at [632, 423] on div "$240.30" at bounding box center [631, 421] width 44 height 14
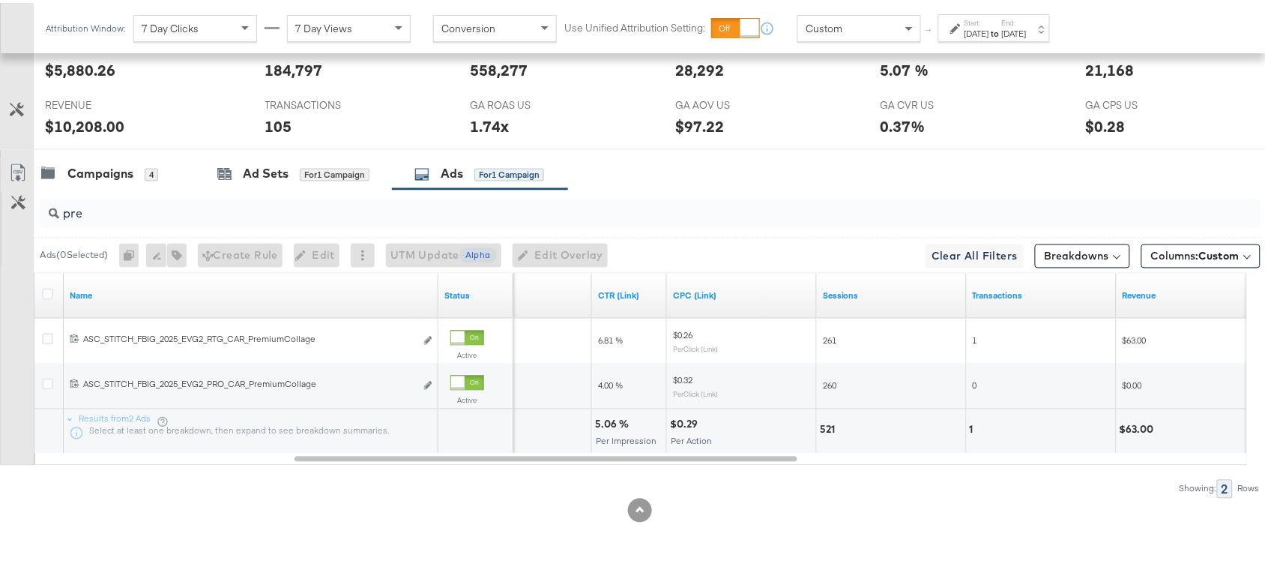
click at [609, 421] on div "5.06 %" at bounding box center [614, 421] width 38 height 14
copy div "5.06 %"
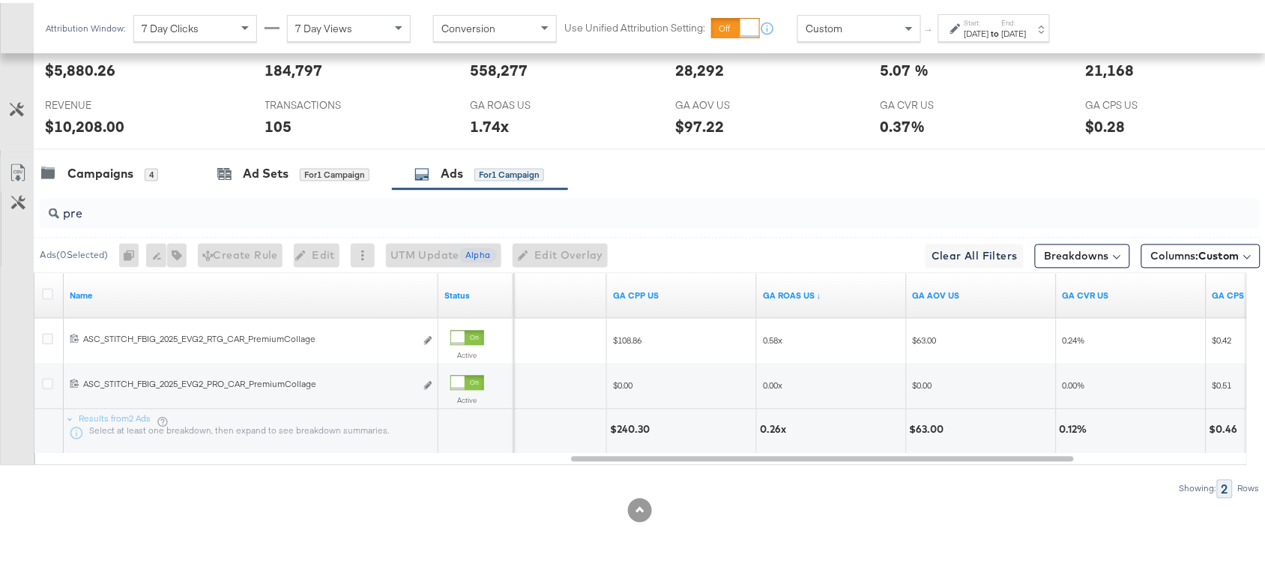
click at [769, 422] on div "0.26x" at bounding box center [775, 427] width 31 height 14
copy div "0.26x"
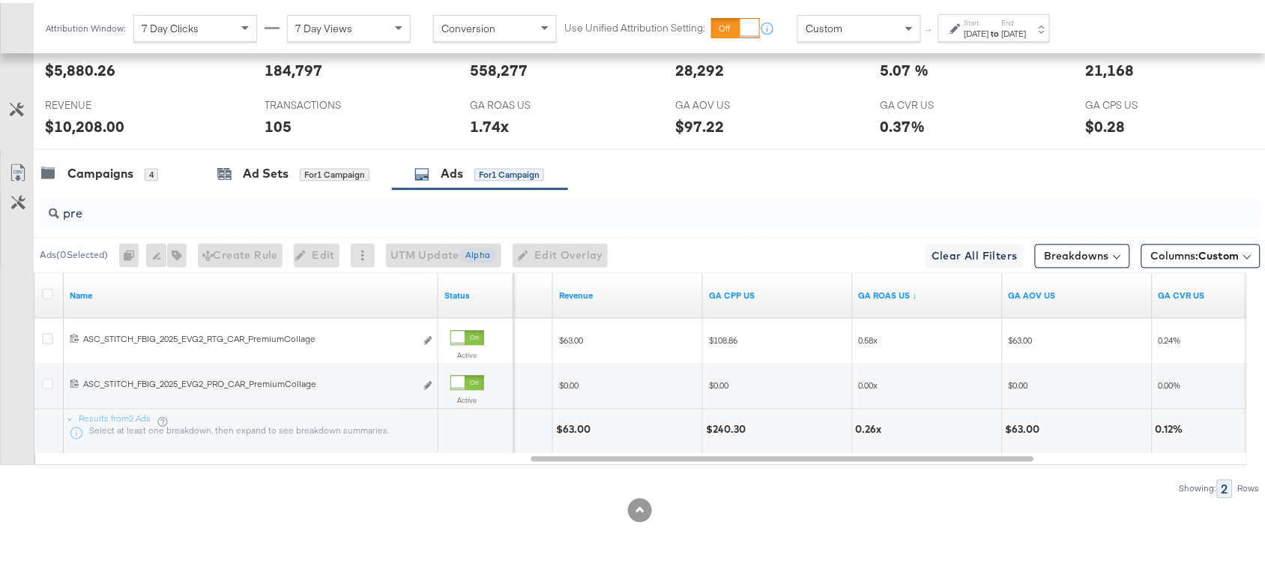
click at [573, 425] on div "$63.00" at bounding box center [575, 427] width 39 height 14
copy div "$63.00"
click at [100, 220] on div "pre" at bounding box center [650, 211] width 1221 height 30
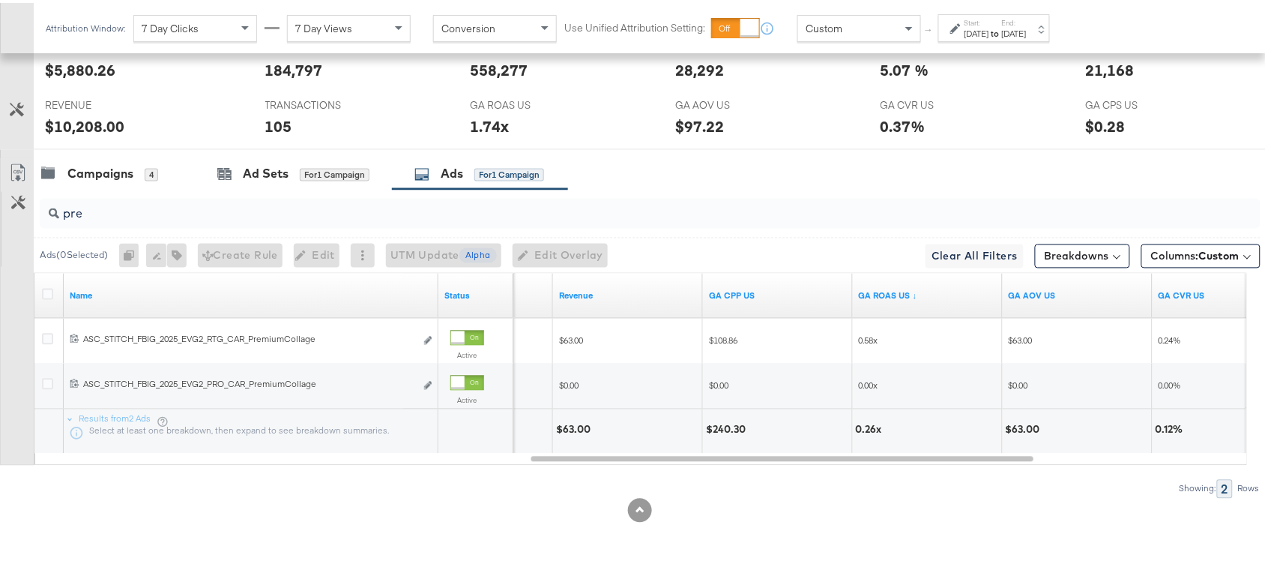
click at [100, 220] on div "pre" at bounding box center [650, 211] width 1221 height 30
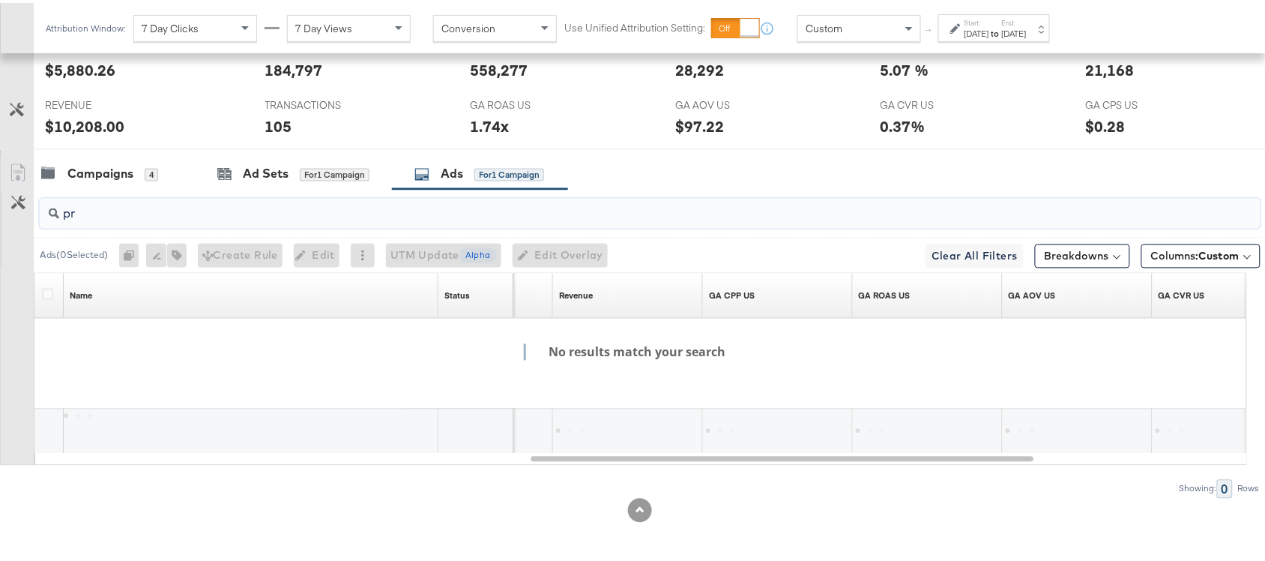
type input "p"
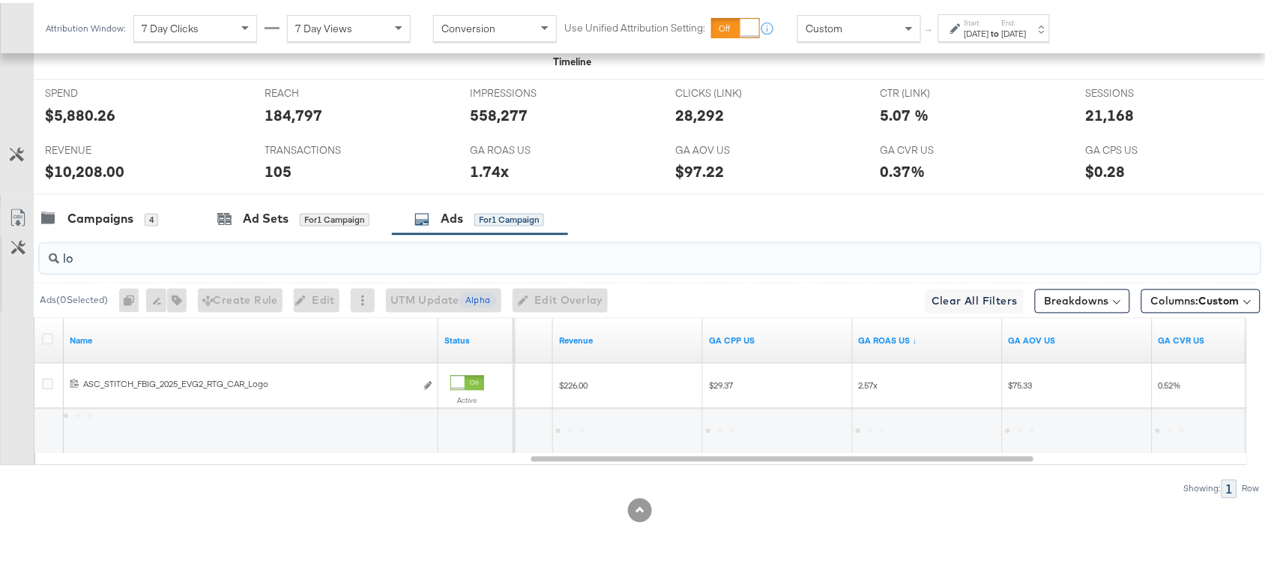
scroll to position [691, 0]
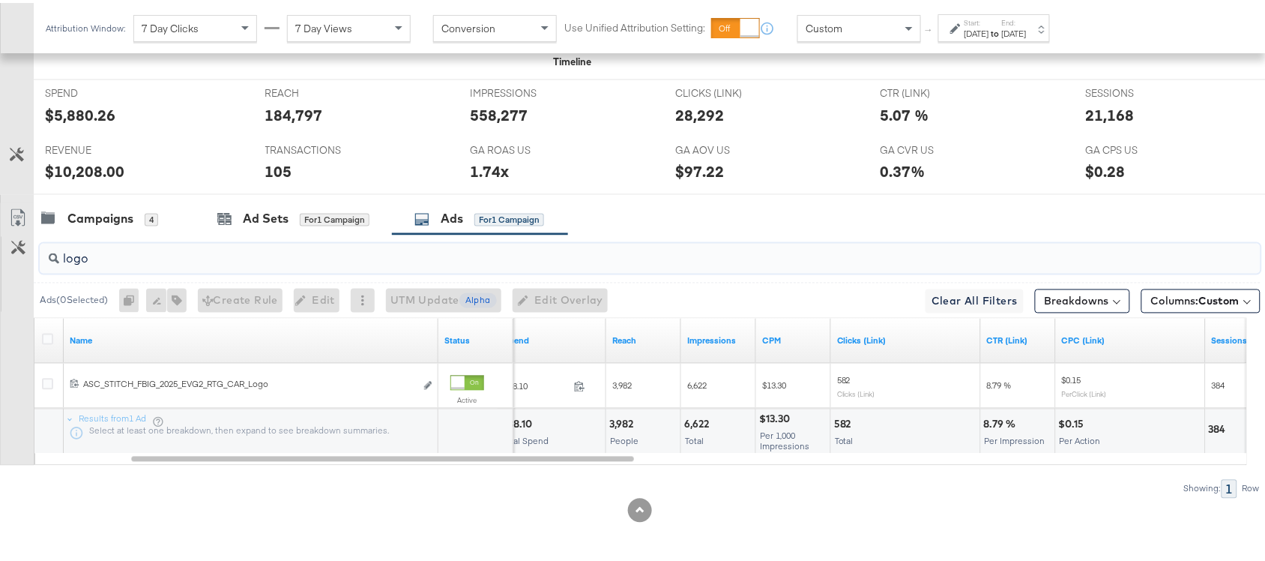
type input "logo"
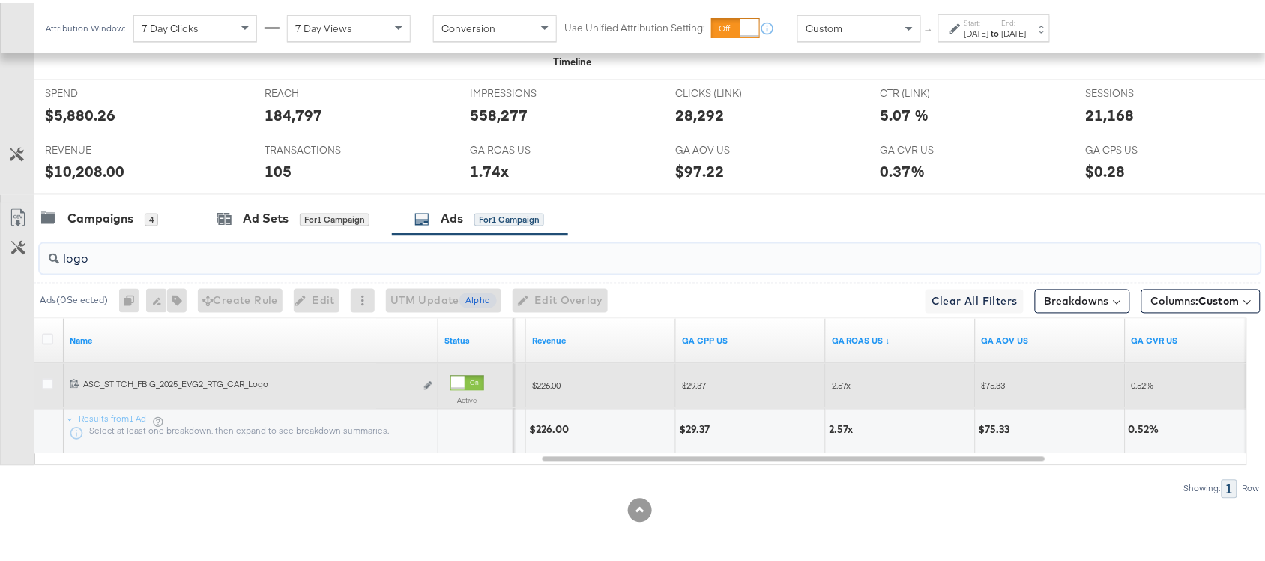
click at [250, 247] on input "logo" at bounding box center [604, 249] width 1091 height 29
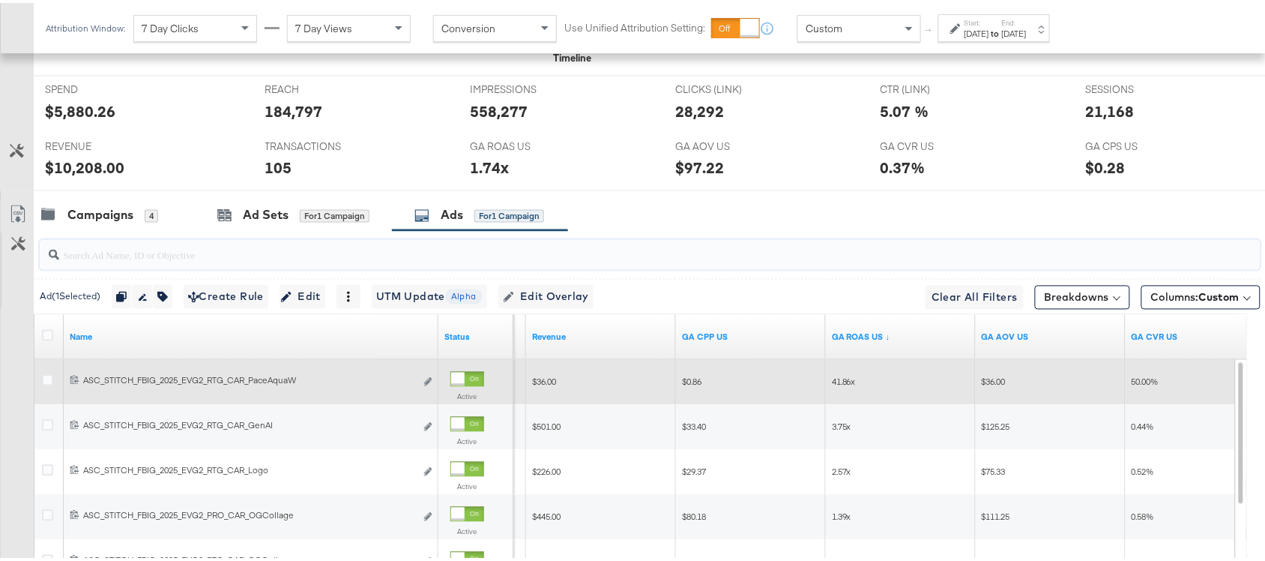
scroll to position [736, 0]
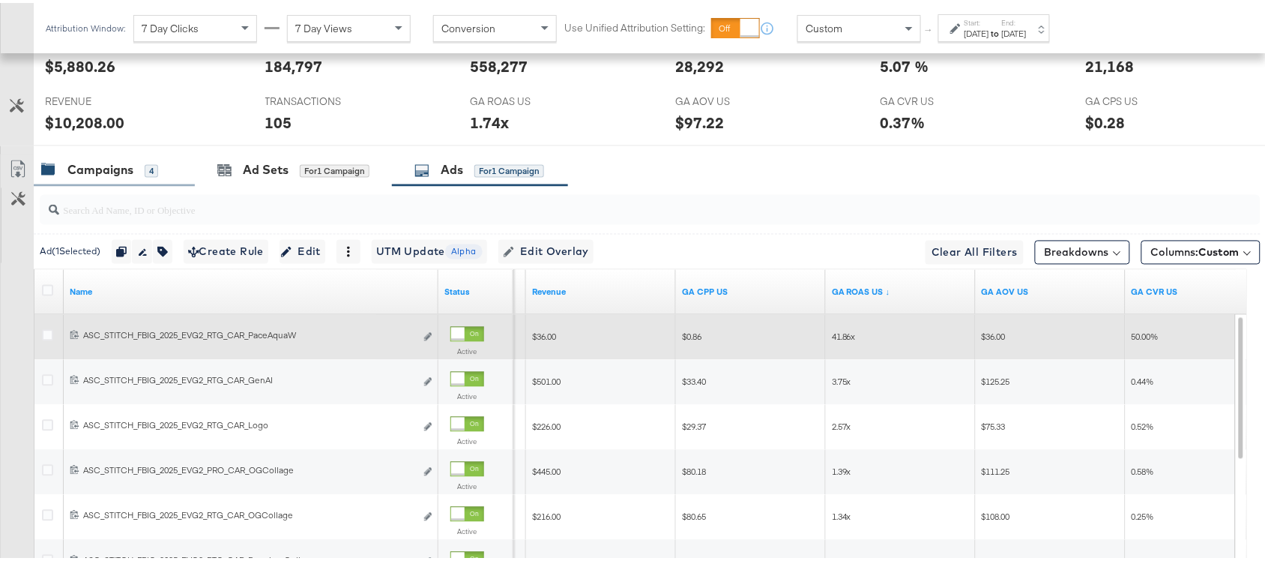
click at [106, 181] on div "Campaigns 4" at bounding box center [114, 167] width 161 height 32
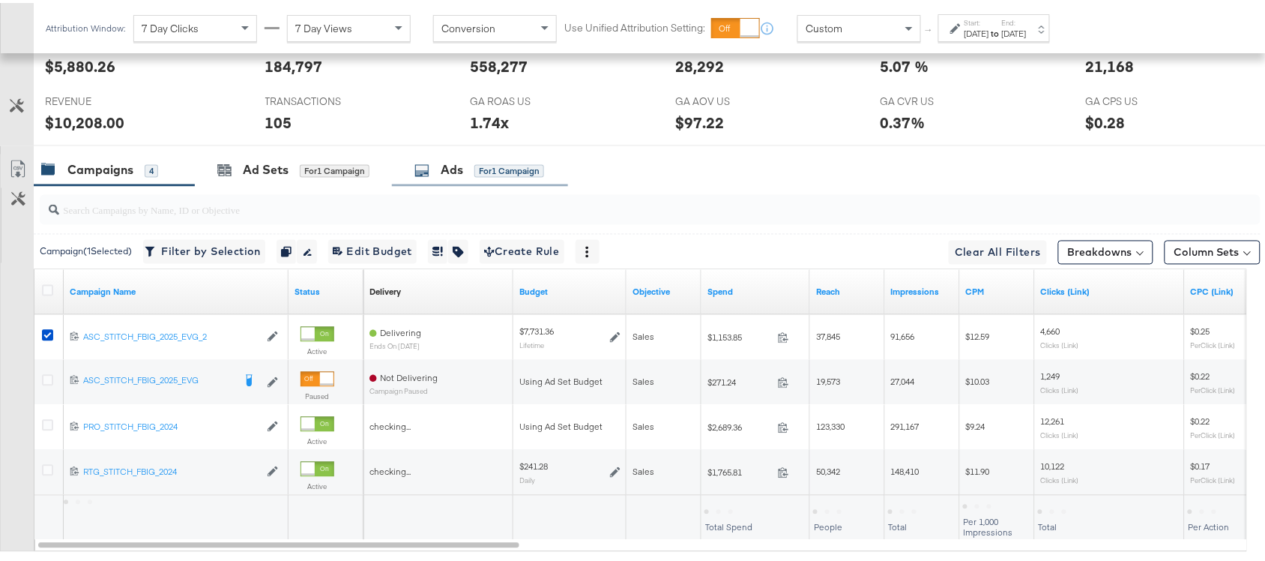
click at [428, 162] on div "Ads for 1 Campaign" at bounding box center [479, 167] width 130 height 17
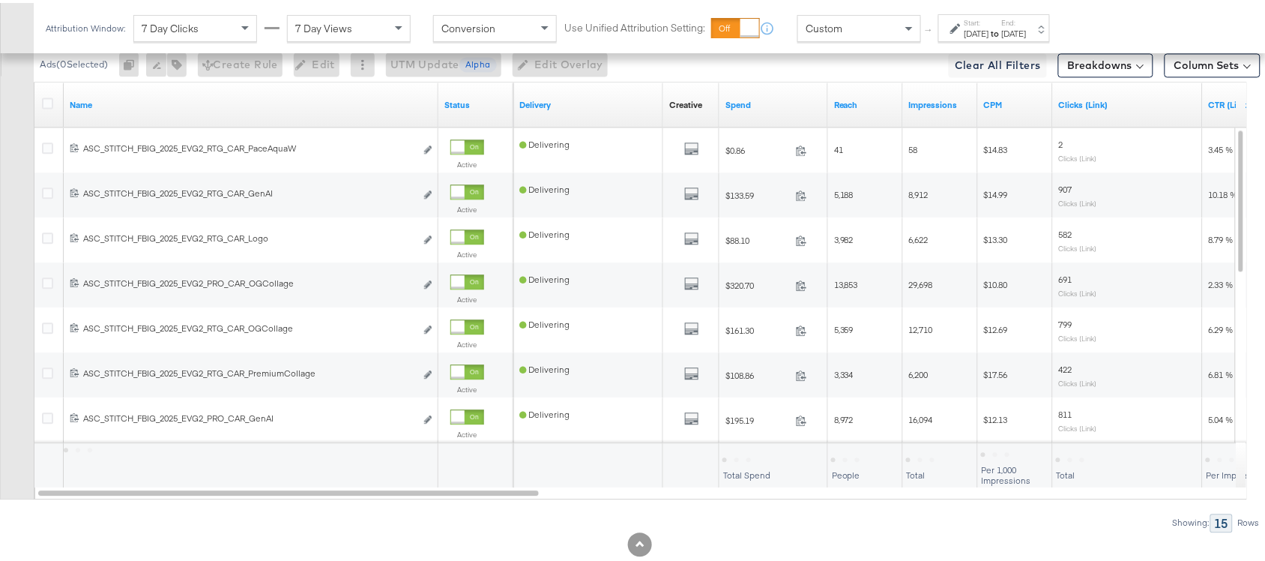
scroll to position [956, 0]
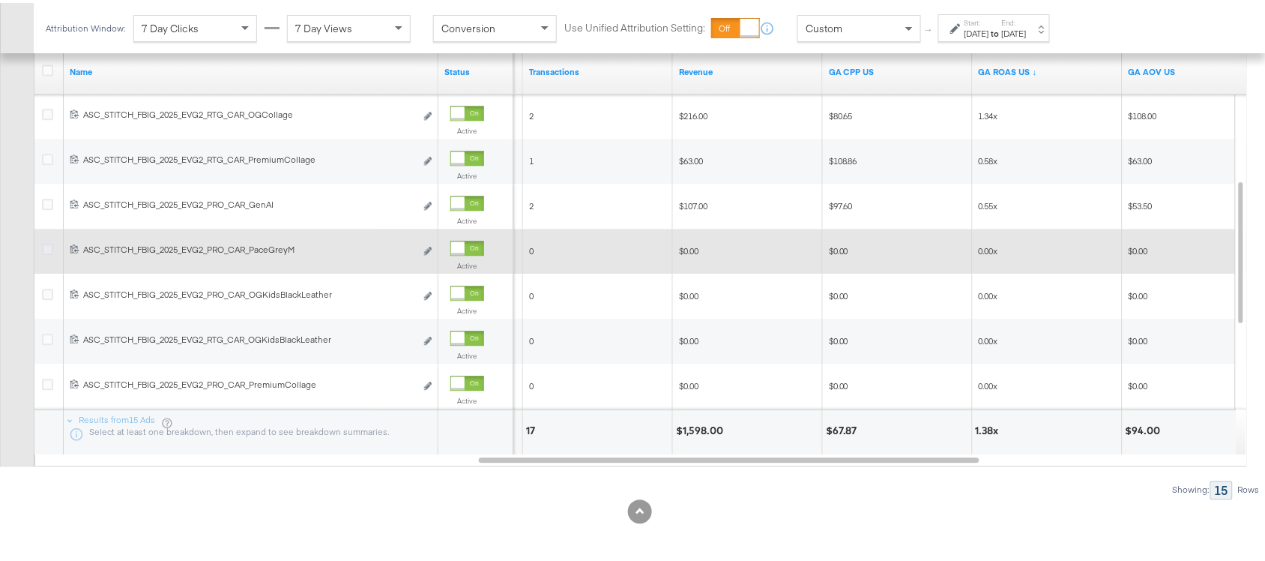
click at [46, 249] on icon at bounding box center [47, 246] width 11 height 11
click at [0, 0] on input "checkbox" at bounding box center [0, 0] width 0 height 0
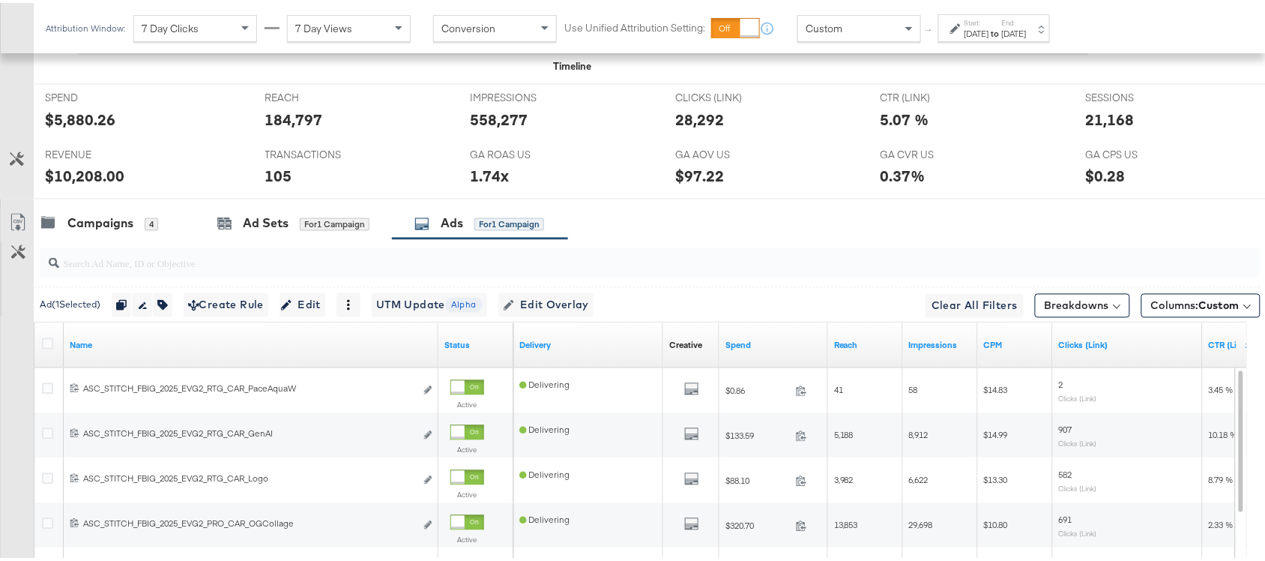
scroll to position [679, 0]
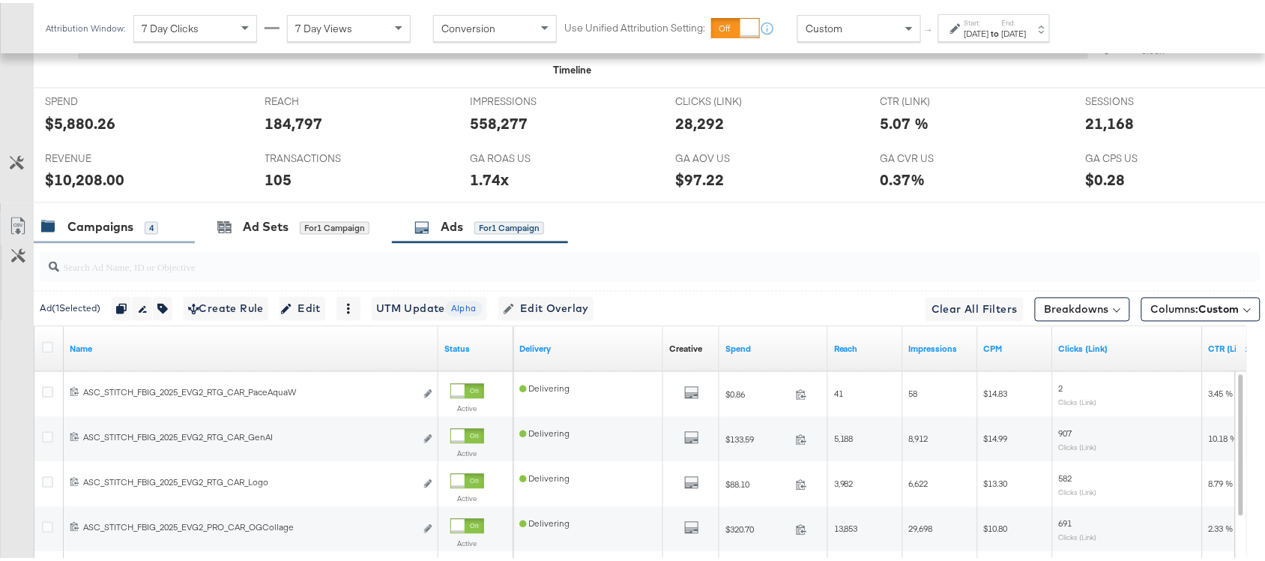
click at [112, 223] on div "Campaigns" at bounding box center [100, 224] width 66 height 17
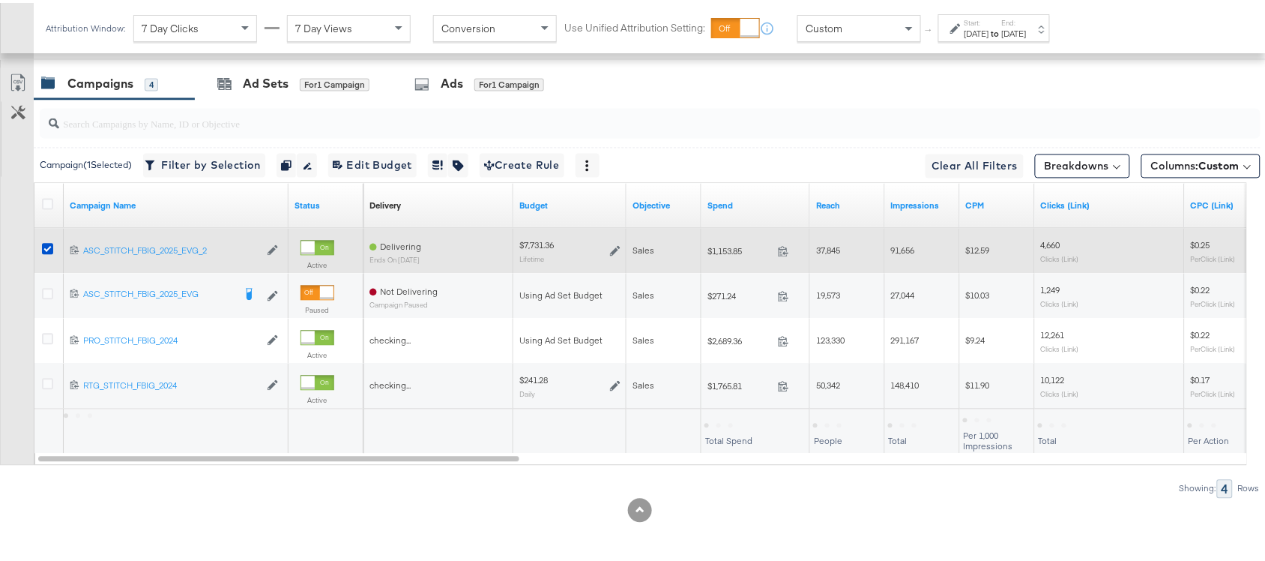
scroll to position [823, 0]
click at [47, 248] on icon at bounding box center [47, 246] width 11 height 11
click at [0, 0] on input "checkbox" at bounding box center [0, 0] width 0 height 0
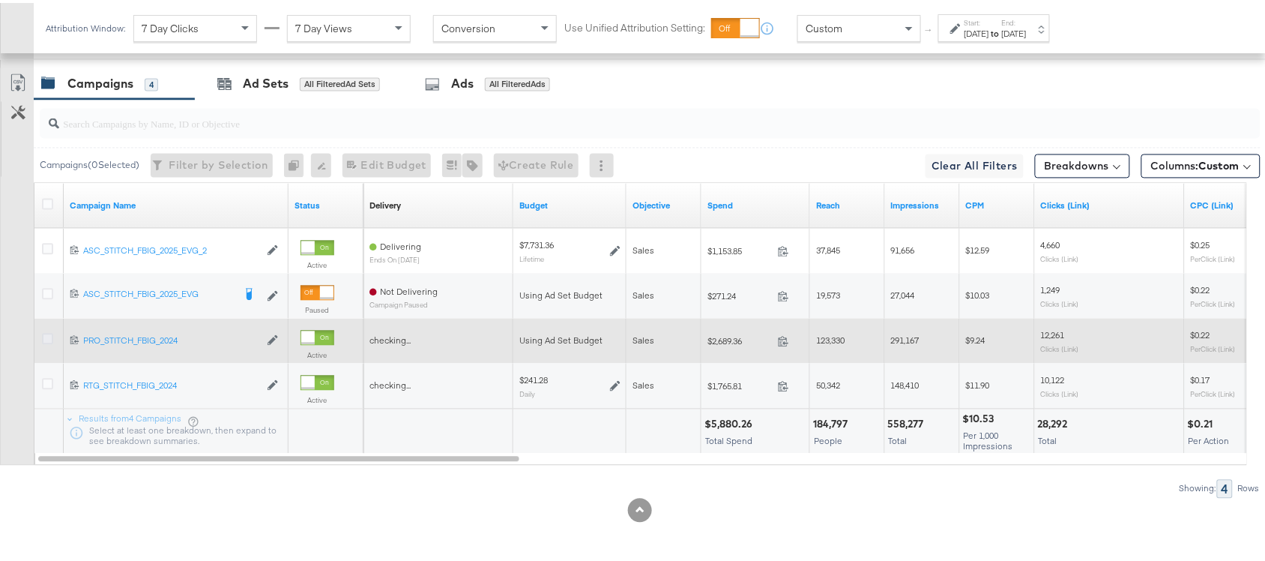
click at [49, 340] on icon at bounding box center [47, 336] width 11 height 11
click at [0, 0] on input "checkbox" at bounding box center [0, 0] width 0 height 0
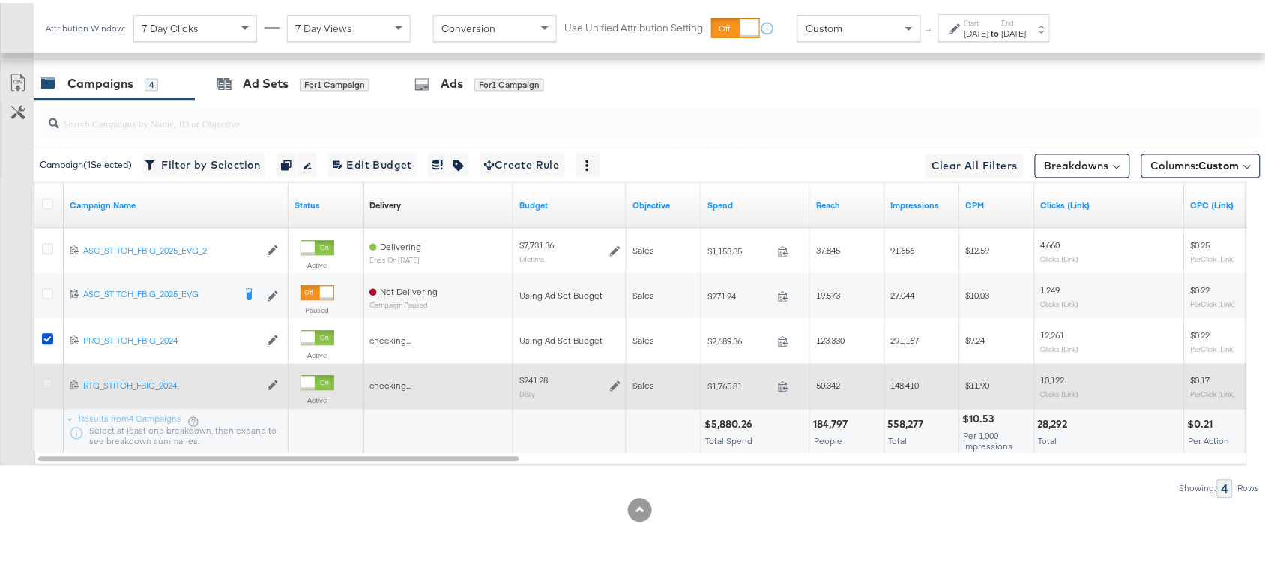
click at [43, 380] on icon at bounding box center [47, 381] width 11 height 11
click at [0, 0] on input "checkbox" at bounding box center [0, 0] width 0 height 0
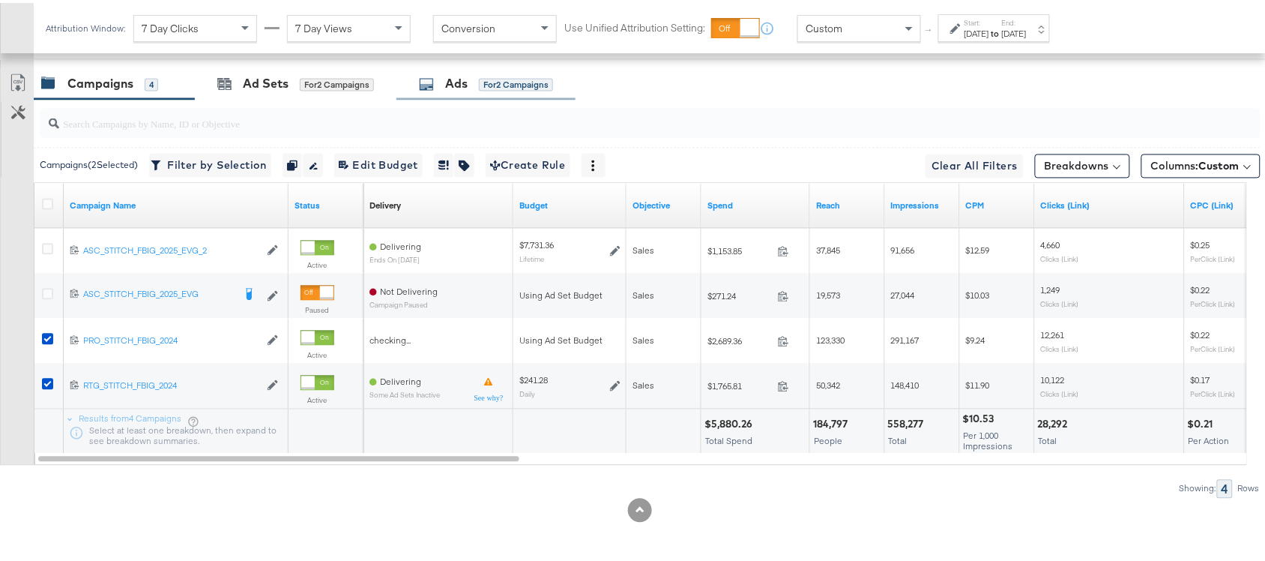
click at [463, 90] on div "Ads" at bounding box center [456, 81] width 22 height 17
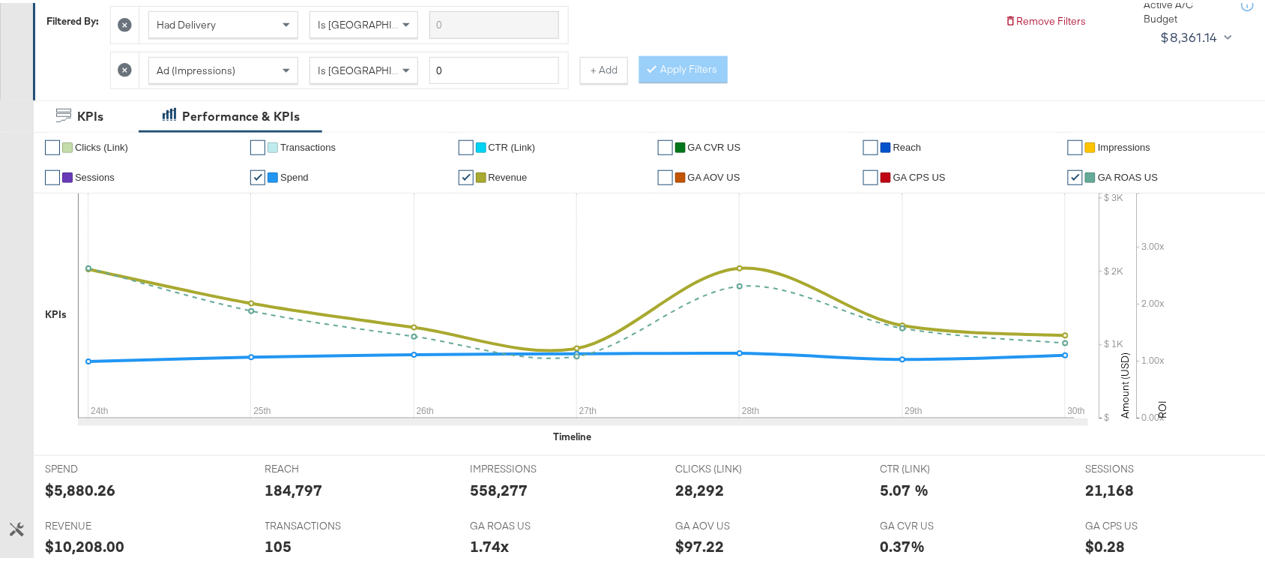
scroll to position [152, 0]
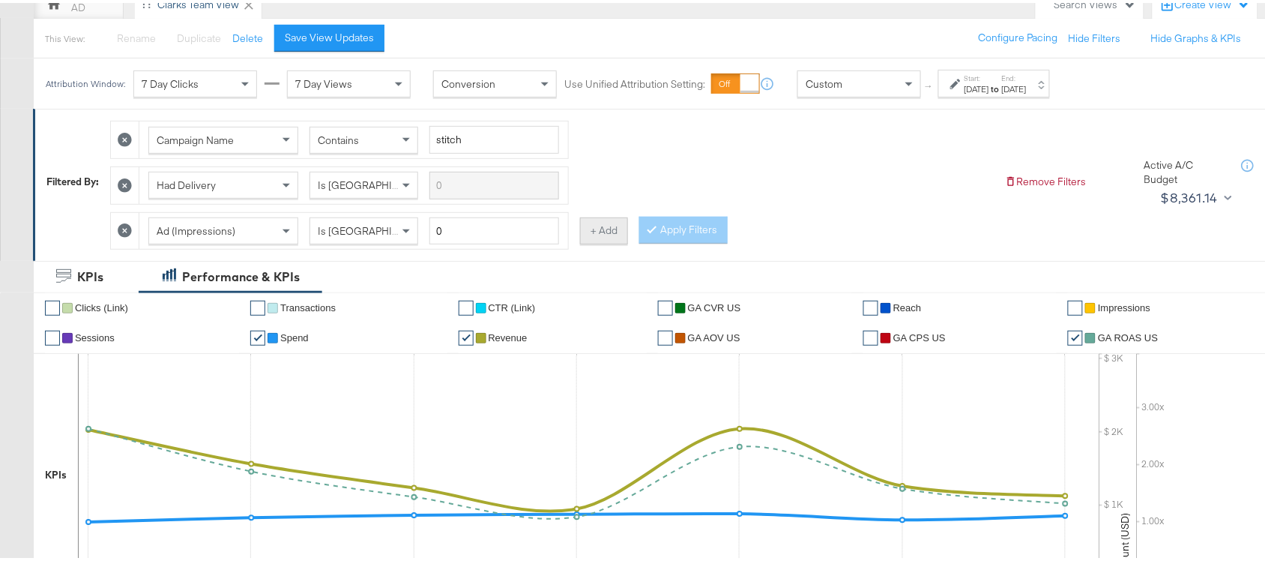
click at [590, 238] on button "+ Add" at bounding box center [604, 227] width 48 height 27
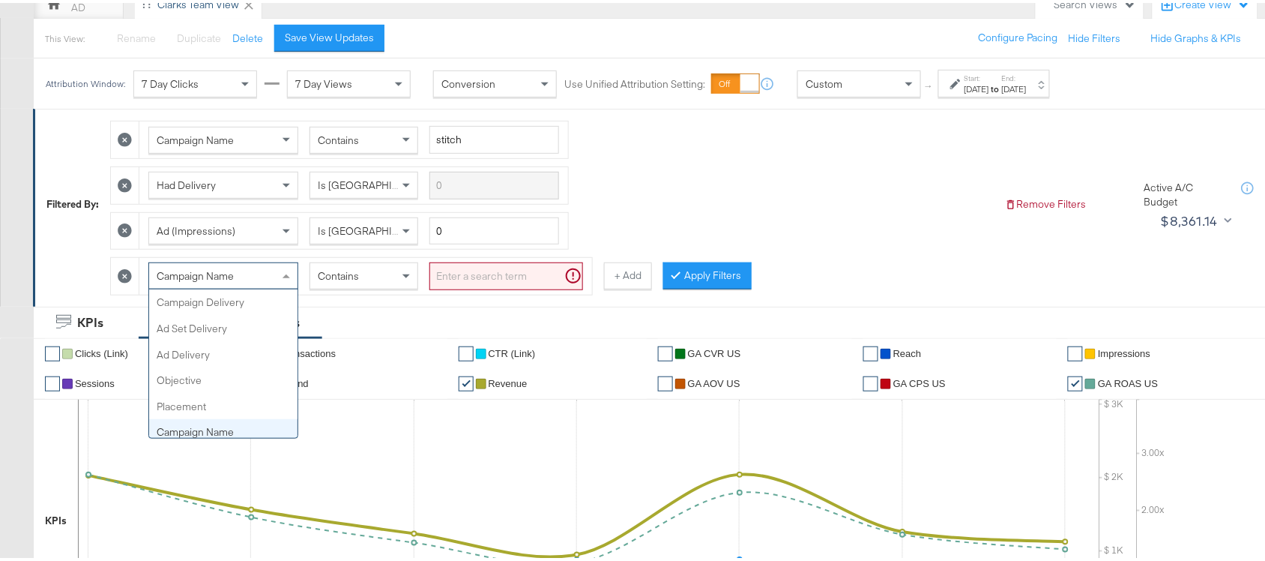
click at [229, 272] on span "Campaign Name" at bounding box center [195, 272] width 77 height 13
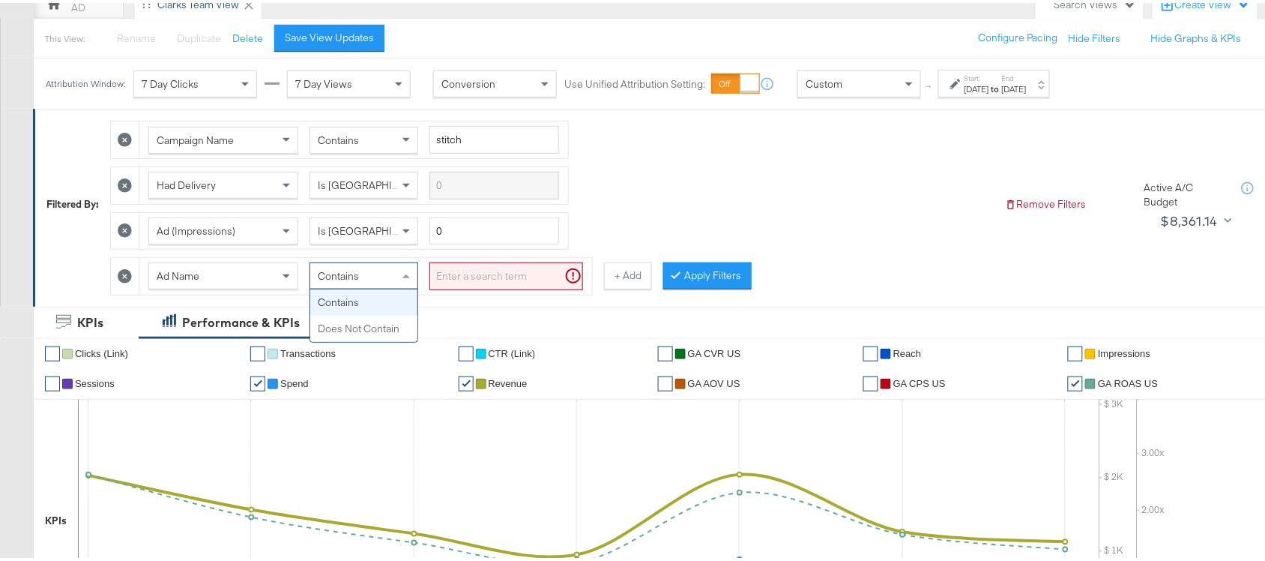
click at [406, 275] on span at bounding box center [406, 273] width 7 height 4
click at [503, 268] on input "search" at bounding box center [506, 273] width 154 height 28
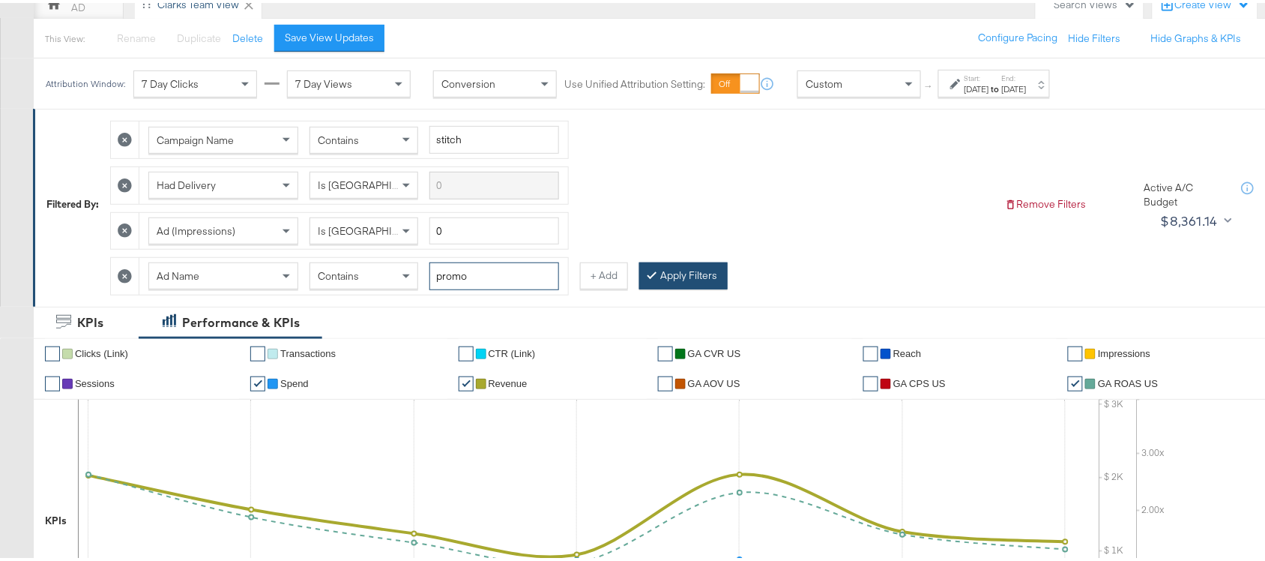
type input "promo"
click at [701, 268] on button "Apply Filters" at bounding box center [683, 272] width 88 height 27
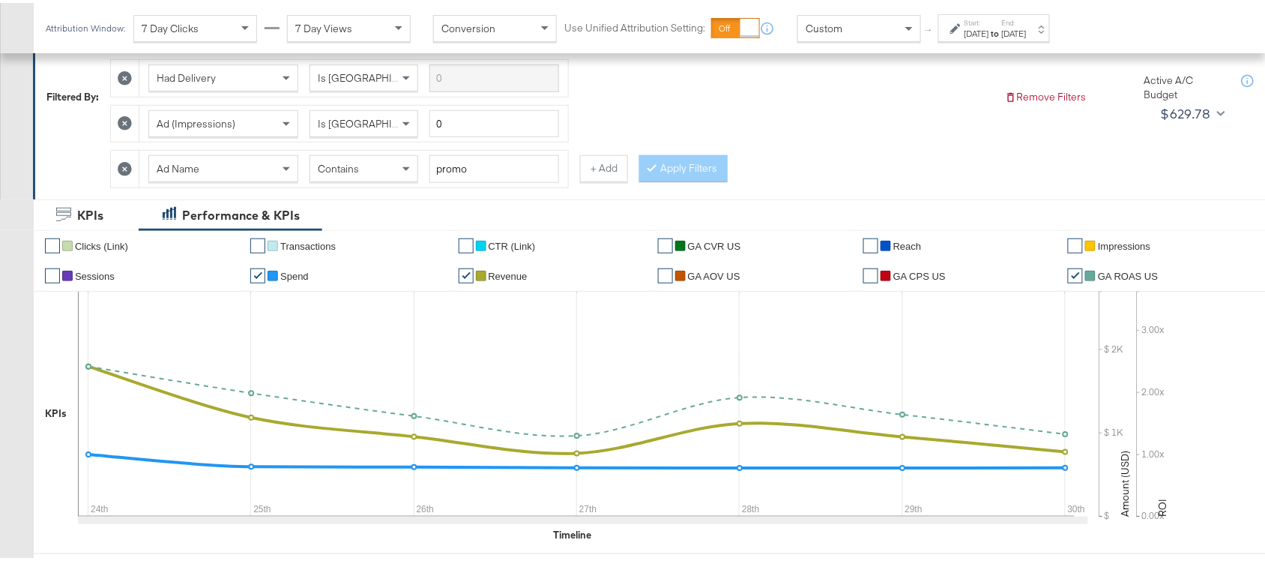
scroll to position [259, 0]
click at [128, 170] on icon at bounding box center [125, 167] width 14 height 14
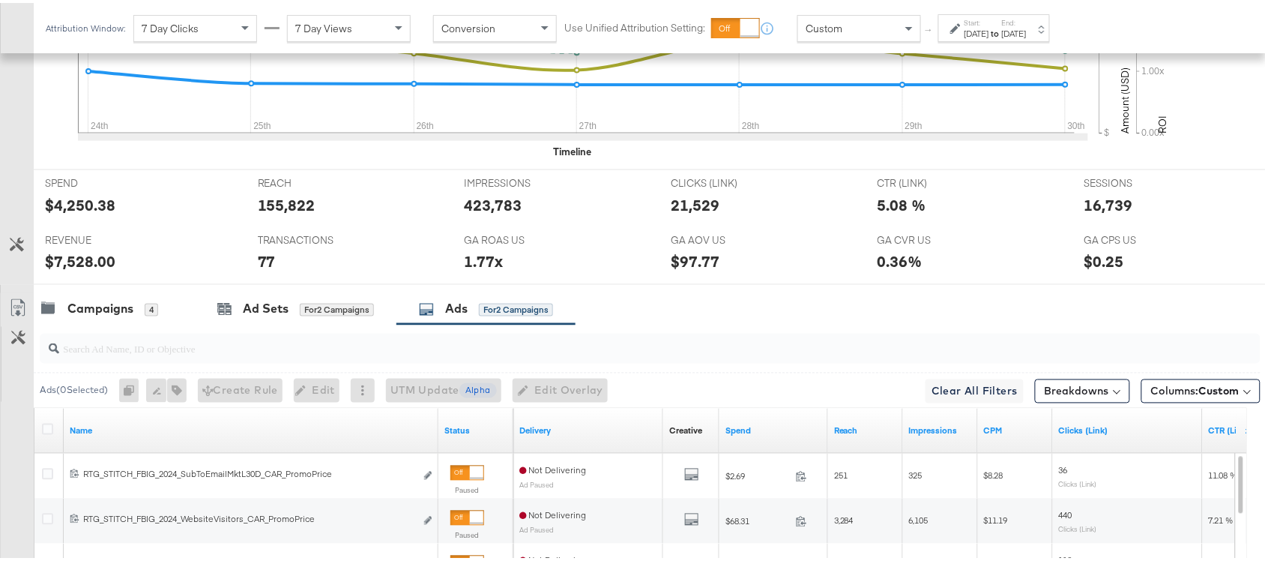
scroll to position [598, 0]
click at [94, 321] on div "Campaigns 4" at bounding box center [114, 305] width 161 height 32
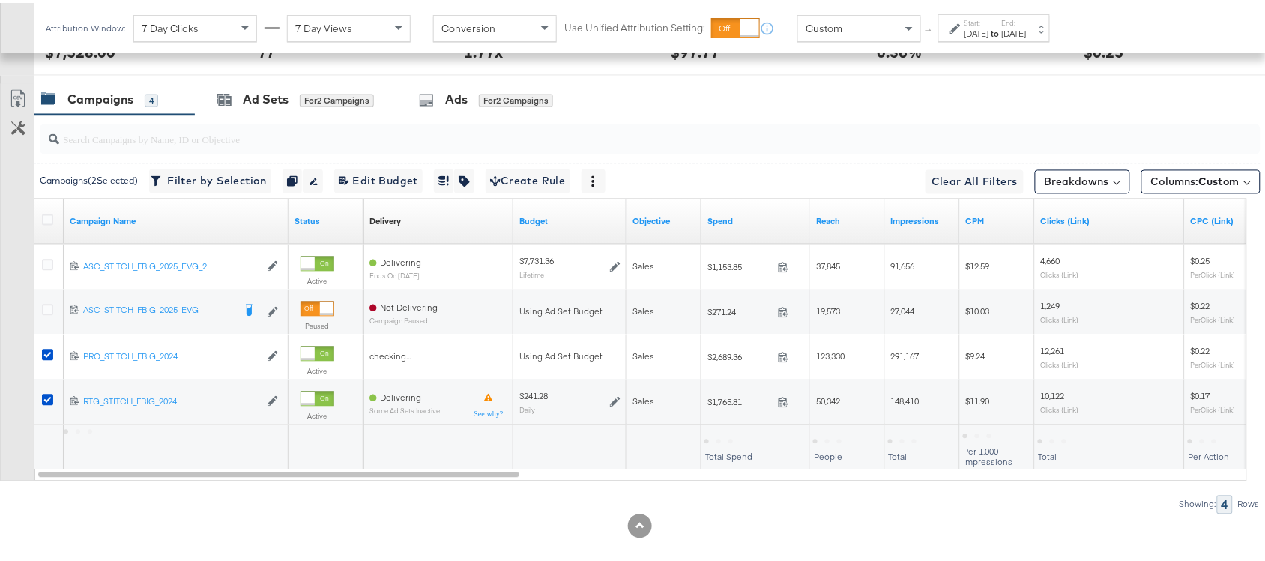
scroll to position [809, 0]
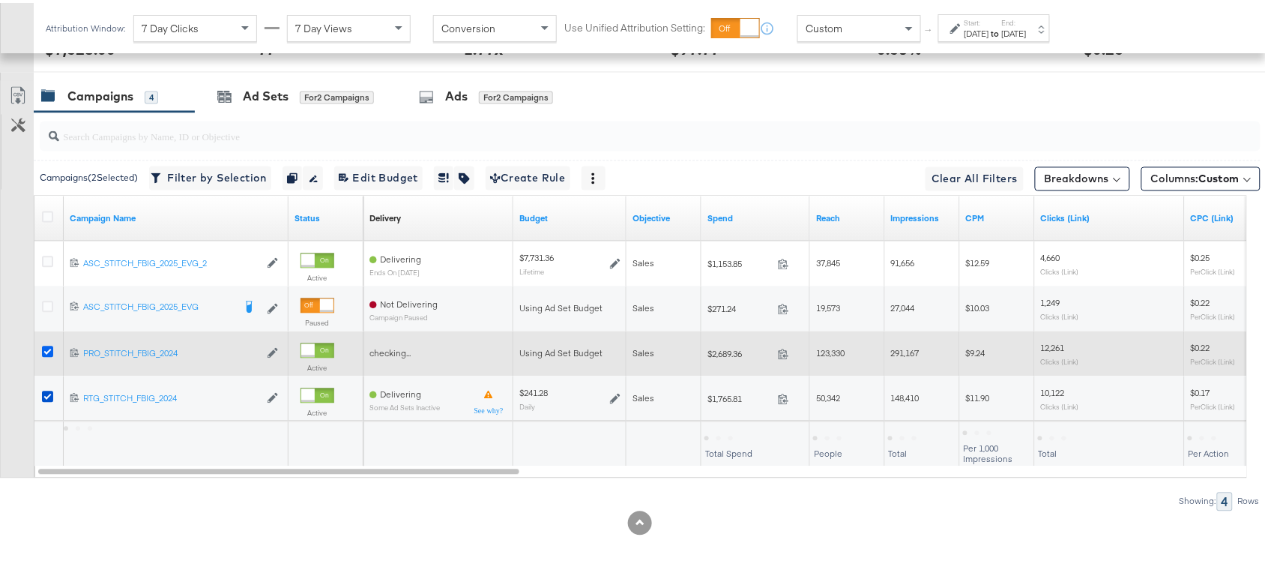
click at [46, 353] on icon at bounding box center [47, 348] width 11 height 11
click at [0, 0] on input "checkbox" at bounding box center [0, 0] width 0 height 0
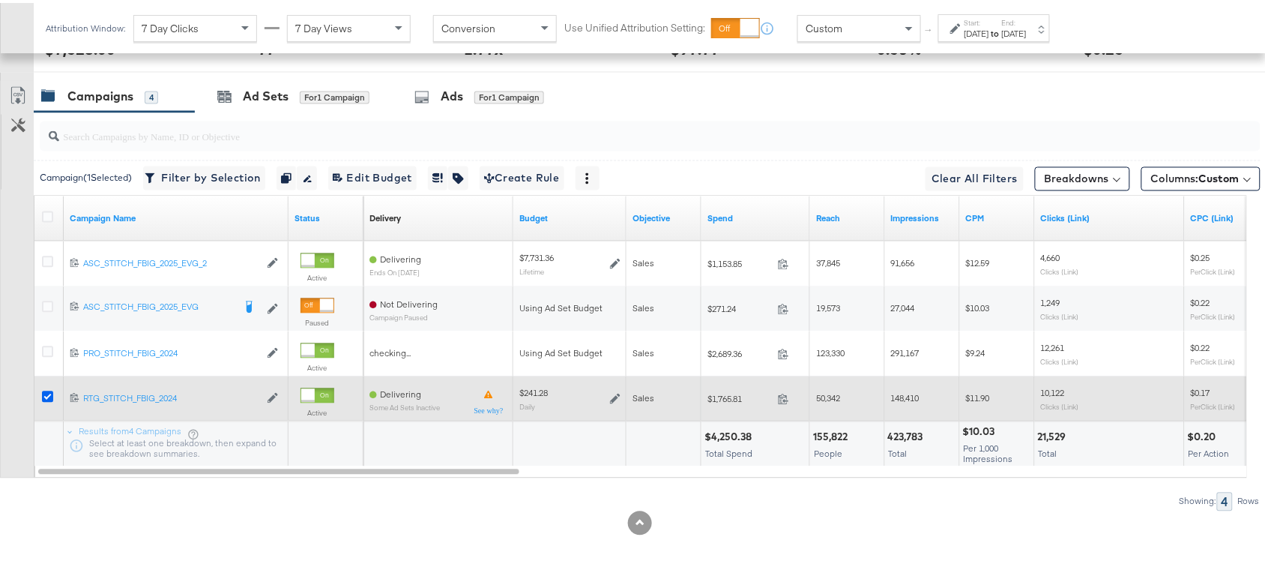
click at [45, 394] on icon at bounding box center [47, 393] width 11 height 11
click at [0, 0] on input "checkbox" at bounding box center [0, 0] width 0 height 0
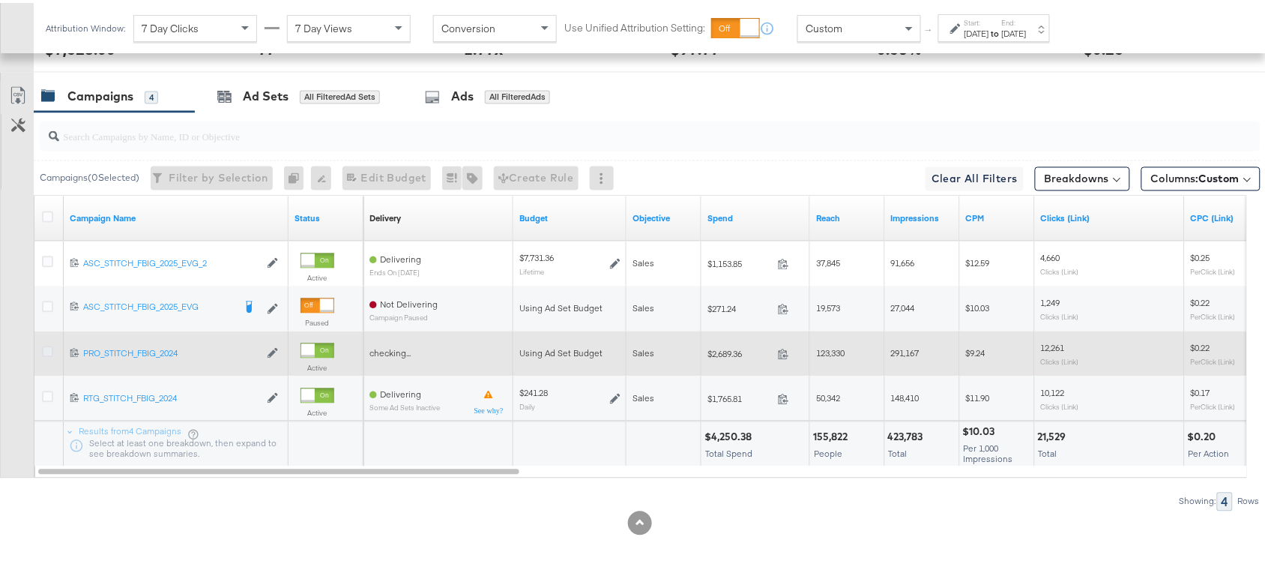
click at [49, 354] on icon at bounding box center [47, 348] width 11 height 11
click at [0, 0] on input "checkbox" at bounding box center [0, 0] width 0 height 0
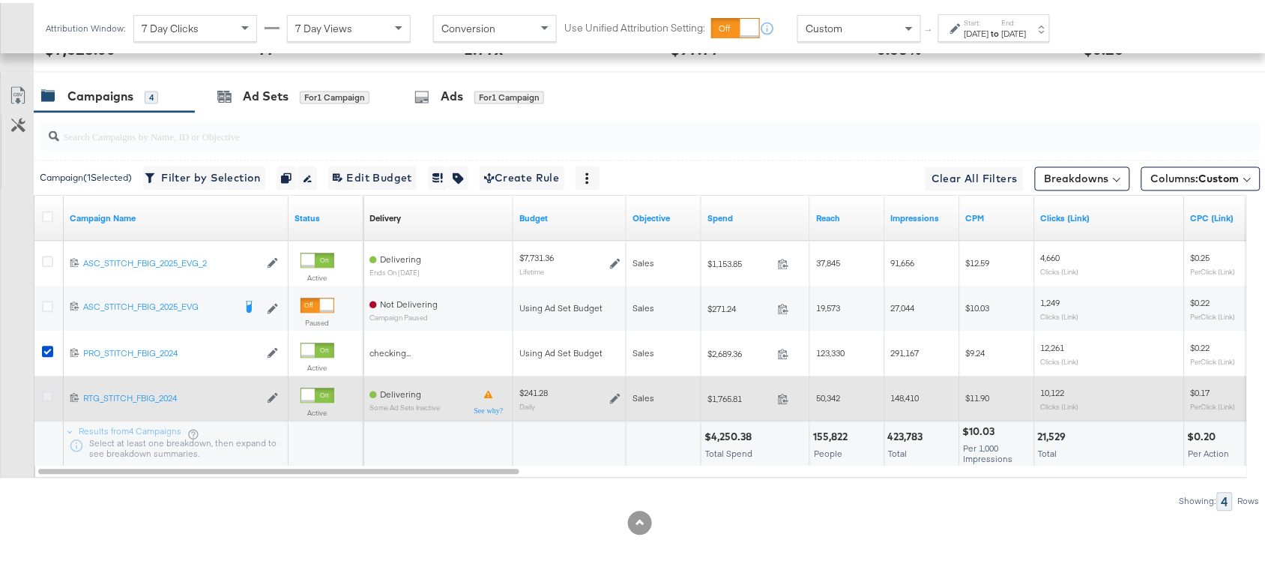
click at [45, 394] on icon at bounding box center [47, 393] width 11 height 11
click at [0, 0] on input "checkbox" at bounding box center [0, 0] width 0 height 0
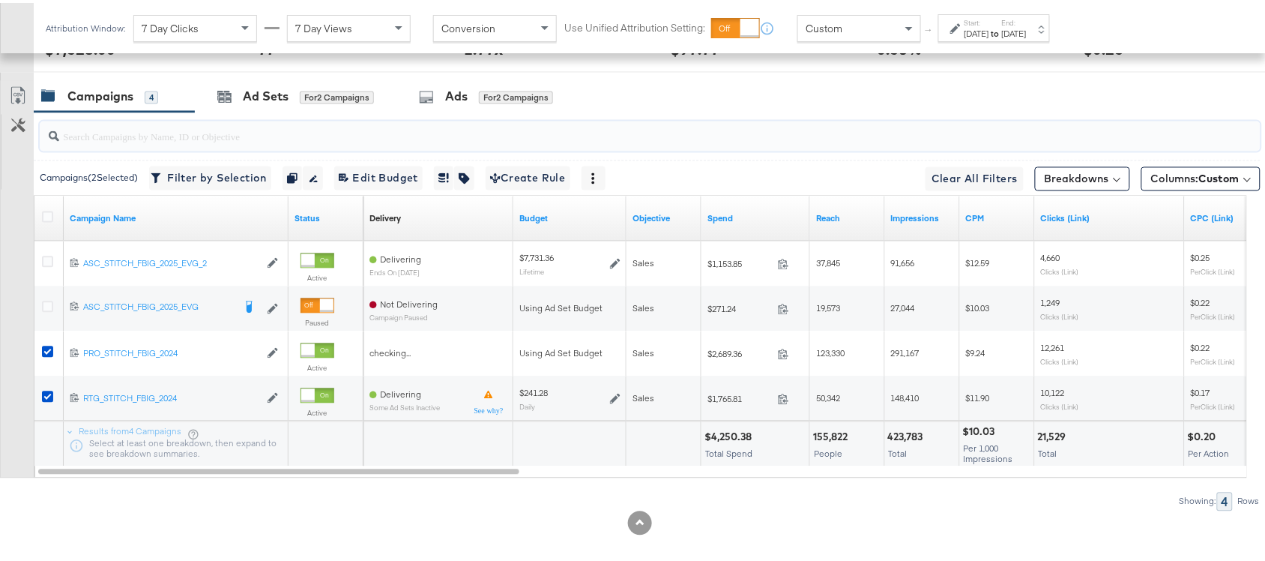
click at [427, 118] on input "search" at bounding box center [604, 127] width 1091 height 29
click at [463, 94] on div "Ads" at bounding box center [456, 93] width 22 height 17
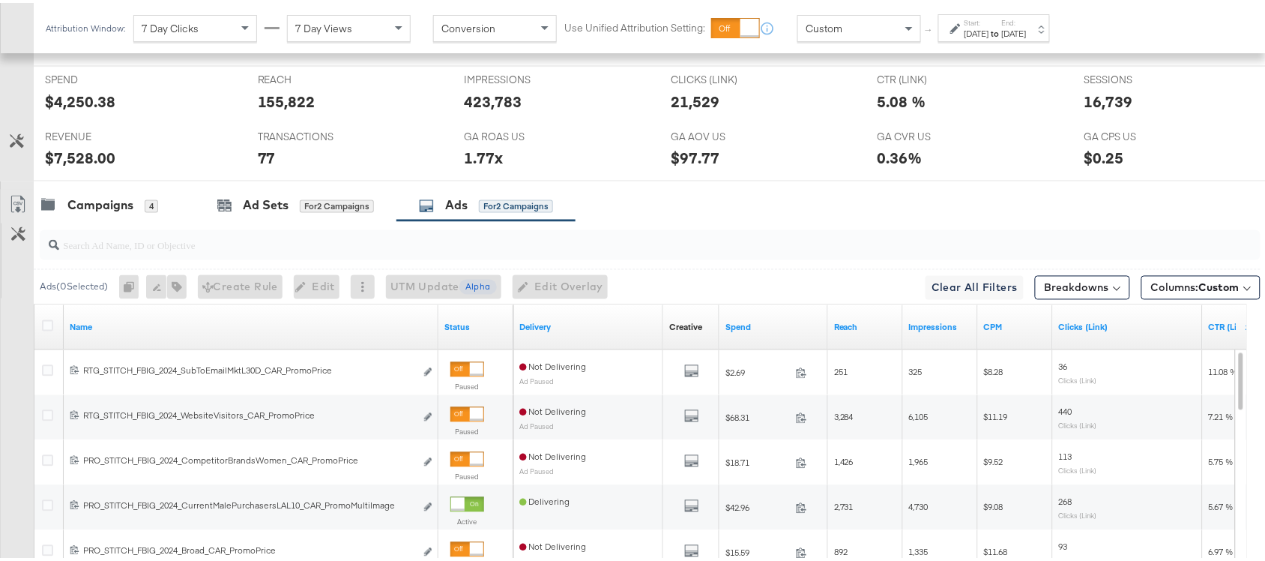
scroll to position [702, 0]
click at [92, 208] on div "Campaigns" at bounding box center [100, 201] width 66 height 17
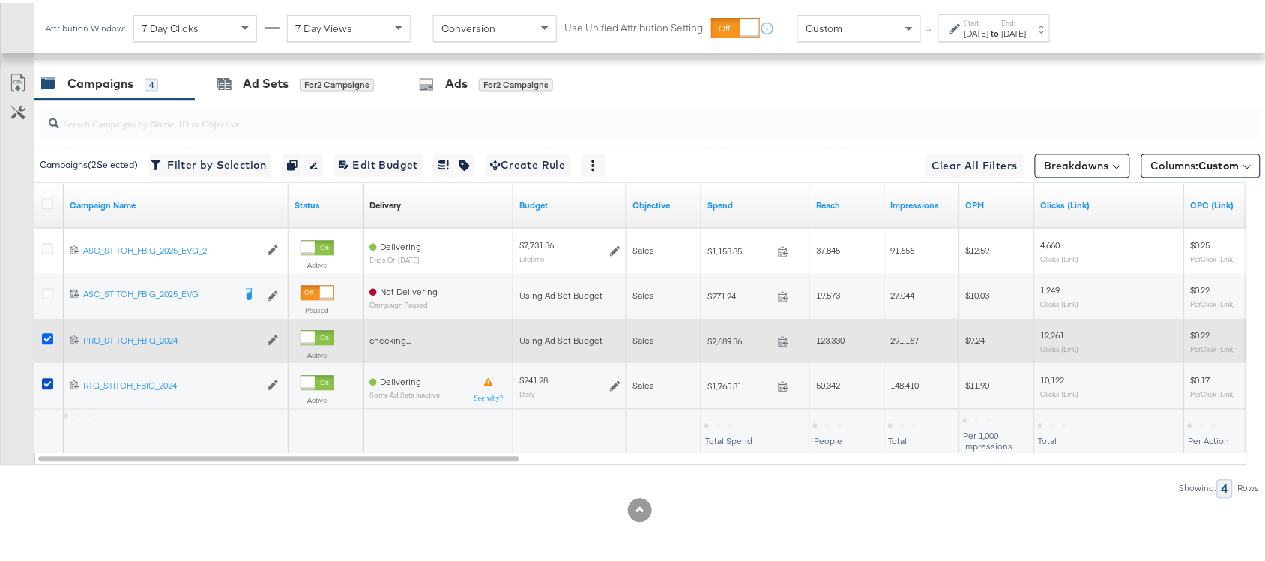
scroll to position [826, 0]
click at [49, 334] on icon at bounding box center [47, 336] width 11 height 11
click at [0, 0] on input "checkbox" at bounding box center [0, 0] width 0 height 0
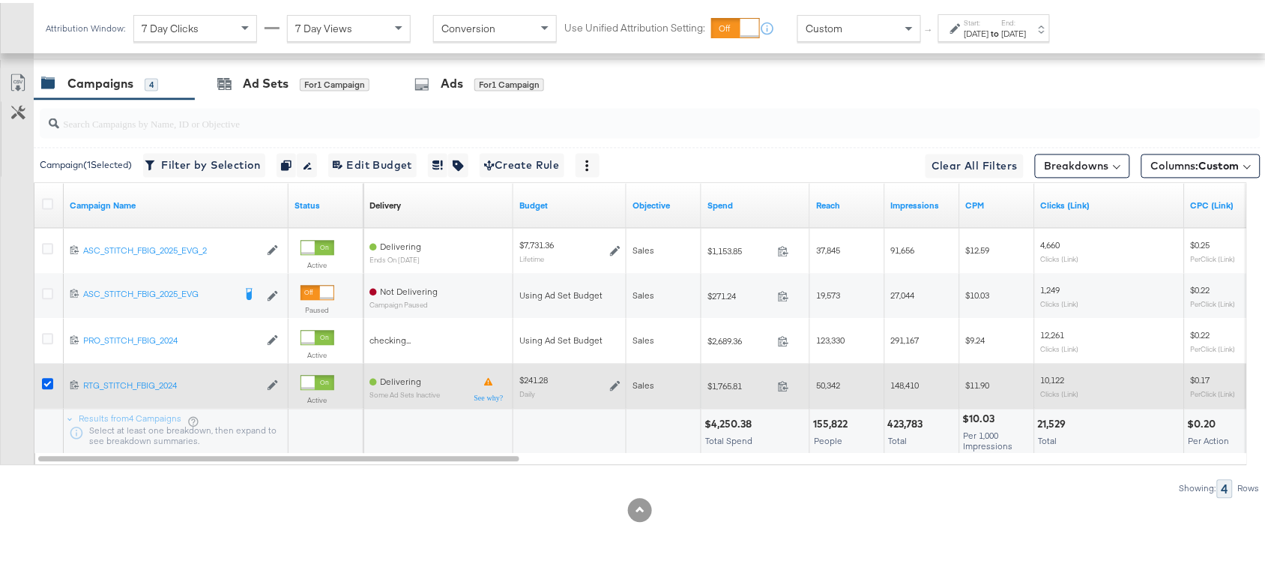
click at [49, 380] on icon at bounding box center [47, 381] width 11 height 11
click at [0, 0] on input "checkbox" at bounding box center [0, 0] width 0 height 0
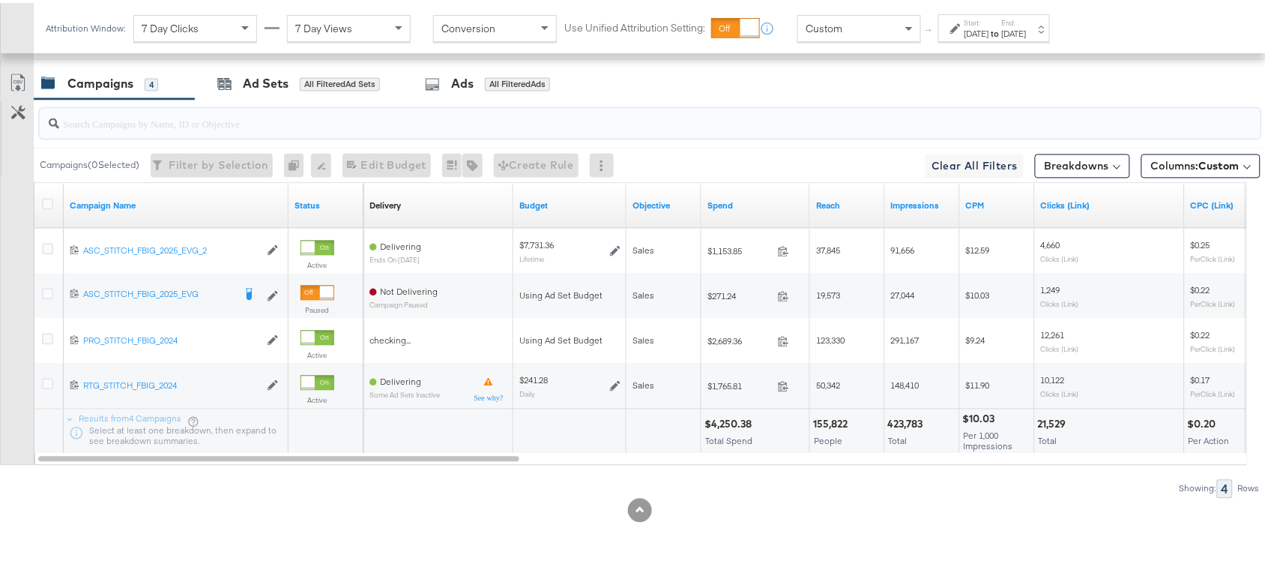
click at [257, 122] on input "search" at bounding box center [604, 114] width 1091 height 29
type input "4"
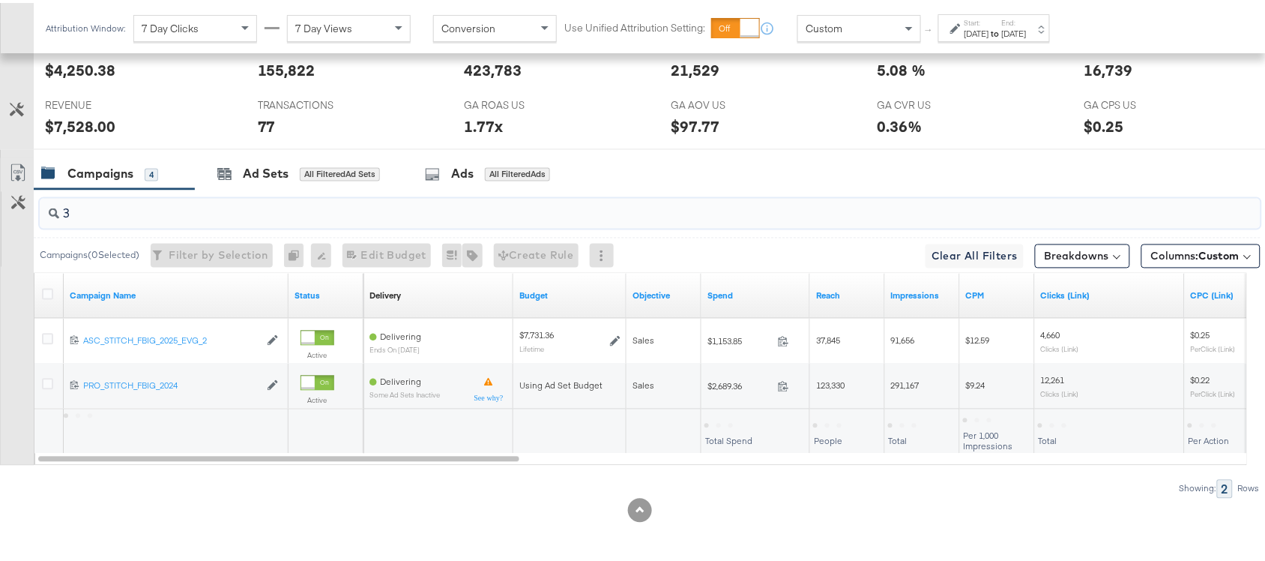
scroll to position [736, 0]
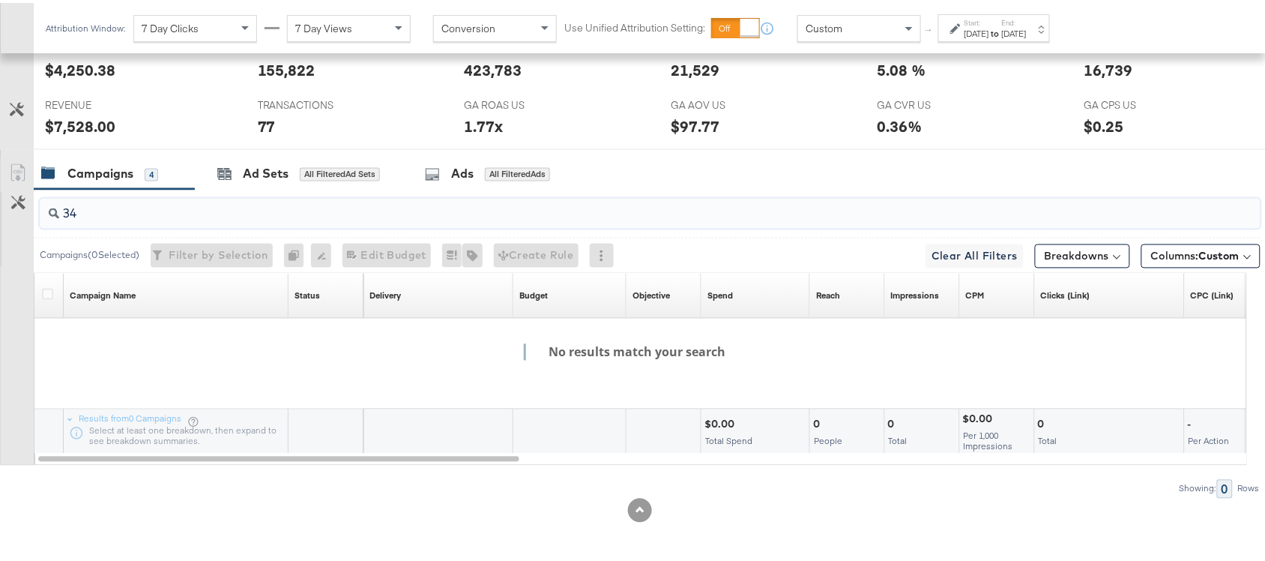
type input "3"
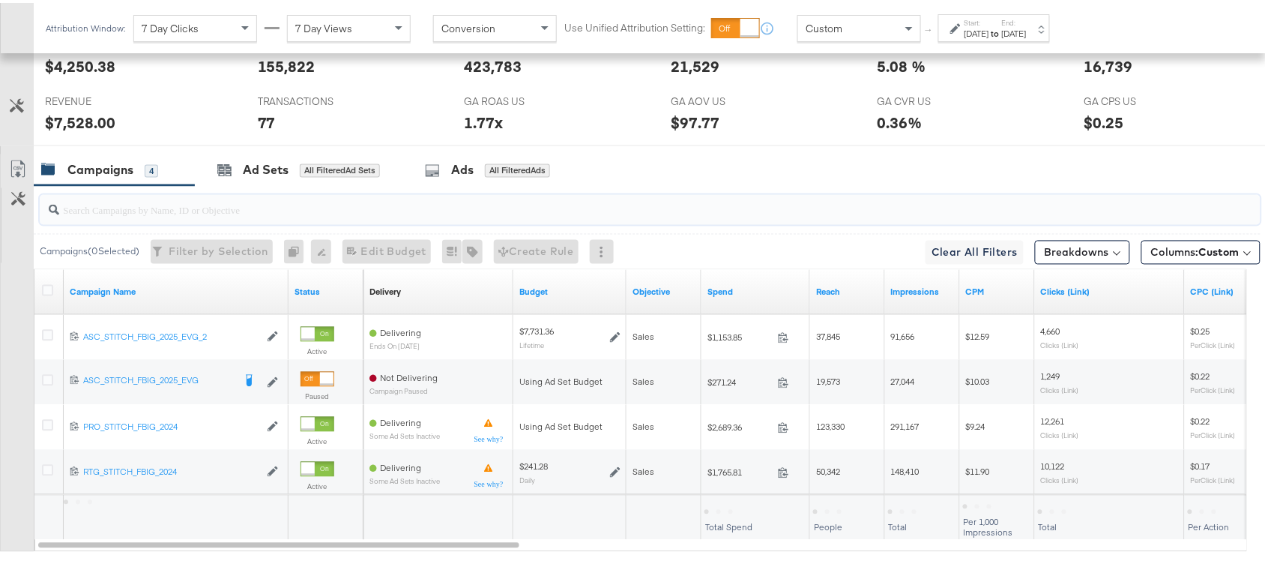
scroll to position [826, 0]
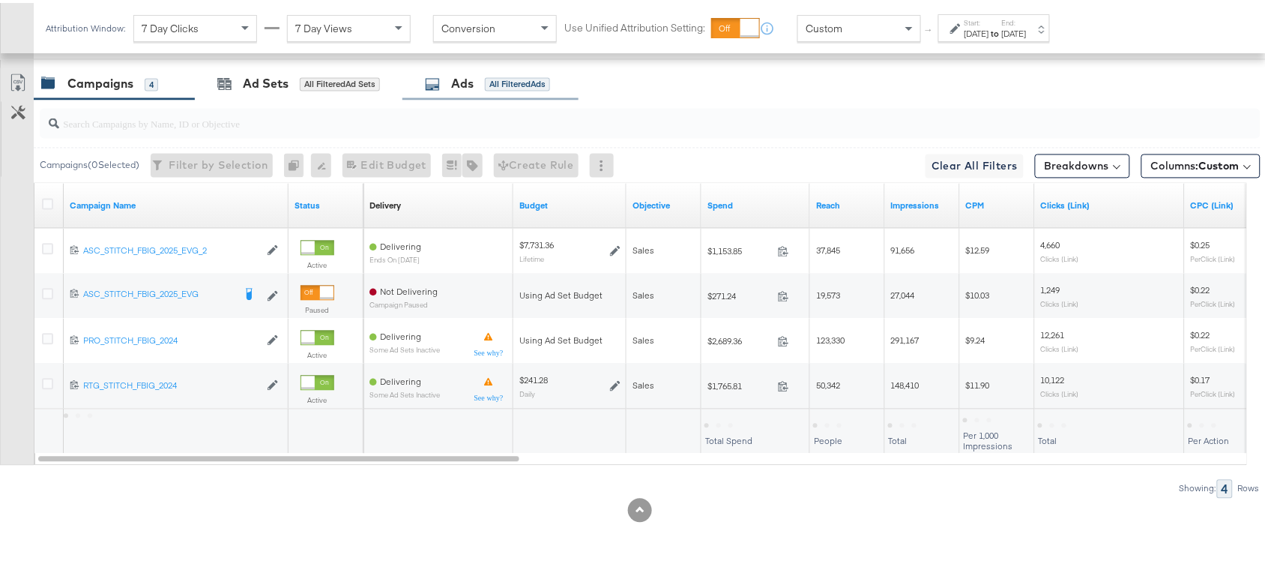
click at [440, 81] on icon at bounding box center [432, 81] width 15 height 15
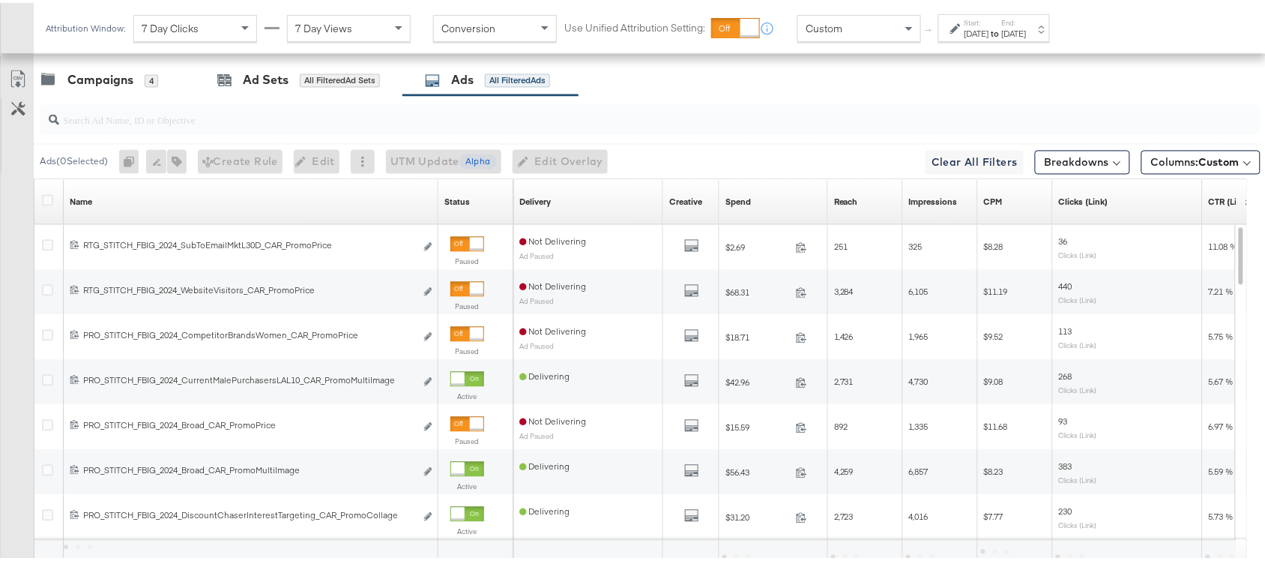
scroll to position [736, 0]
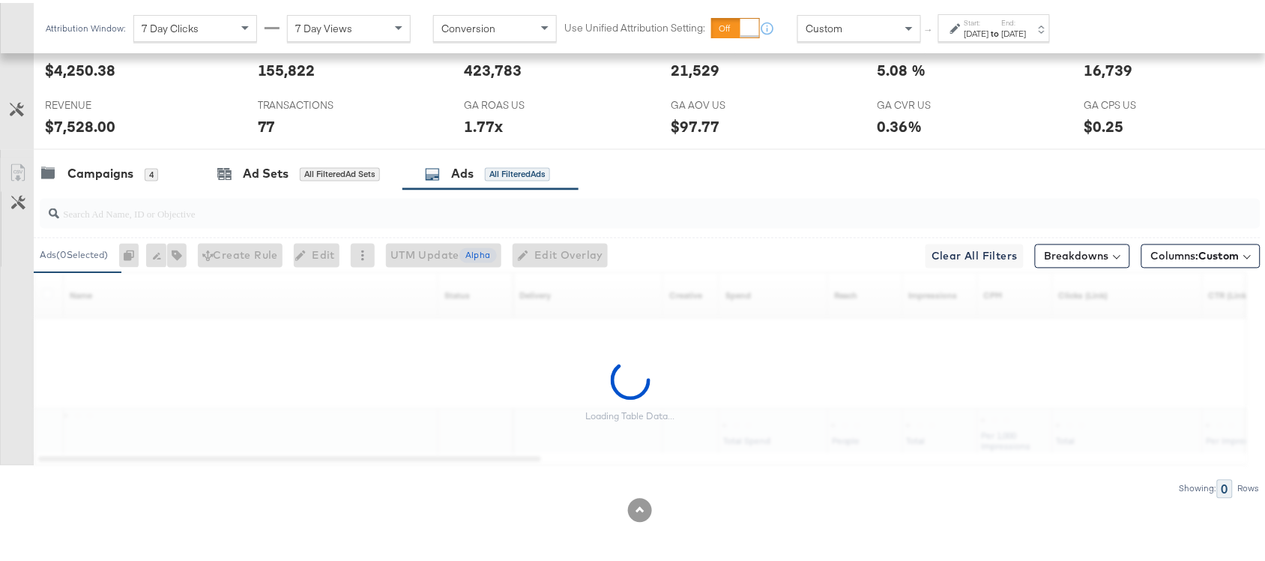
click at [145, 221] on div at bounding box center [650, 211] width 1221 height 30
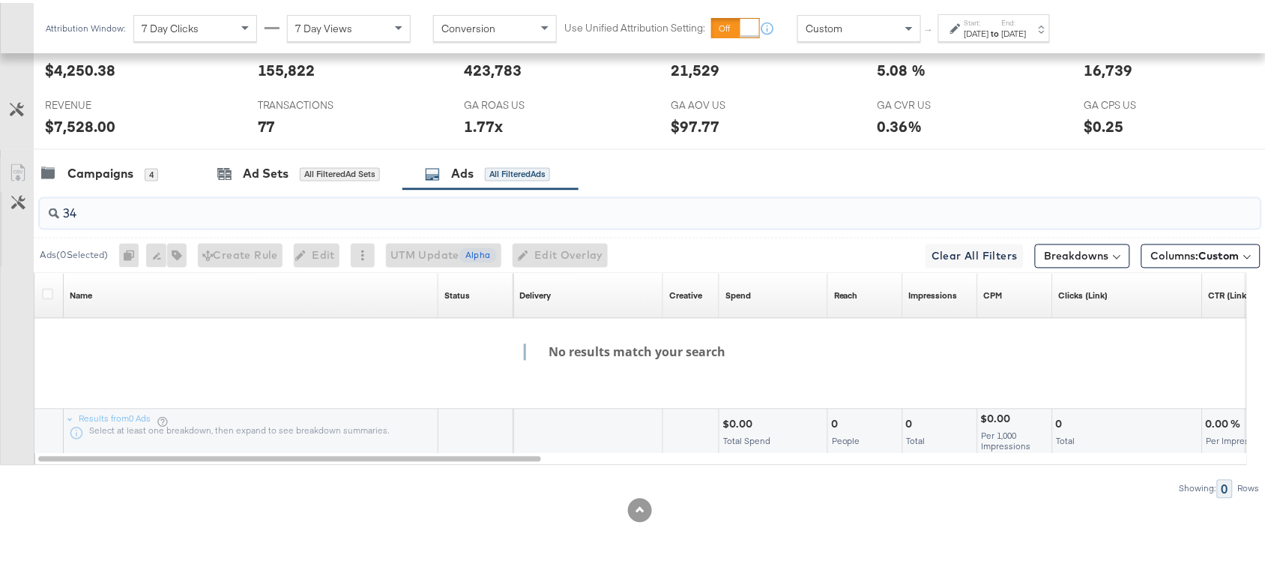
type input "3"
type input "flip"
click at [101, 176] on div "Campaigns" at bounding box center [100, 171] width 66 height 17
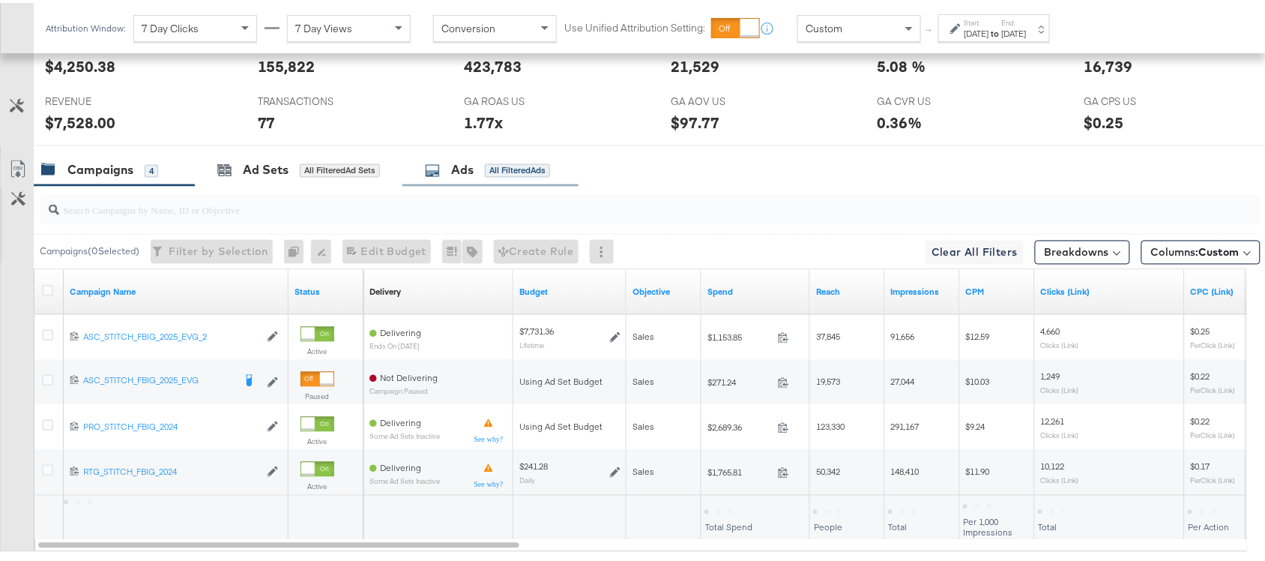
click at [451, 176] on div "Ads All Filtered Ads" at bounding box center [487, 167] width 125 height 17
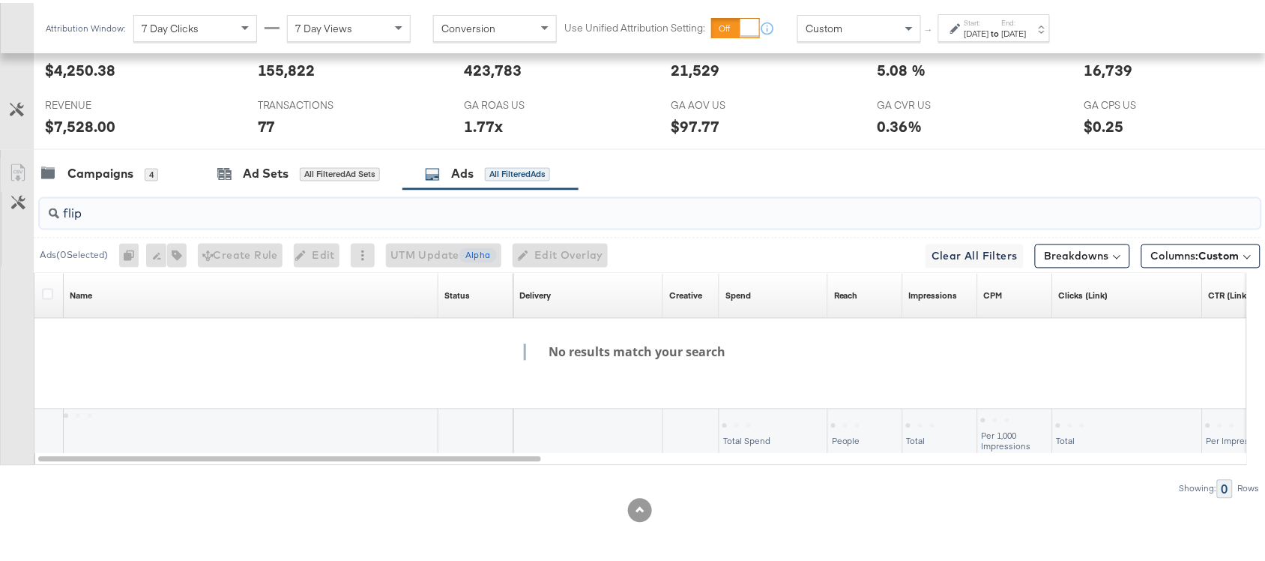
click at [156, 214] on input "flip" at bounding box center [604, 204] width 1091 height 29
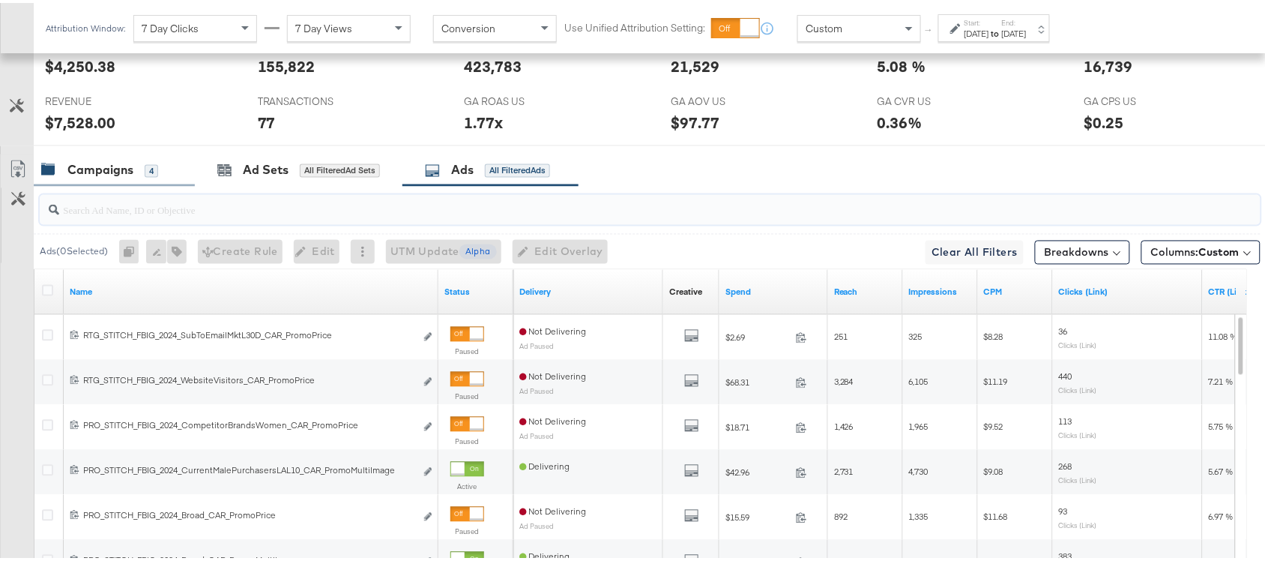
click at [96, 171] on div "Campaigns" at bounding box center [100, 167] width 66 height 17
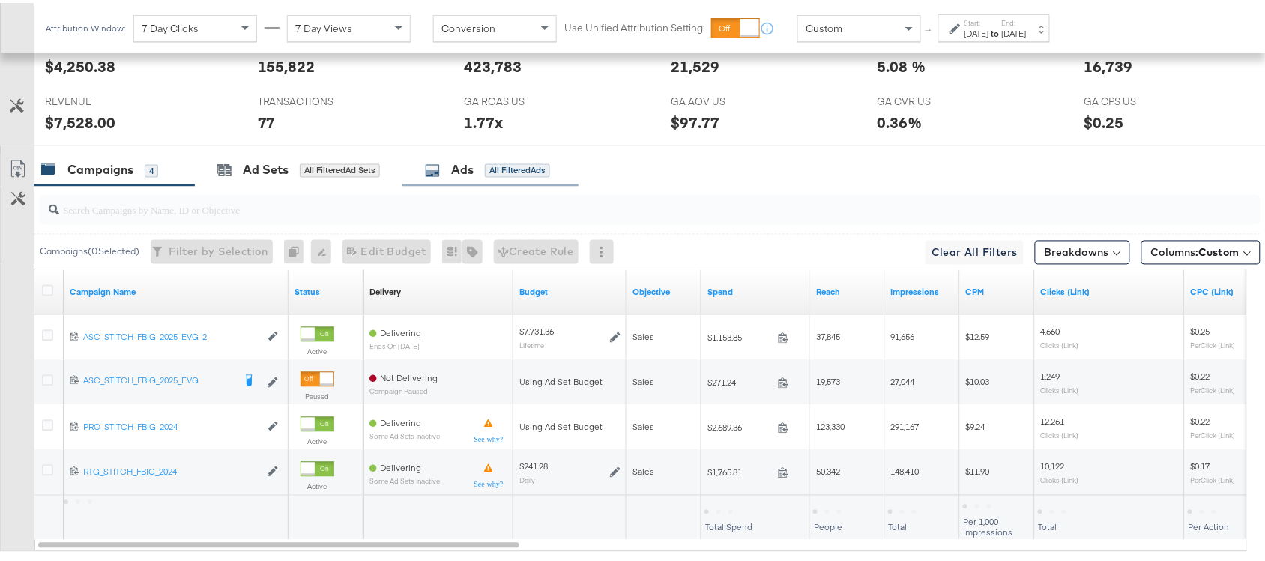
click at [462, 182] on div "Ads All Filtered Ads" at bounding box center [491, 167] width 176 height 32
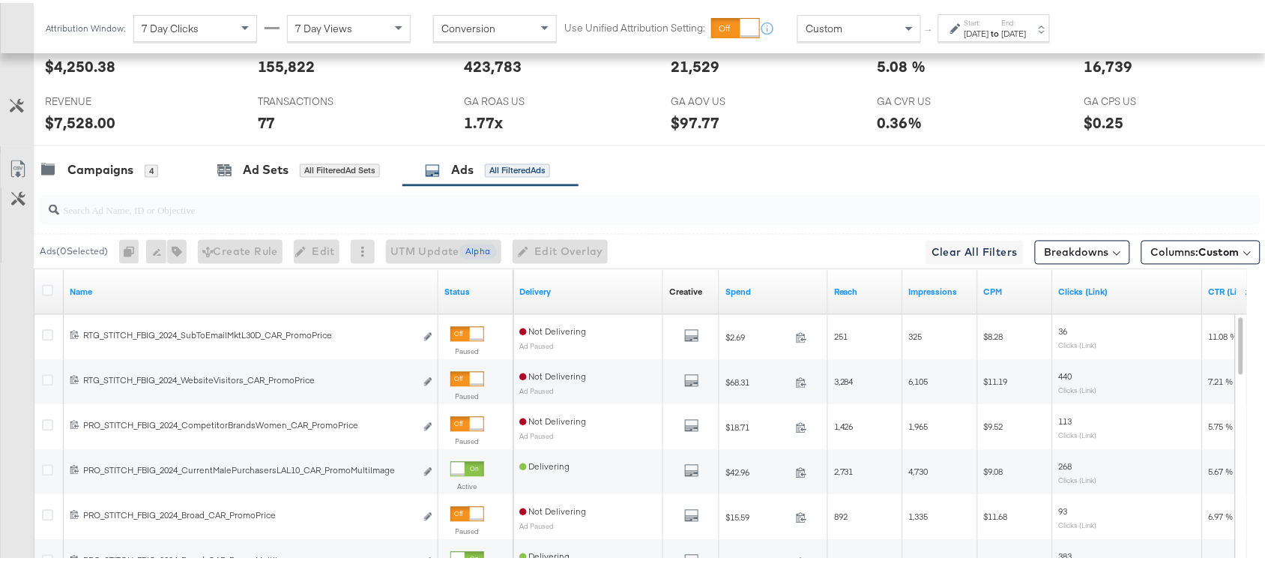
click at [107, 216] on input "search" at bounding box center [604, 201] width 1091 height 29
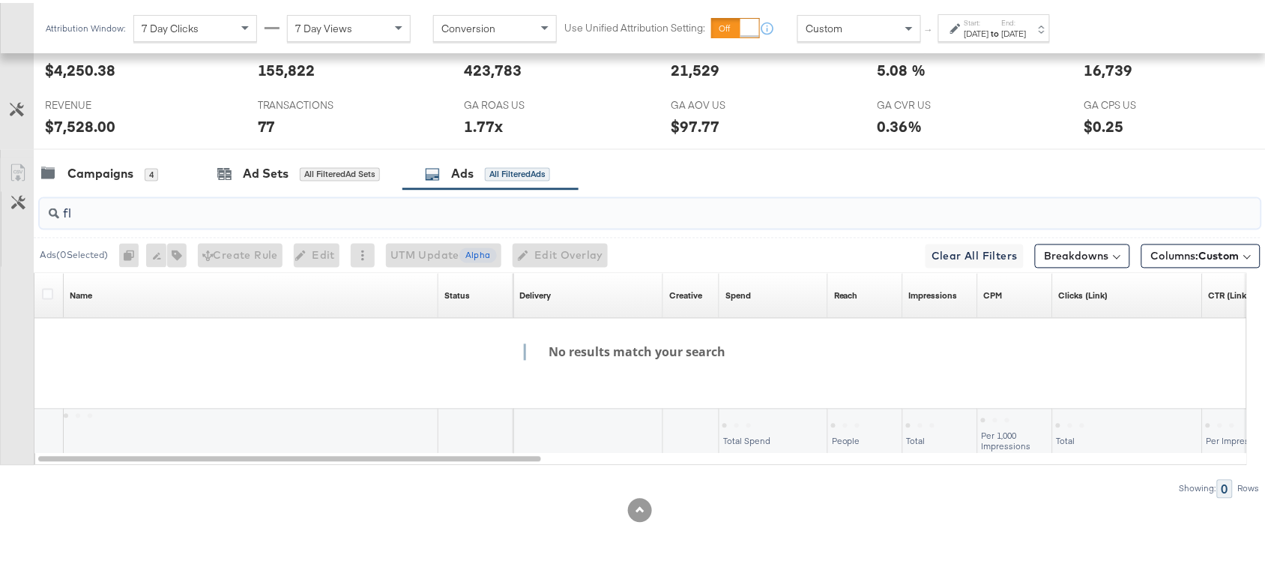
type input "f"
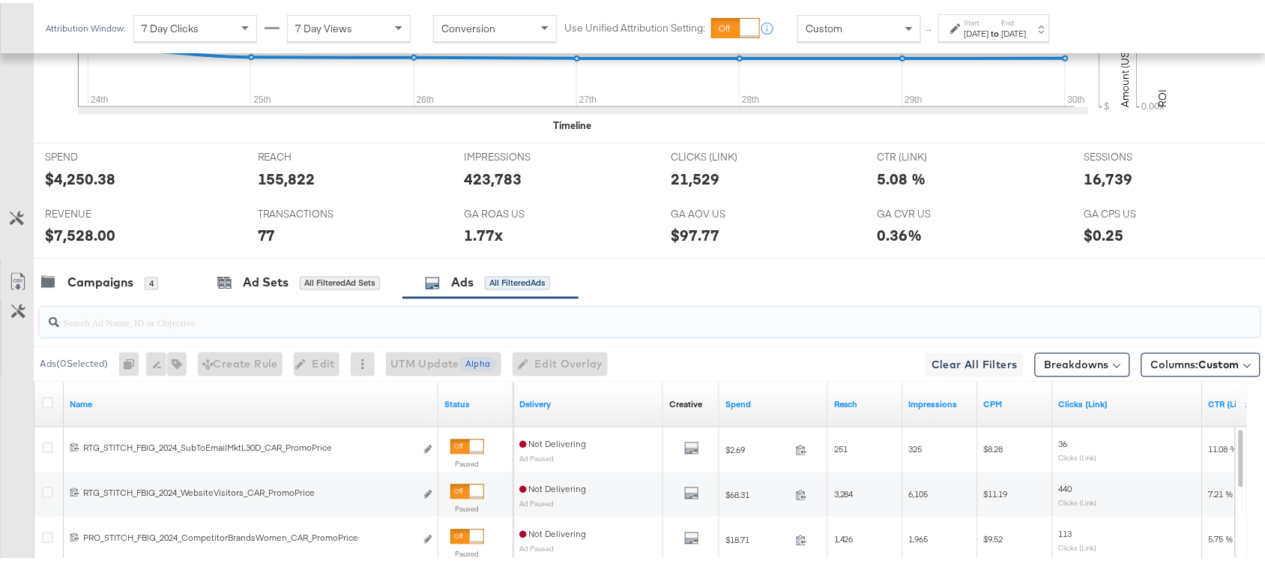
scroll to position [624, 0]
click at [139, 326] on input "search" at bounding box center [604, 312] width 1091 height 29
paste input "$34.99FlipFlops"
type input "$34.99FlipFlops"
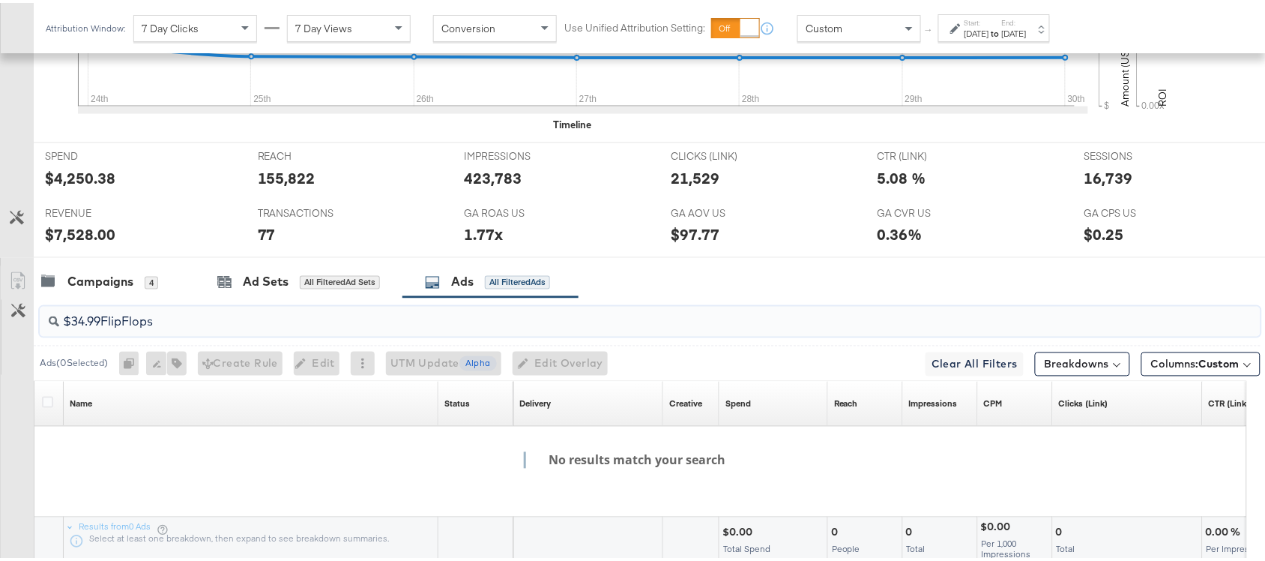
click at [362, 328] on input "$34.99FlipFlops" at bounding box center [604, 312] width 1091 height 29
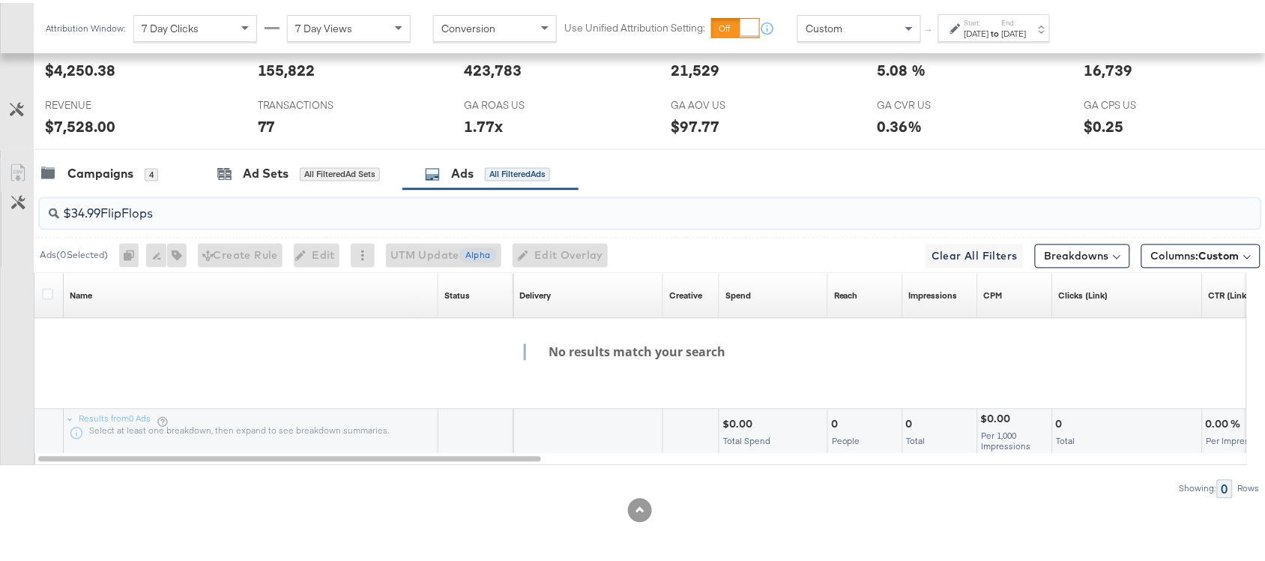
click at [413, 201] on input "$34.99FlipFlops" at bounding box center [604, 204] width 1091 height 29
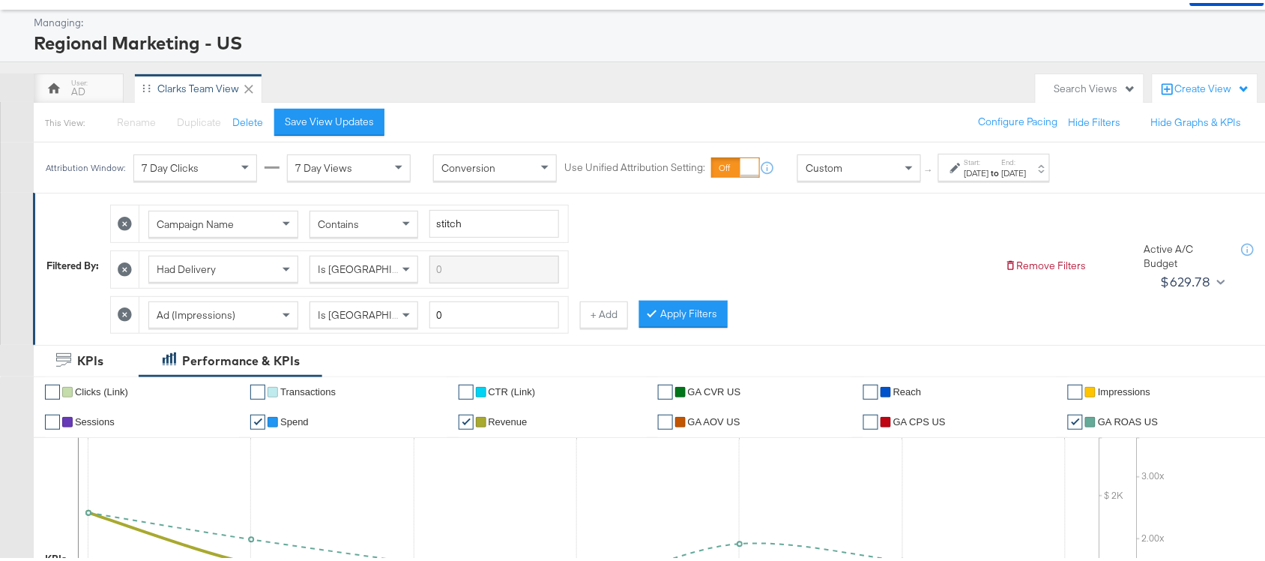
scroll to position [0, 0]
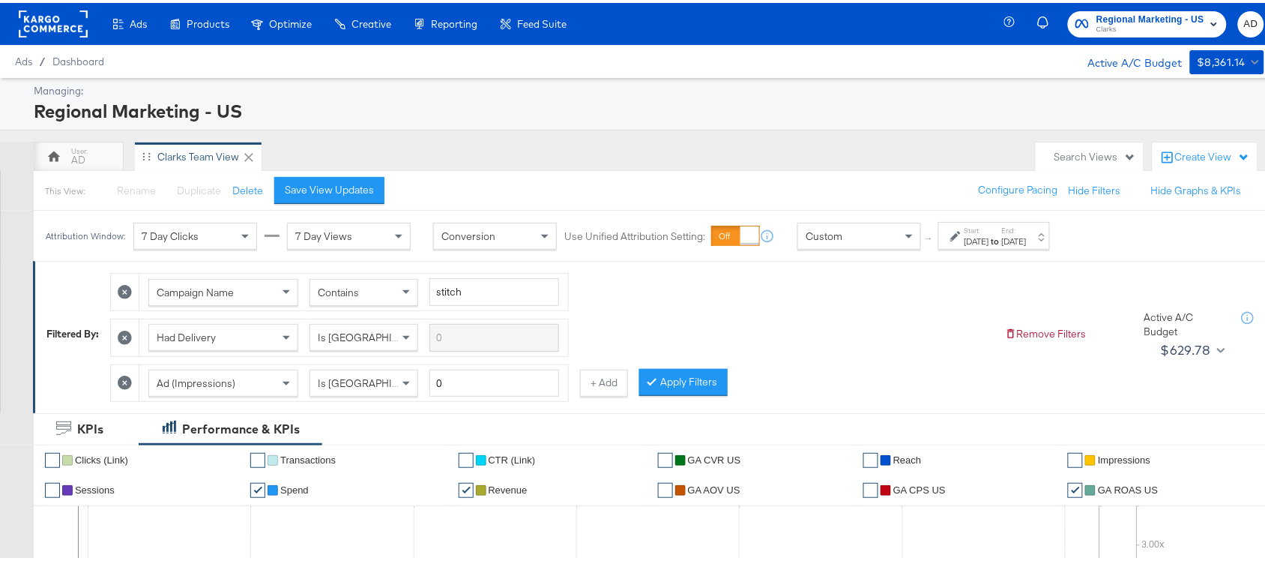
click at [53, 21] on rect at bounding box center [53, 20] width 69 height 27
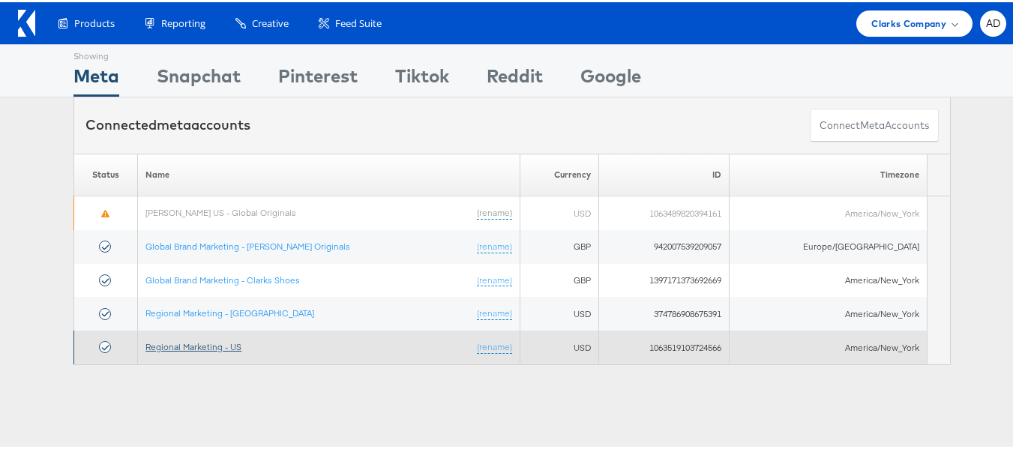
click at [217, 349] on link "Regional Marketing - US" at bounding box center [193, 344] width 96 height 11
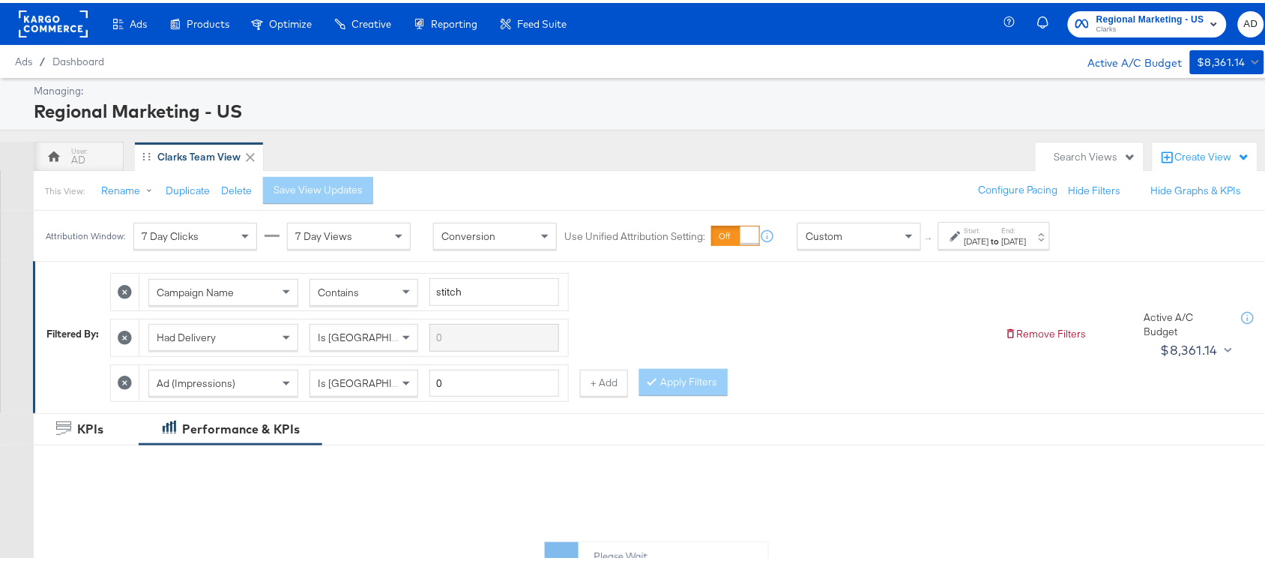
click at [989, 235] on div "[DATE]" at bounding box center [977, 238] width 25 height 12
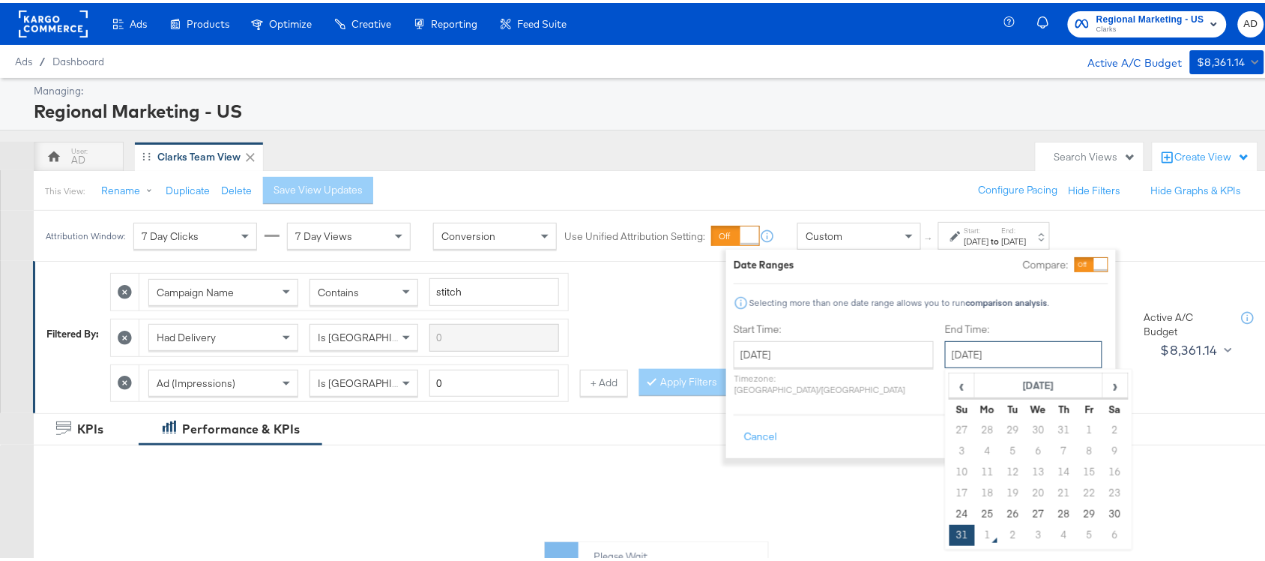
click at [945, 365] on input "August 31st 2025" at bounding box center [1023, 351] width 157 height 27
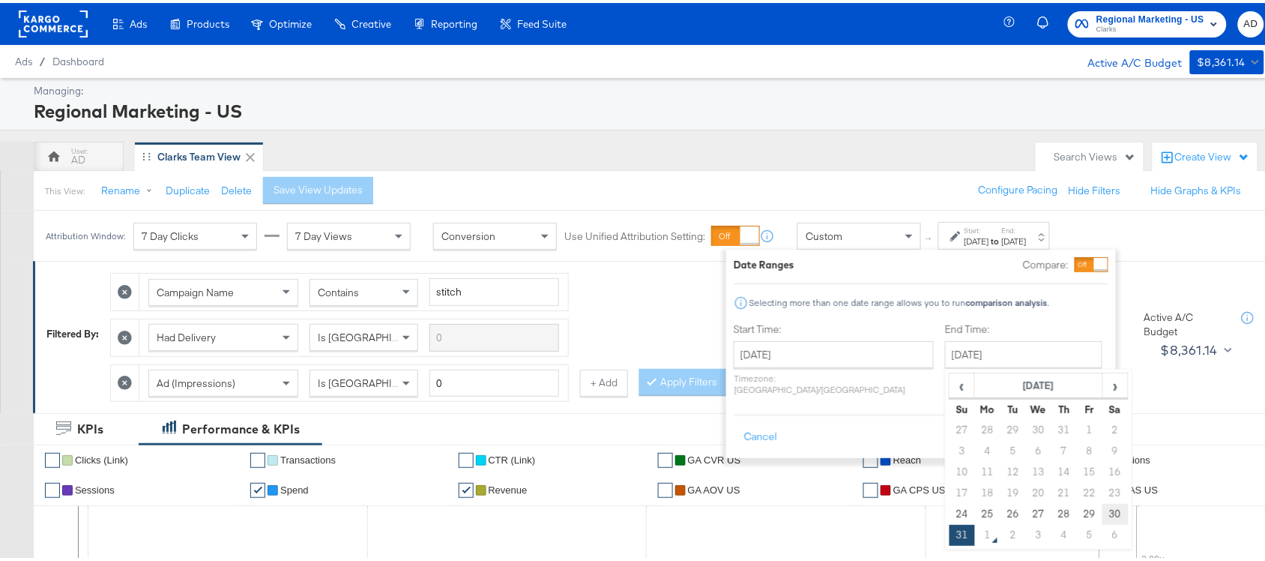
click at [1103, 511] on td "30" at bounding box center [1115, 511] width 25 height 21
type input "August 30th 2025"
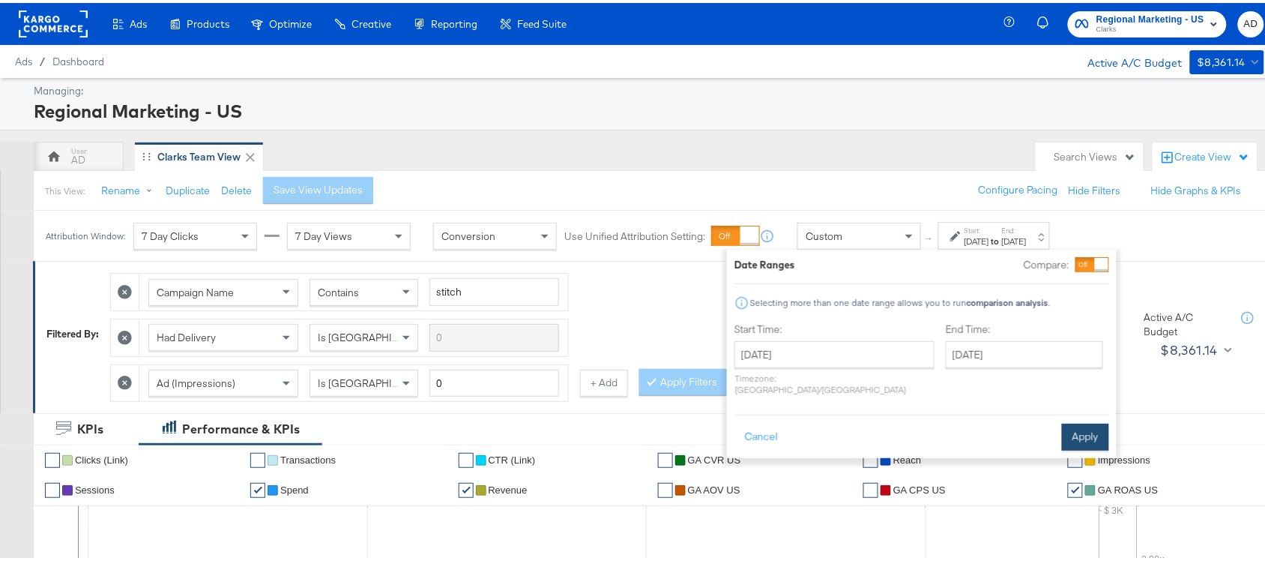
click at [1081, 422] on button "Apply" at bounding box center [1085, 433] width 47 height 27
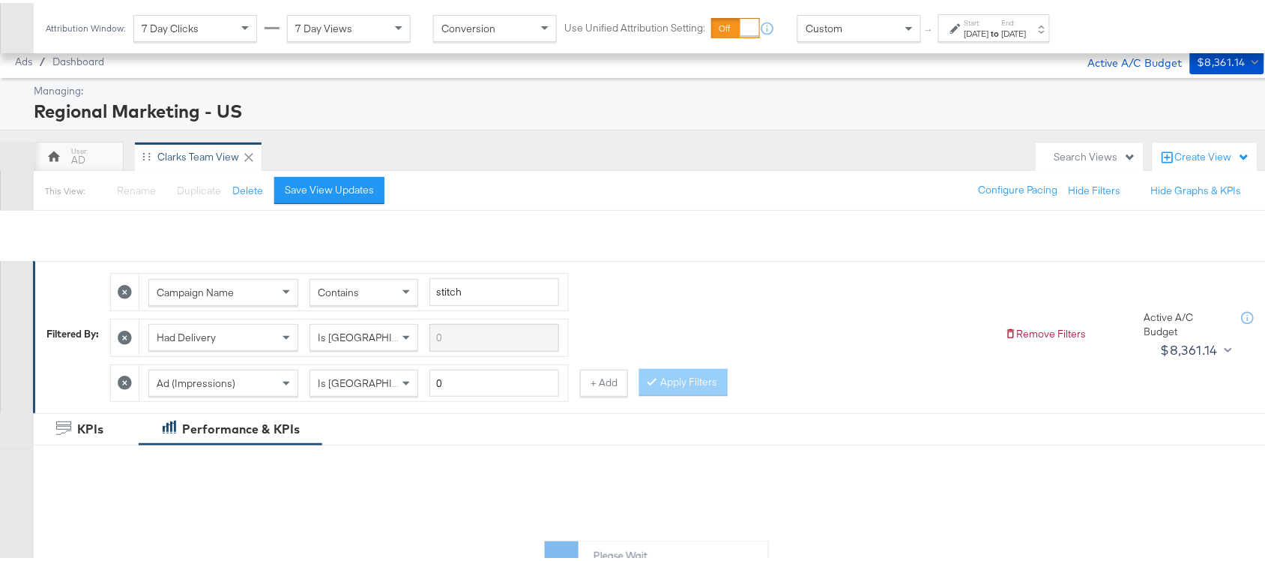
scroll to position [680, 0]
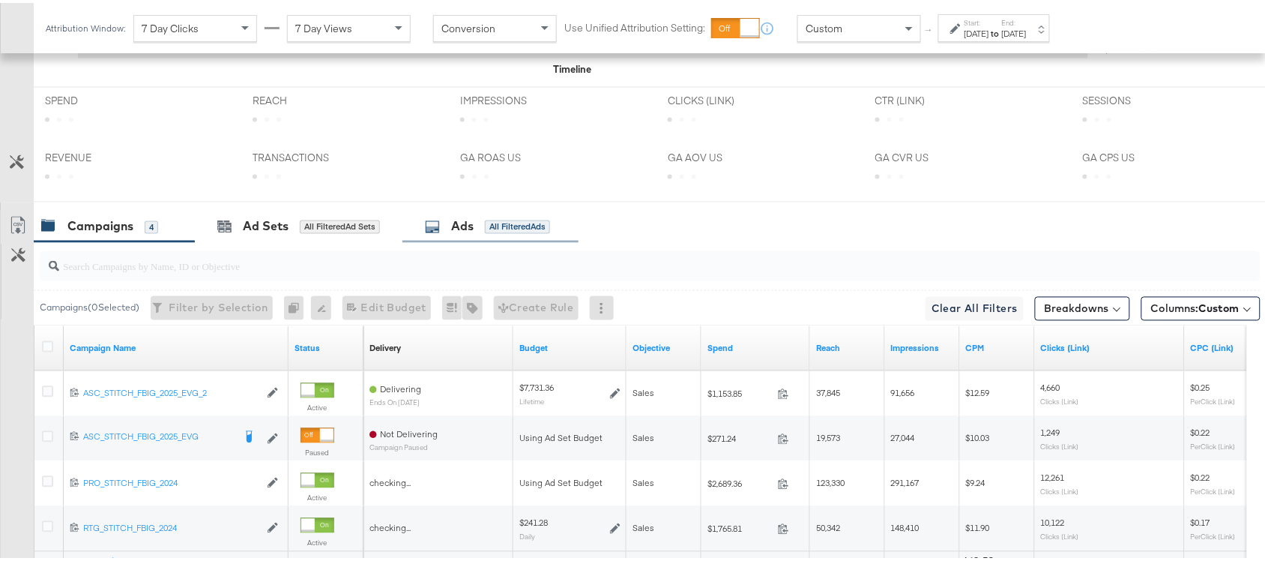
click at [478, 215] on div "Ads All Filtered Ads" at bounding box center [487, 223] width 125 height 17
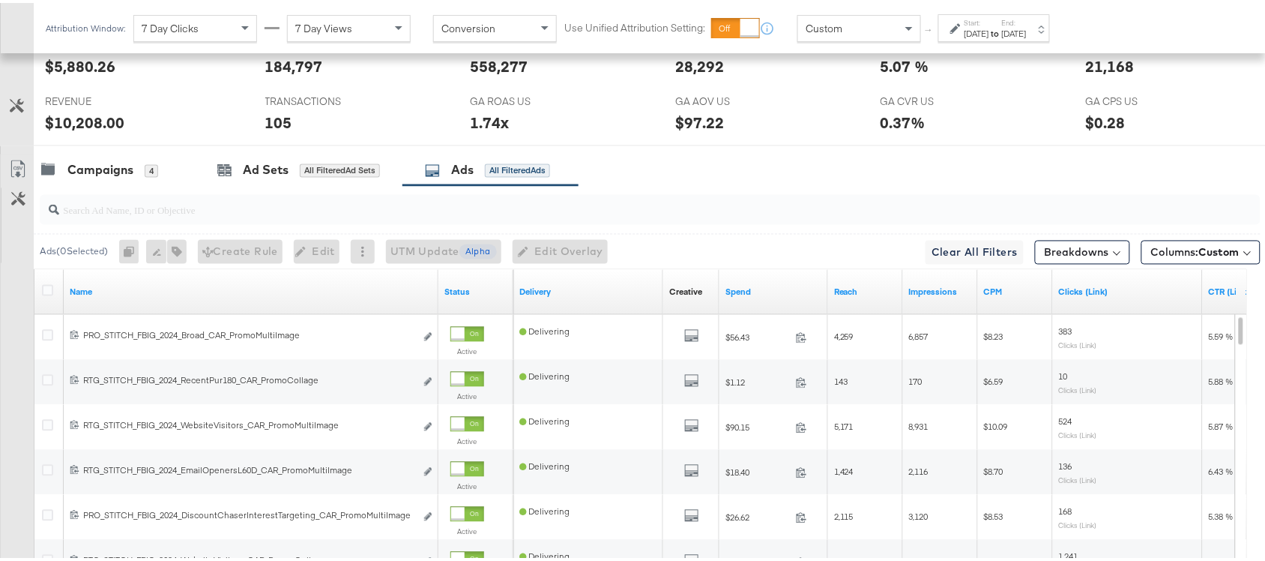
scroll to position [826, 0]
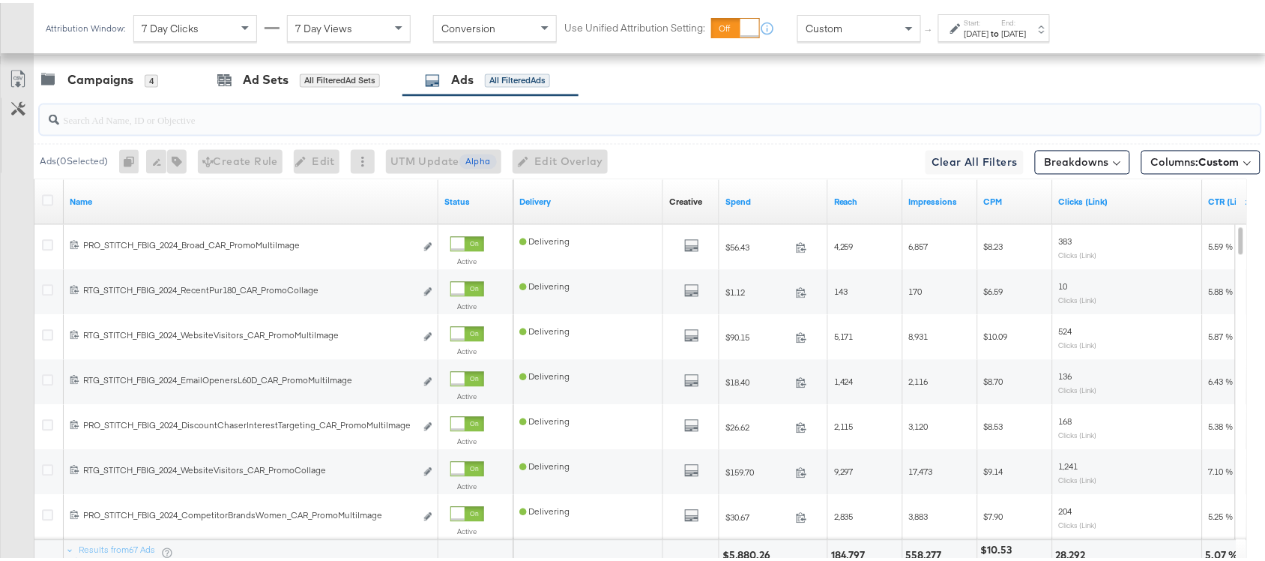
click at [135, 122] on input "search" at bounding box center [604, 111] width 1091 height 29
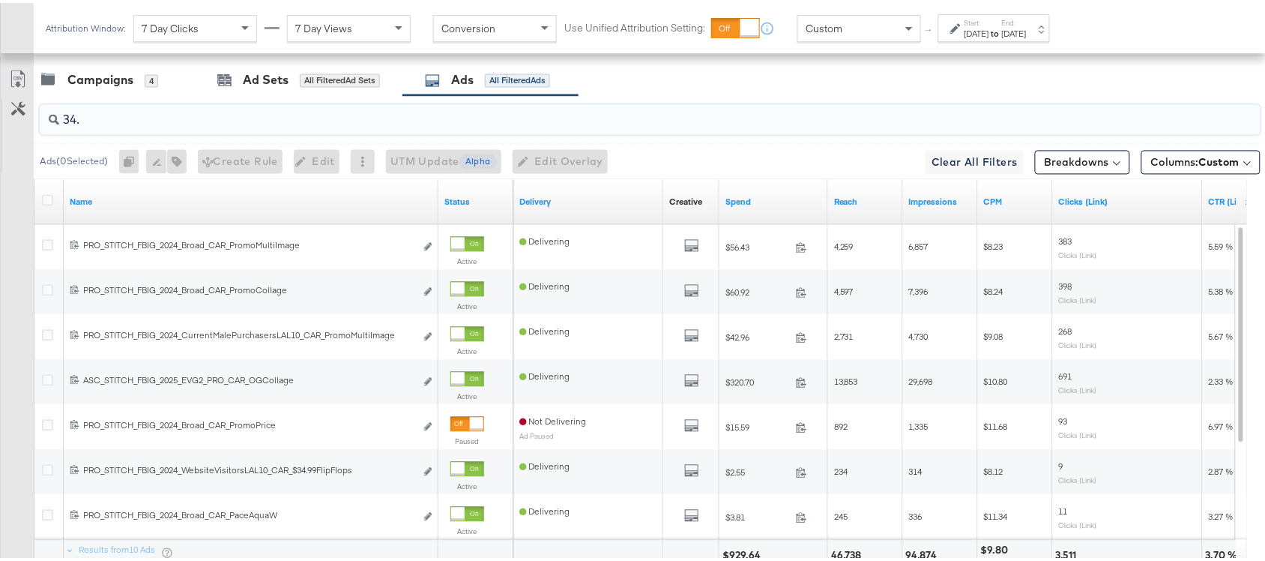
scroll to position [736, 0]
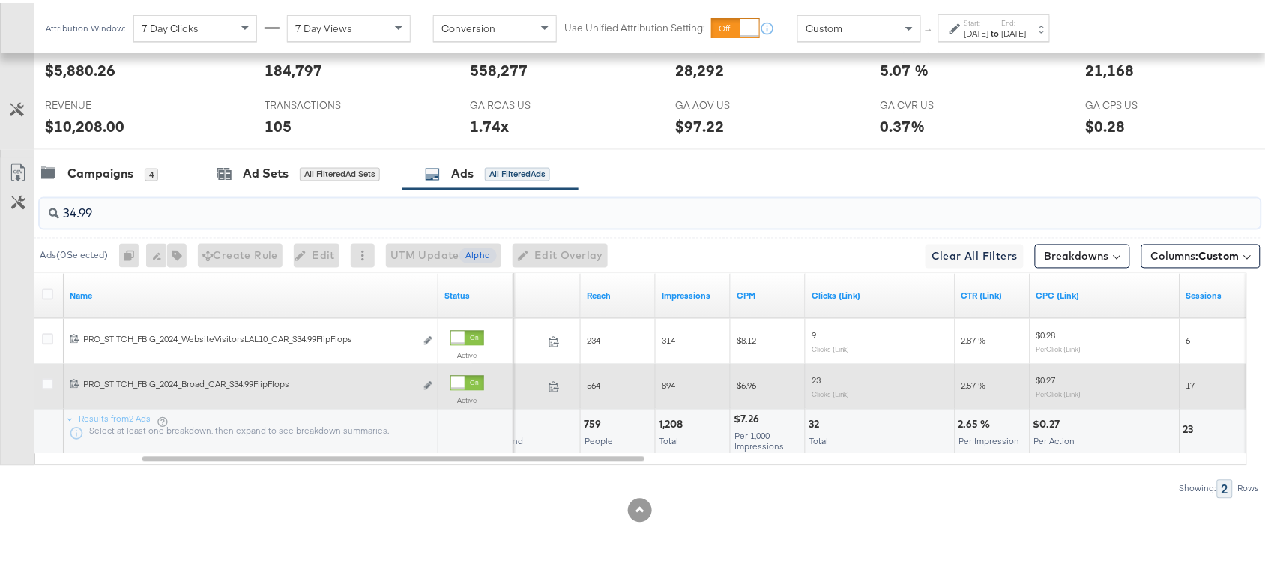
type input "34.99"
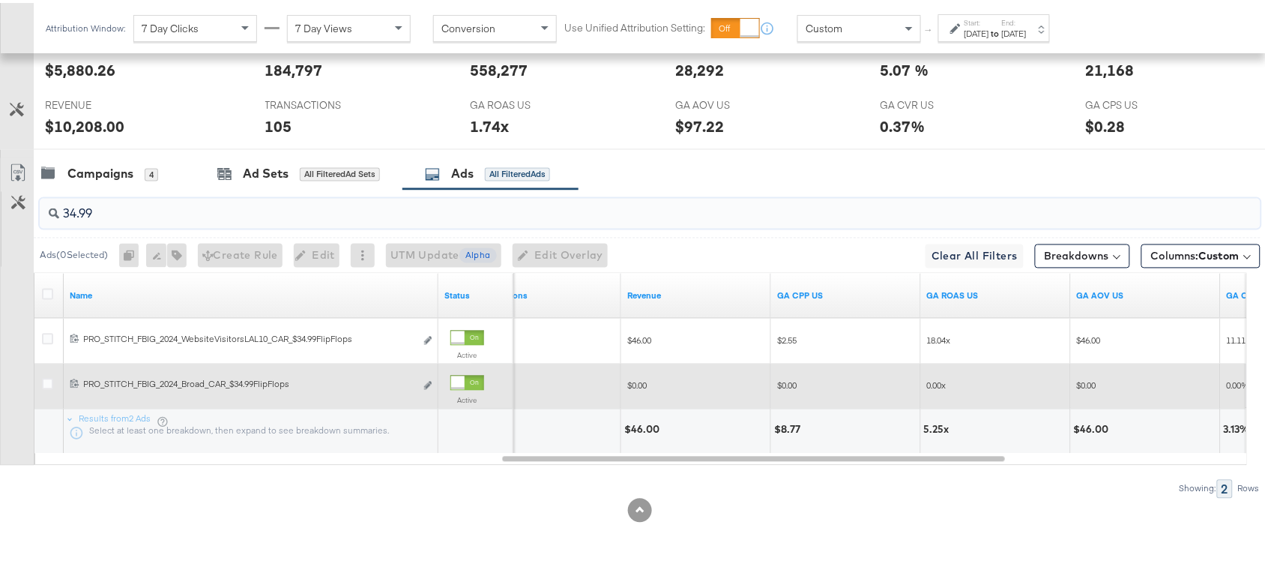
click at [162, 214] on input "34.99" at bounding box center [604, 204] width 1091 height 29
click at [935, 429] on div "5.25x" at bounding box center [939, 427] width 30 height 14
click at [913, 504] on div at bounding box center [639, 507] width 1279 height 24
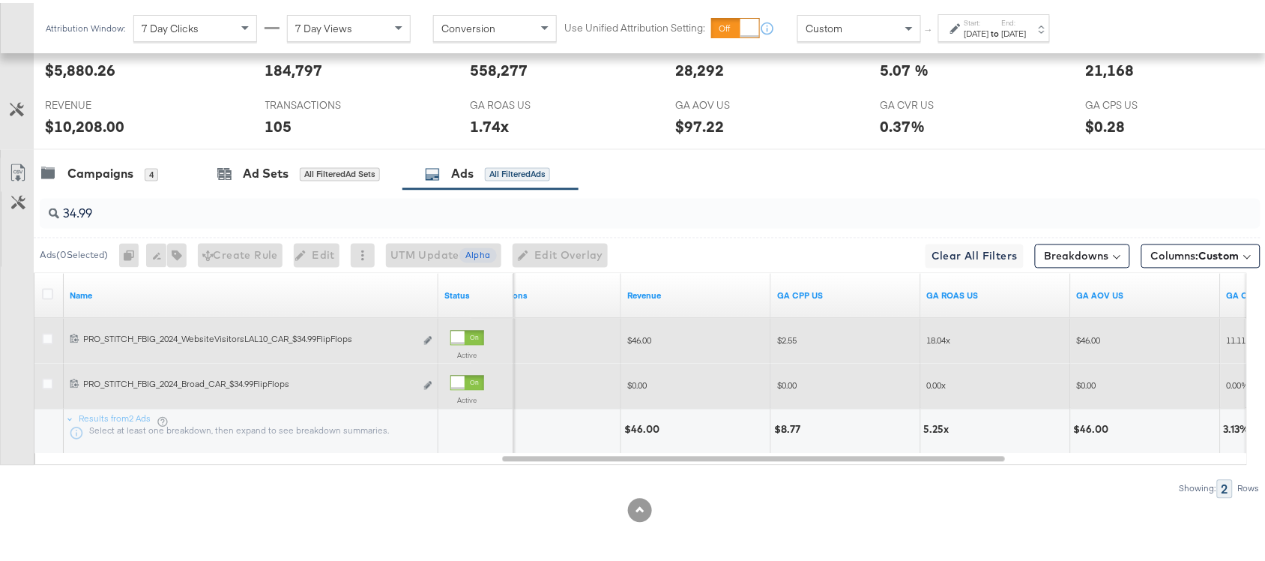
click at [931, 339] on span "18.04x" at bounding box center [939, 337] width 24 height 11
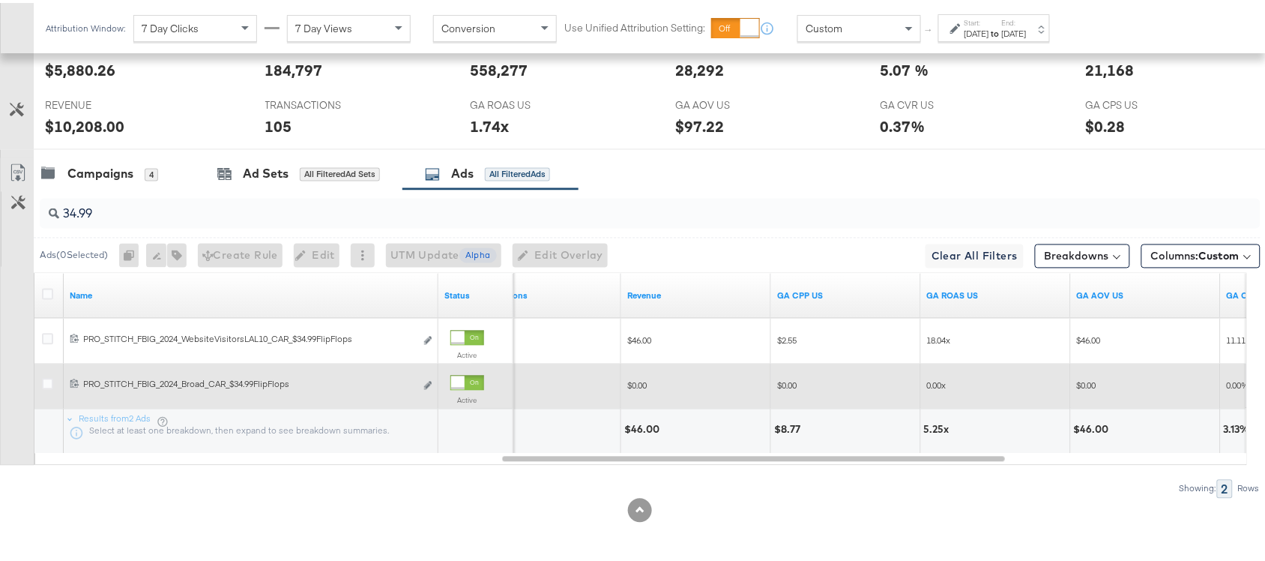
click at [933, 429] on div "5.25x" at bounding box center [939, 427] width 30 height 14
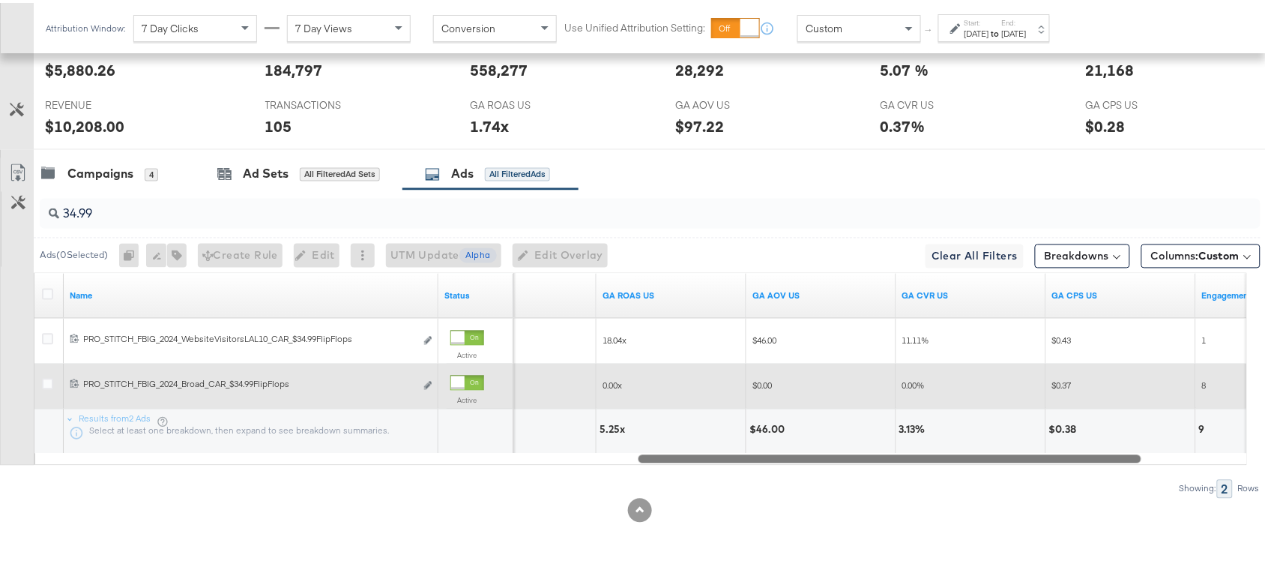
drag, startPoint x: 950, startPoint y: 452, endPoint x: 420, endPoint y: 489, distance: 531.2
click at [420, 489] on div "34.99 Ads ( 0 Selected) 0 Rename 0 ads Tags for 0 campaigns Create Rule Edit 0 …" at bounding box center [630, 341] width 1261 height 308
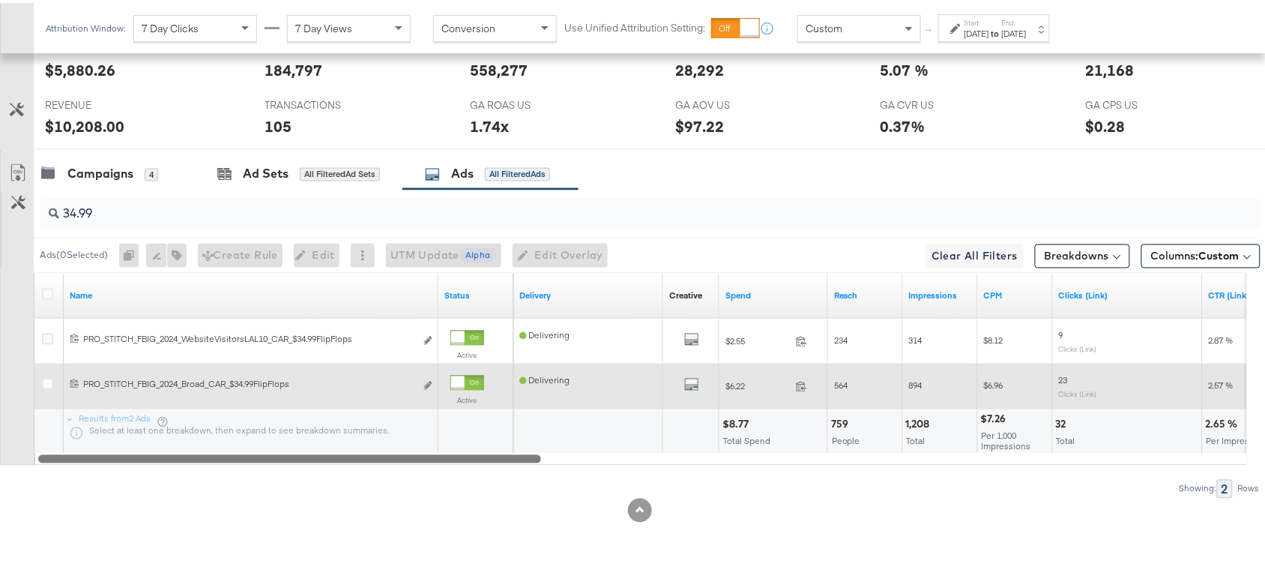
click at [795, 530] on div "KPIs Performance & KPIs Customize KPIs ✔ Clicks (Link) ✔ Transactions ✔ CTR (Li…" at bounding box center [639, 119] width 1279 height 883
